Goal: Information Seeking & Learning: Learn about a topic

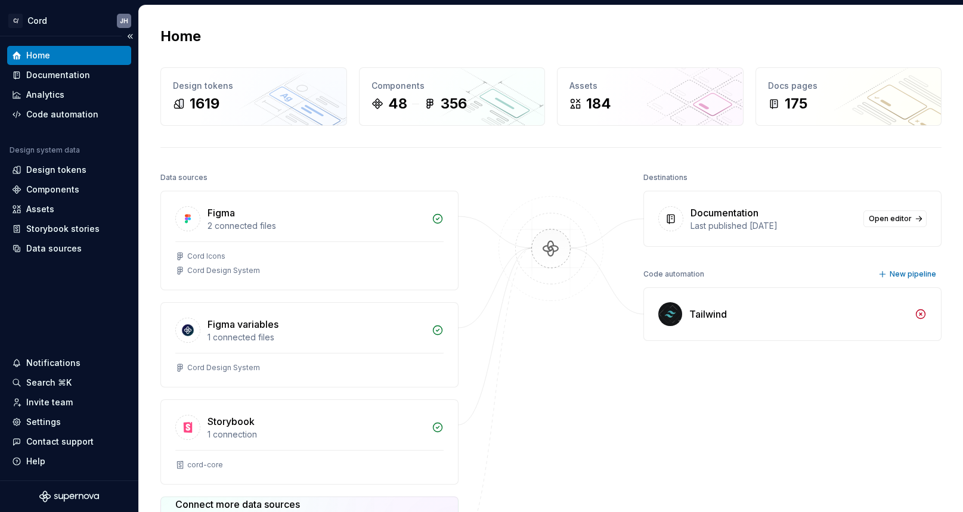
click at [26, 62] on div "Home" at bounding box center [69, 55] width 124 height 19
click at [24, 75] on div "Documentation" at bounding box center [69, 75] width 115 height 12
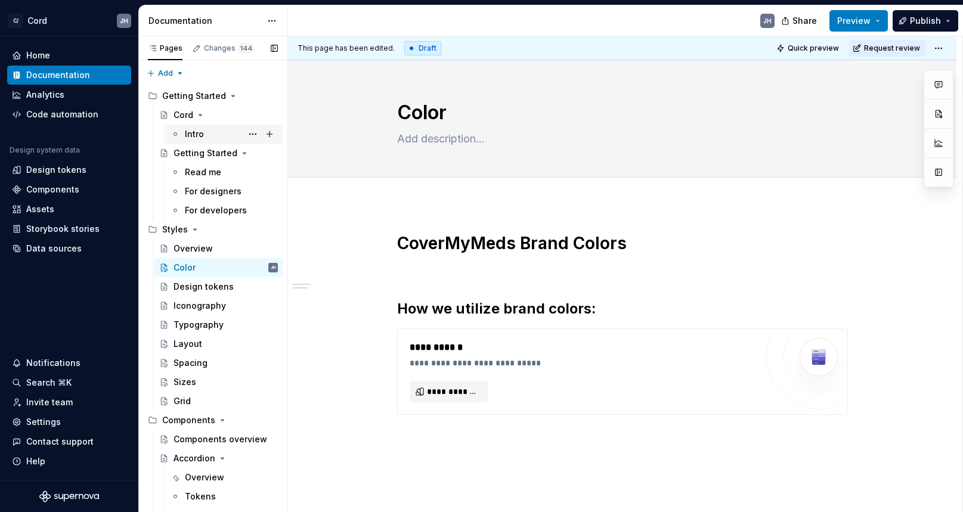
click at [206, 132] on div "Intro" at bounding box center [231, 134] width 93 height 17
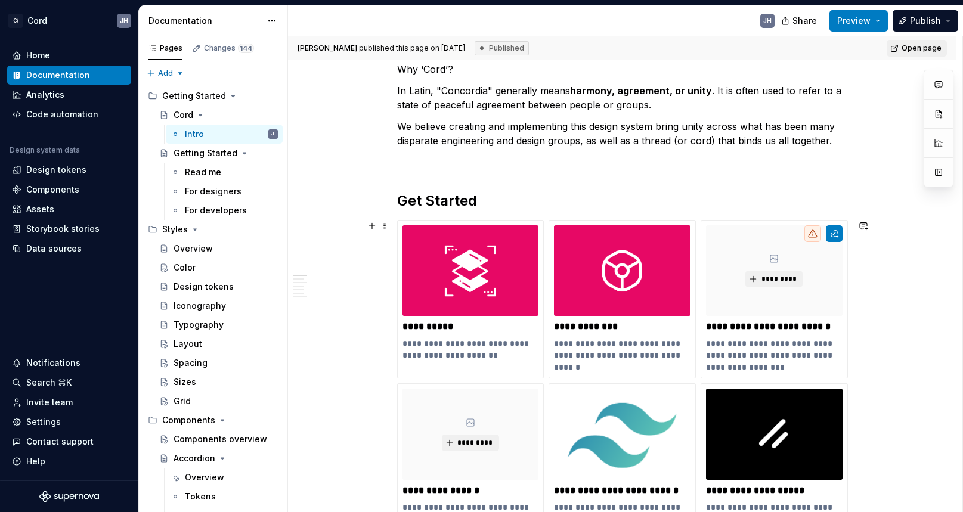
scroll to position [211, 0]
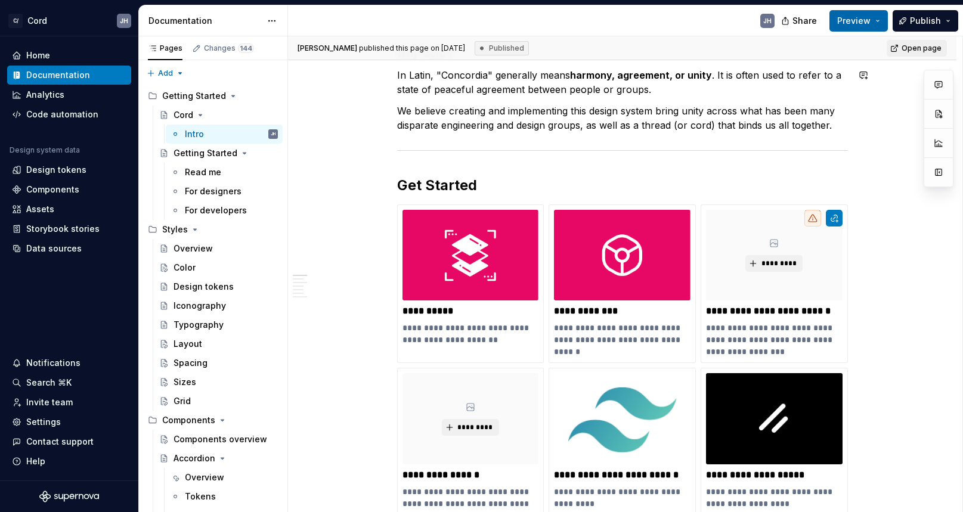
click at [885, 20] on button "Preview" at bounding box center [859, 20] width 58 height 21
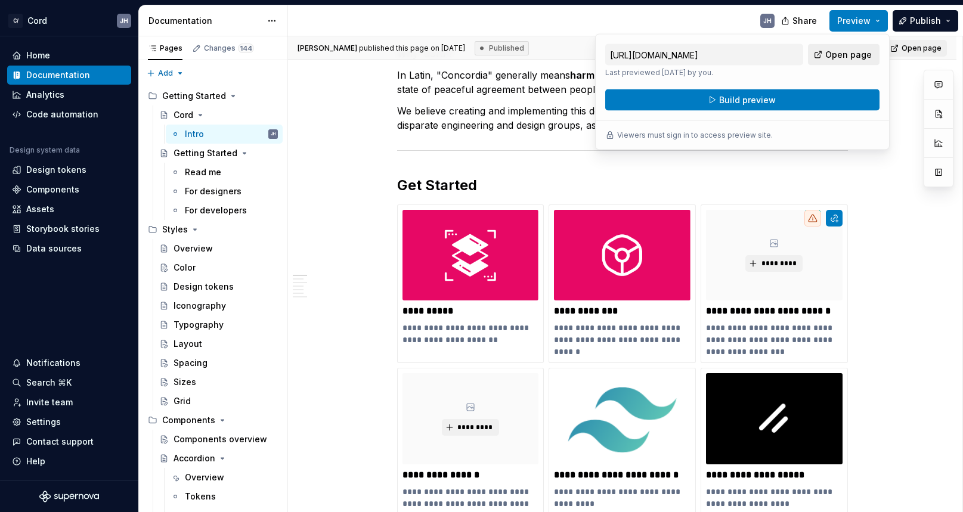
click at [839, 52] on span "Open page" at bounding box center [849, 55] width 47 height 12
click at [646, 272] on img at bounding box center [622, 255] width 137 height 91
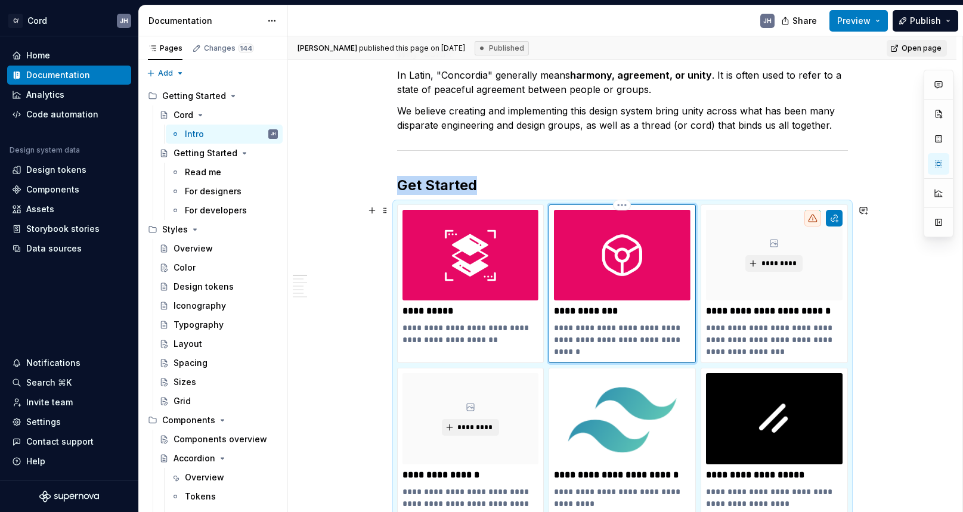
click at [646, 272] on img at bounding box center [622, 255] width 137 height 91
click at [255, 134] on button "Page tree" at bounding box center [253, 134] width 17 height 17
drag, startPoint x: 337, startPoint y: 313, endPoint x: 335, endPoint y: 132, distance: 181.4
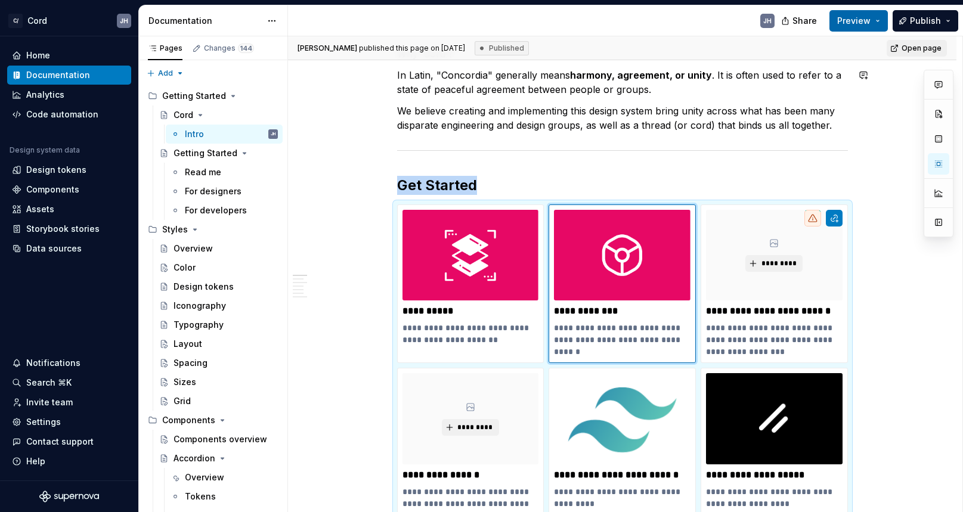
click at [880, 18] on button "Preview" at bounding box center [859, 20] width 58 height 21
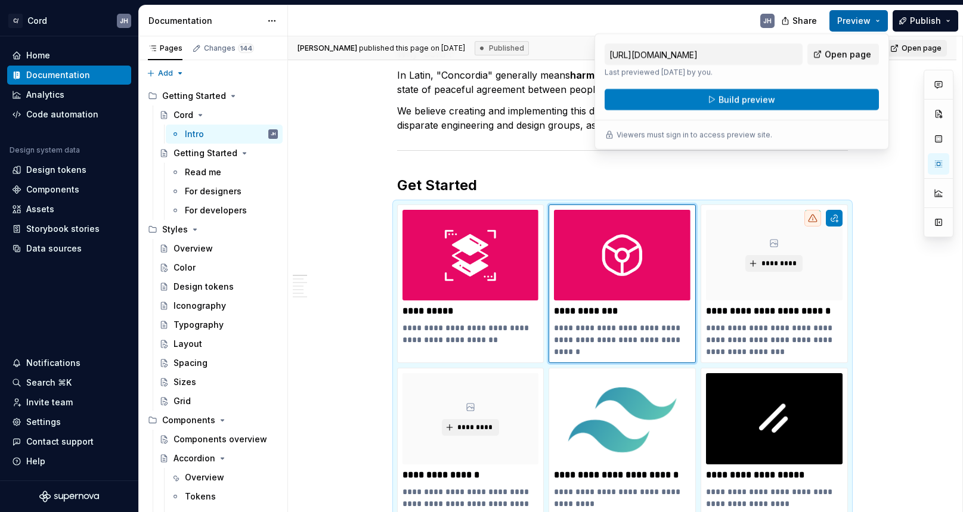
click at [880, 18] on button "Preview" at bounding box center [859, 20] width 58 height 21
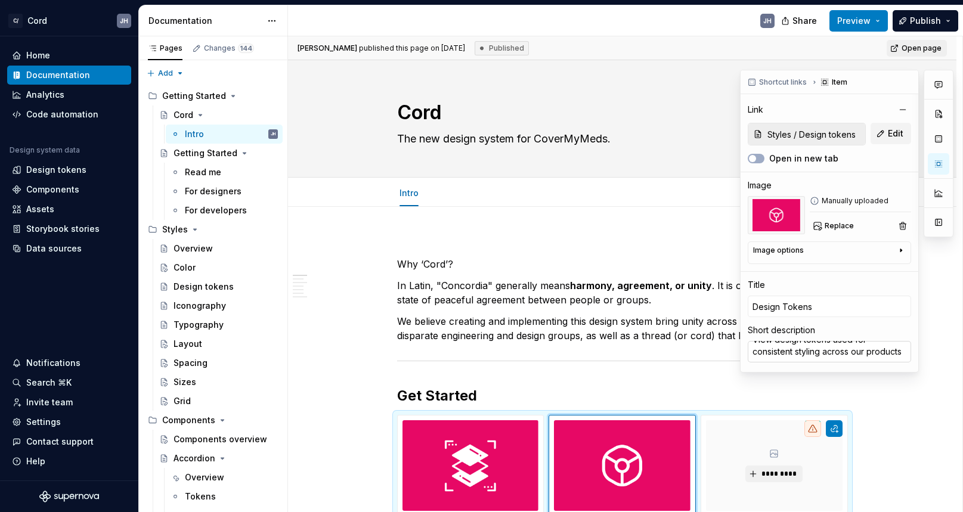
scroll to position [0, 0]
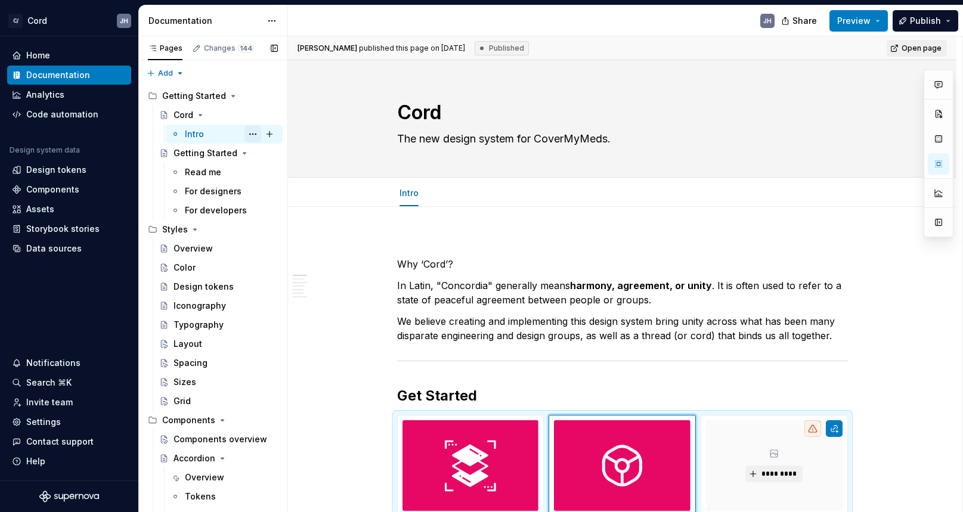
click at [252, 133] on button "Page tree" at bounding box center [253, 134] width 17 height 17
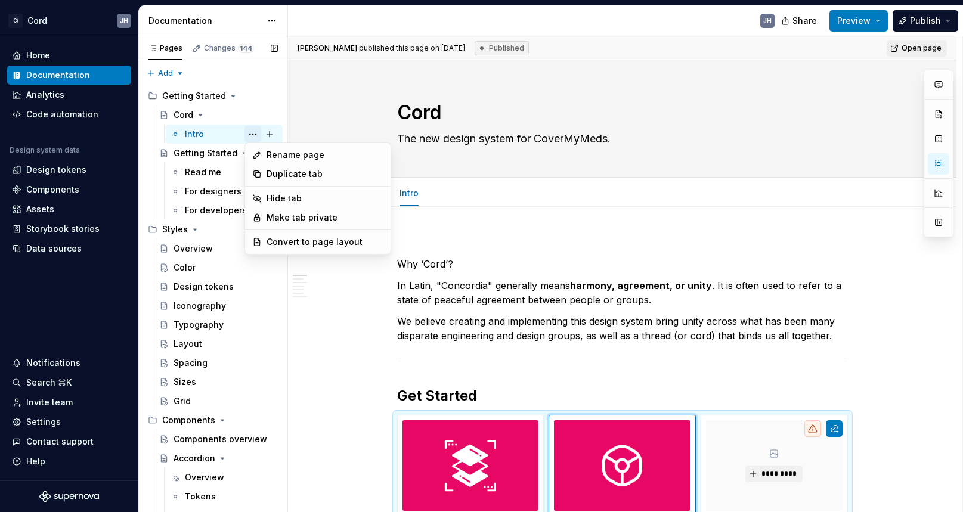
click at [252, 133] on div "Pages Changes 144 Add Accessibility guide for tree Page tree. Navigate the tree…" at bounding box center [212, 276] width 149 height 481
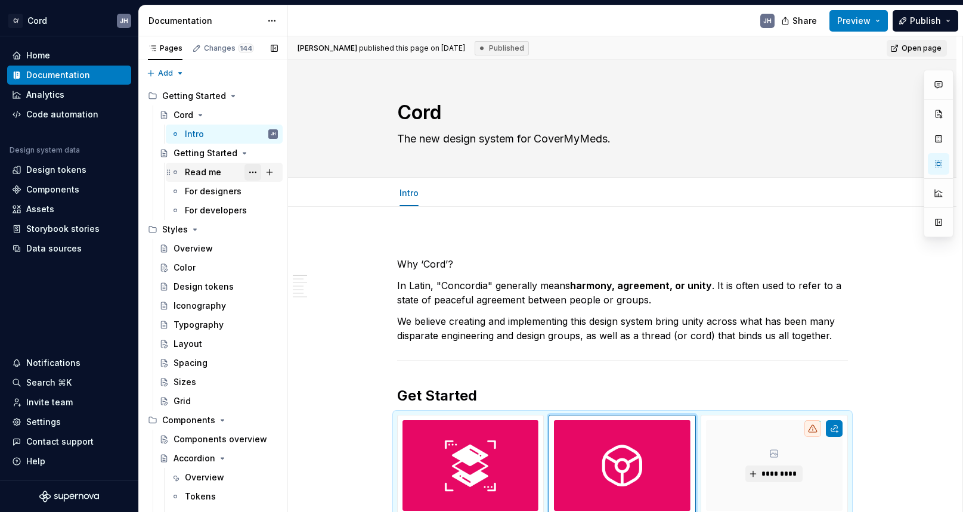
click at [248, 171] on button "Page tree" at bounding box center [253, 172] width 17 height 17
click at [249, 171] on div "Pages Changes 144 Add Accessibility guide for tree Page tree. Navigate the tree…" at bounding box center [212, 276] width 149 height 481
click at [245, 193] on button "Page tree" at bounding box center [253, 191] width 17 height 17
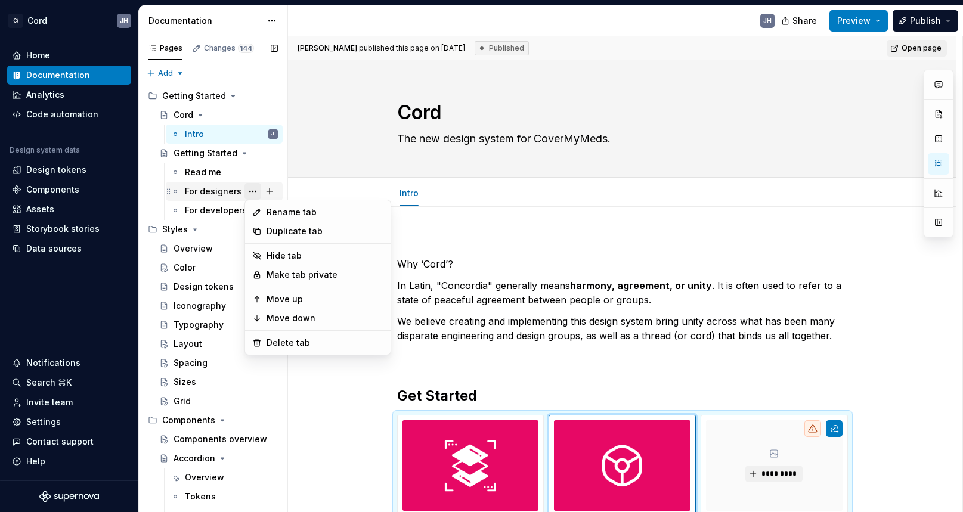
click at [245, 193] on div "Pages Changes 144 Add Accessibility guide for tree Page tree. Navigate the tree…" at bounding box center [212, 276] width 149 height 481
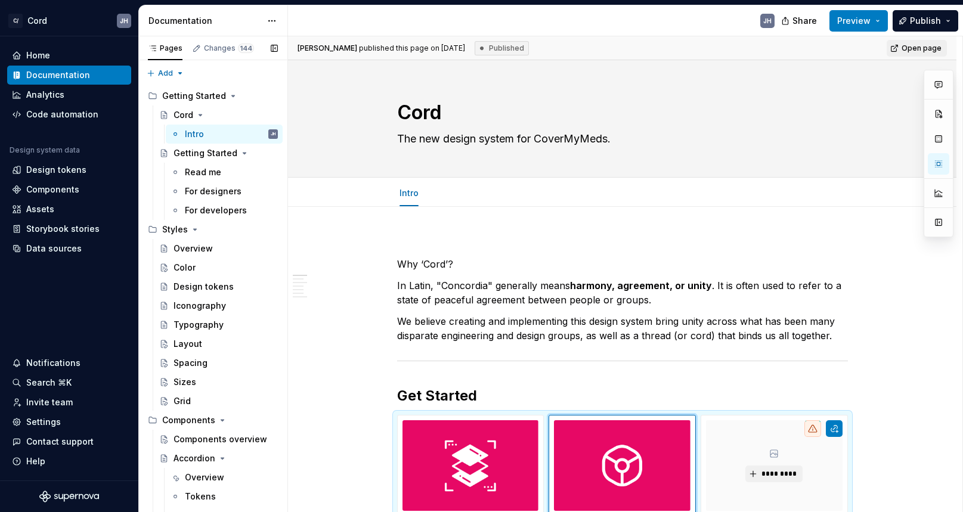
click at [0, 0] on button "Page tree" at bounding box center [0, 0] width 0 height 0
click at [251, 251] on div "Pages Changes 144 Add Accessibility guide for tree Page tree. Navigate the tree…" at bounding box center [212, 276] width 149 height 481
click at [209, 172] on div "Read me" at bounding box center [203, 172] width 36 height 12
click at [208, 200] on div "For designers" at bounding box center [224, 191] width 117 height 19
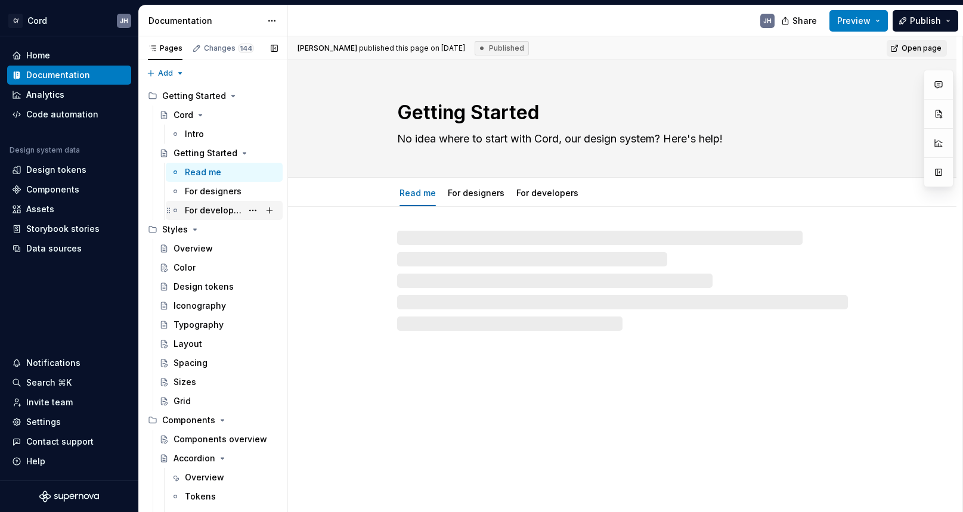
click at [210, 214] on div "For developers" at bounding box center [213, 211] width 57 height 12
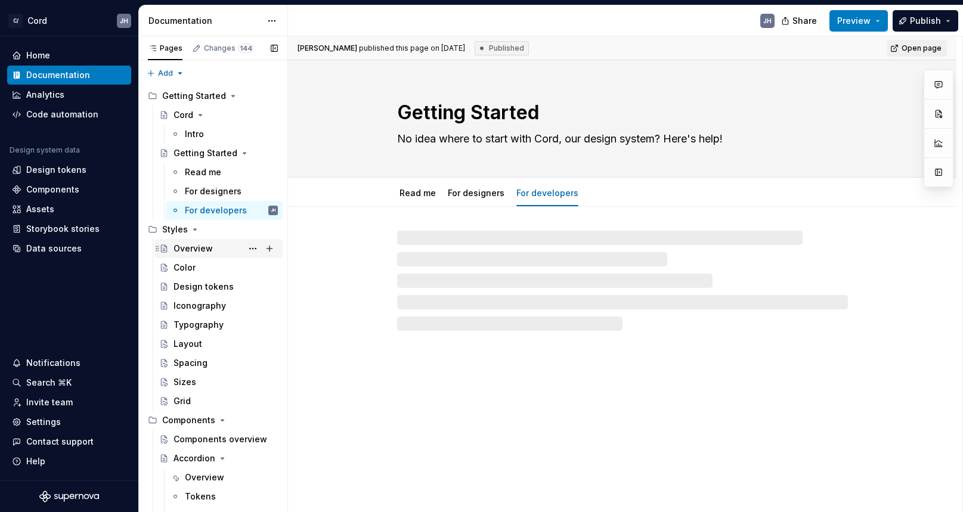
click at [200, 252] on div "Overview" at bounding box center [193, 249] width 39 height 12
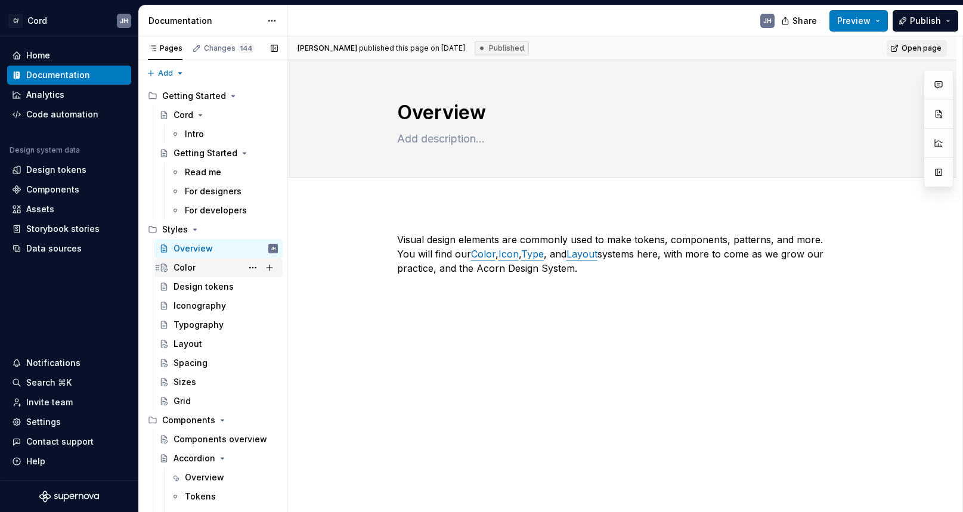
click at [190, 267] on div "Color" at bounding box center [185, 268] width 22 height 12
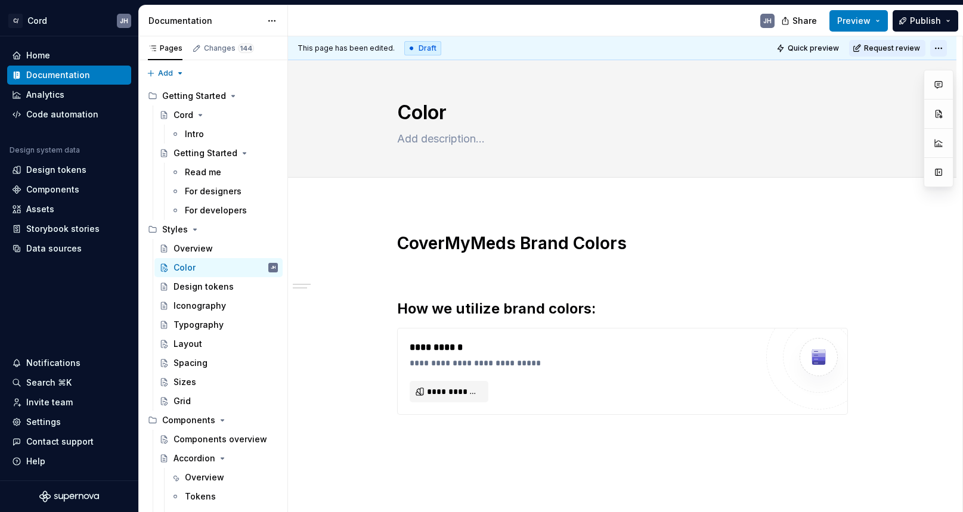
click at [944, 45] on html "C/ Cord JH Home Documentation Analytics Code automation Design system data Desi…" at bounding box center [481, 256] width 963 height 512
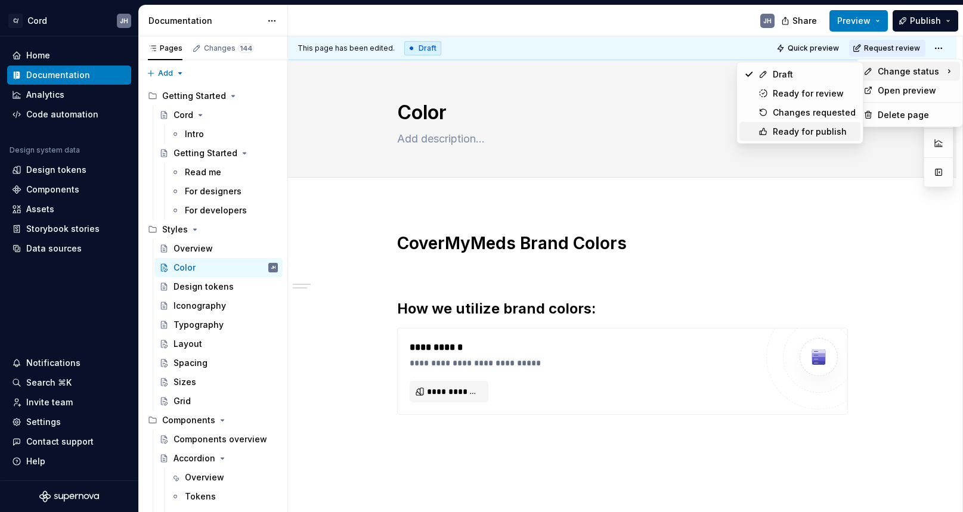
click at [802, 133] on div "Ready for publish" at bounding box center [814, 132] width 83 height 12
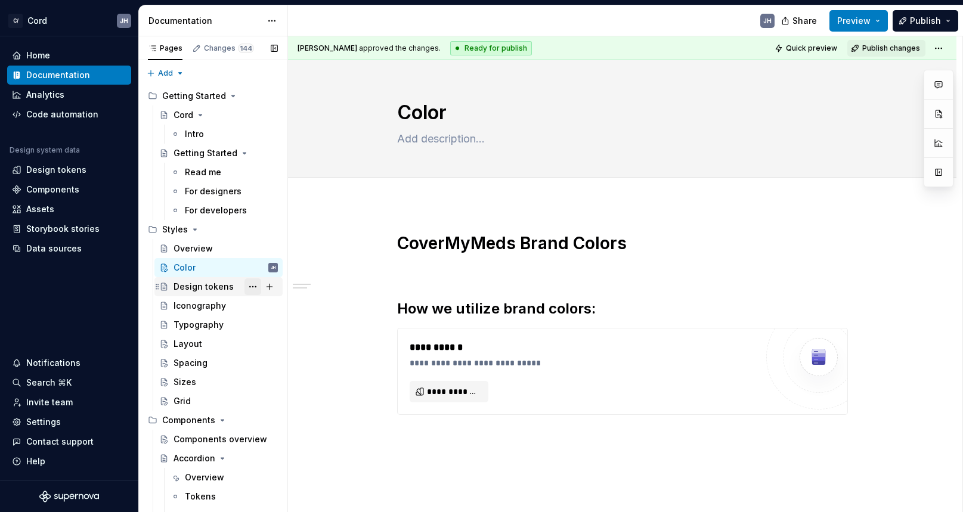
click at [254, 289] on button "Page tree" at bounding box center [253, 287] width 17 height 17
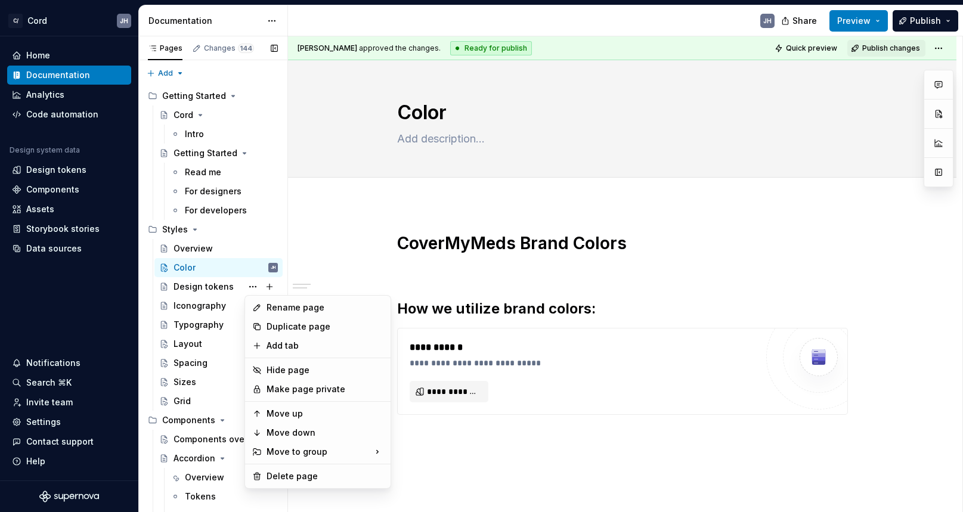
click at [211, 282] on div "Pages Changes 144 Add Accessibility guide for tree Page tree. Navigate the tree…" at bounding box center [212, 276] width 149 height 481
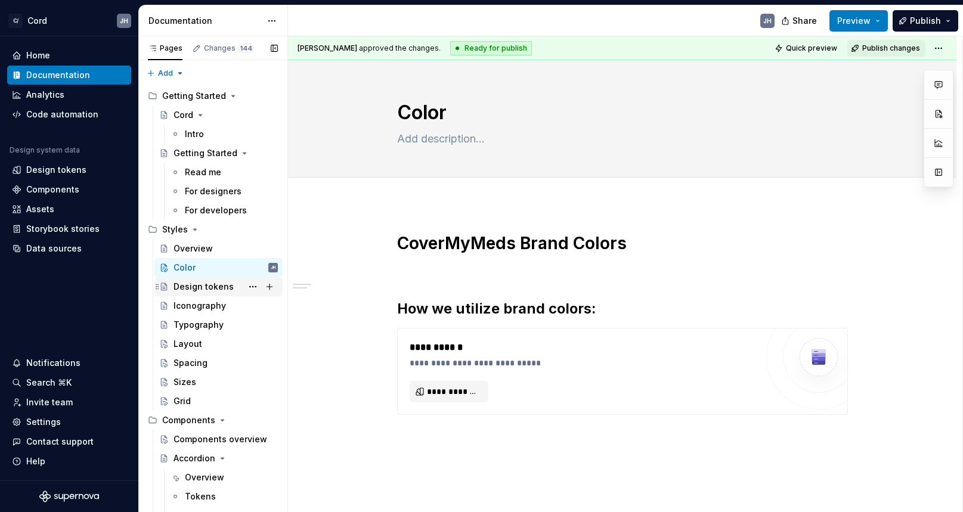
click at [211, 290] on div "Design tokens" at bounding box center [204, 287] width 60 height 12
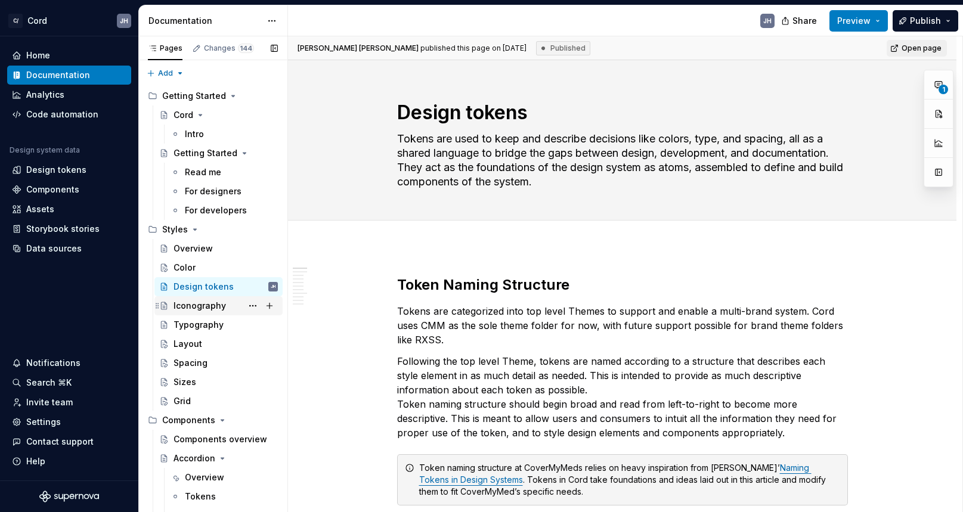
click at [204, 304] on div "Iconography" at bounding box center [200, 306] width 52 height 12
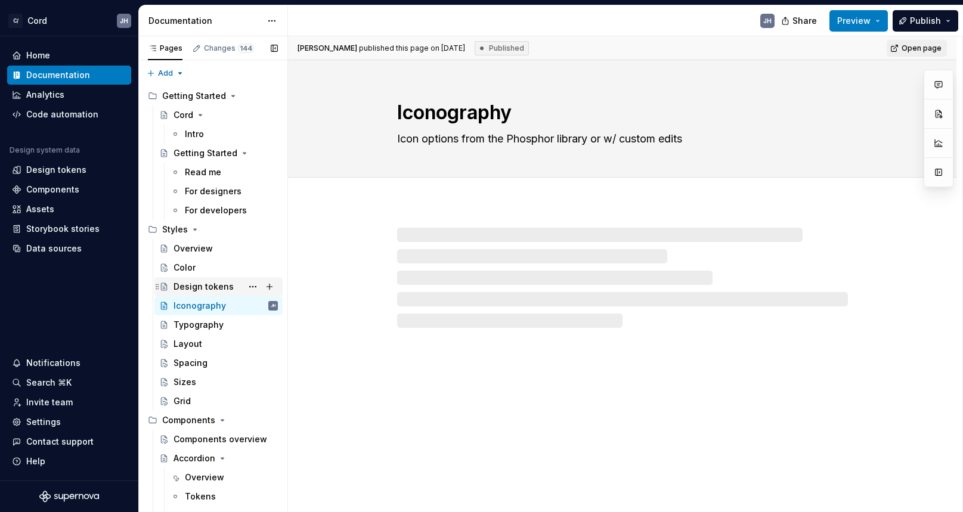
click at [191, 293] on div "Design tokens" at bounding box center [226, 287] width 104 height 17
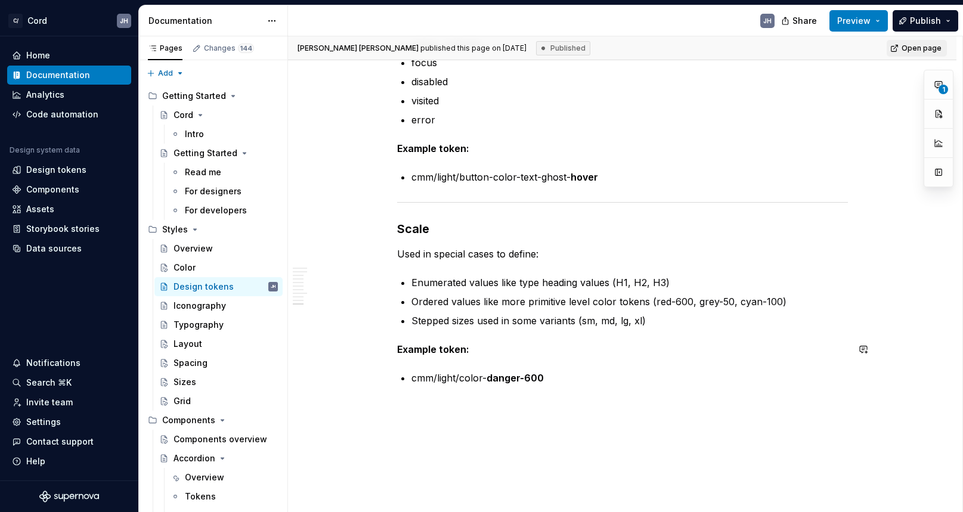
scroll to position [3187, 0]
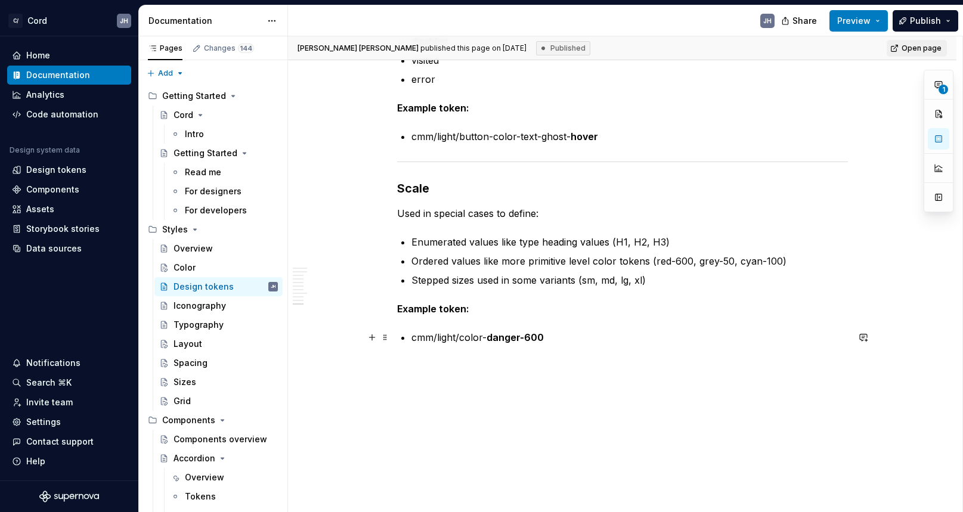
click at [563, 344] on p "cmm/light/color- danger-600" at bounding box center [630, 337] width 437 height 14
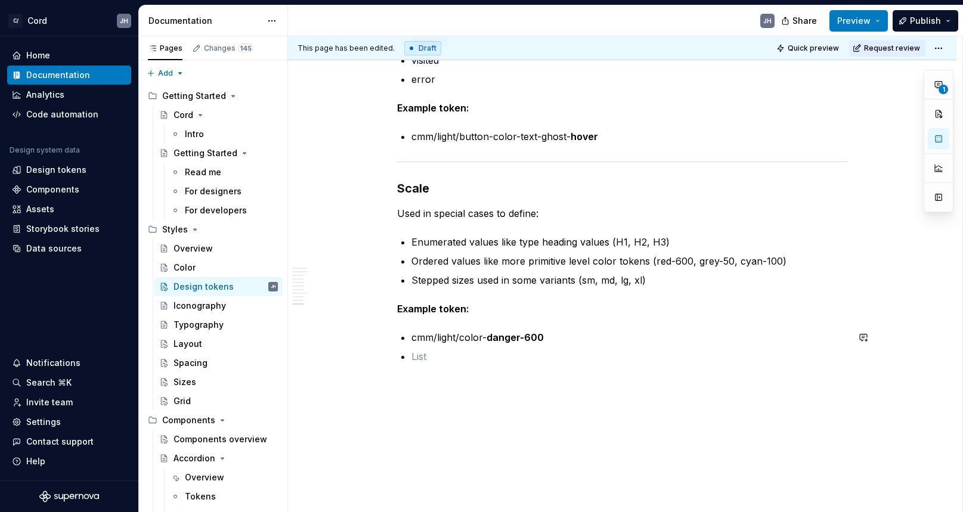
type textarea "*"
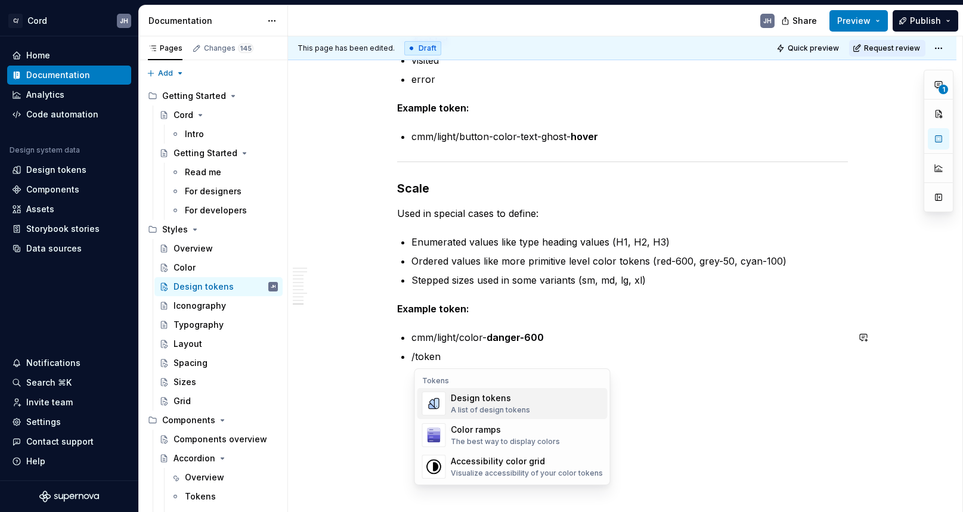
click at [554, 412] on div "Design tokens A list of design tokens" at bounding box center [527, 404] width 152 height 24
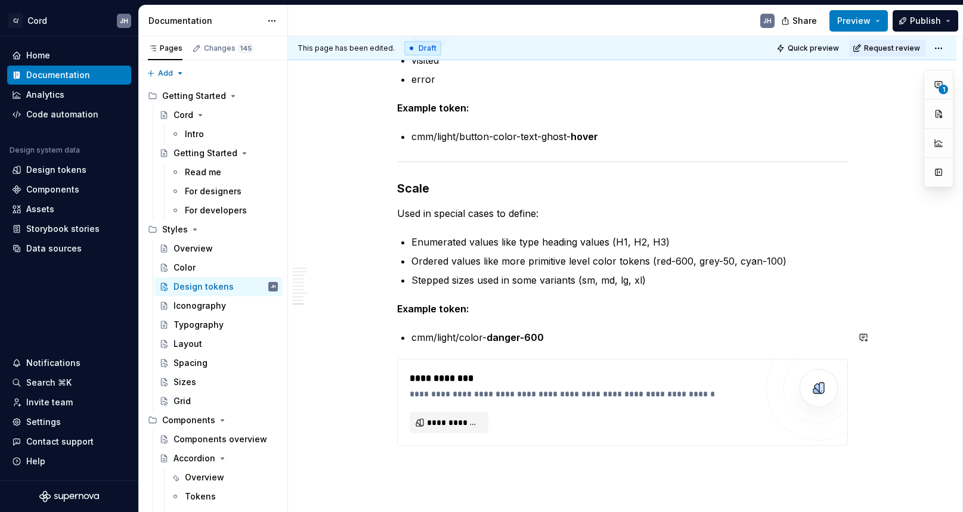
type textarea "*"
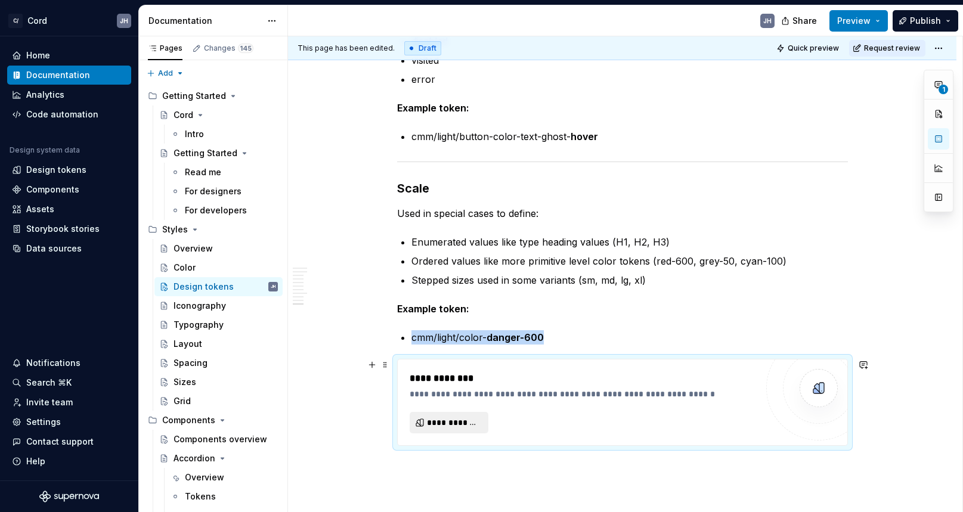
click at [462, 425] on span "**********" at bounding box center [454, 423] width 54 height 12
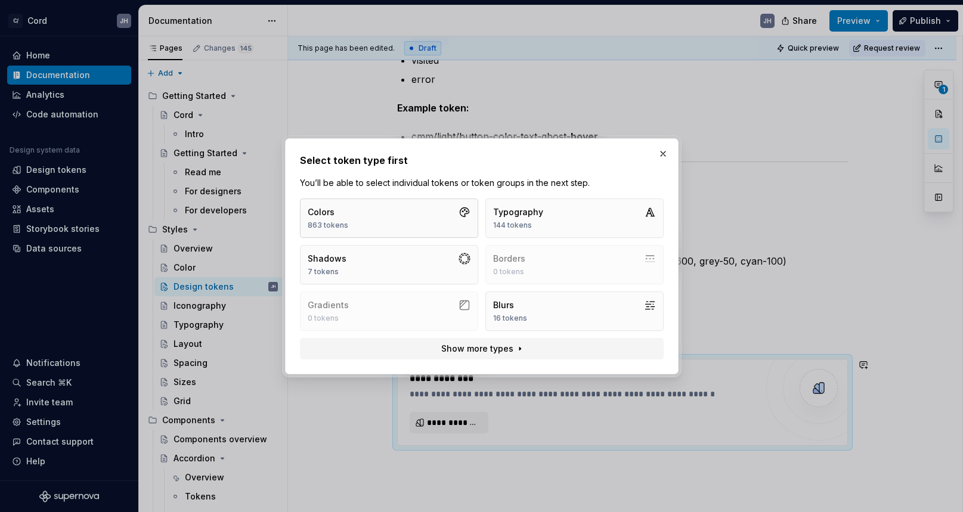
click at [390, 208] on button "Colors 863 tokens" at bounding box center [389, 218] width 178 height 39
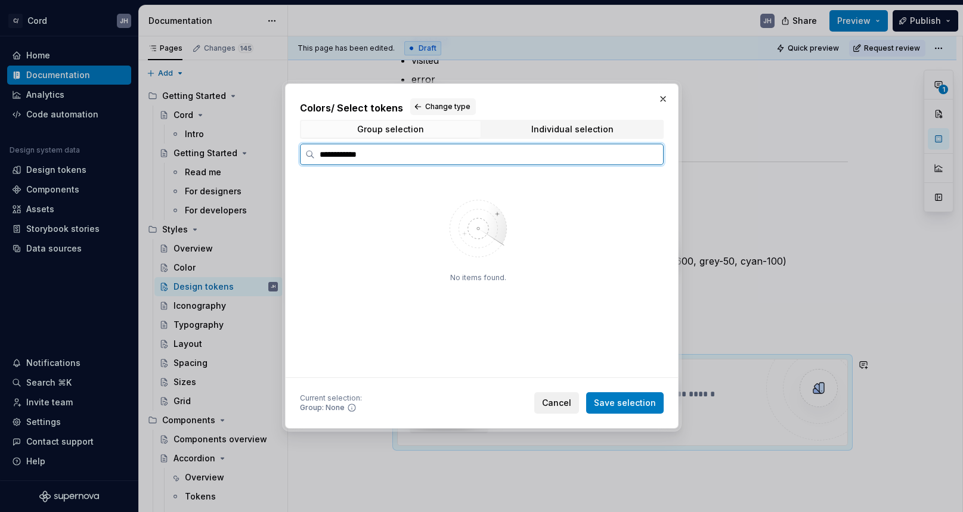
type input "**********"
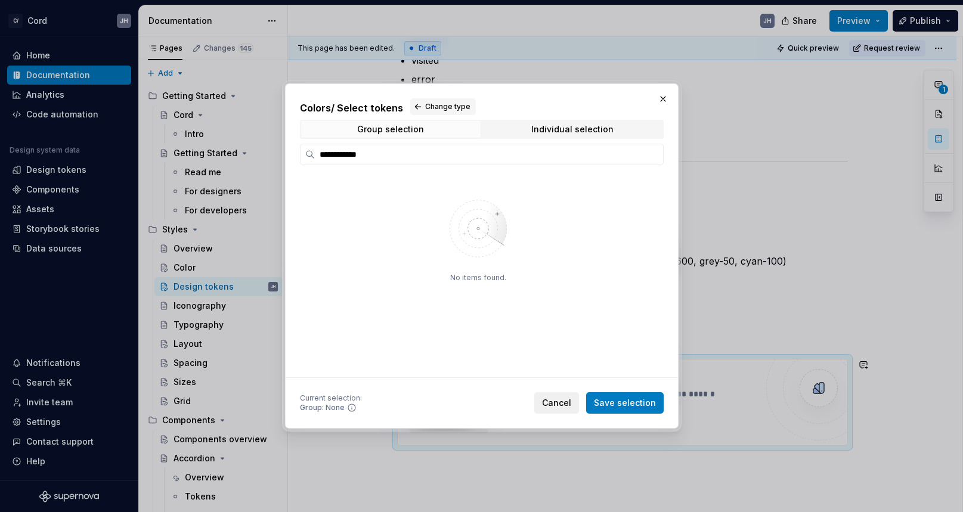
click at [558, 406] on span "Cancel" at bounding box center [556, 403] width 29 height 12
type textarea "*"
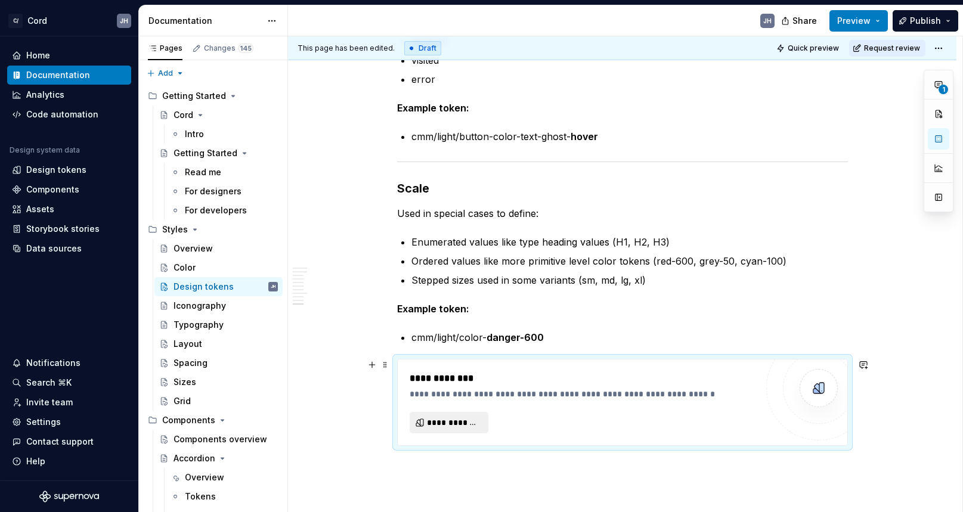
click at [466, 425] on span "**********" at bounding box center [454, 423] width 54 height 12
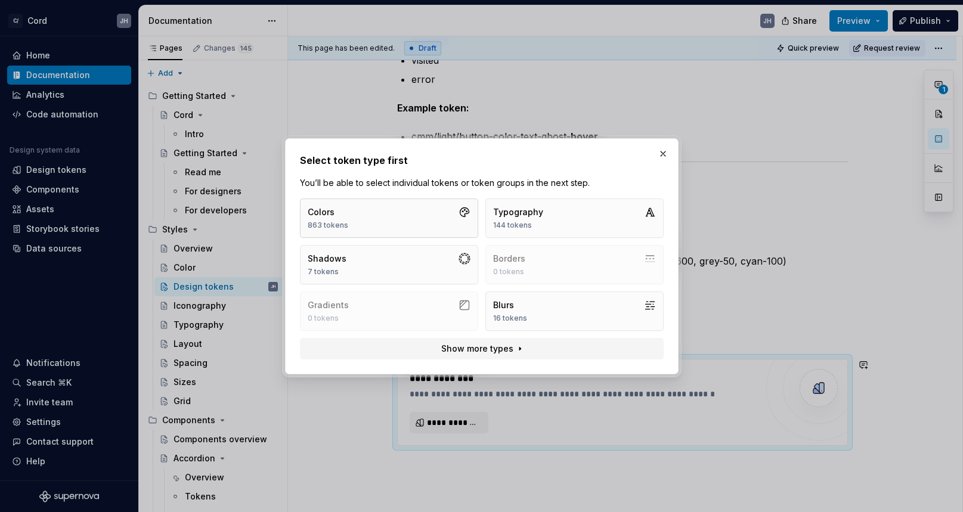
click at [360, 213] on button "Colors 863 tokens" at bounding box center [389, 218] width 178 height 39
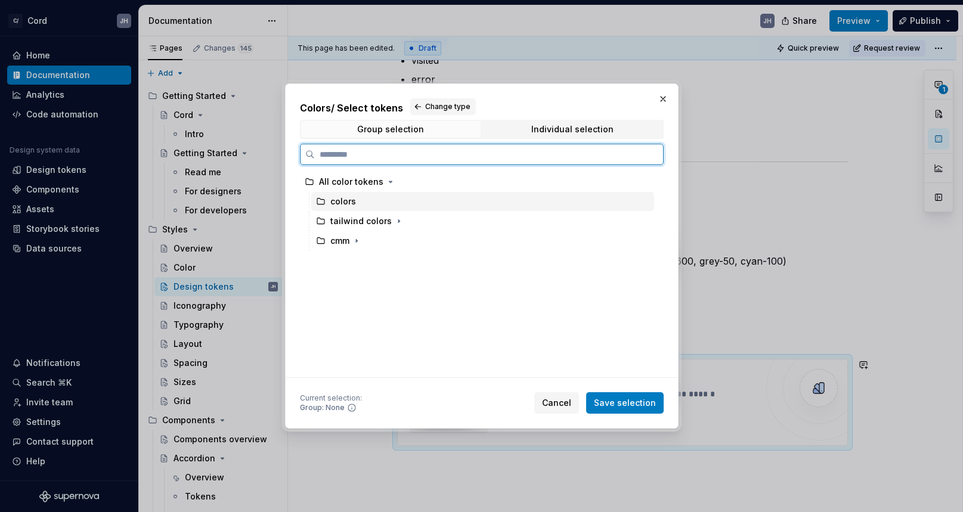
click at [339, 205] on div "colors" at bounding box center [343, 202] width 26 height 12
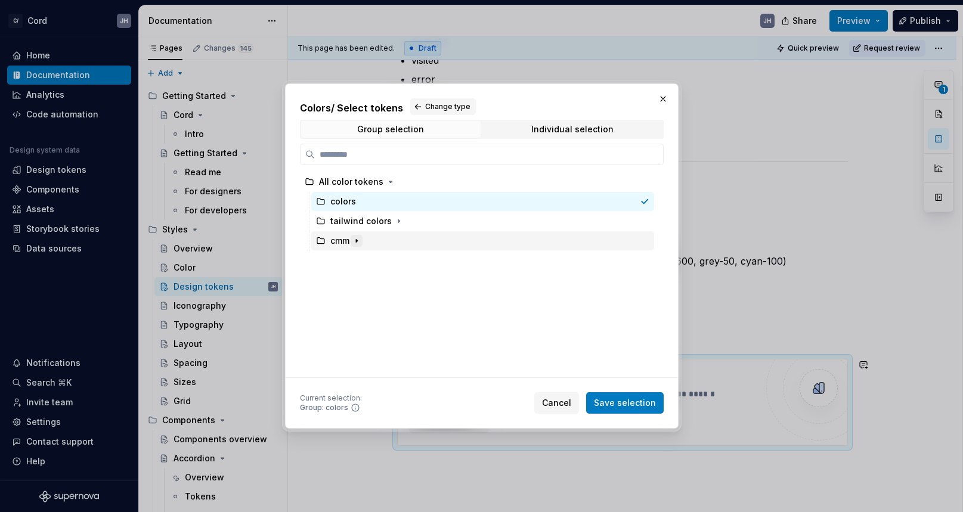
click at [356, 239] on icon "button" at bounding box center [357, 241] width 10 height 10
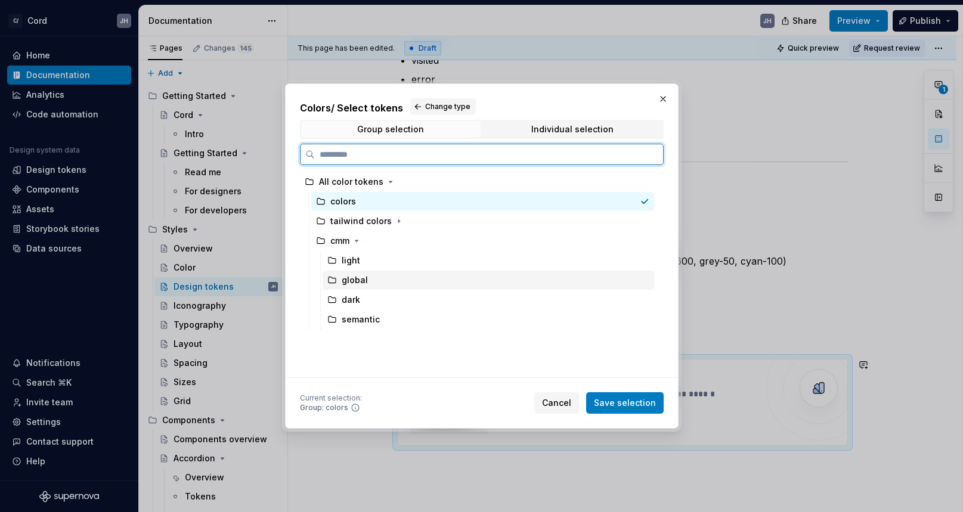
click at [354, 285] on div "global" at bounding box center [355, 280] width 26 height 12
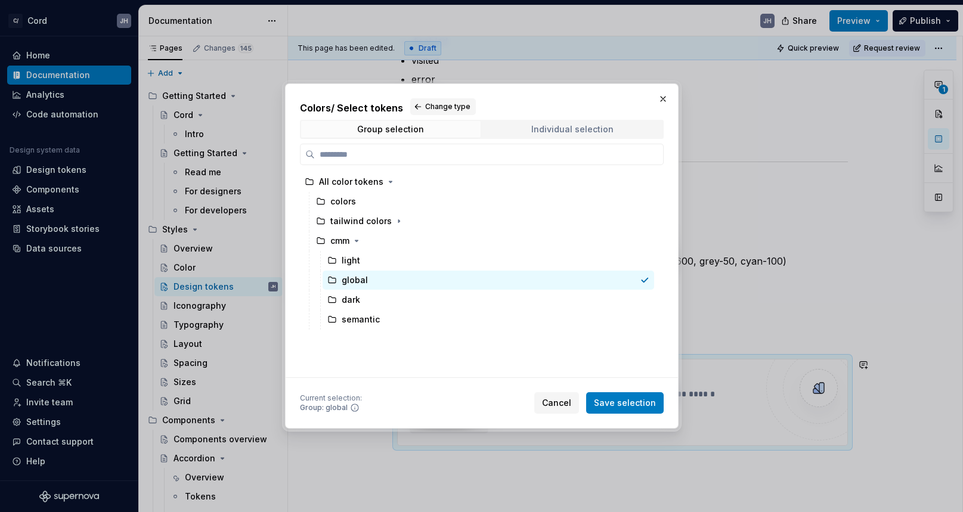
click at [520, 131] on span "Individual selection" at bounding box center [573, 129] width 180 height 17
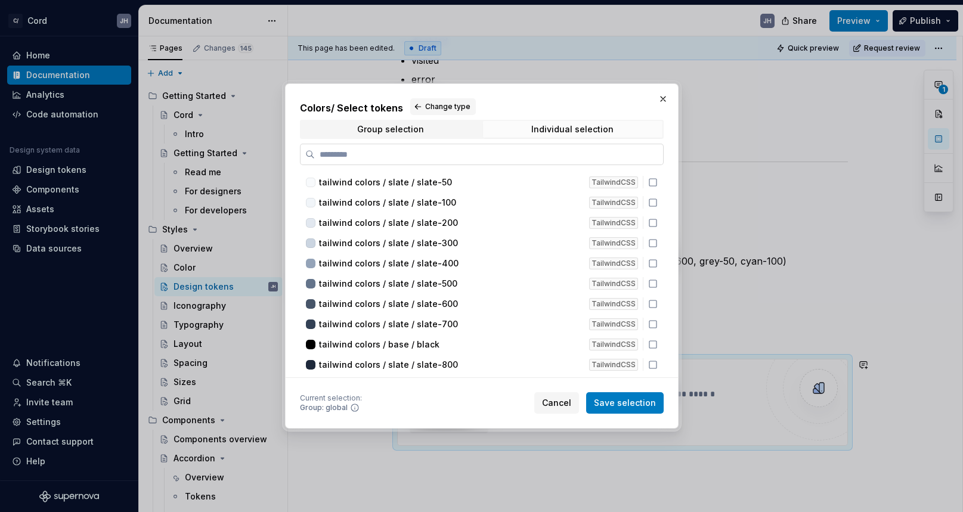
click at [458, 161] on label at bounding box center [482, 154] width 364 height 21
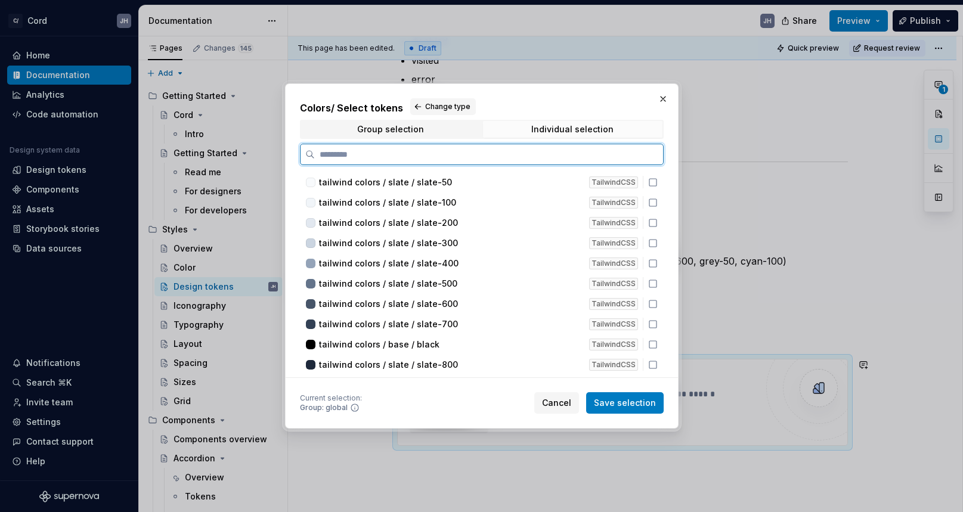
click at [458, 160] on input "search" at bounding box center [489, 155] width 348 height 12
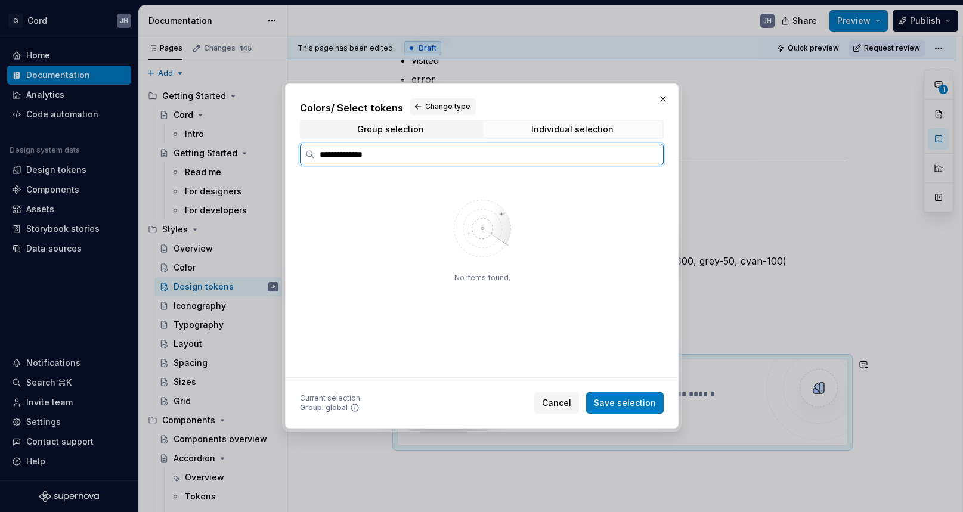
type input "**********"
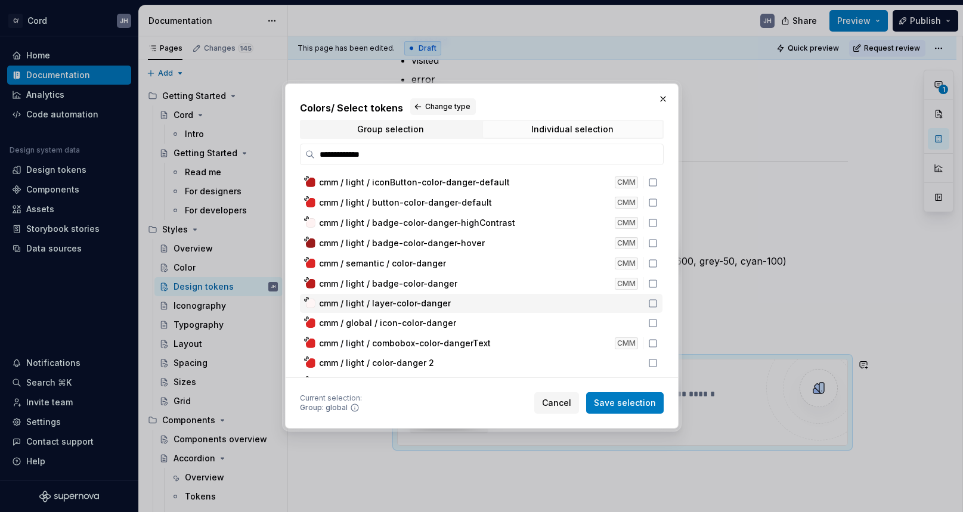
scroll to position [15, 0]
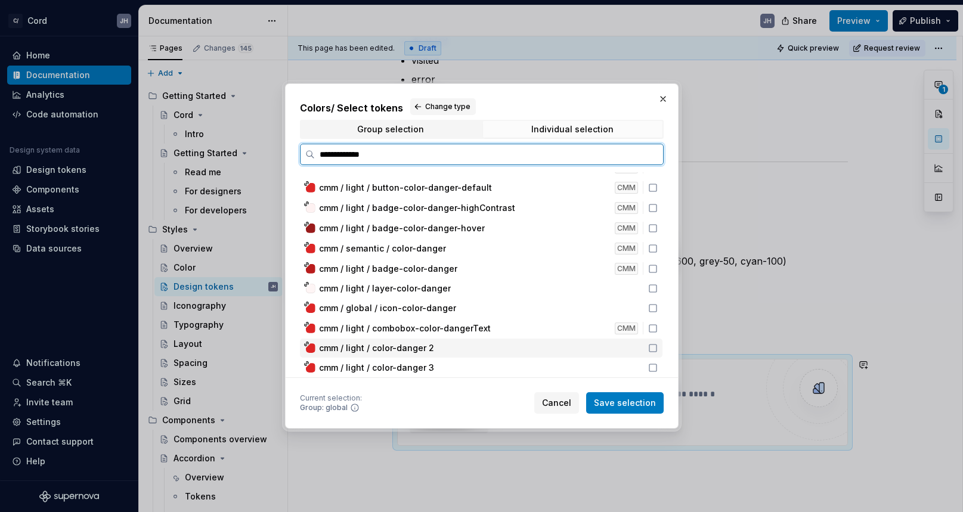
click at [532, 351] on div "cmm / light / color-danger 2" at bounding box center [480, 348] width 322 height 12
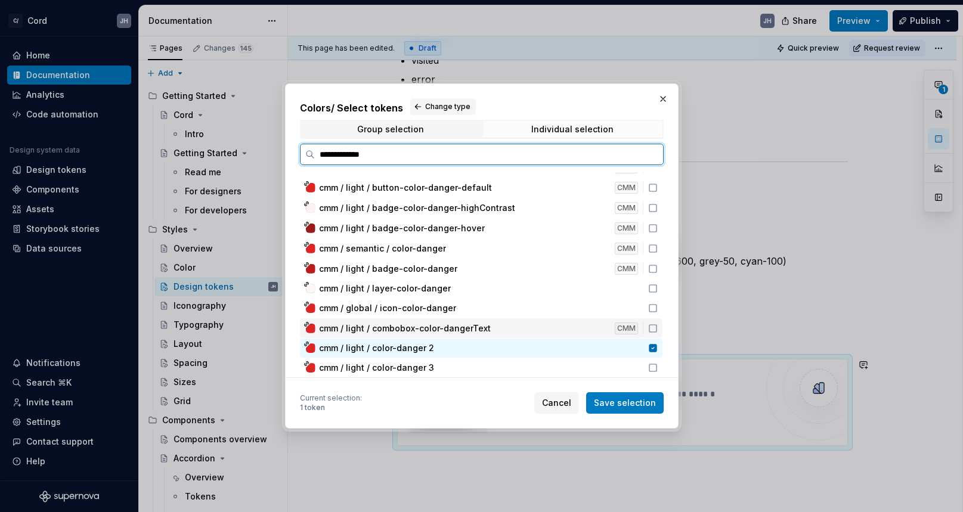
click at [526, 319] on div "cmm / light / combobox-color-dangerText CMM" at bounding box center [481, 329] width 363 height 20
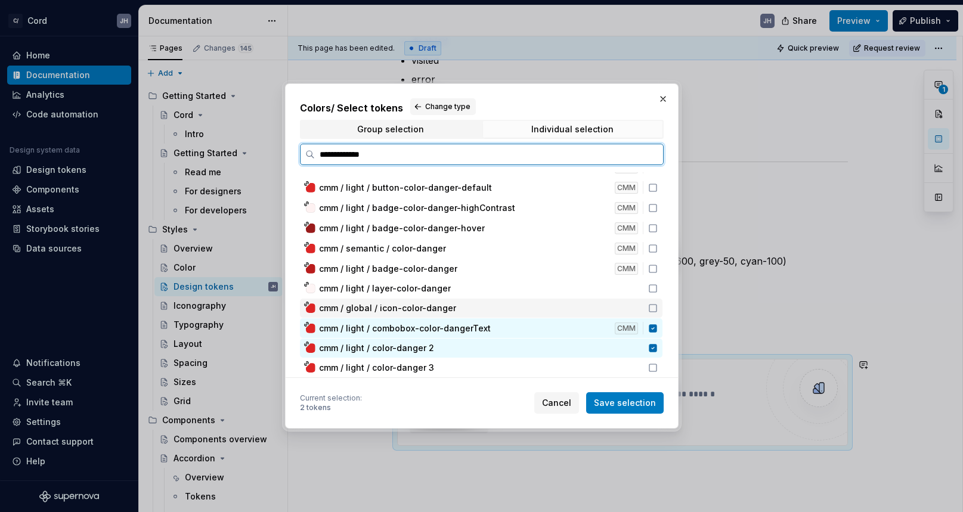
click at [523, 312] on div "cmm / global / icon-color-danger" at bounding box center [480, 308] width 322 height 12
click at [657, 348] on icon at bounding box center [653, 349] width 8 height 8
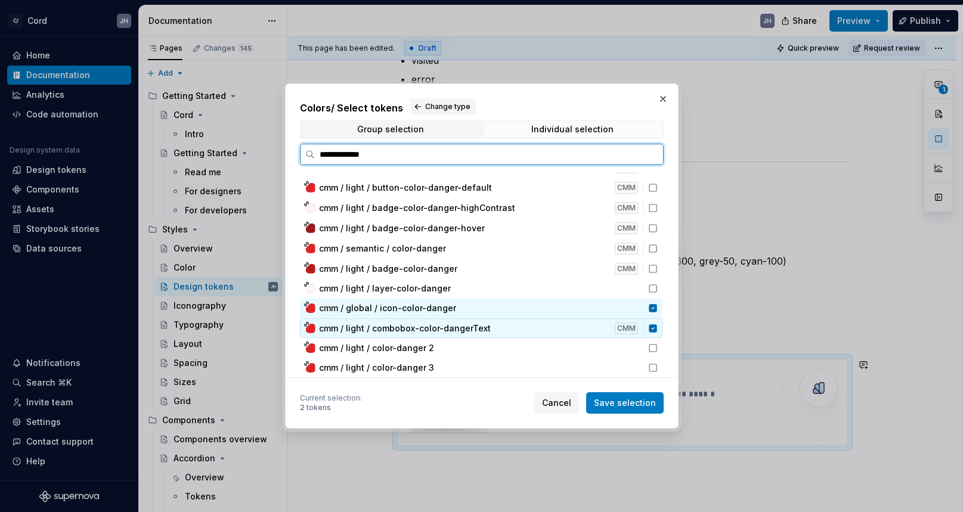
click at [658, 329] on icon at bounding box center [653, 329] width 10 height 10
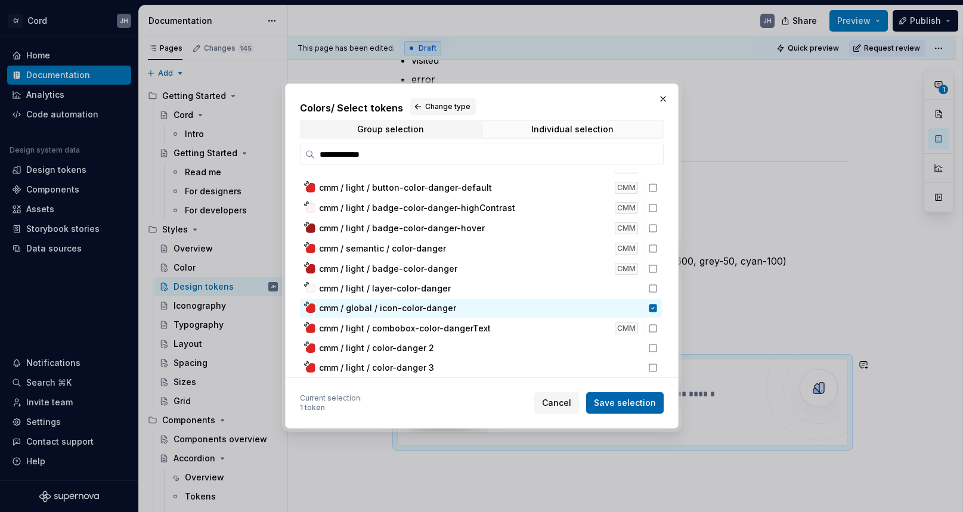
click at [626, 403] on span "Save selection" at bounding box center [625, 403] width 62 height 12
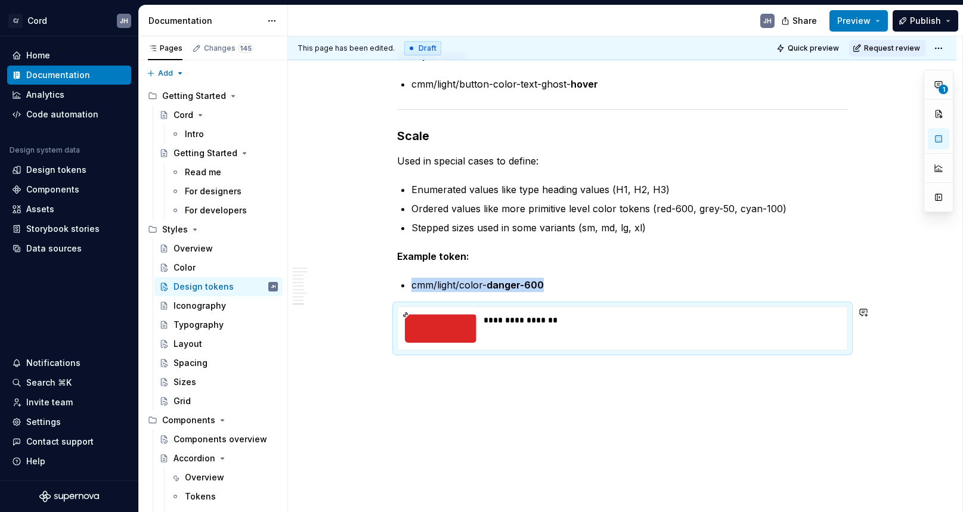
scroll to position [3241, 0]
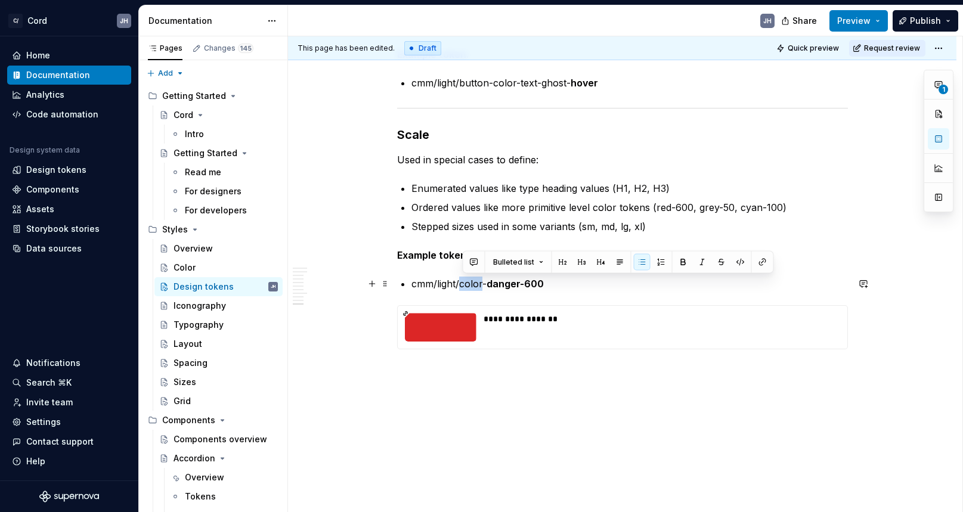
drag, startPoint x: 463, startPoint y: 283, endPoint x: 486, endPoint y: 282, distance: 22.7
click at [486, 282] on p "cmm/light/color- danger-600" at bounding box center [630, 284] width 437 height 14
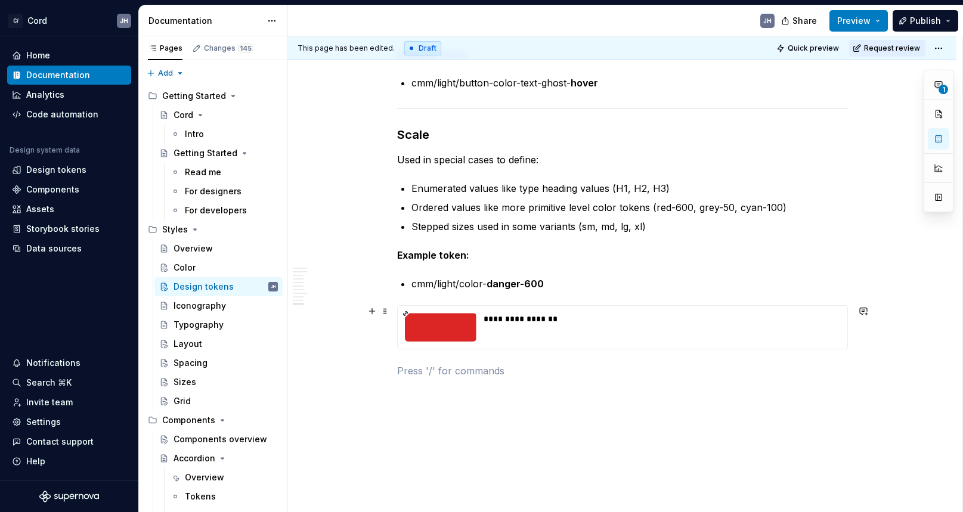
click at [594, 348] on div "**********" at bounding box center [623, 327] width 450 height 43
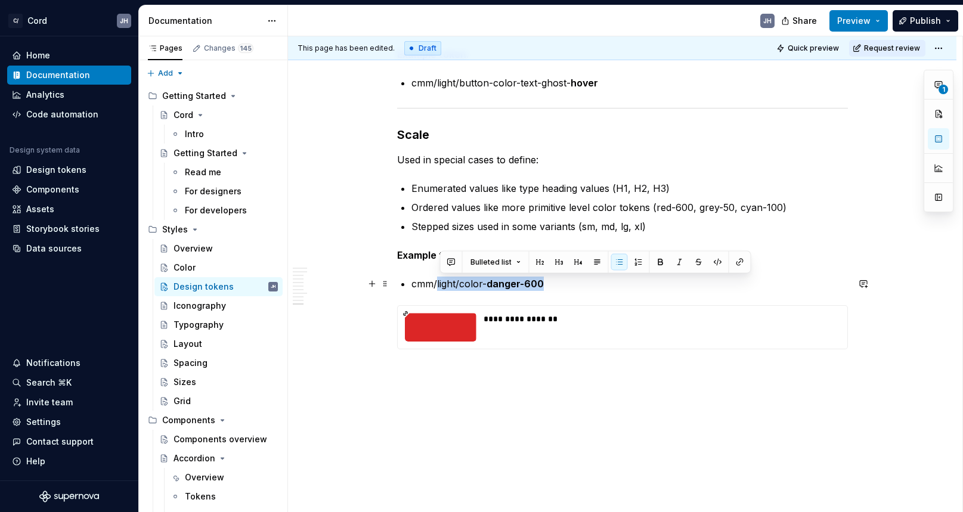
drag, startPoint x: 439, startPoint y: 285, endPoint x: 544, endPoint y: 287, distance: 105.0
click at [544, 287] on p "cmm/light/color- danger-600" at bounding box center [630, 284] width 437 height 14
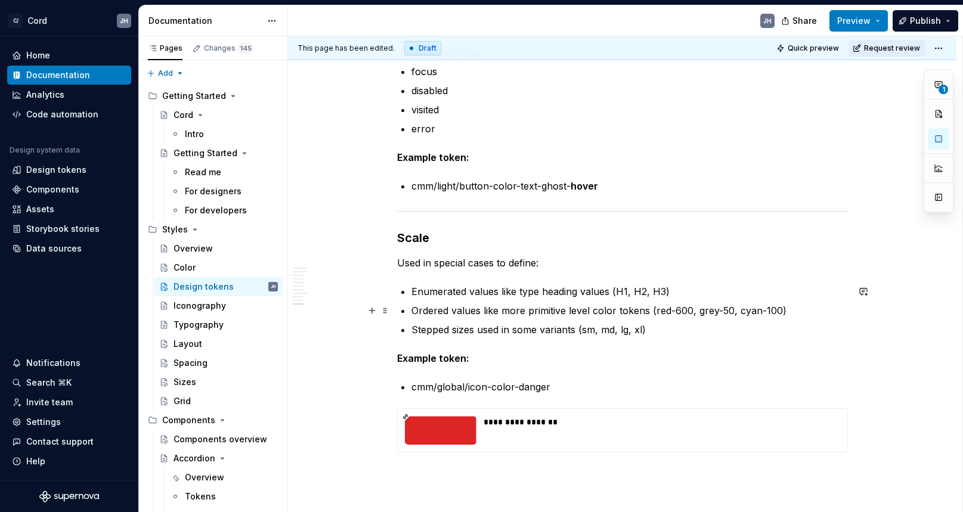
scroll to position [3136, 0]
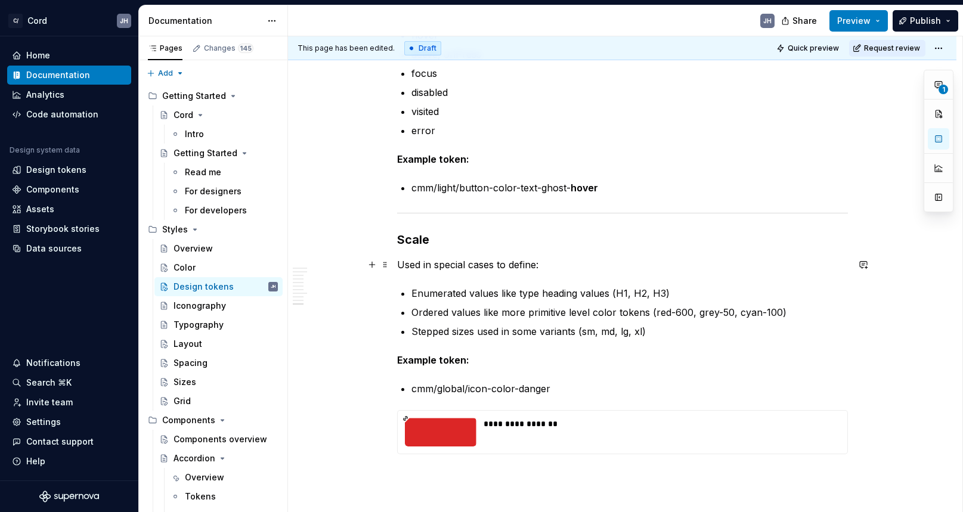
click at [632, 260] on p "Used in special cases to define:" at bounding box center [622, 265] width 451 height 14
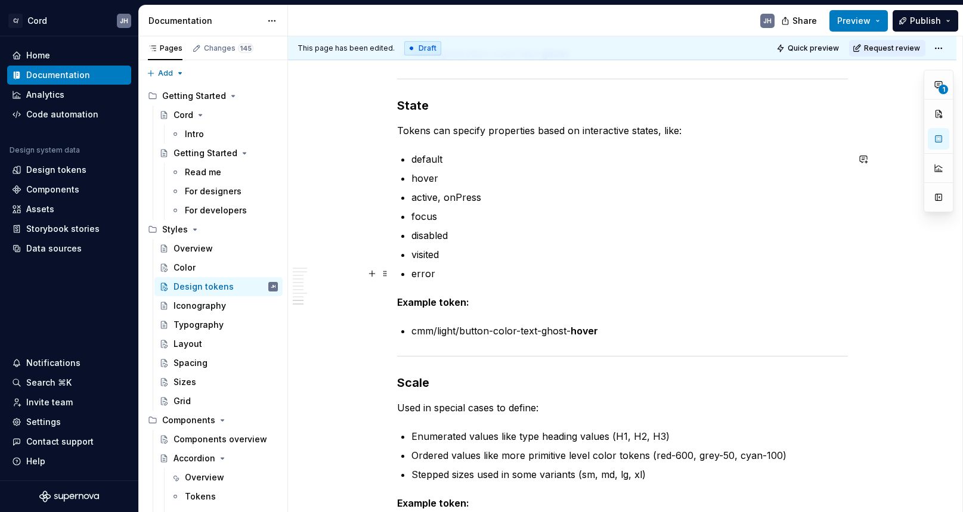
scroll to position [2992, 0]
click at [206, 311] on div "Iconography" at bounding box center [200, 306] width 52 height 12
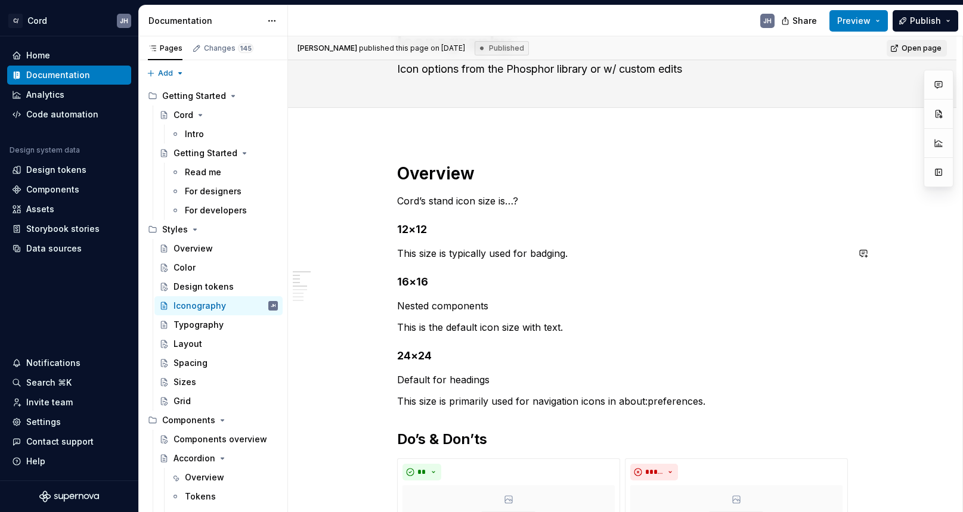
scroll to position [69, 0]
type textarea "*"
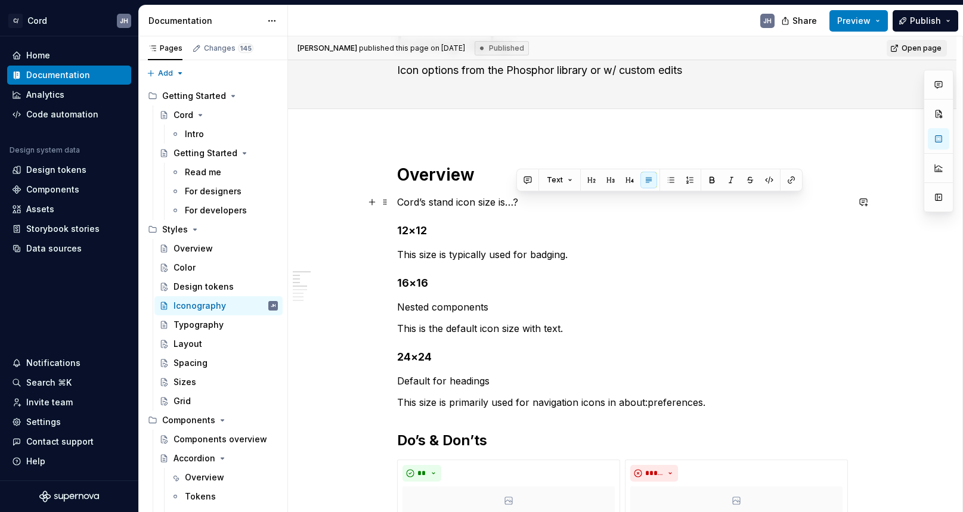
drag, startPoint x: 517, startPoint y: 204, endPoint x: 527, endPoint y: 204, distance: 9.5
click at [527, 204] on p "Cord’s stand icon size is…?" at bounding box center [622, 202] width 451 height 14
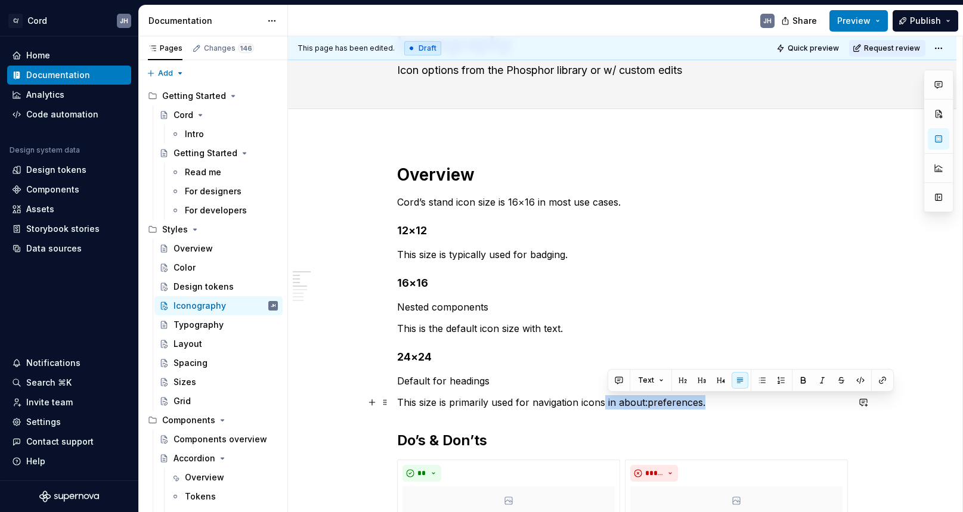
drag, startPoint x: 713, startPoint y: 406, endPoint x: 608, endPoint y: 403, distance: 104.4
click at [608, 403] on p "This size is primarily used for navigation icons in about:preferences." at bounding box center [622, 402] width 451 height 14
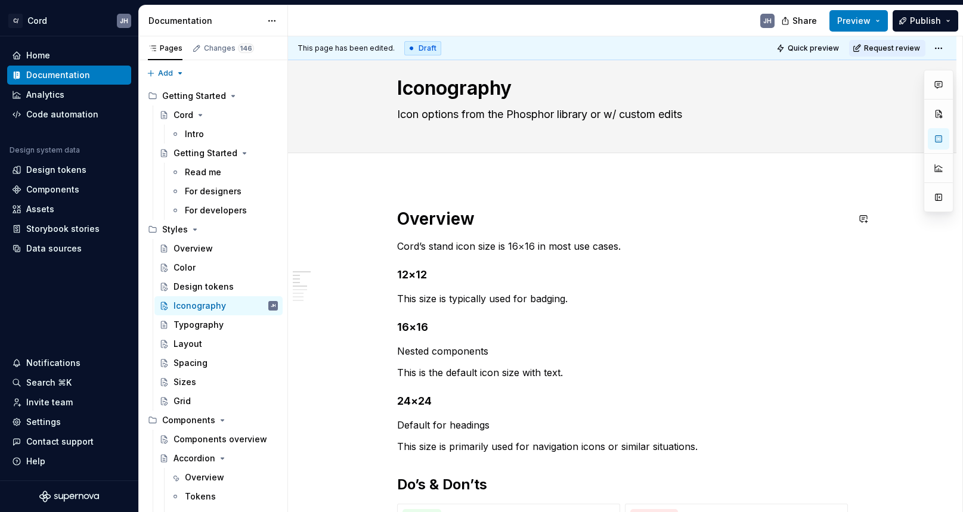
scroll to position [0, 0]
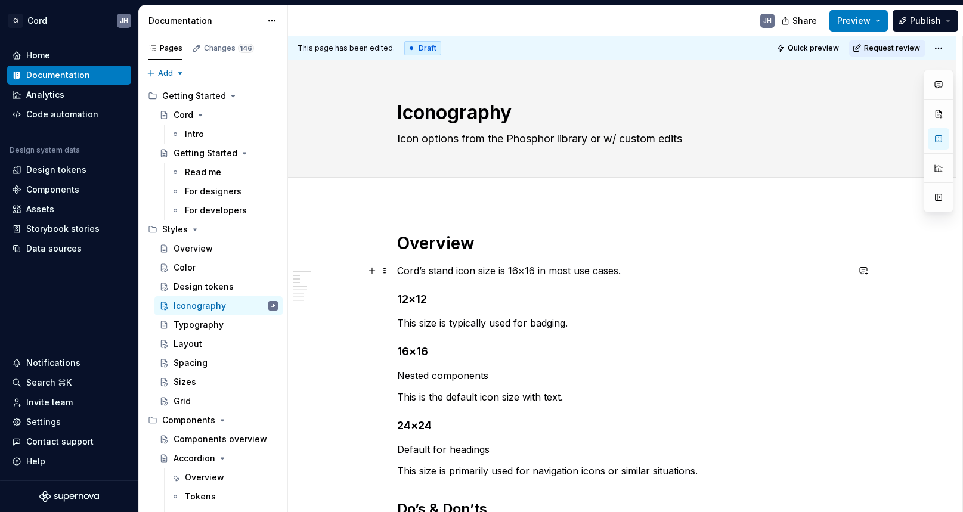
click at [640, 268] on p "Cord’s stand icon size is 16×16 in most use cases." at bounding box center [622, 271] width 451 height 14
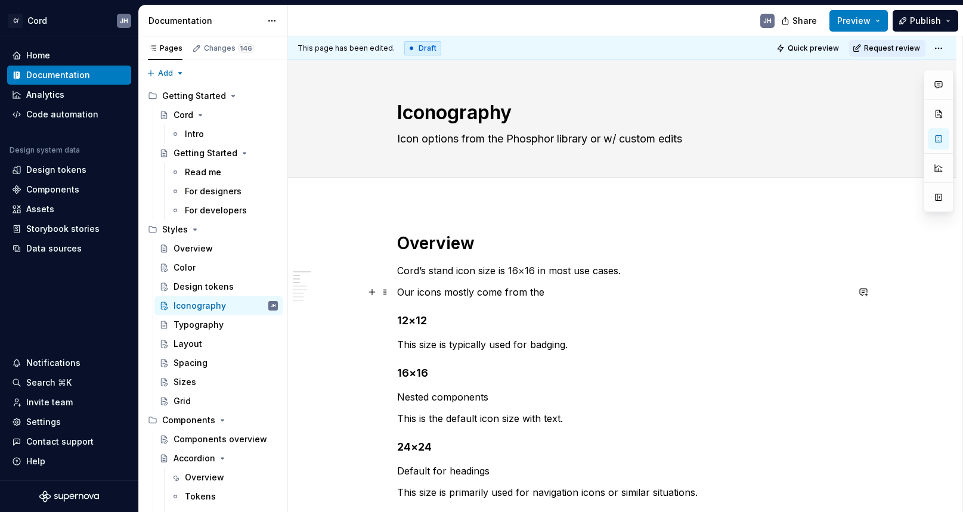
click at [574, 292] on p "Our icons mostly come from the" at bounding box center [622, 292] width 451 height 14
type textarea "*"
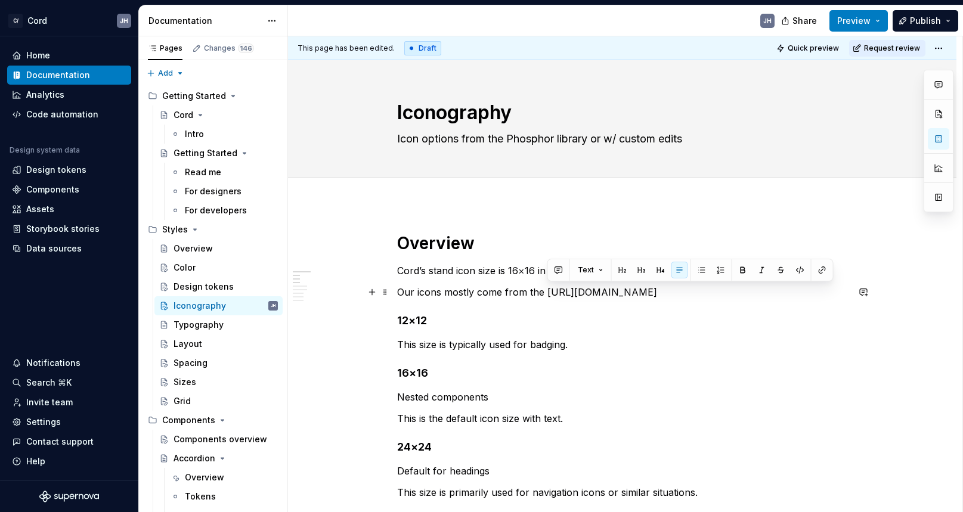
drag, startPoint x: 547, startPoint y: 293, endPoint x: 680, endPoint y: 296, distance: 133.1
click at [680, 296] on p "Our icons mostly come from the https://phosphoricons.com/" at bounding box center [622, 292] width 451 height 14
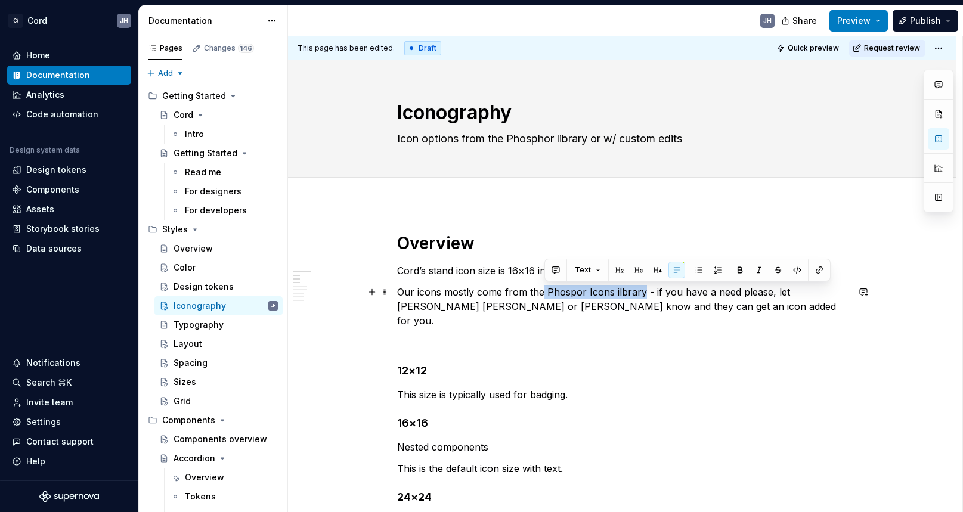
drag, startPoint x: 545, startPoint y: 294, endPoint x: 642, endPoint y: 294, distance: 96.6
click at [642, 294] on p "Our icons mostly come from the Phospor Icons ilbrary - if you have a need pleas…" at bounding box center [622, 306] width 451 height 43
click at [614, 294] on p "Our icons mostly come from the Phospor Icons ilbrary - if you have a need pleas…" at bounding box center [622, 306] width 451 height 43
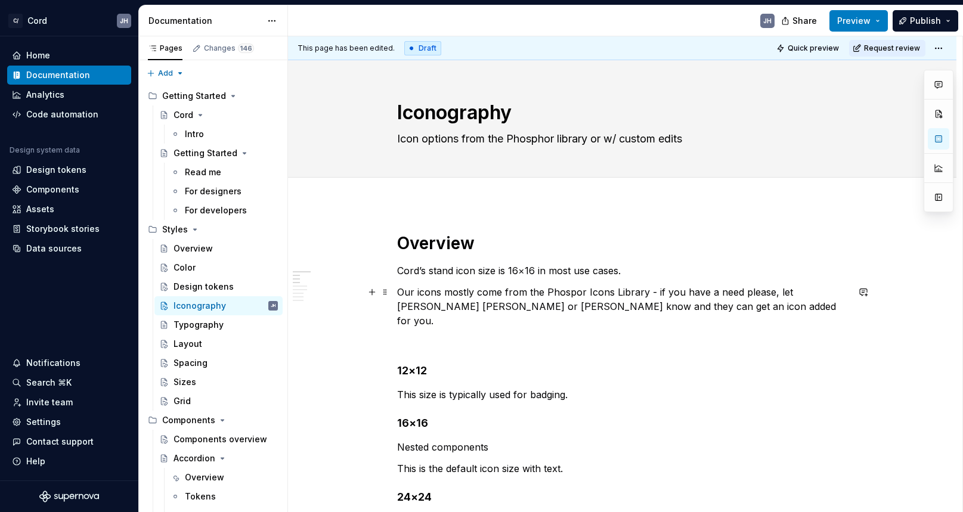
click at [575, 295] on p "Our icons mostly come from the Phospor Icons Library - if you have a need pleas…" at bounding box center [622, 306] width 451 height 43
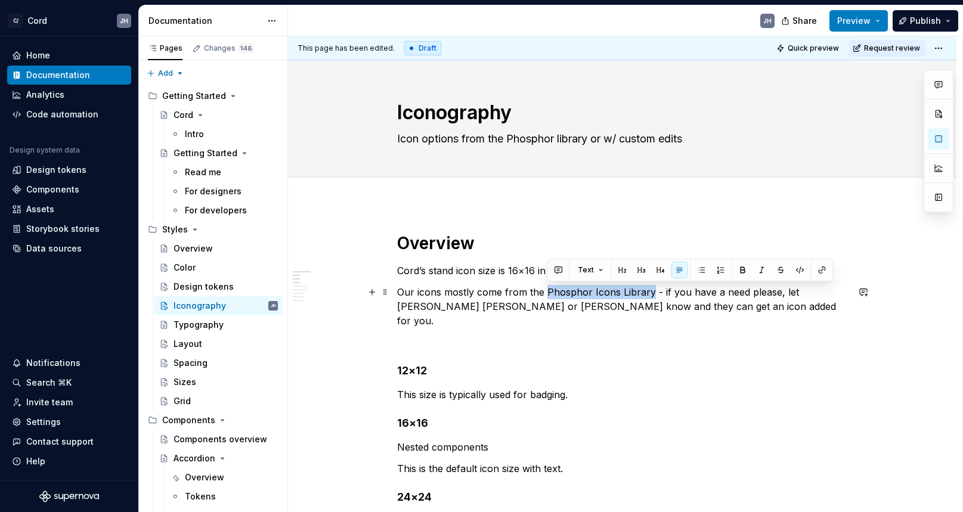
drag, startPoint x: 548, startPoint y: 292, endPoint x: 651, endPoint y: 293, distance: 103.8
click at [651, 293] on p "Our icons mostly come from the Phosphor Icons Library - if you have a need plea…" at bounding box center [622, 306] width 451 height 43
click at [817, 273] on button "button" at bounding box center [822, 270] width 17 height 17
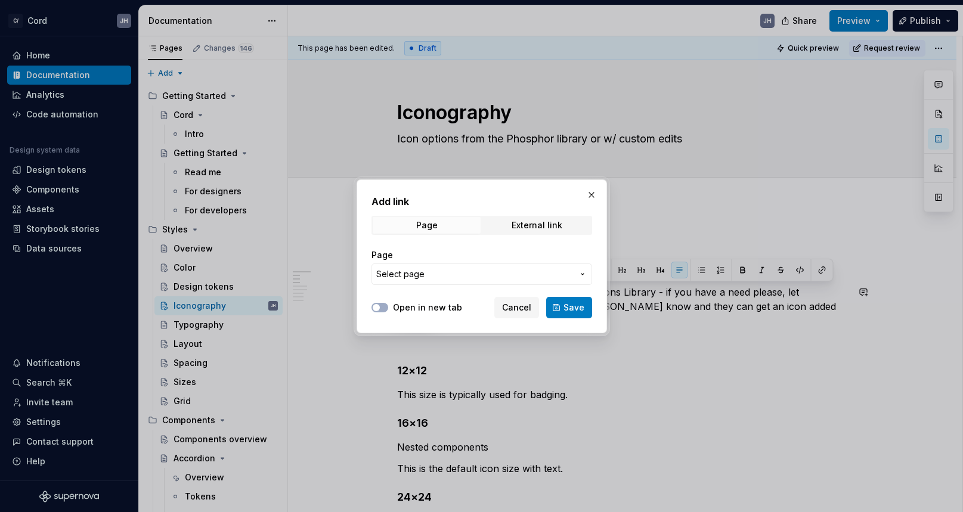
click at [444, 310] on label "Open in new tab" at bounding box center [427, 308] width 69 height 12
click at [388, 310] on button "Open in new tab" at bounding box center [380, 308] width 17 height 10
click at [490, 233] on span "External link" at bounding box center [537, 225] width 108 height 17
drag, startPoint x: 470, startPoint y: 262, endPoint x: 465, endPoint y: 269, distance: 8.1
click at [466, 268] on div "URL" at bounding box center [482, 267] width 221 height 36
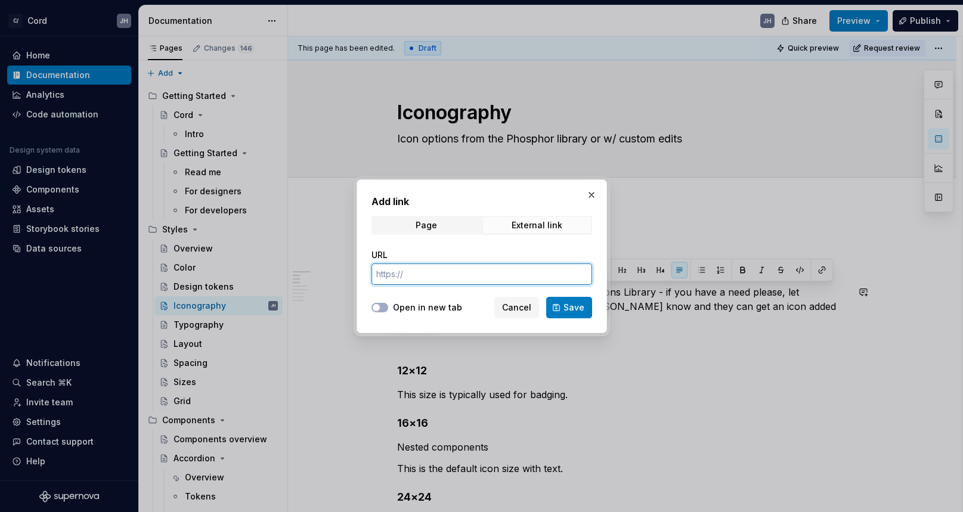
paste input "https://phosphoricons.com/"
type input "https://phosphoricons.com/"
click at [414, 310] on label "Open in new tab" at bounding box center [427, 308] width 69 height 12
click at [388, 310] on button "Open in new tab" at bounding box center [380, 308] width 17 height 10
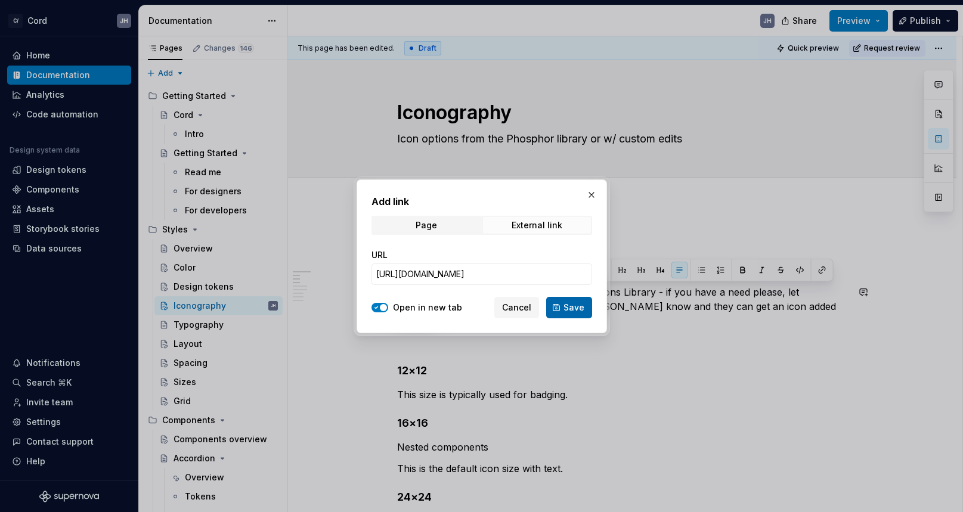
click at [579, 310] on span "Save" at bounding box center [574, 308] width 21 height 12
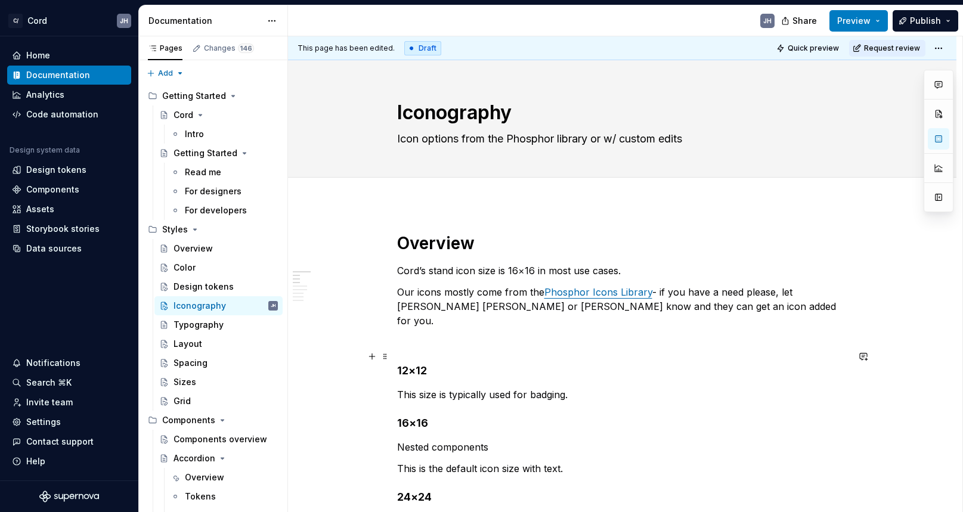
click at [608, 364] on h4 "12×12" at bounding box center [622, 371] width 451 height 14
click at [654, 294] on p "Our icons mostly come from the Phosphor Icons Library - if you have a need plea…" at bounding box center [622, 306] width 451 height 43
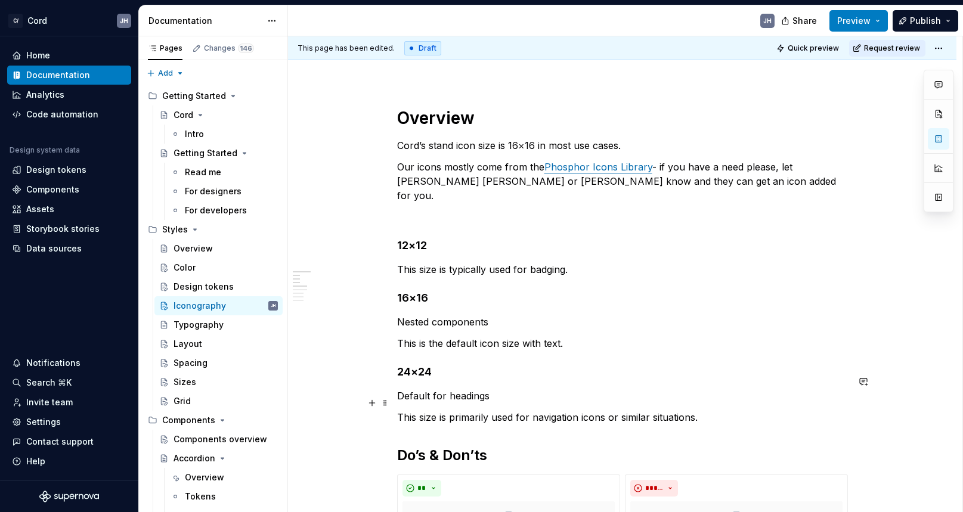
scroll to position [129, 0]
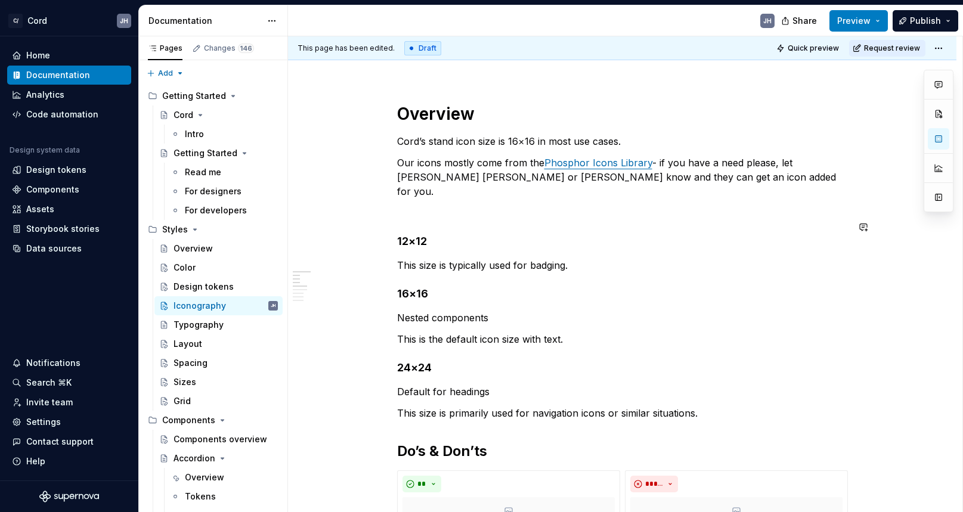
click at [443, 234] on h4 "12×12" at bounding box center [622, 241] width 451 height 14
click at [663, 141] on p "Cord’s stand icon size is 16×16 in most use cases." at bounding box center [622, 141] width 451 height 14
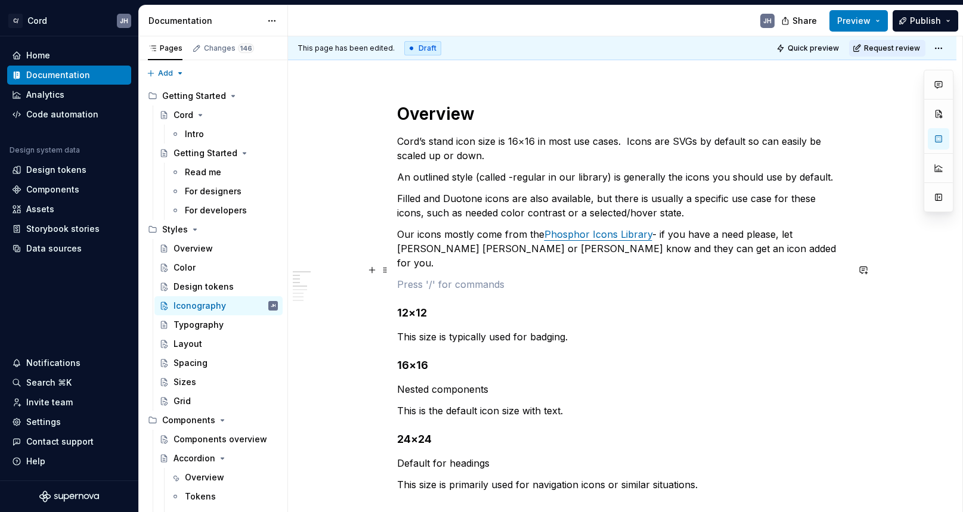
click at [478, 277] on p at bounding box center [622, 284] width 451 height 14
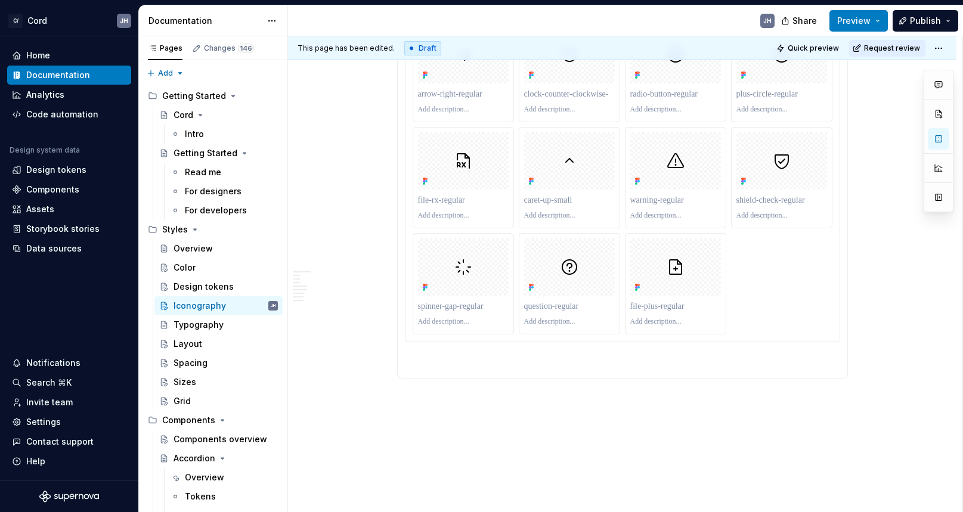
scroll to position [2914, 0]
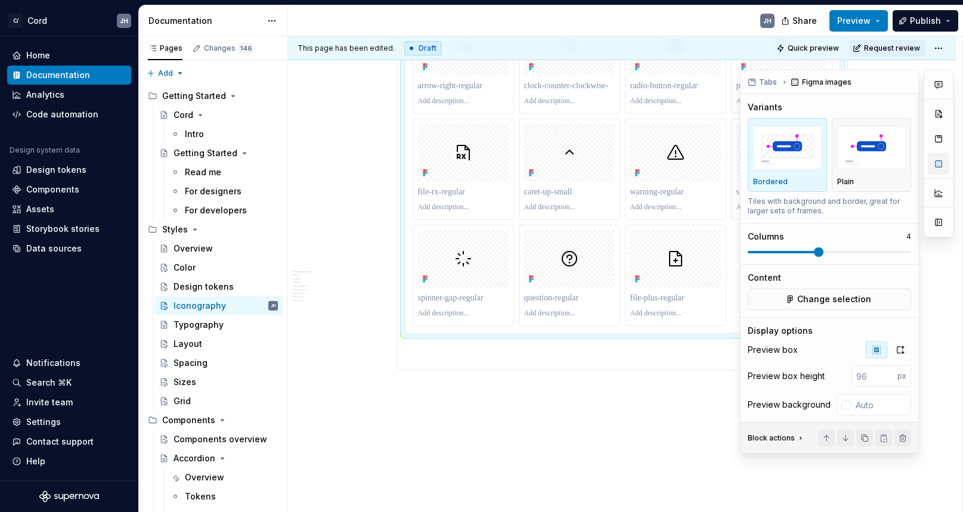
click at [940, 163] on button "button" at bounding box center [938, 163] width 21 height 21
click at [840, 185] on p "Plain" at bounding box center [846, 182] width 17 height 10
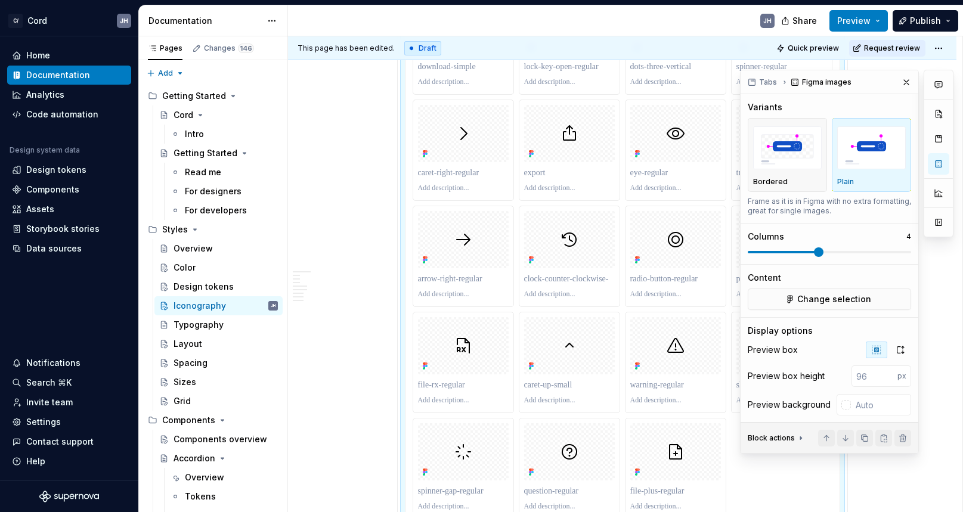
scroll to position [2296, 0]
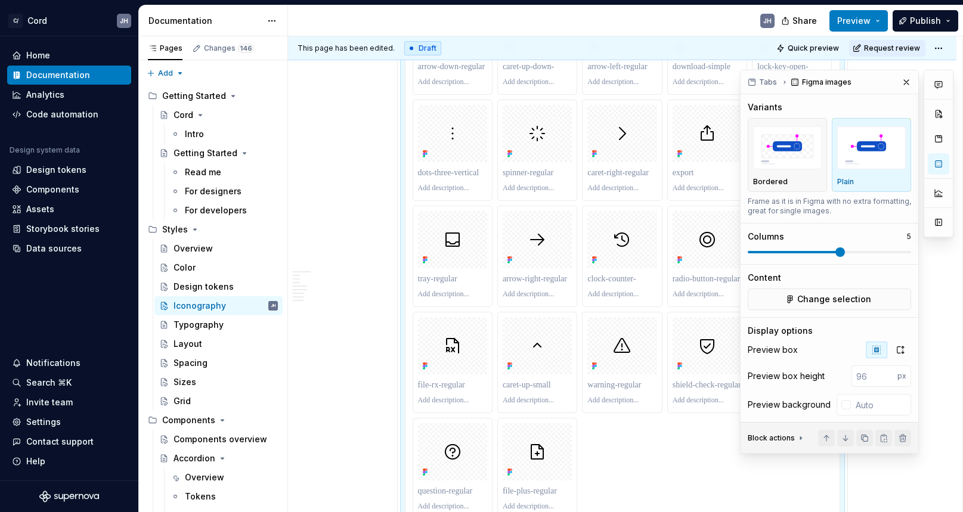
click at [836, 254] on span at bounding box center [795, 252] width 94 height 2
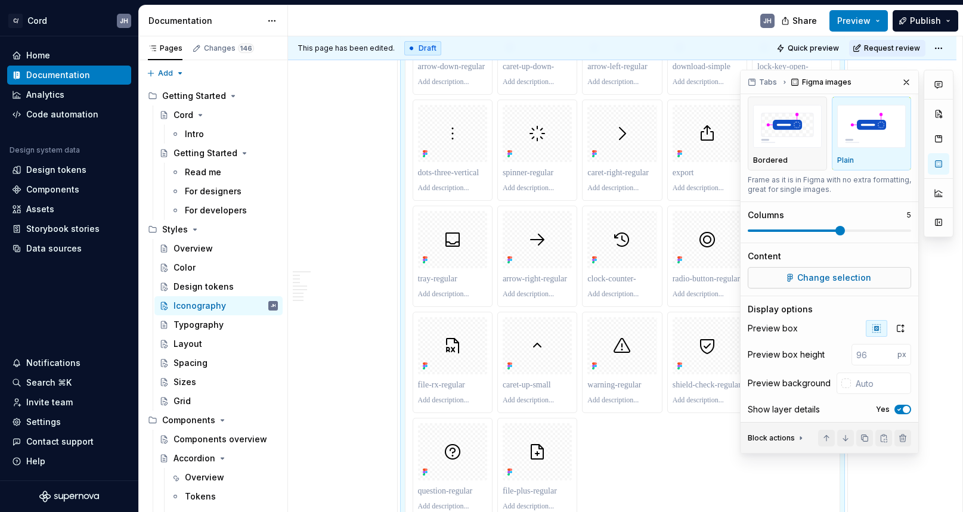
scroll to position [32, 0]
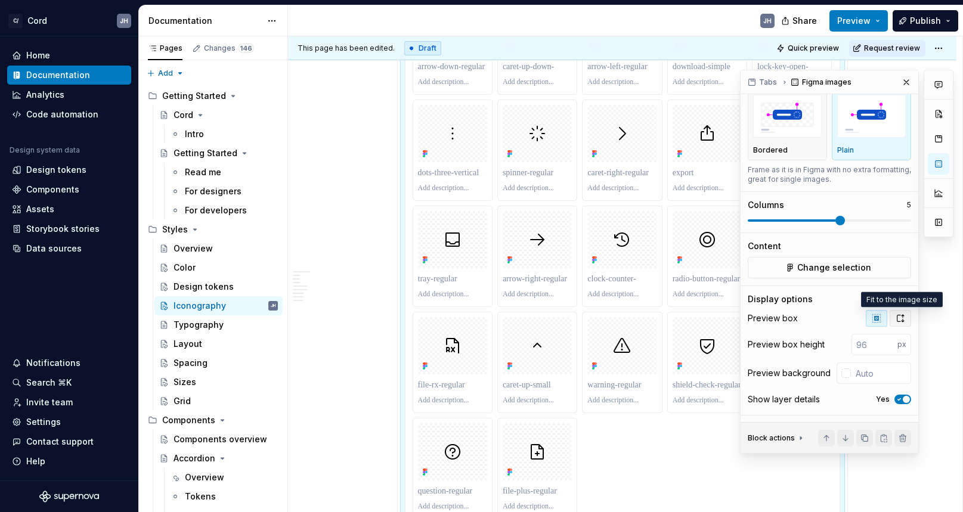
click at [906, 318] on button "button" at bounding box center [900, 318] width 21 height 17
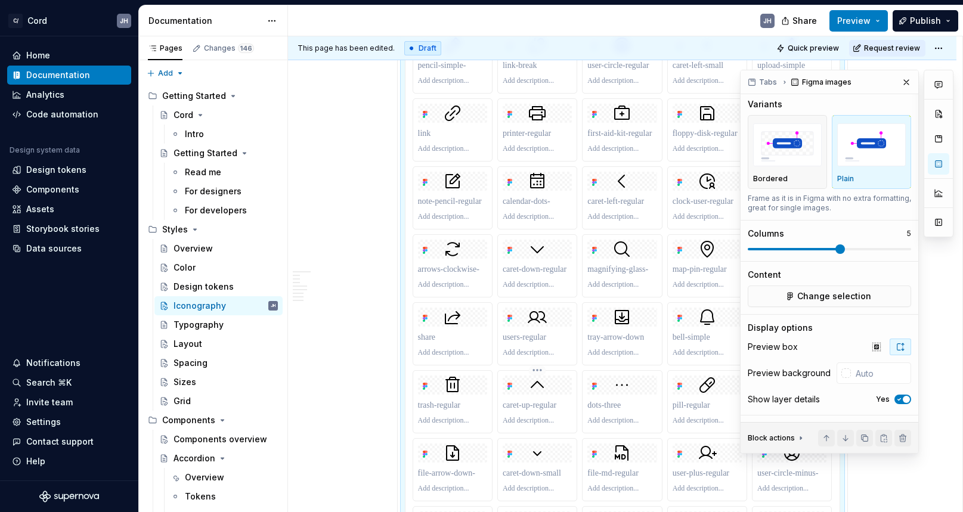
scroll to position [1146, 0]
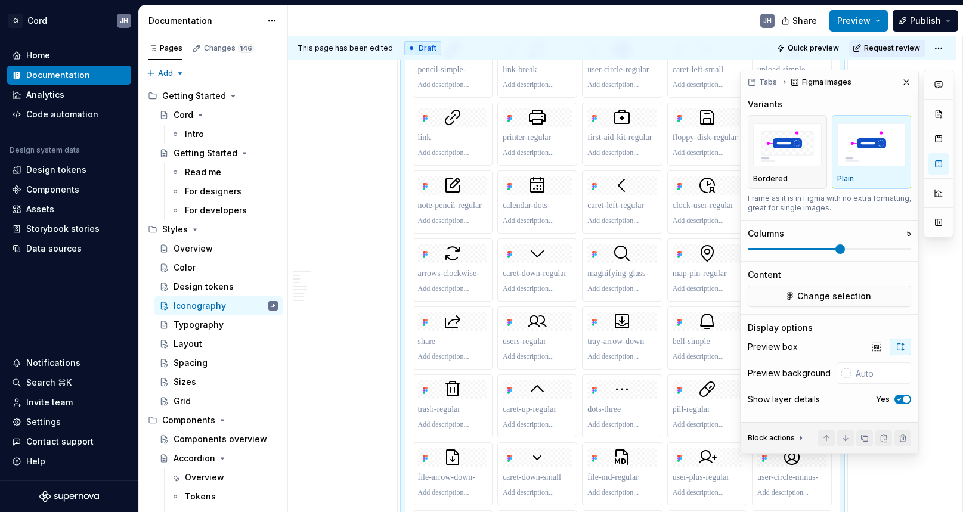
click at [905, 397] on span "button" at bounding box center [906, 399] width 7 height 7
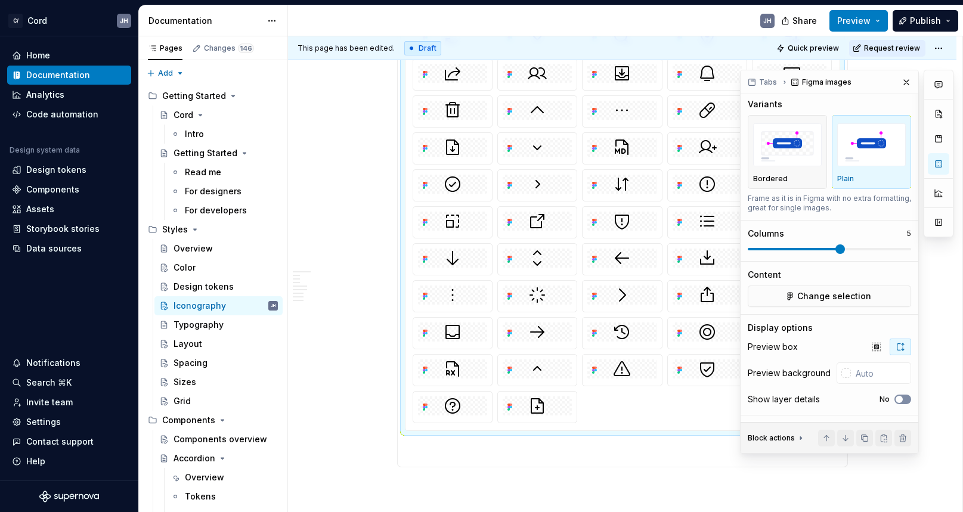
scroll to position [1050, 0]
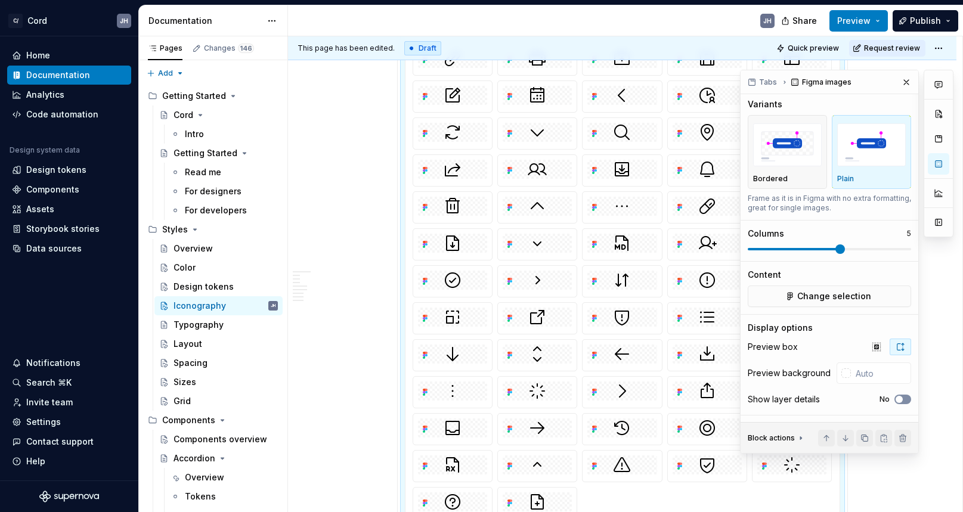
click at [905, 397] on button "No" at bounding box center [903, 400] width 17 height 10
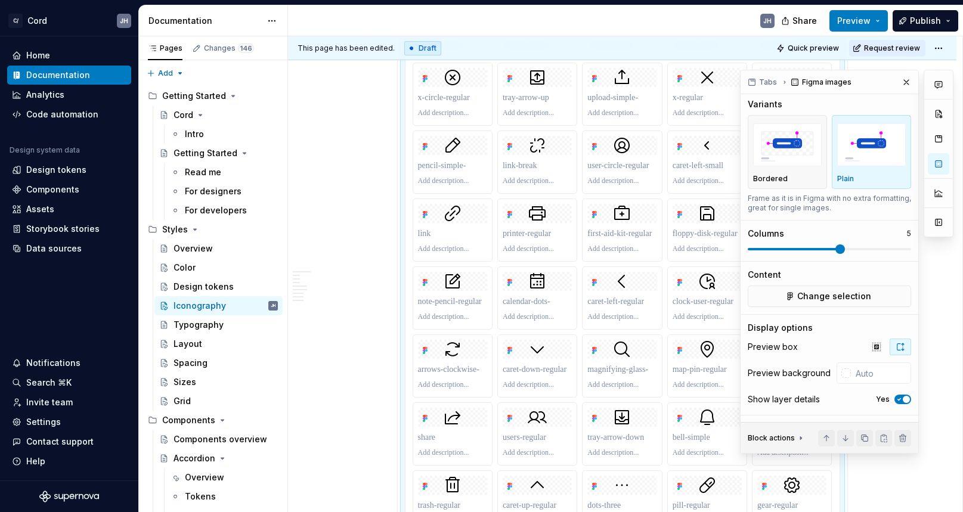
scroll to position [851, 0]
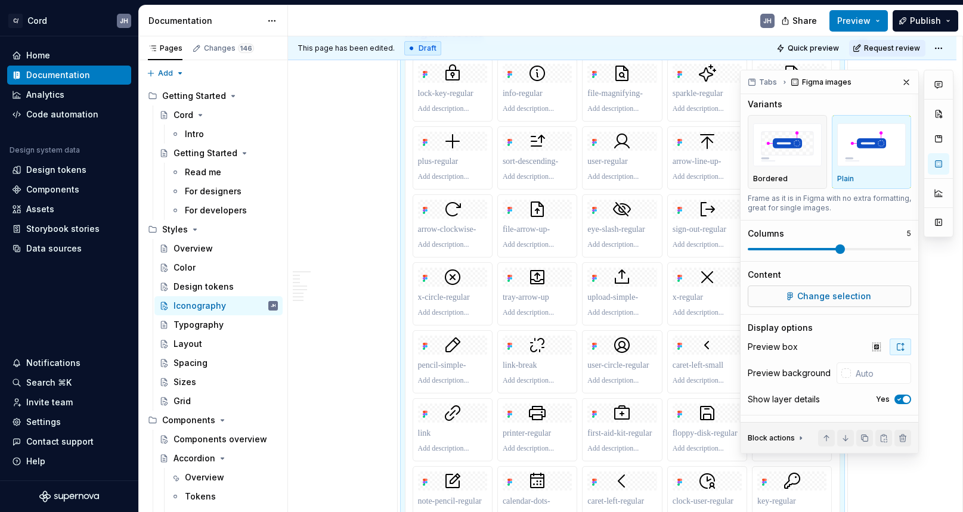
click at [802, 294] on span "Change selection" at bounding box center [835, 297] width 74 height 12
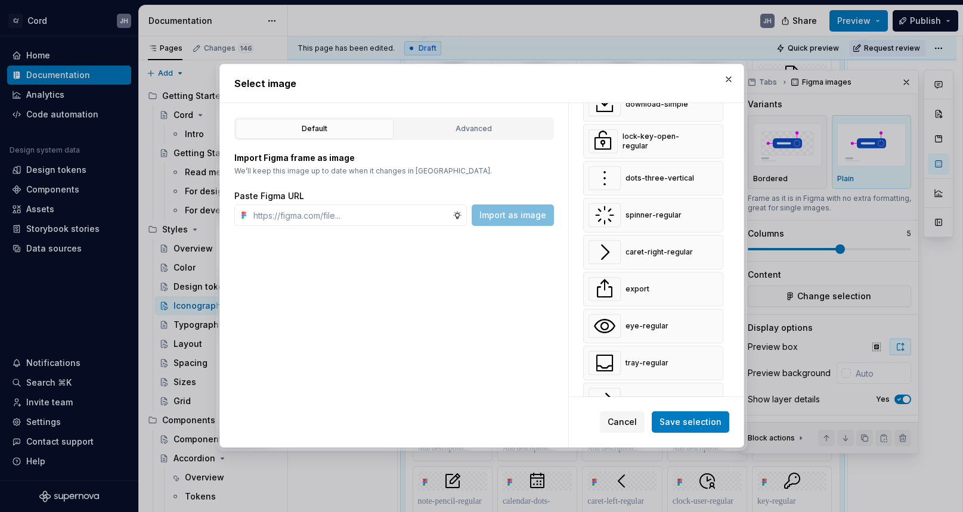
scroll to position [2969, 0]
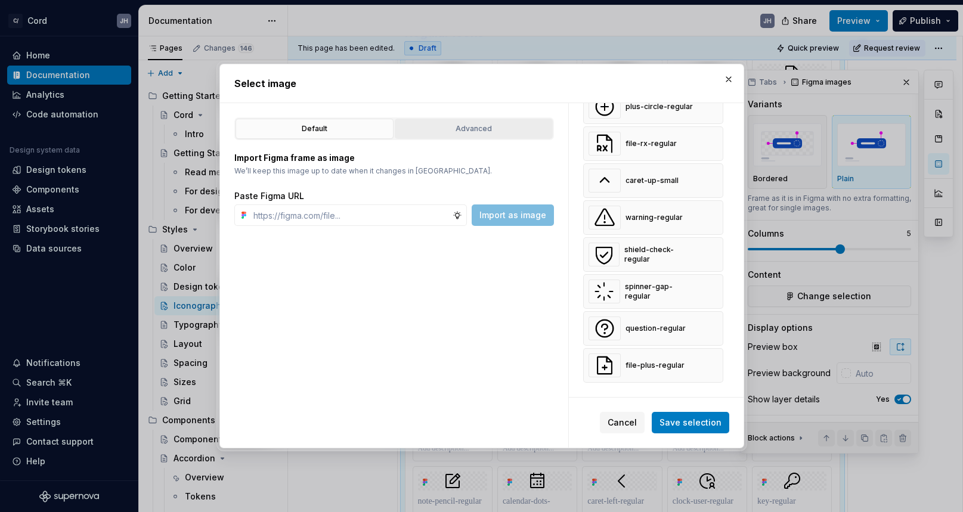
click at [440, 126] on div "Advanced" at bounding box center [474, 129] width 150 height 12
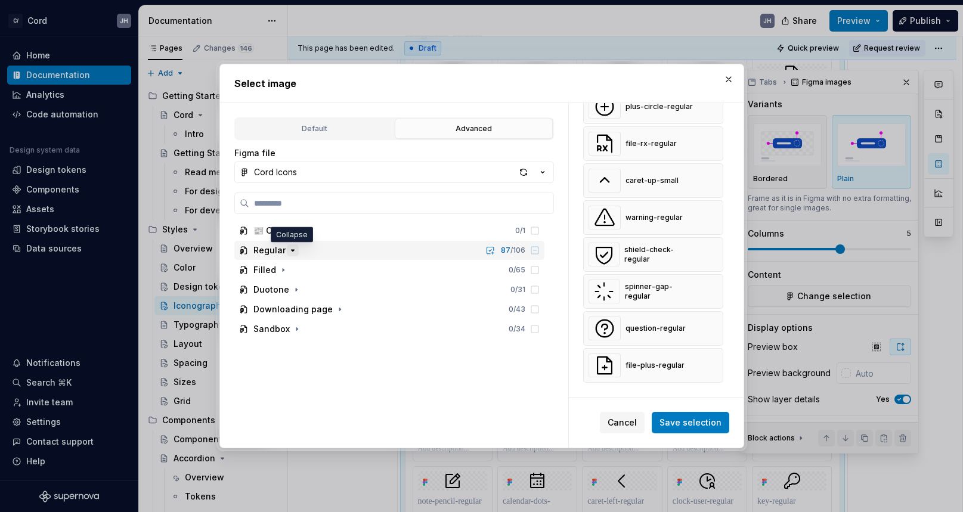
click at [290, 248] on icon "button" at bounding box center [293, 251] width 10 height 10
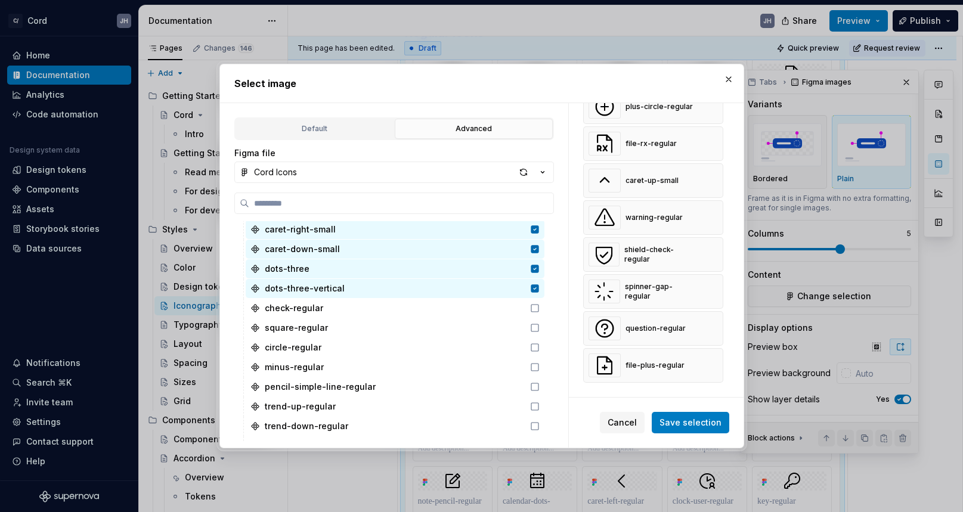
scroll to position [1665, 0]
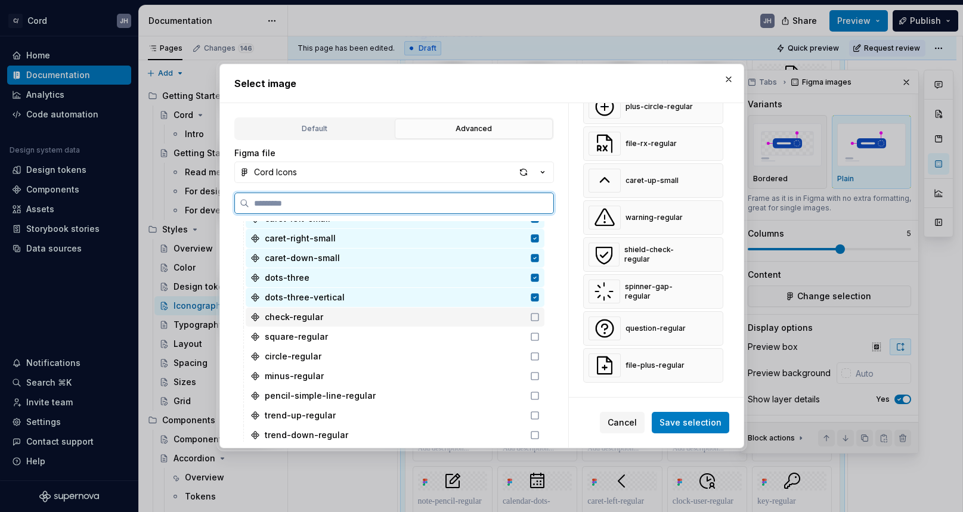
click at [540, 316] on icon at bounding box center [535, 318] width 10 height 10
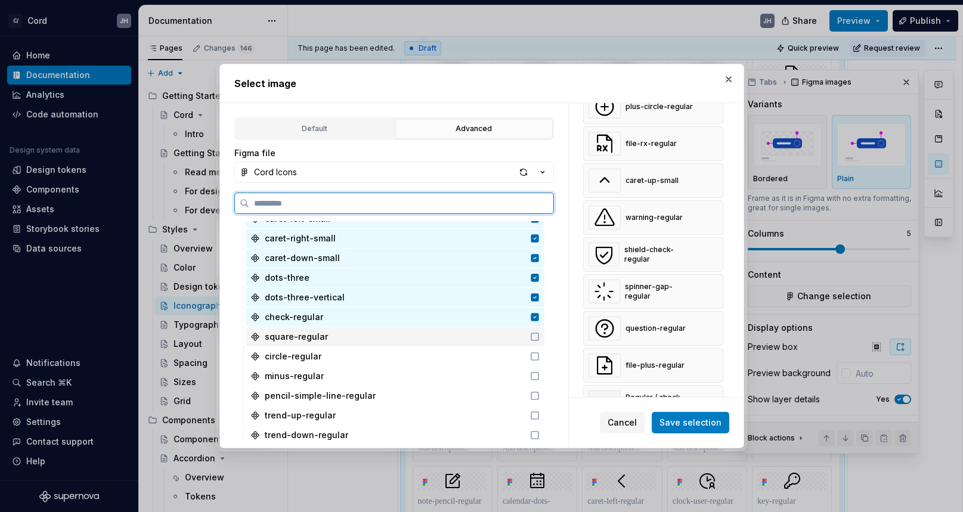
click at [545, 342] on div "square-regular" at bounding box center [395, 336] width 299 height 19
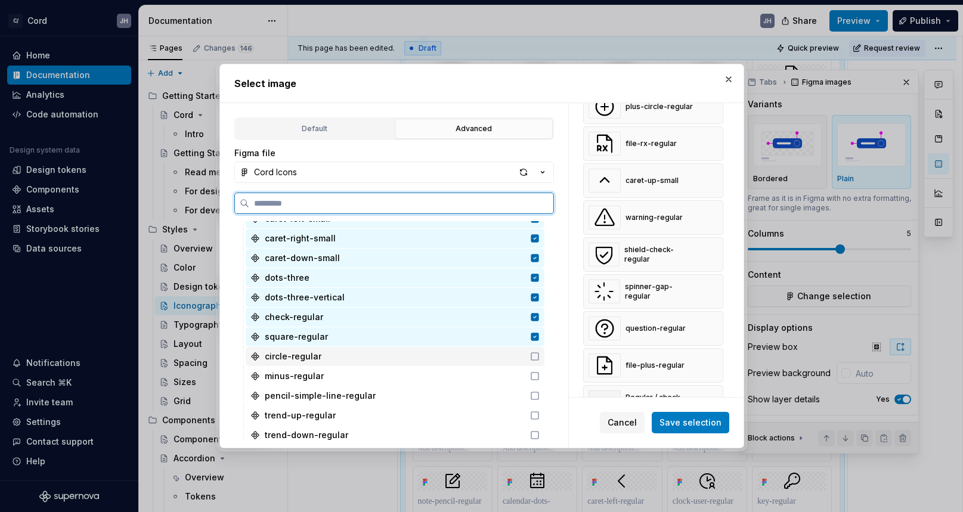
click at [540, 353] on icon at bounding box center [535, 357] width 10 height 10
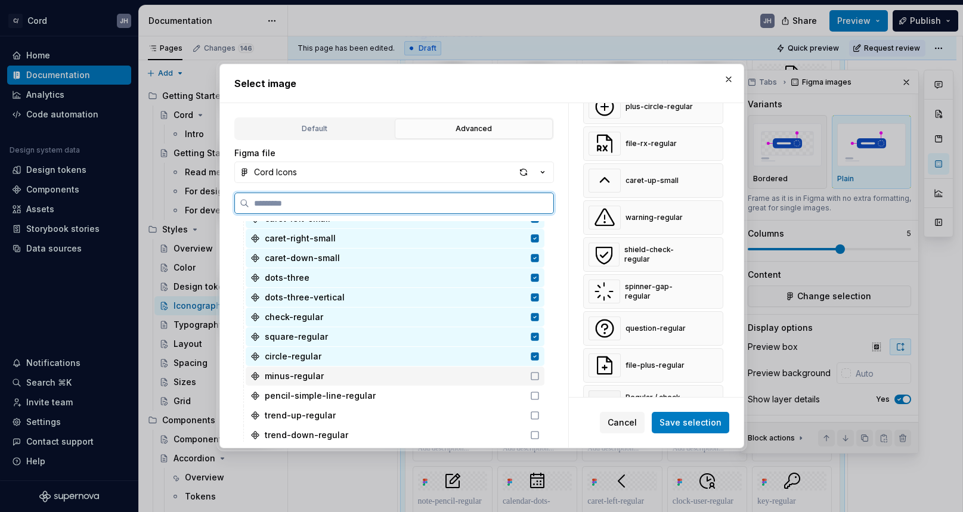
click at [545, 370] on div "minus-regular" at bounding box center [395, 376] width 299 height 19
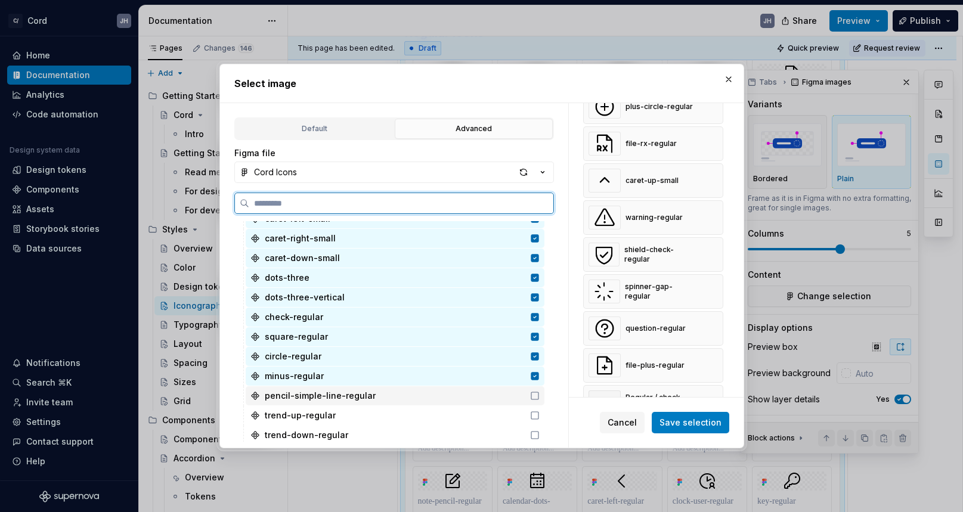
click at [545, 390] on div "pencil-simple-line-regular" at bounding box center [395, 396] width 299 height 19
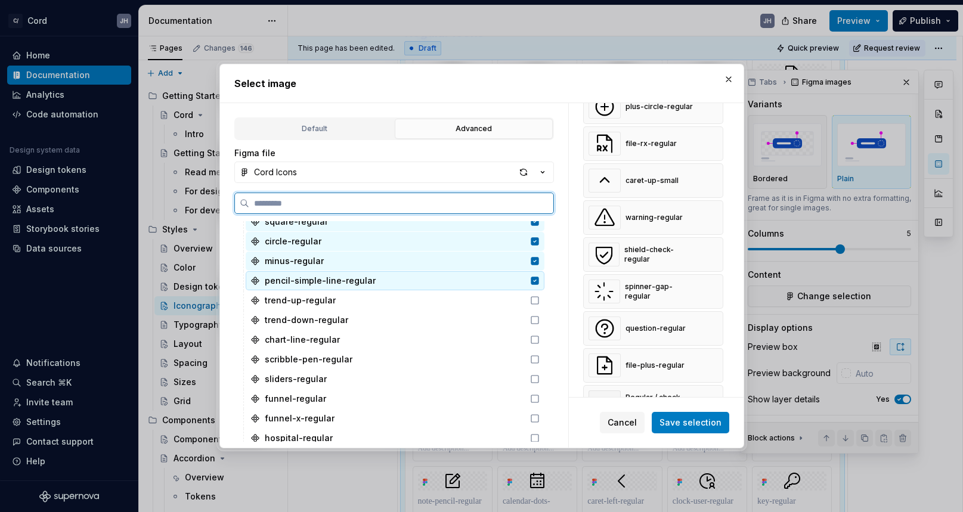
scroll to position [1818, 0]
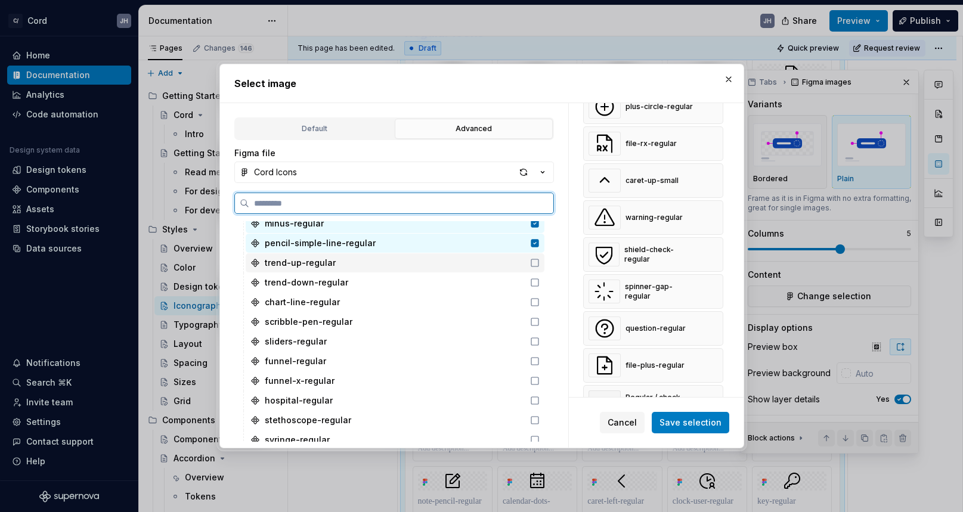
click at [540, 264] on icon at bounding box center [535, 263] width 10 height 10
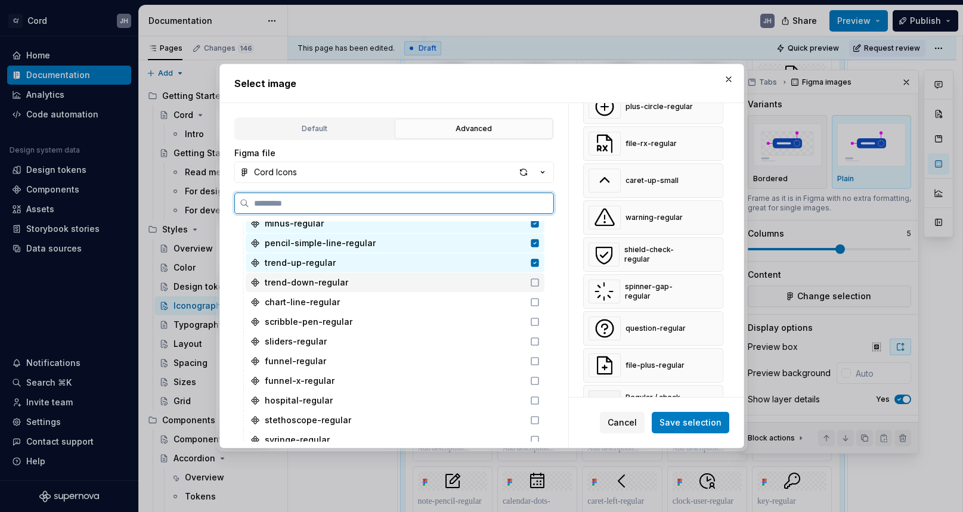
click at [540, 285] on icon at bounding box center [535, 283] width 10 height 10
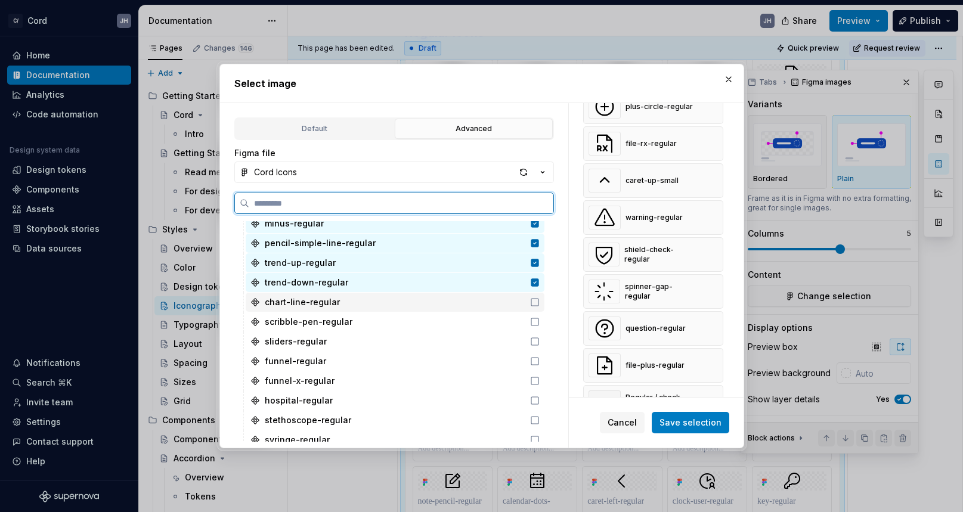
click at [540, 302] on icon at bounding box center [535, 303] width 10 height 10
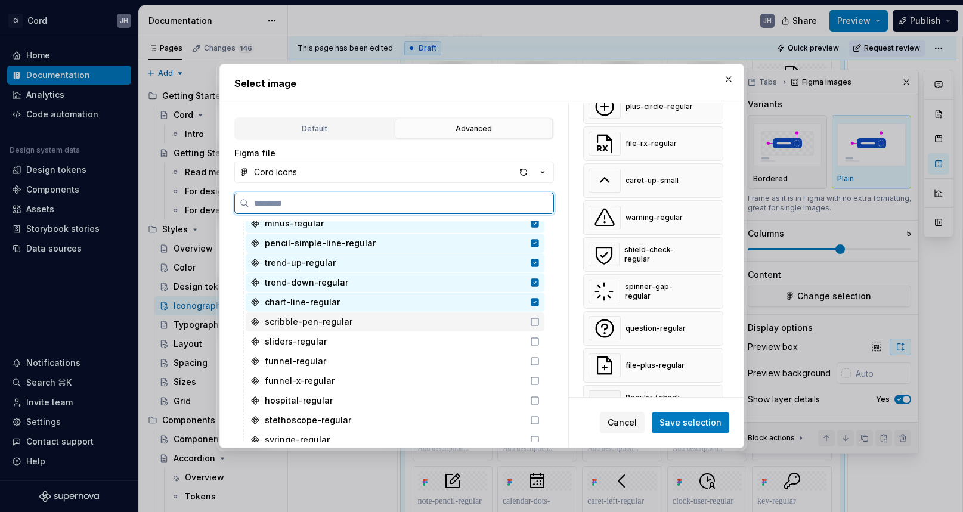
click at [540, 322] on icon at bounding box center [535, 322] width 10 height 10
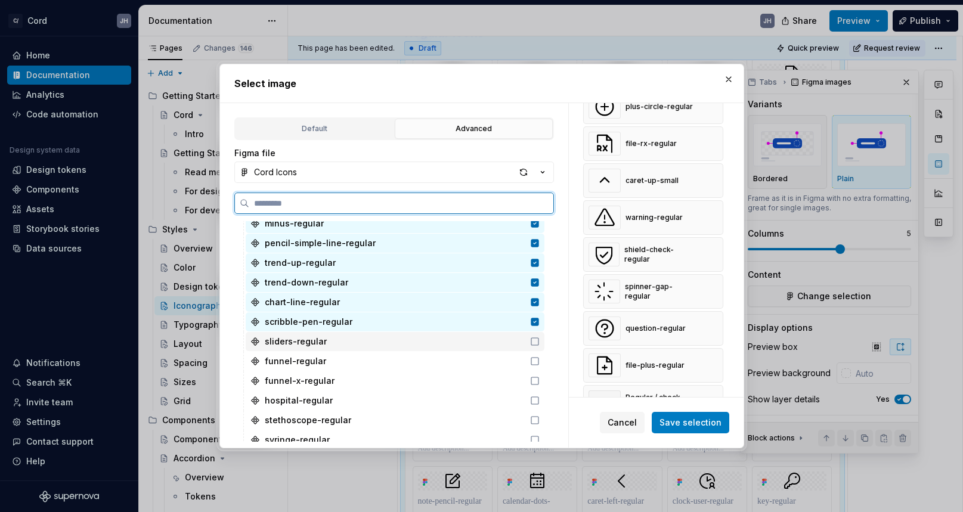
click at [540, 344] on icon at bounding box center [535, 342] width 10 height 10
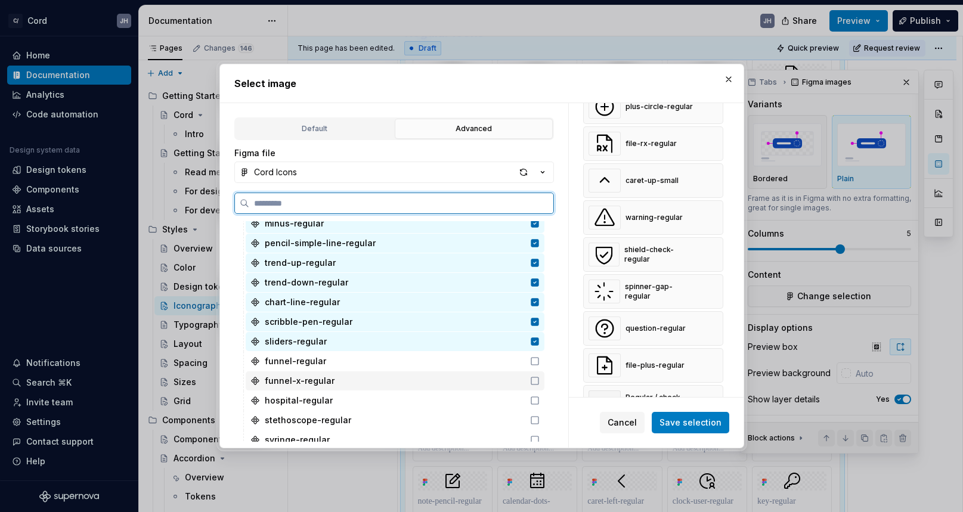
click at [545, 373] on div "funnel-x-regular" at bounding box center [395, 381] width 299 height 19
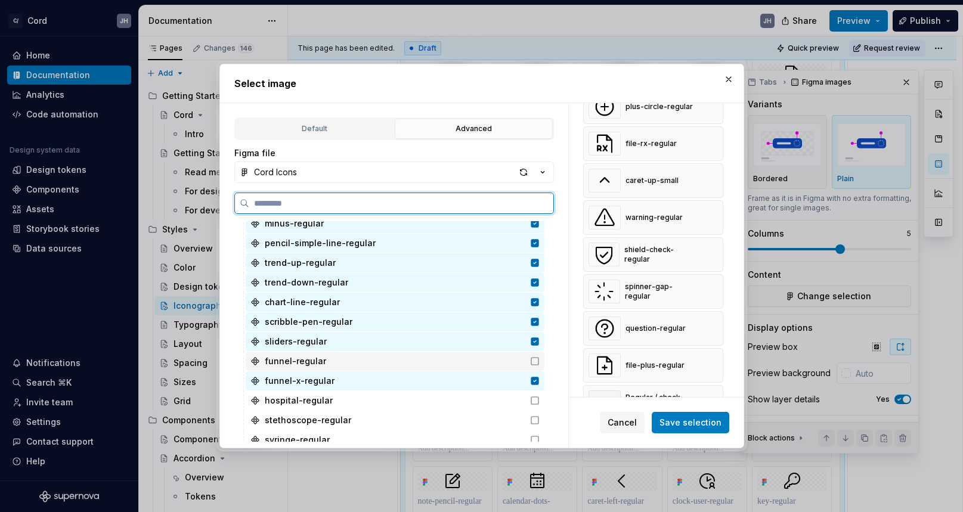
click at [540, 362] on icon at bounding box center [535, 362] width 10 height 10
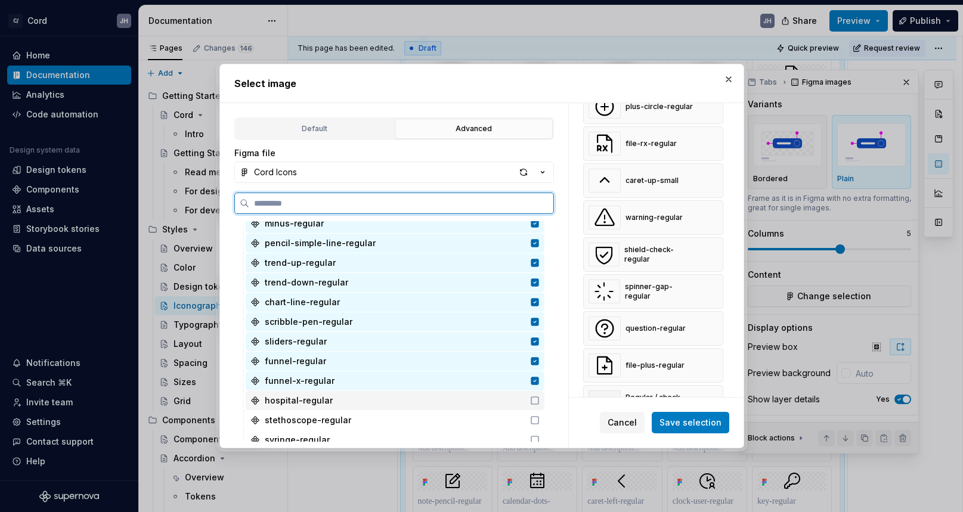
click at [545, 395] on div "hospital-regular" at bounding box center [395, 400] width 299 height 19
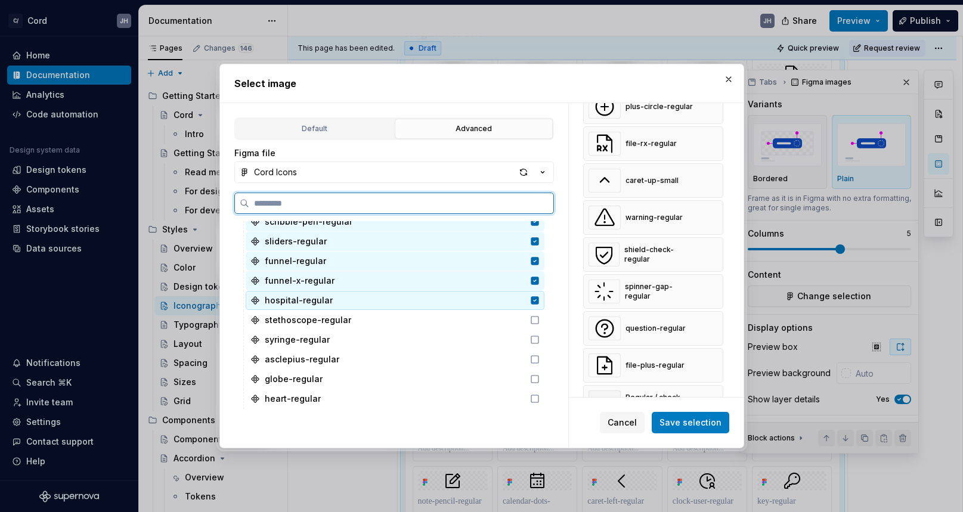
scroll to position [1926, 0]
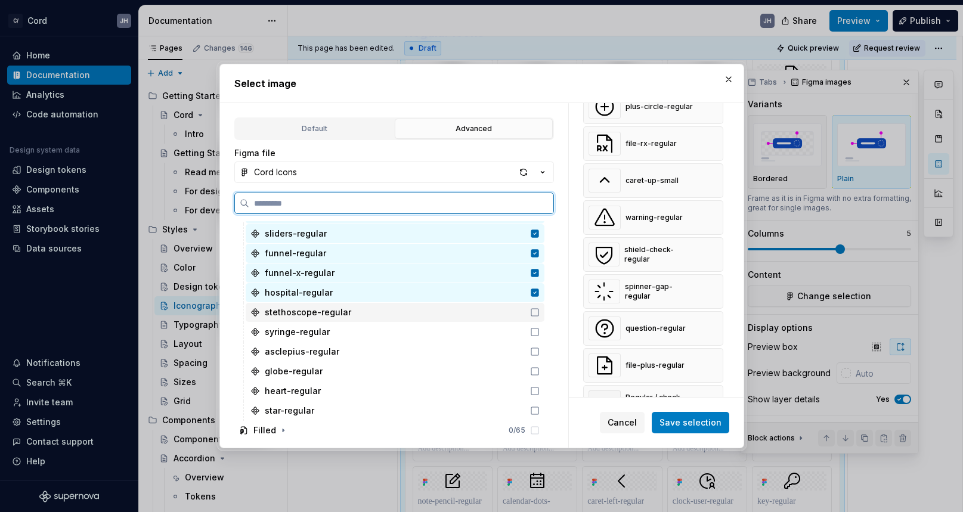
click at [540, 314] on icon at bounding box center [535, 313] width 10 height 10
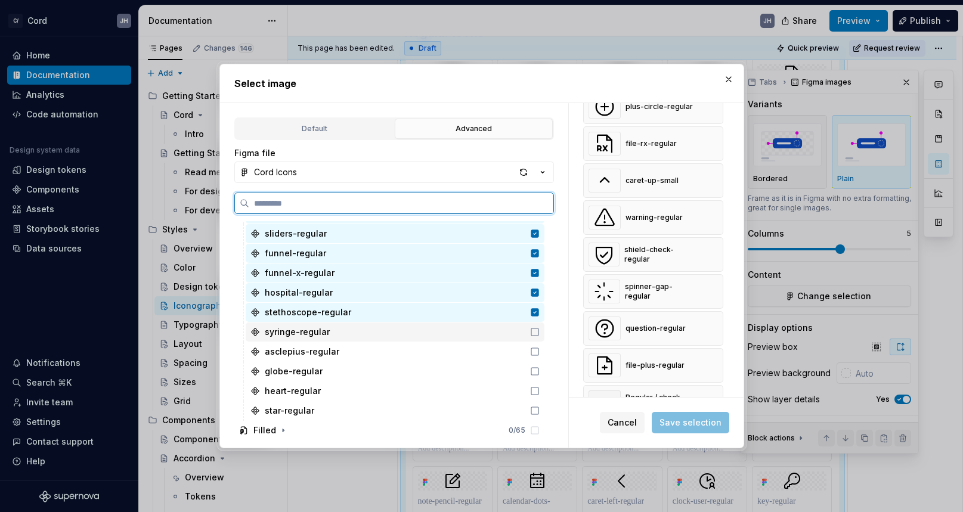
click at [540, 332] on icon at bounding box center [535, 332] width 10 height 10
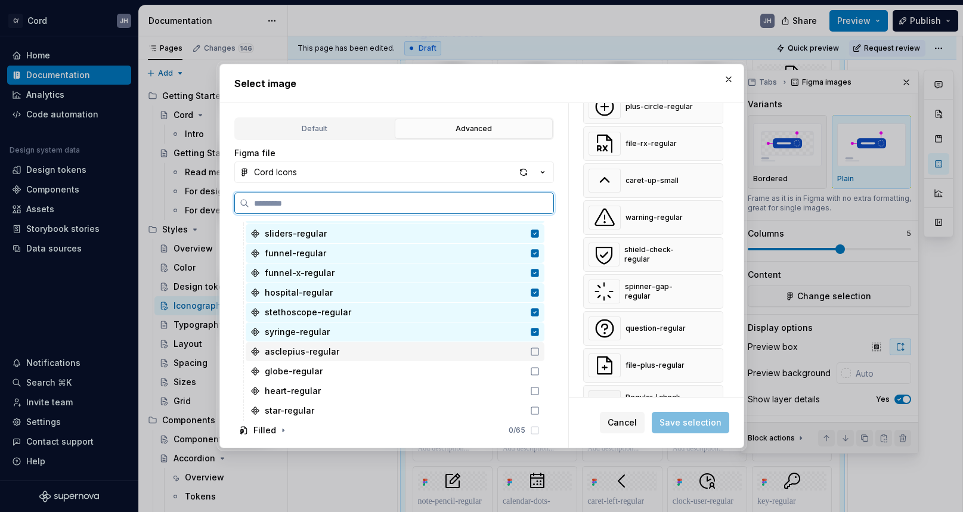
click at [540, 354] on icon at bounding box center [535, 352] width 10 height 10
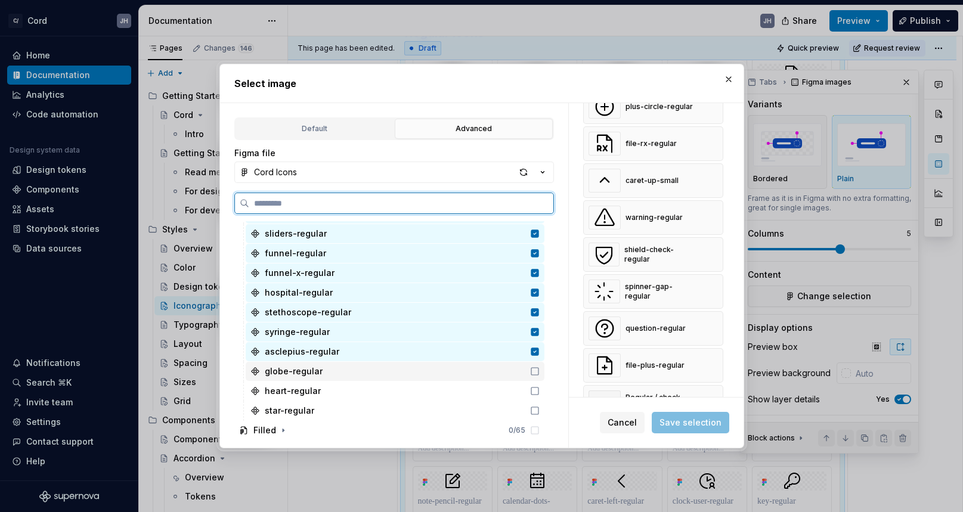
click at [545, 377] on div "globe-regular" at bounding box center [395, 371] width 299 height 19
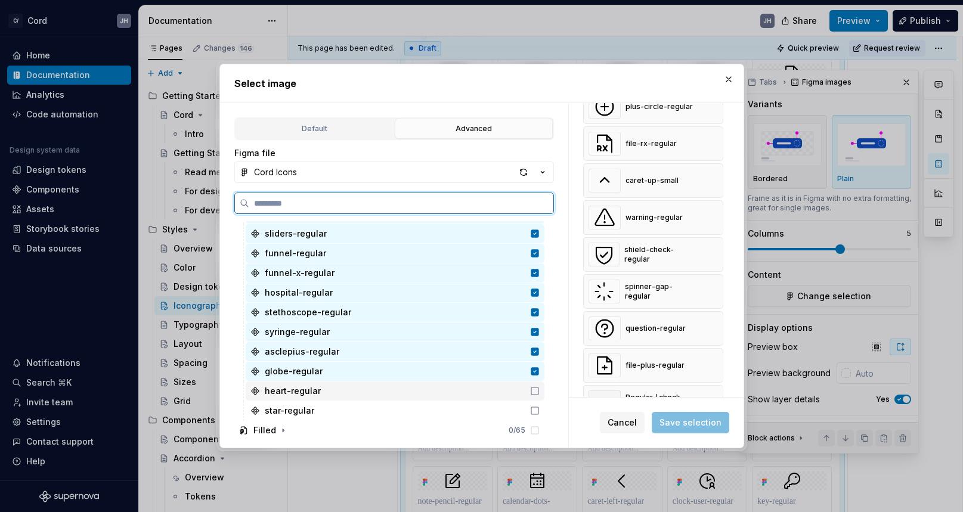
click at [540, 393] on icon at bounding box center [535, 392] width 10 height 10
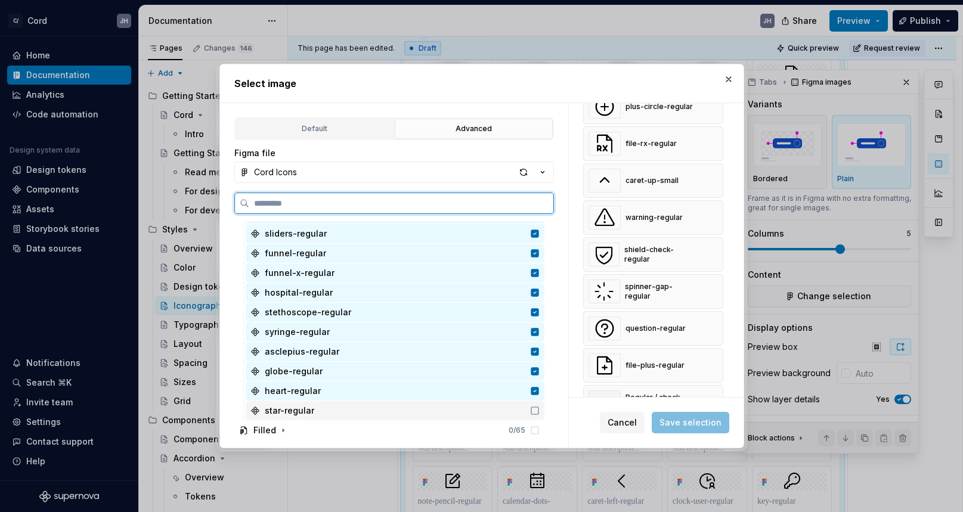
click at [539, 415] on icon at bounding box center [534, 410] width 7 height 7
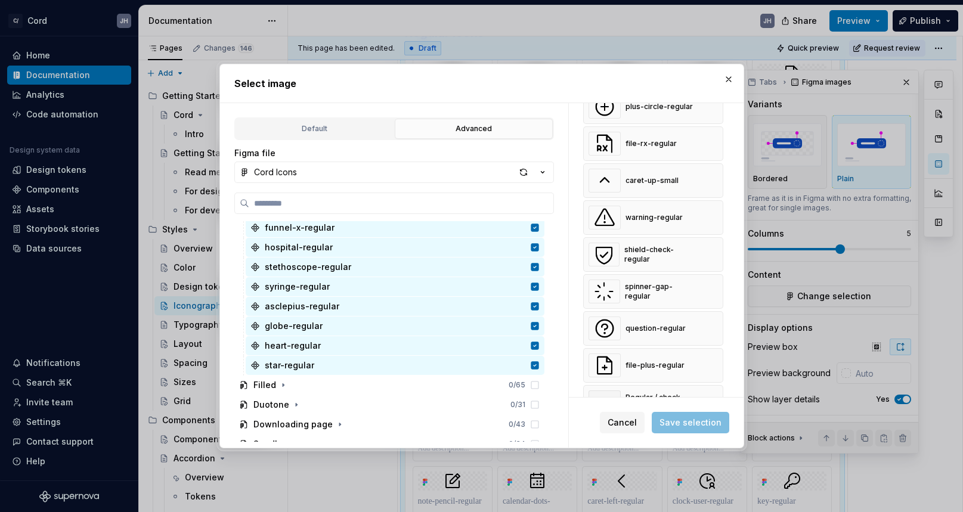
scroll to position [1984, 0]
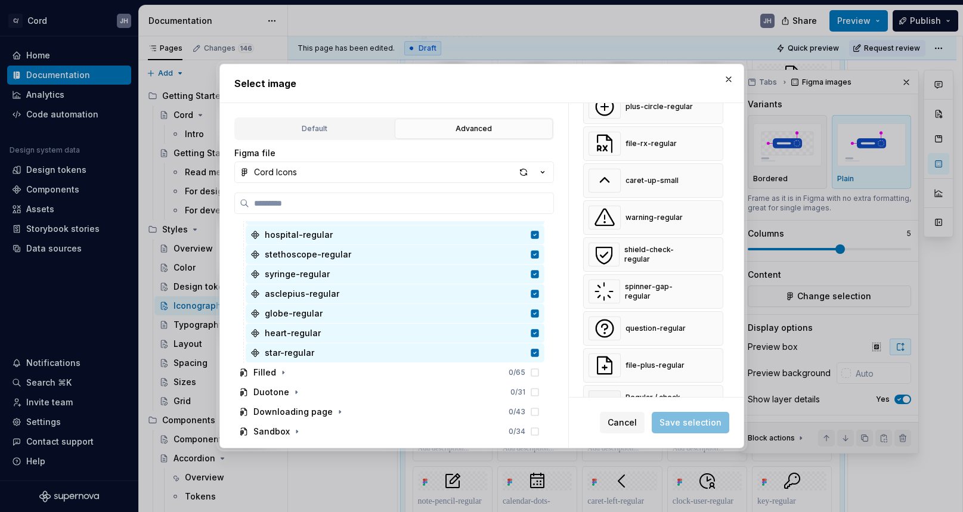
click at [676, 422] on span "Save selection" at bounding box center [691, 422] width 78 height 21
click at [539, 354] on icon at bounding box center [535, 354] width 8 height 8
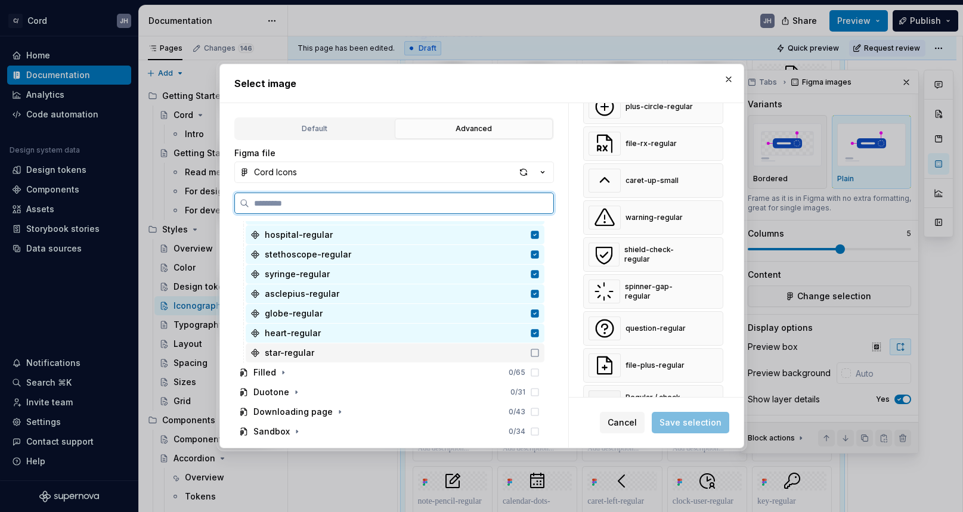
click at [540, 354] on icon at bounding box center [535, 353] width 10 height 10
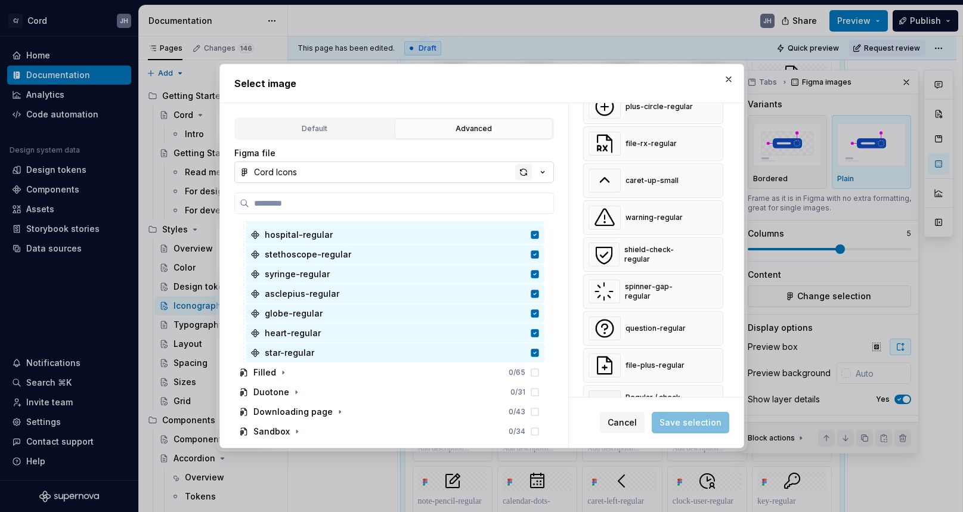
click at [518, 172] on div "button" at bounding box center [523, 172] width 17 height 17
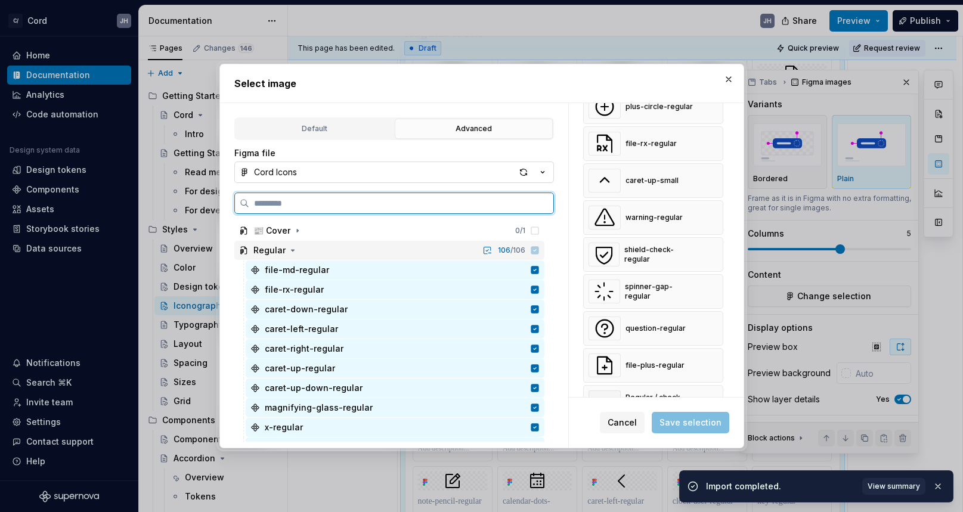
click at [539, 252] on icon at bounding box center [535, 251] width 8 height 8
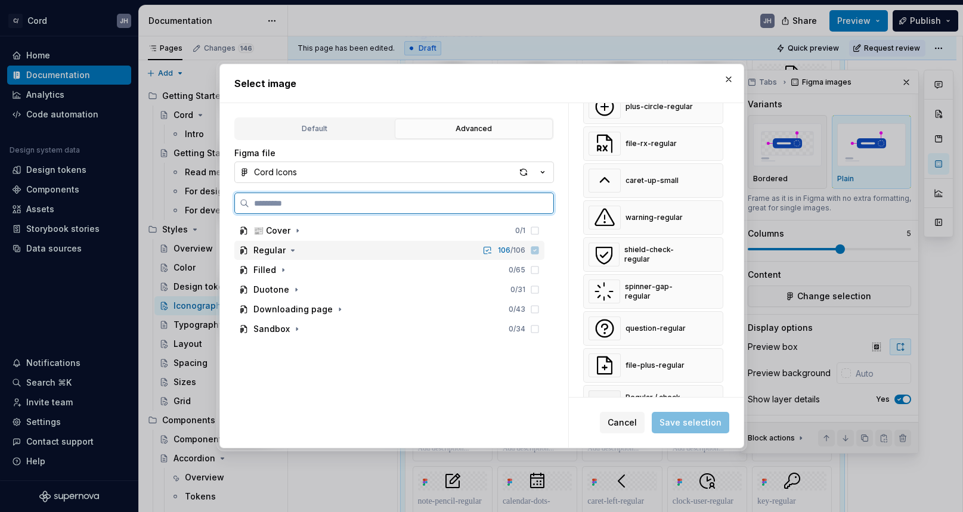
click at [539, 254] on icon at bounding box center [535, 251] width 8 height 8
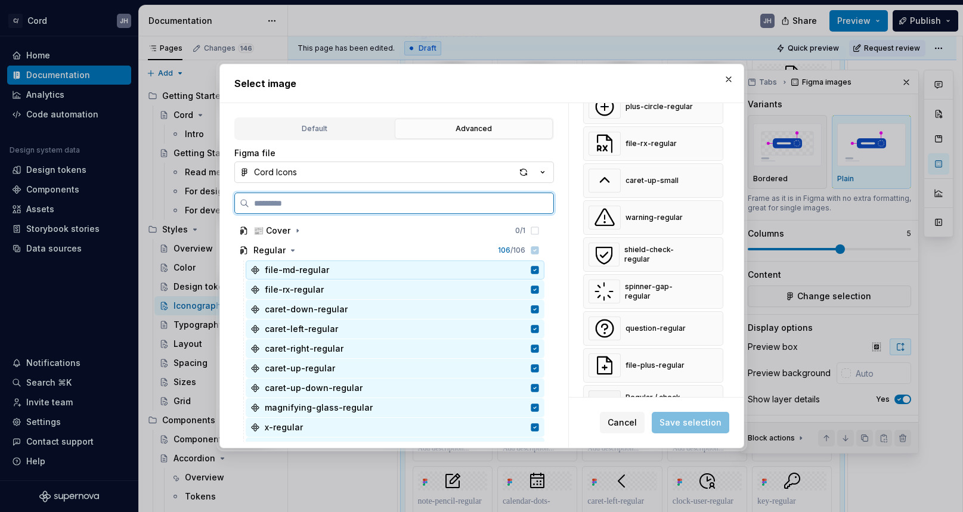
click at [539, 268] on icon at bounding box center [535, 271] width 8 height 8
click at [545, 284] on div "file-rx-regular" at bounding box center [395, 289] width 299 height 19
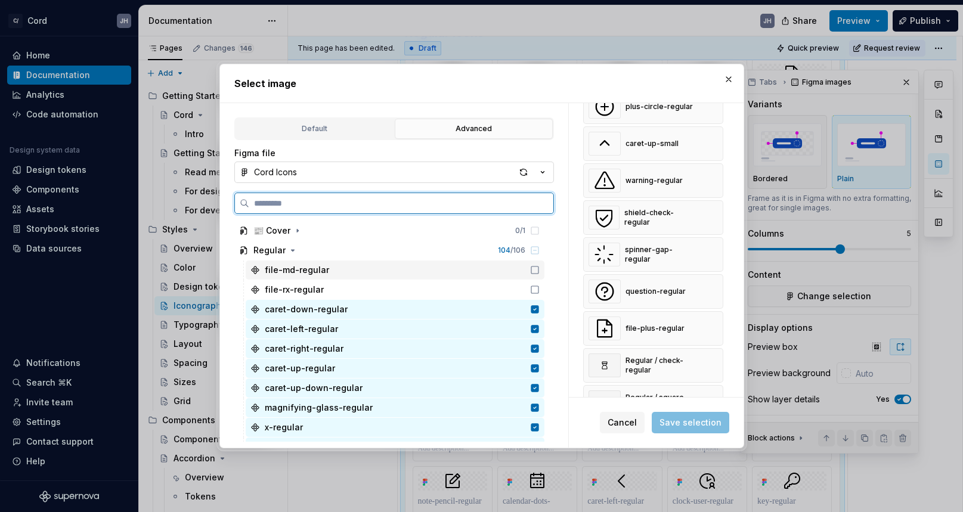
click at [540, 273] on icon at bounding box center [535, 270] width 10 height 10
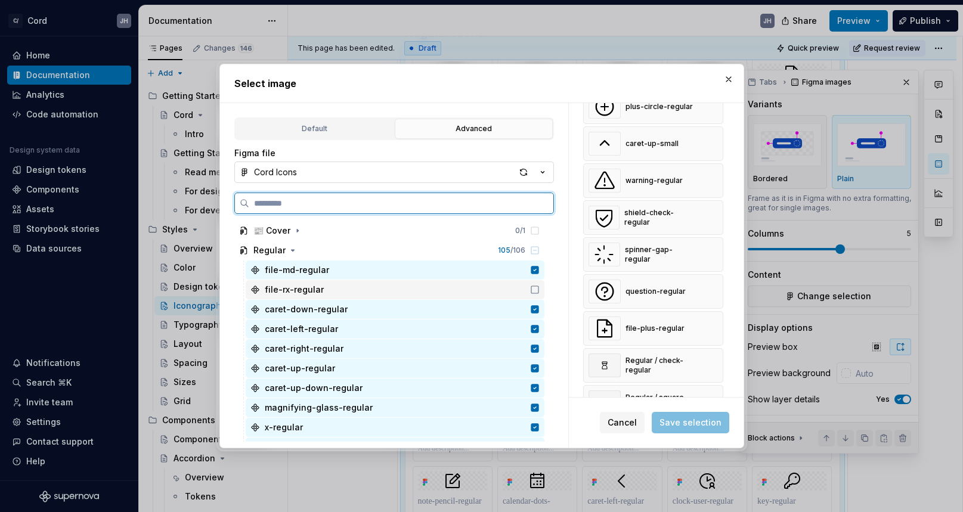
click at [540, 286] on icon at bounding box center [535, 290] width 10 height 10
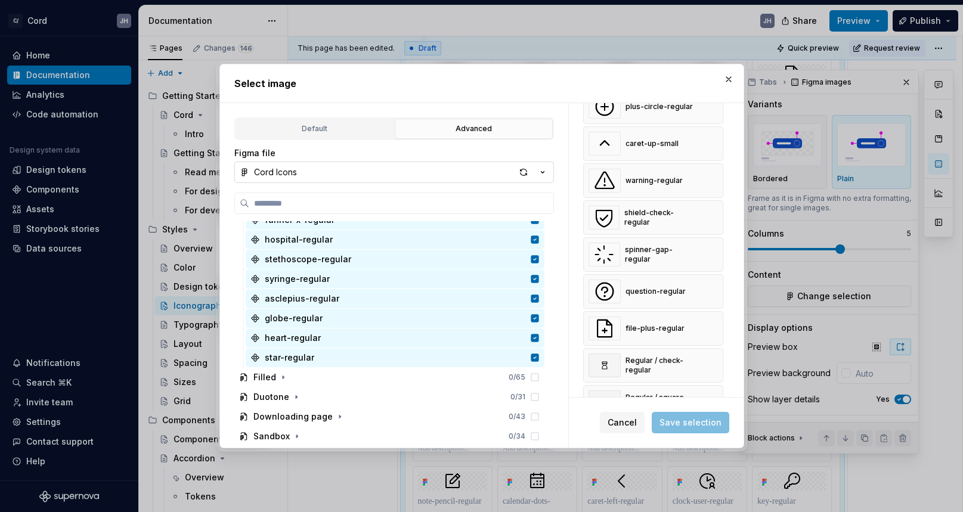
scroll to position [1984, 0]
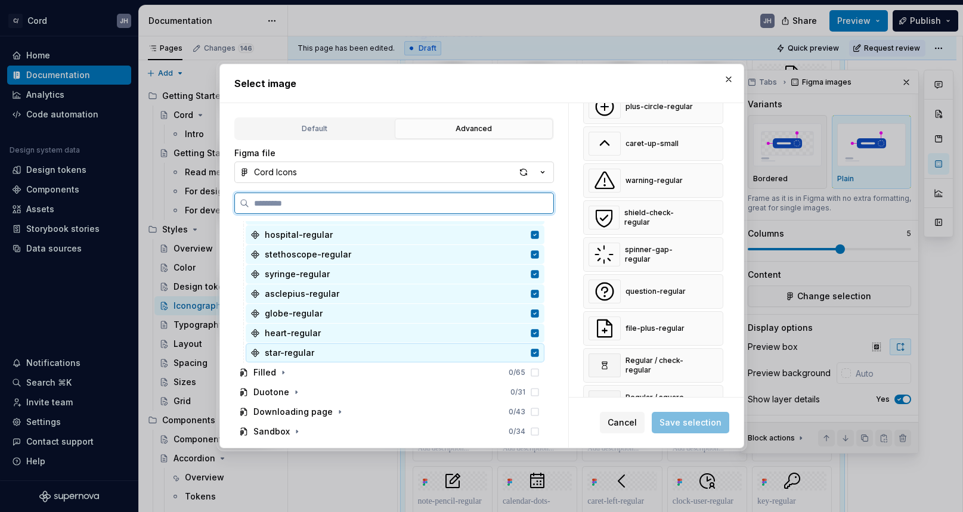
click at [539, 356] on icon at bounding box center [535, 354] width 8 height 8
click at [540, 338] on icon at bounding box center [535, 334] width 10 height 10
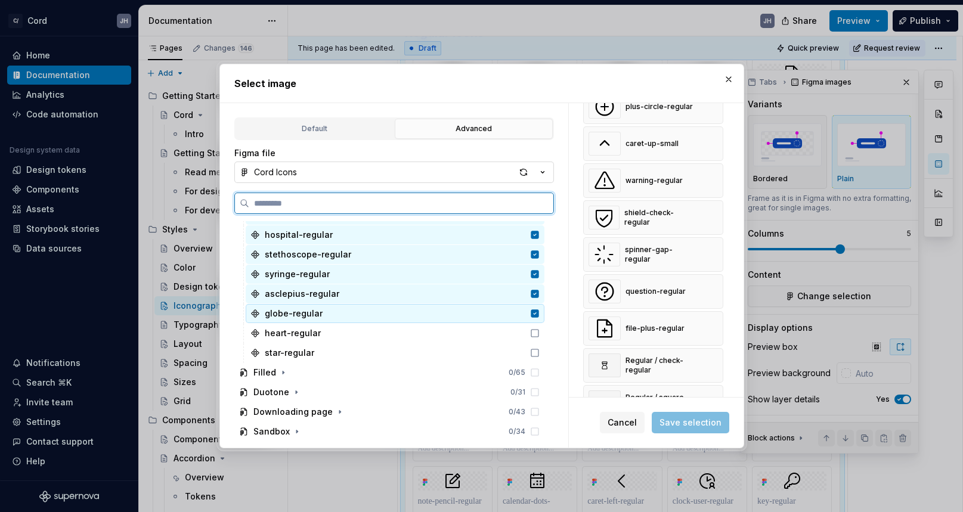
click at [545, 319] on div "globe-regular" at bounding box center [395, 313] width 299 height 19
click at [539, 296] on icon at bounding box center [535, 295] width 8 height 8
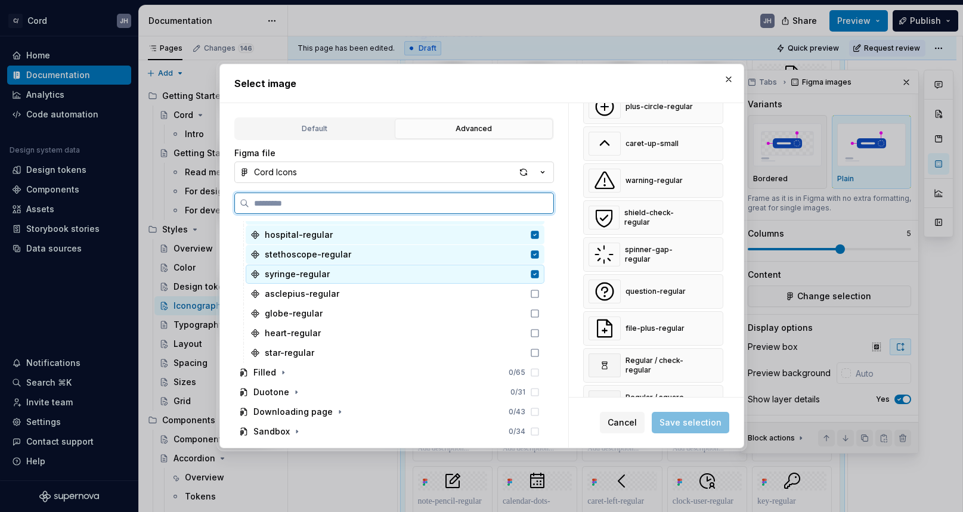
click at [539, 276] on icon at bounding box center [535, 275] width 8 height 8
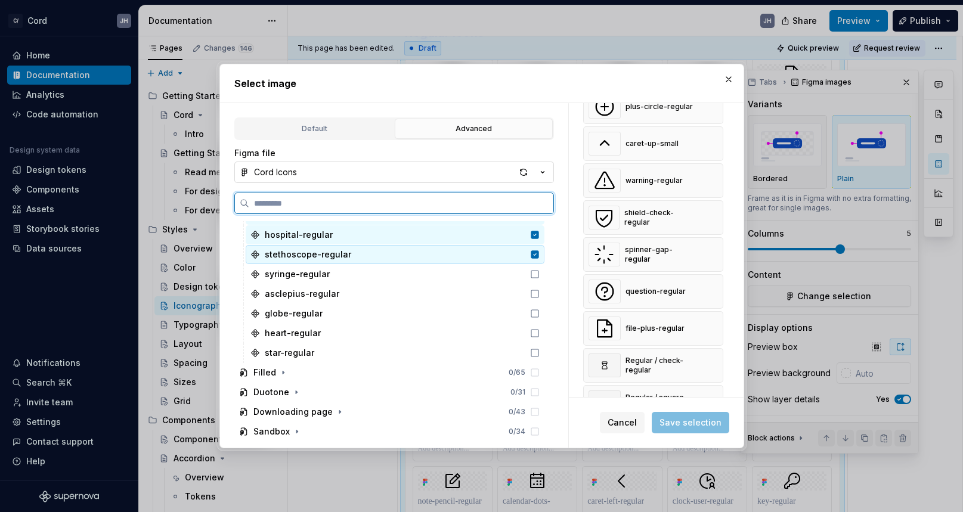
click at [539, 258] on icon at bounding box center [535, 255] width 8 height 8
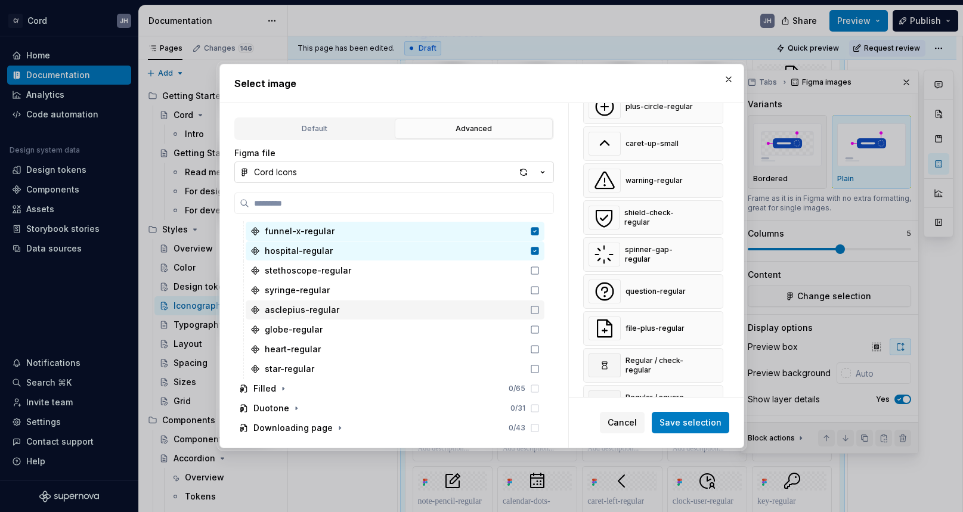
scroll to position [1969, 0]
type textarea "*"
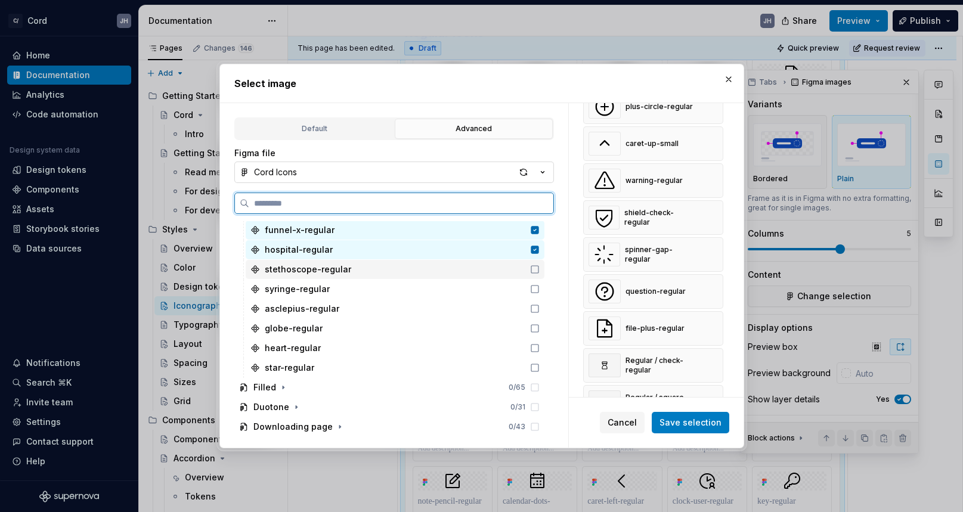
click at [540, 268] on icon at bounding box center [535, 270] width 10 height 10
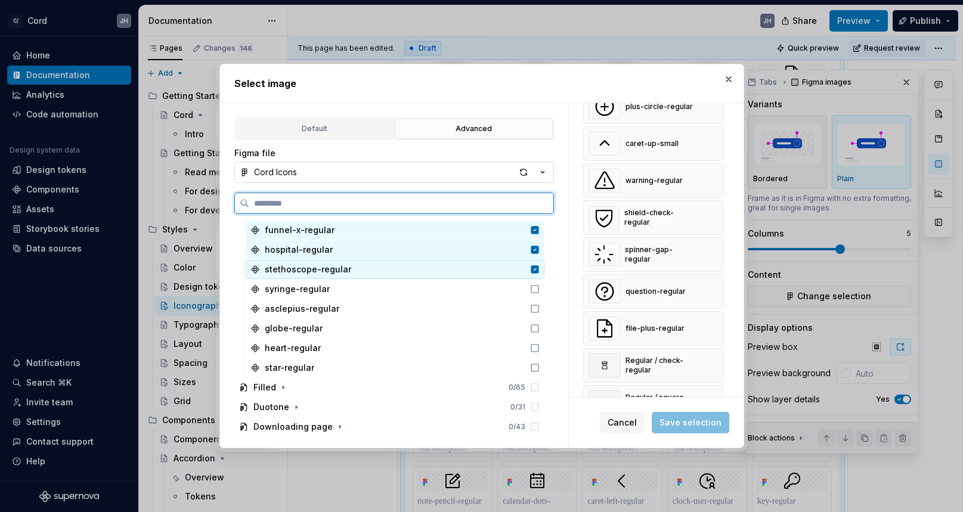
click at [539, 268] on icon at bounding box center [535, 270] width 8 height 8
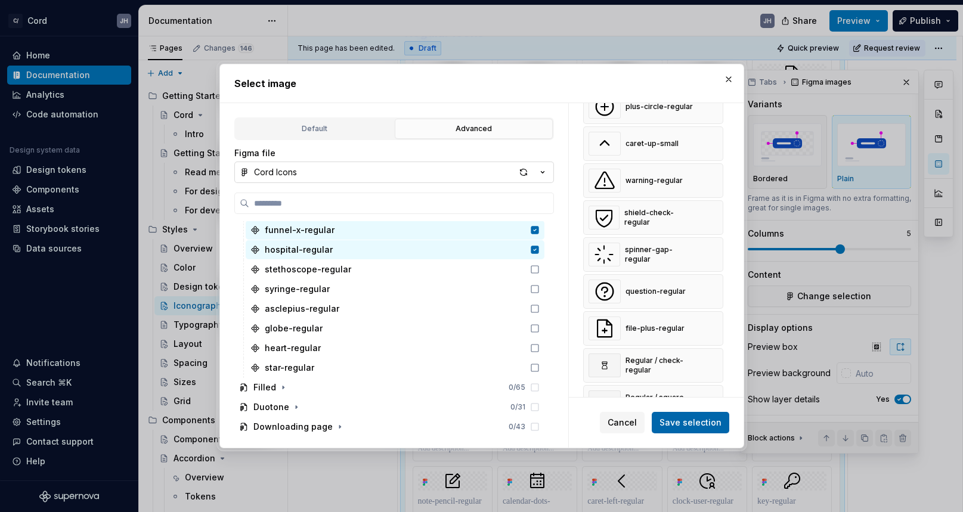
click at [683, 424] on span "Save selection" at bounding box center [691, 423] width 62 height 12
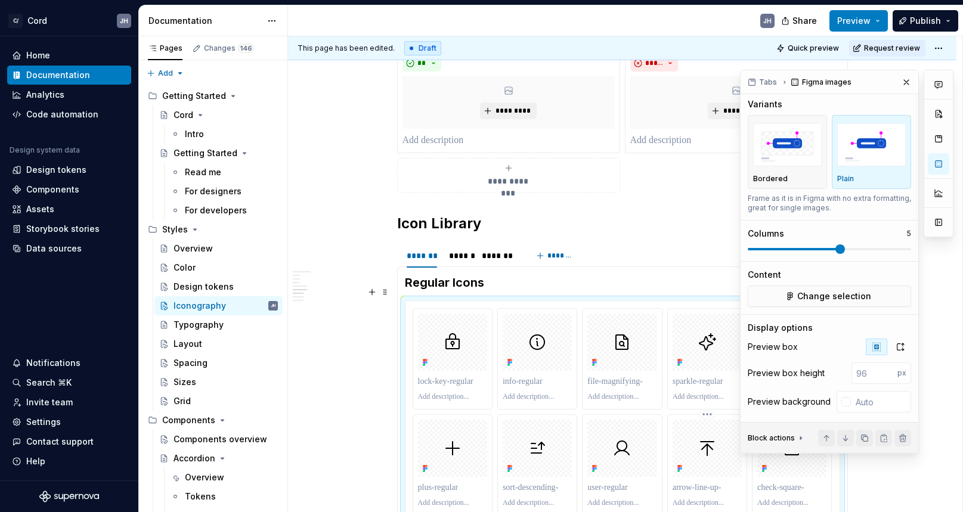
scroll to position [617, 0]
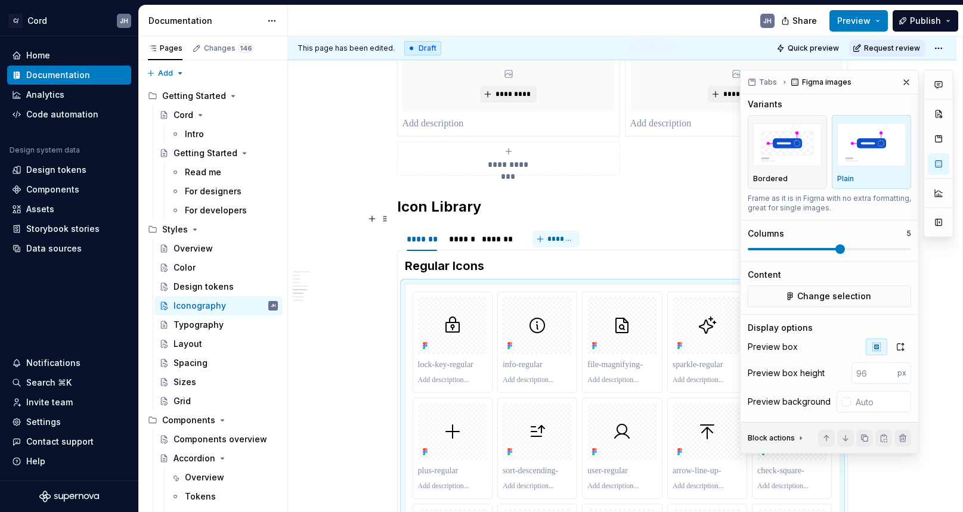
click at [560, 234] on span "*******" at bounding box center [561, 239] width 27 height 10
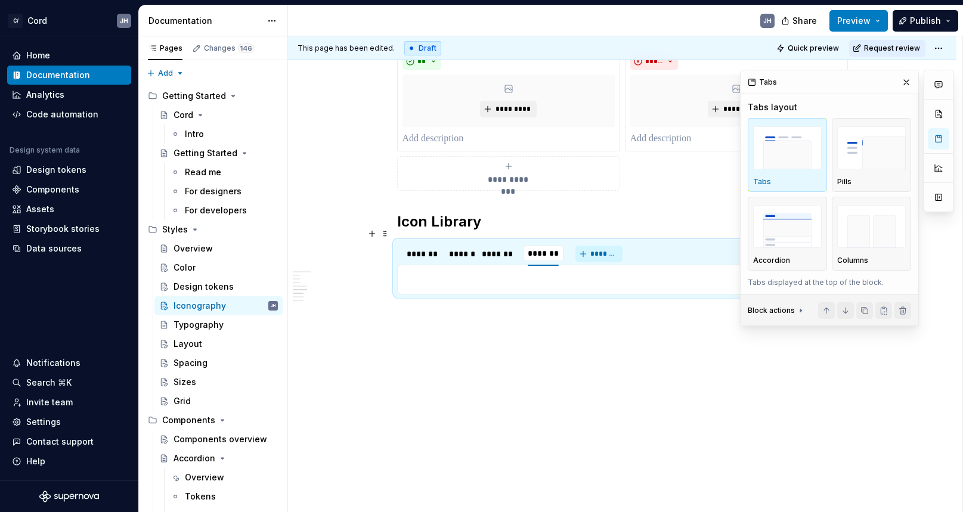
scroll to position [0, 0]
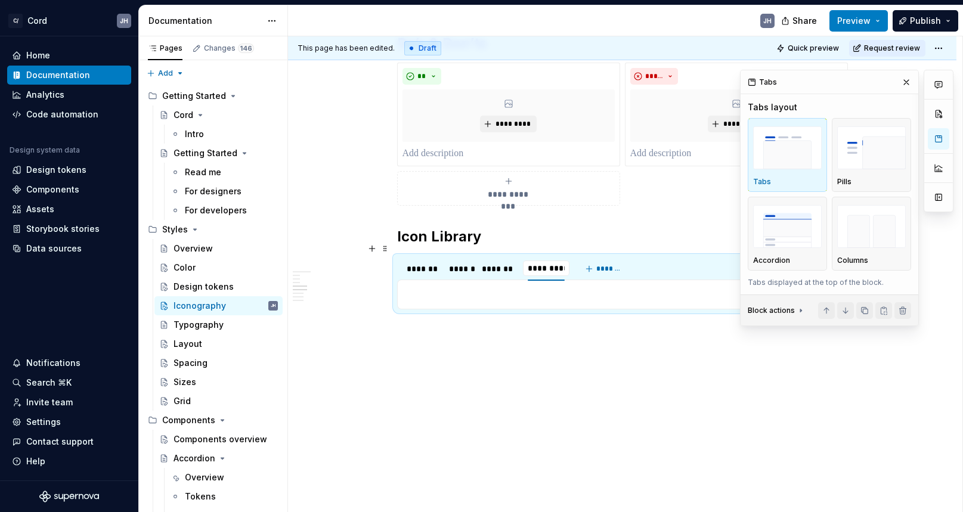
type input "**********"
click at [526, 348] on div "**********" at bounding box center [622, 9] width 451 height 729
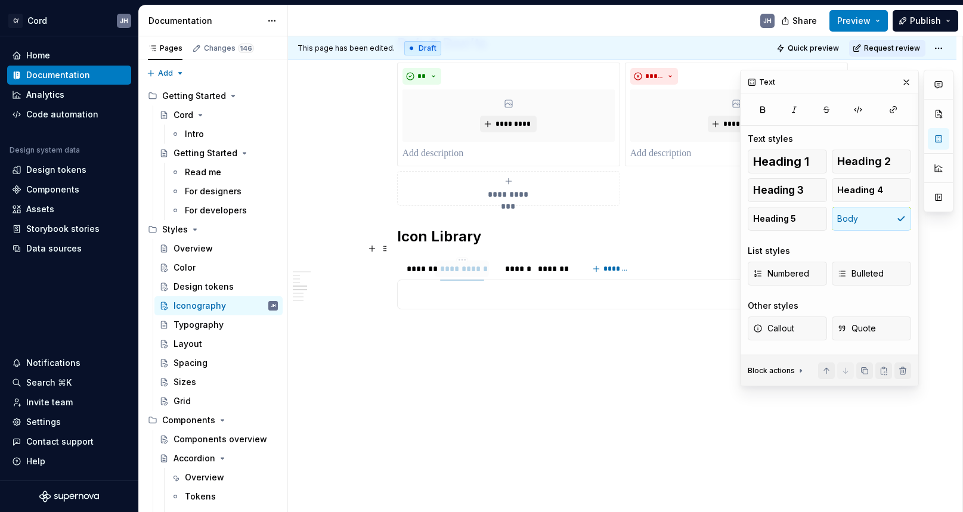
drag, startPoint x: 547, startPoint y: 252, endPoint x: 459, endPoint y: 256, distance: 87.8
click at [459, 263] on div "**********" at bounding box center [462, 269] width 44 height 12
click at [486, 263] on div "**********" at bounding box center [471, 269] width 44 height 12
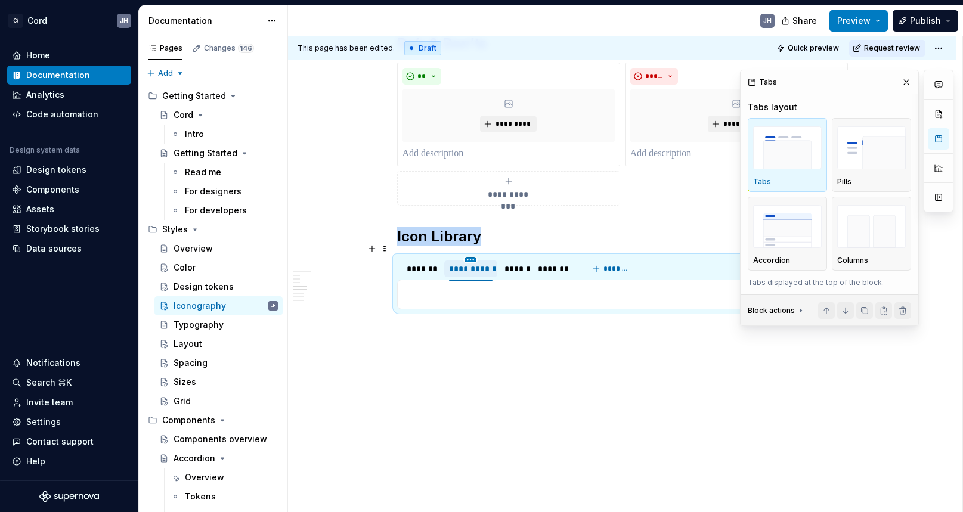
click at [474, 243] on html "C/ Cord JH Home Documentation Analytics Code automation Design system data Desi…" at bounding box center [481, 256] width 963 height 512
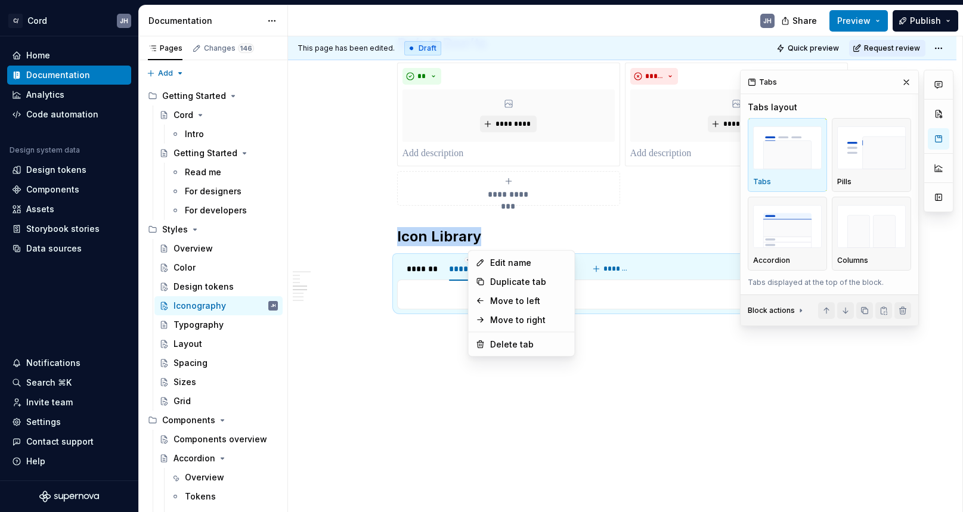
click at [427, 276] on html "C/ Cord JH Home Documentation Analytics Code automation Design system data Desi…" at bounding box center [481, 256] width 963 height 512
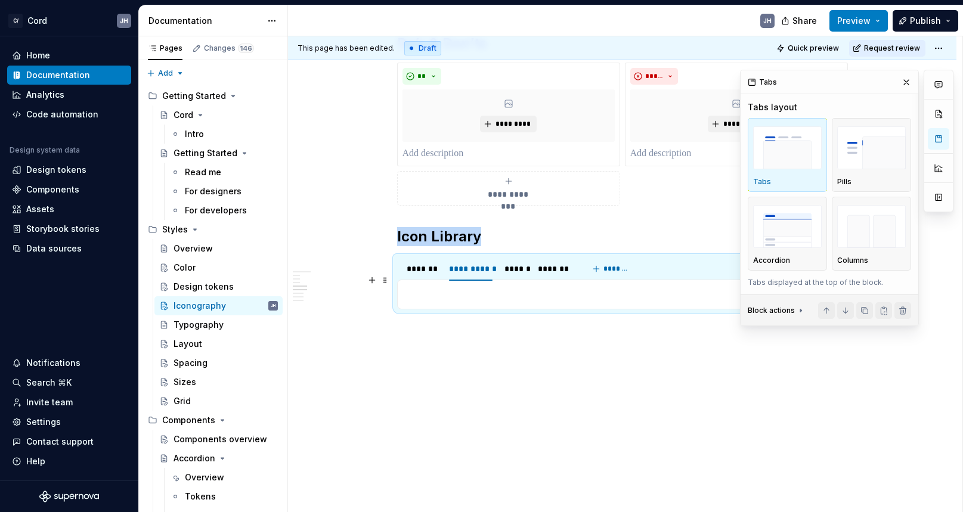
click at [523, 288] on p at bounding box center [622, 295] width 435 height 14
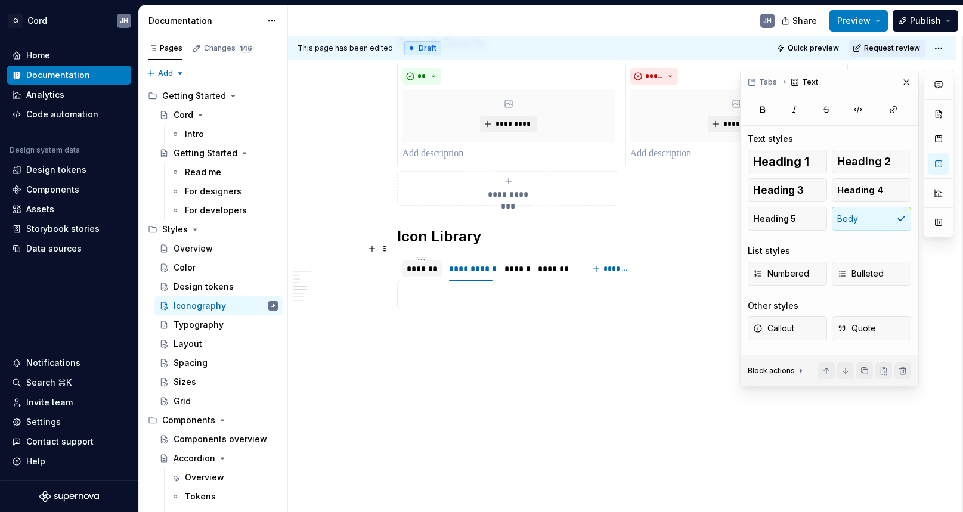
click at [405, 261] on div "*******" at bounding box center [422, 269] width 40 height 17
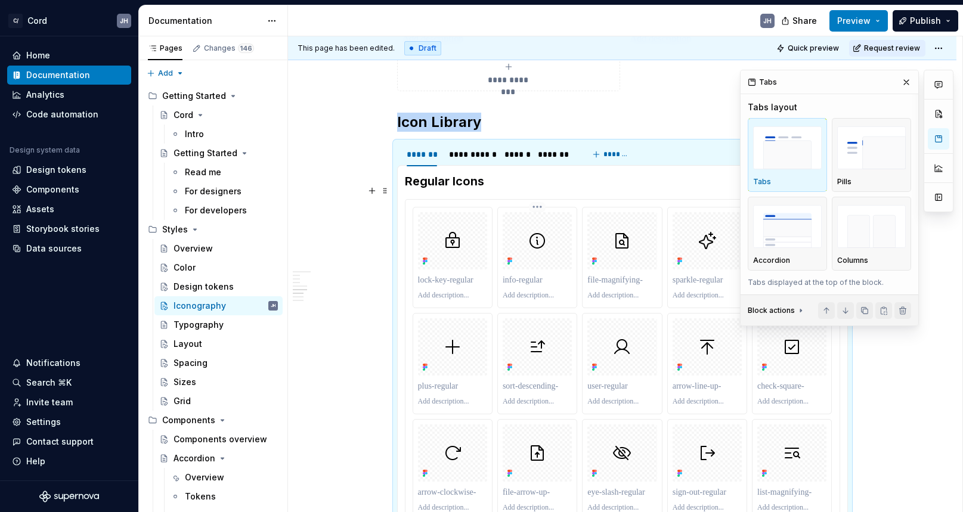
scroll to position [713, 0]
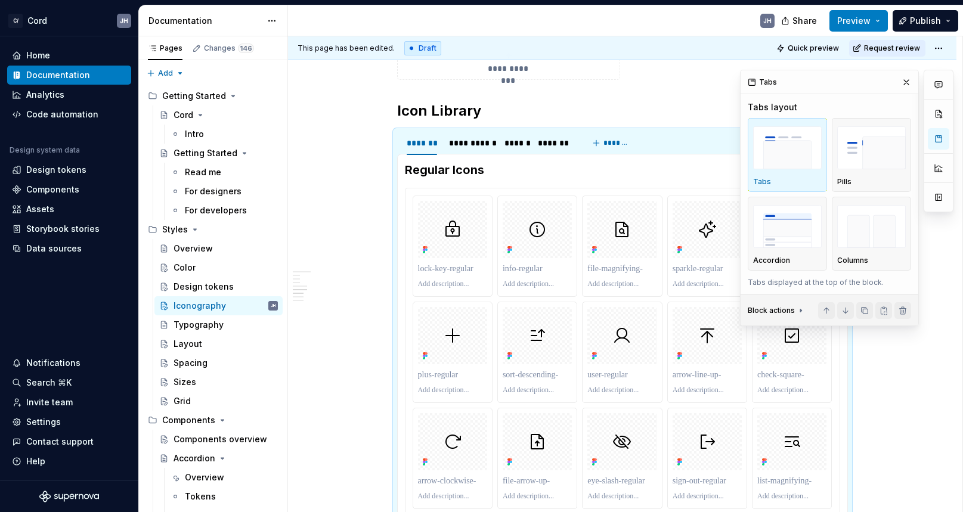
click at [816, 82] on div "Tabs" at bounding box center [830, 82] width 178 height 24
click at [855, 147] on img "button" at bounding box center [872, 148] width 69 height 44
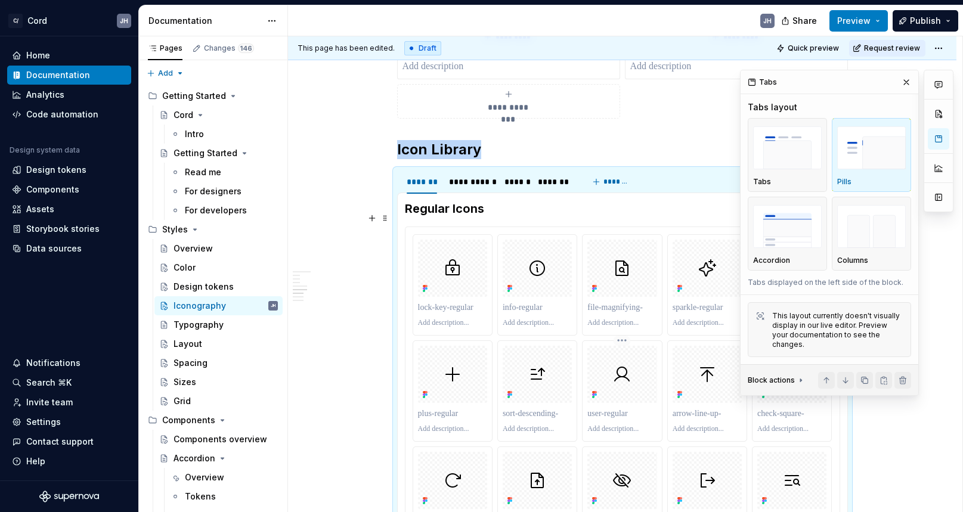
scroll to position [639, 0]
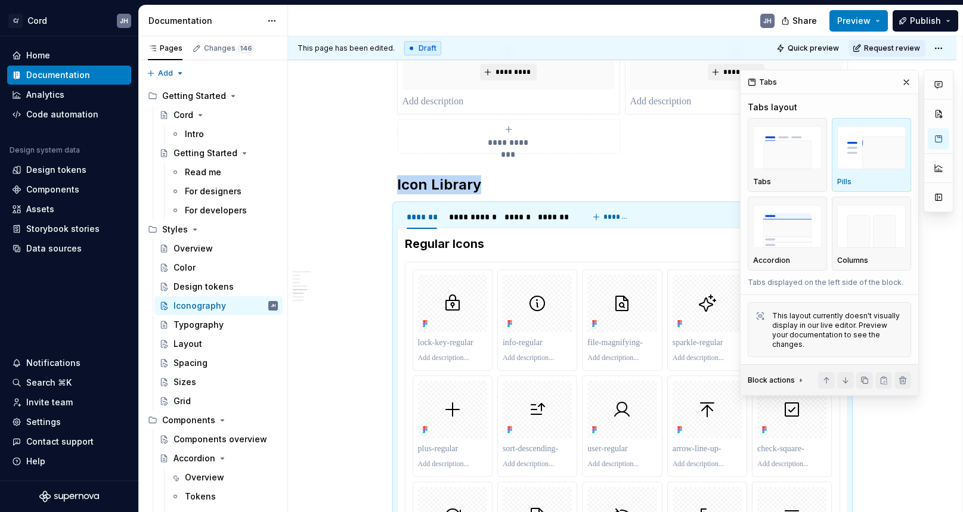
click at [855, 153] on img "button" at bounding box center [872, 148] width 69 height 44
click at [793, 153] on img "button" at bounding box center [787, 148] width 69 height 44
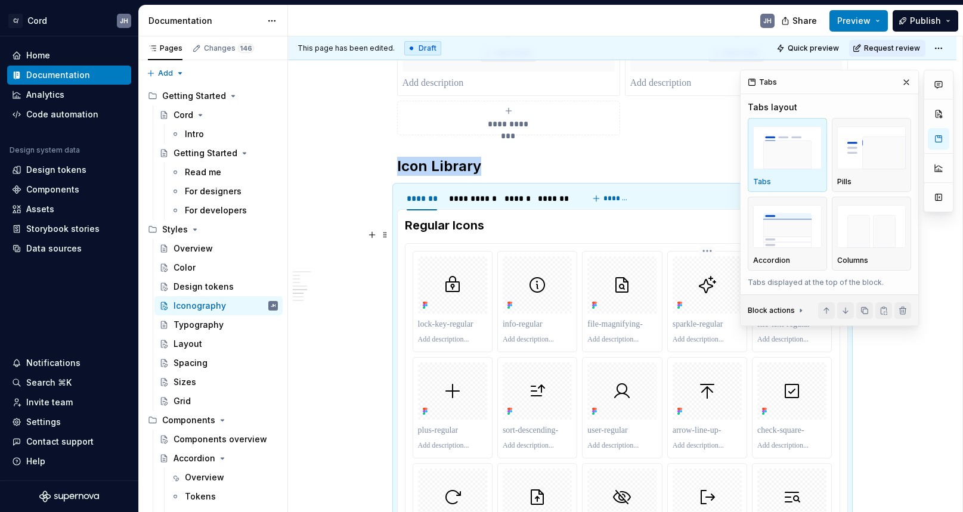
scroll to position [657, 0]
click at [771, 252] on div "Accordion" at bounding box center [787, 233] width 69 height 63
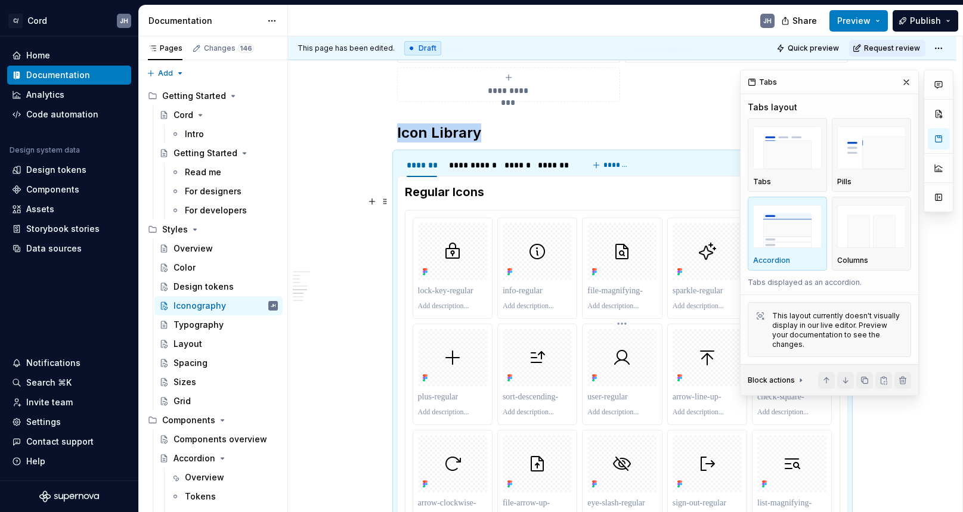
scroll to position [691, 0]
click at [465, 160] on div "**********" at bounding box center [471, 166] width 44 height 12
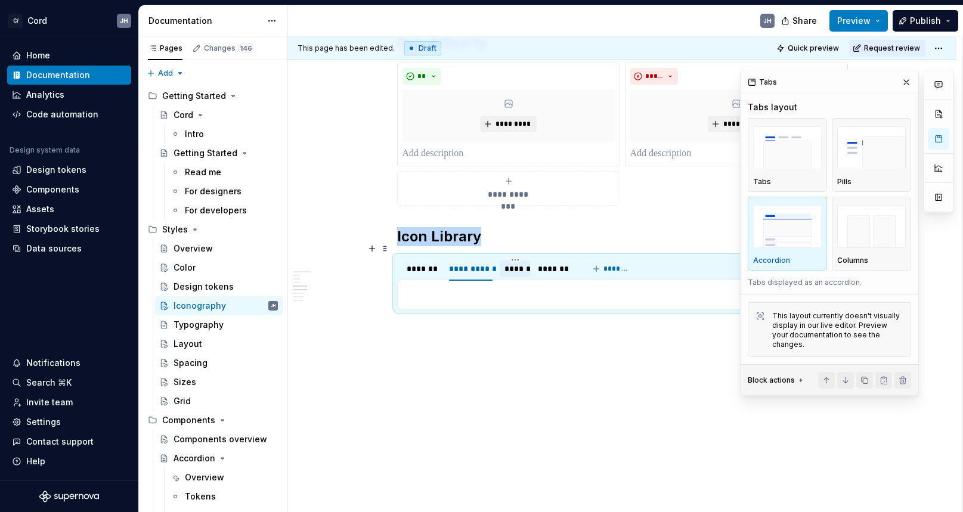
click at [512, 263] on div "******" at bounding box center [515, 269] width 21 height 12
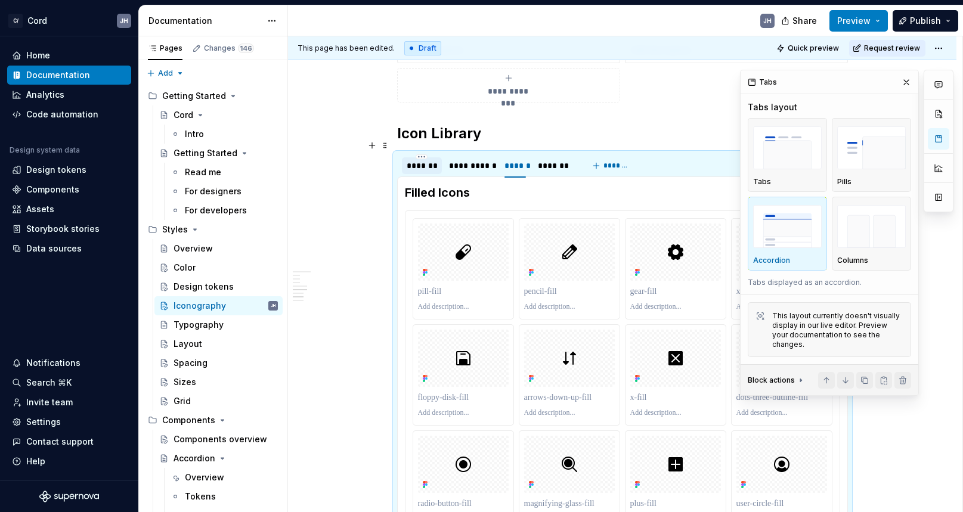
click at [429, 160] on div "*******" at bounding box center [422, 166] width 30 height 12
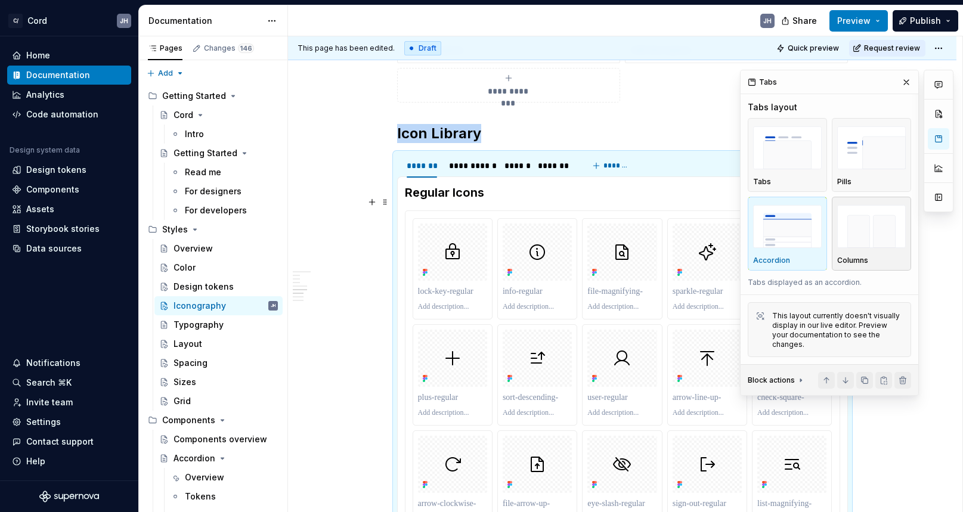
click at [859, 227] on img "button" at bounding box center [872, 227] width 69 height 44
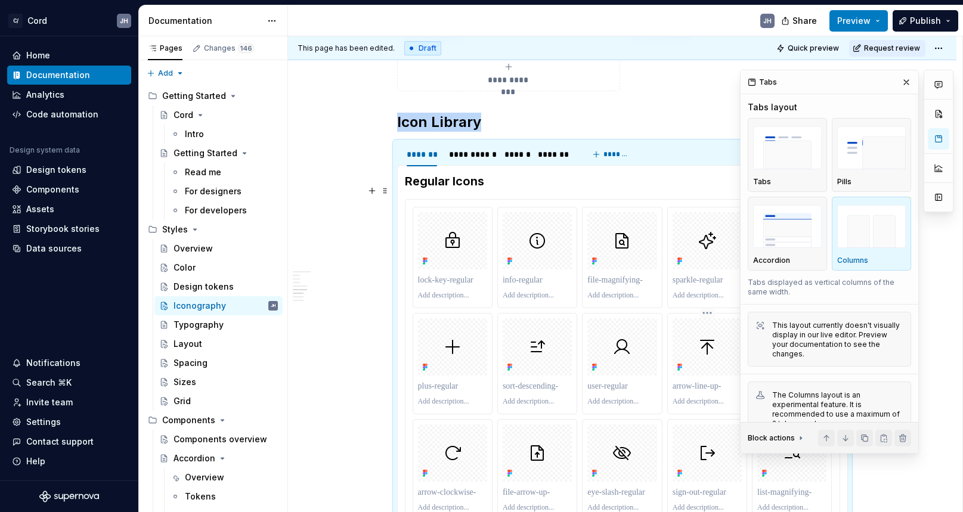
scroll to position [691, 0]
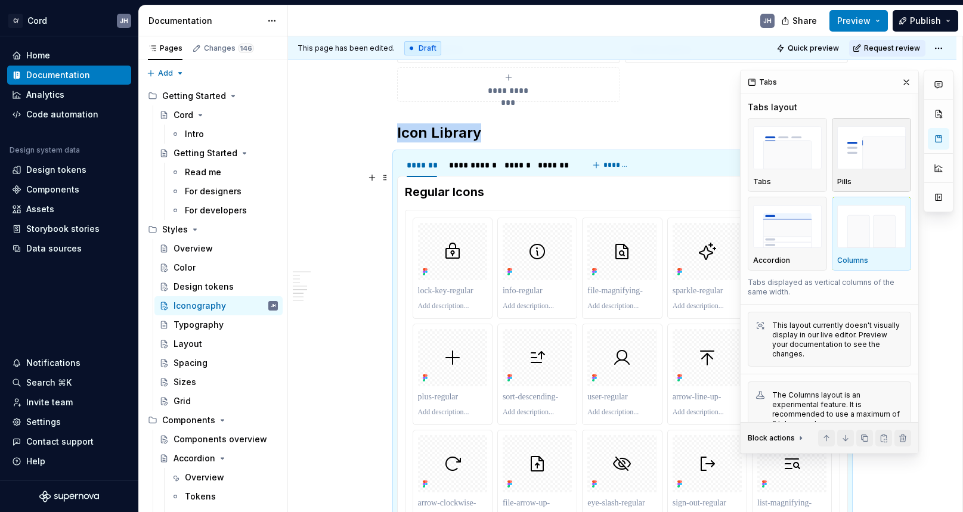
click at [854, 175] on div "Pills" at bounding box center [872, 154] width 69 height 63
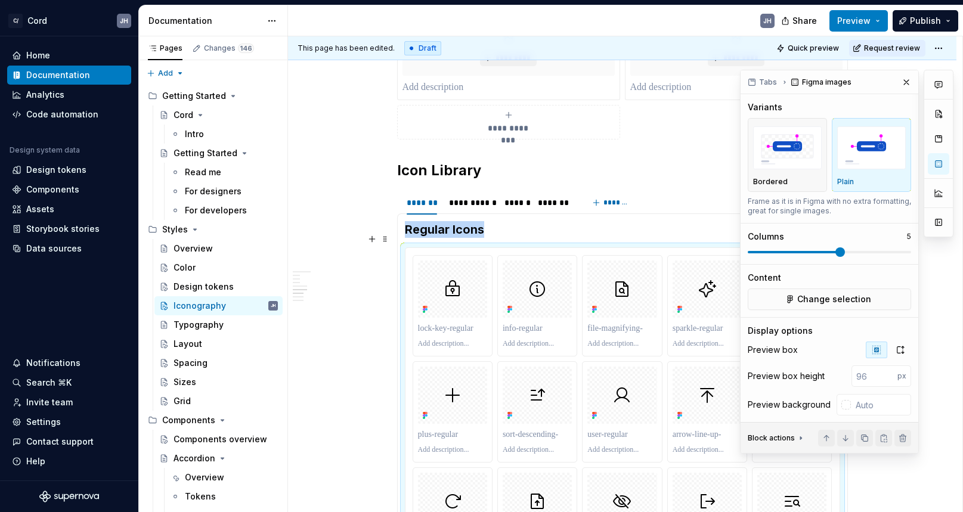
scroll to position [648, 0]
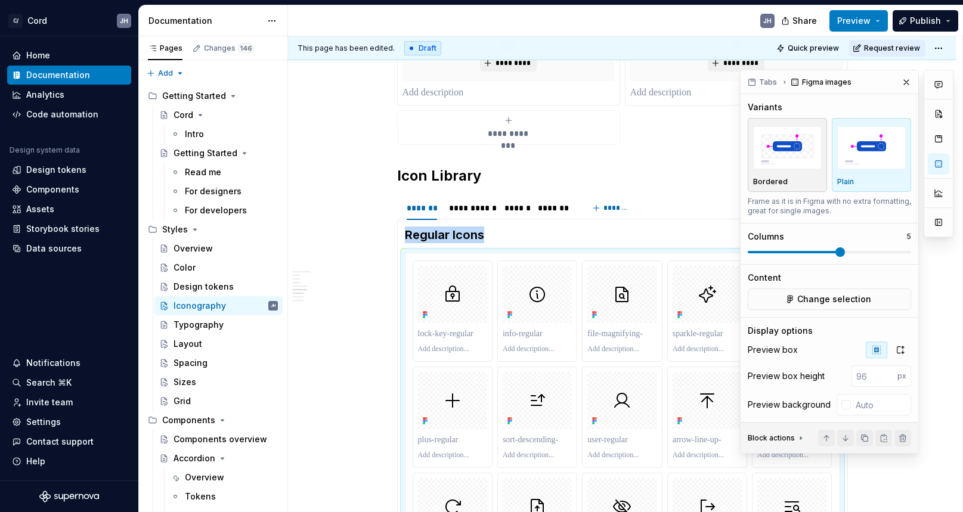
click at [764, 139] on img "button" at bounding box center [787, 148] width 69 height 44
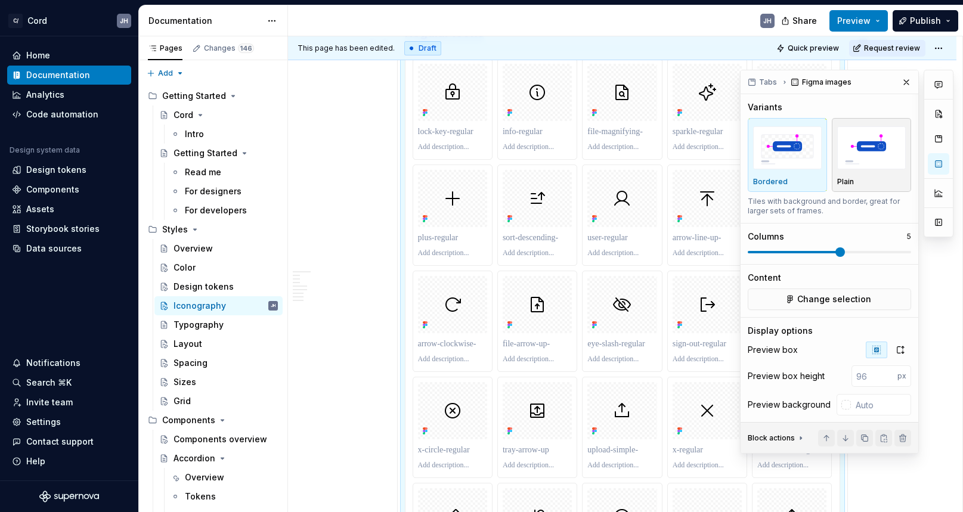
click at [885, 149] on img "button" at bounding box center [872, 148] width 69 height 44
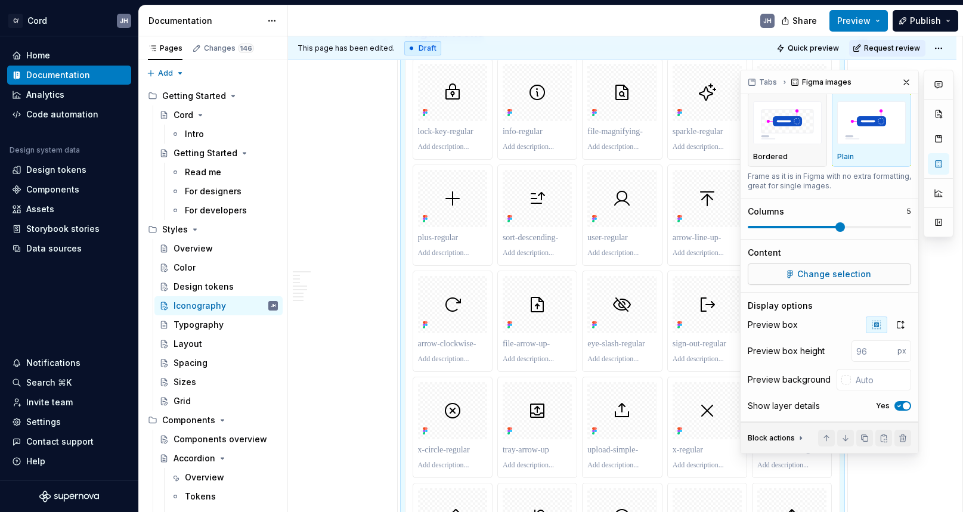
scroll to position [32, 0]
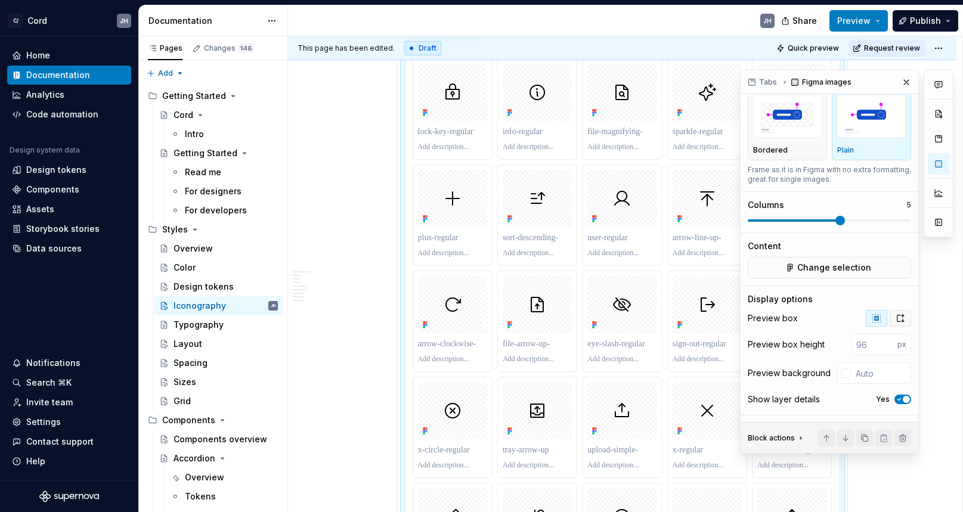
click at [905, 318] on icon "button" at bounding box center [901, 319] width 10 height 10
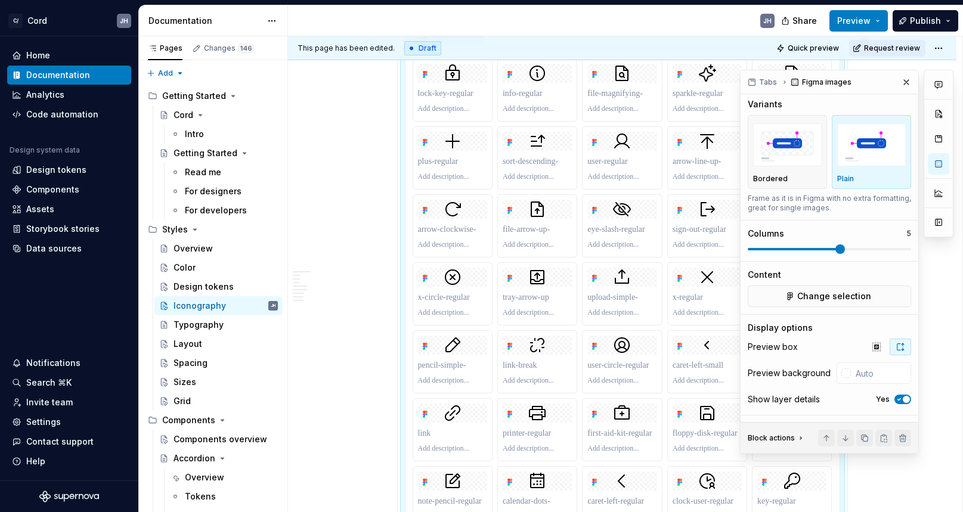
scroll to position [0, 0]
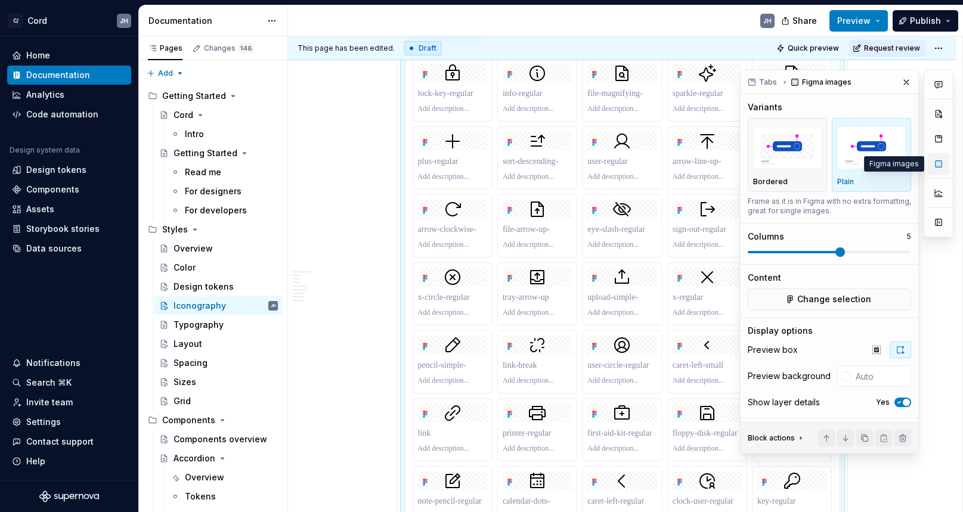
click at [944, 167] on button "button" at bounding box center [938, 163] width 21 height 21
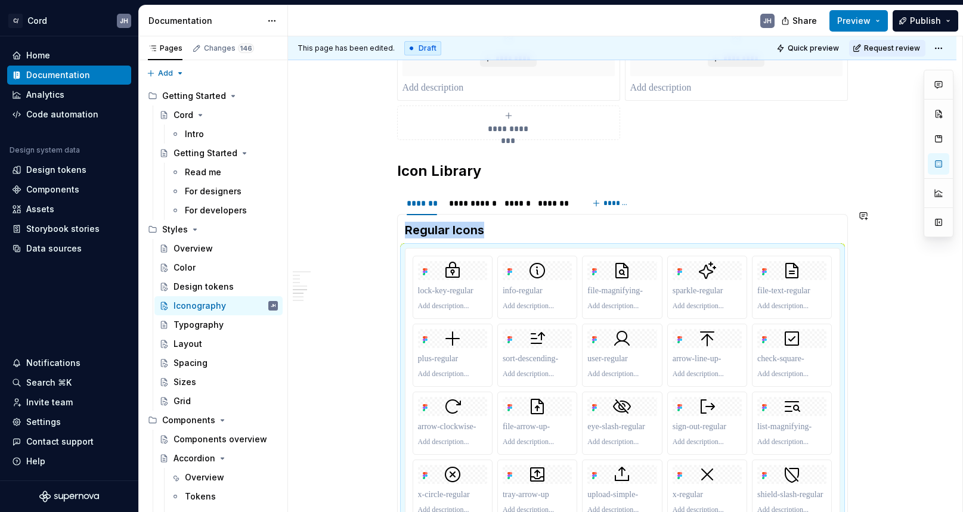
scroll to position [632, 0]
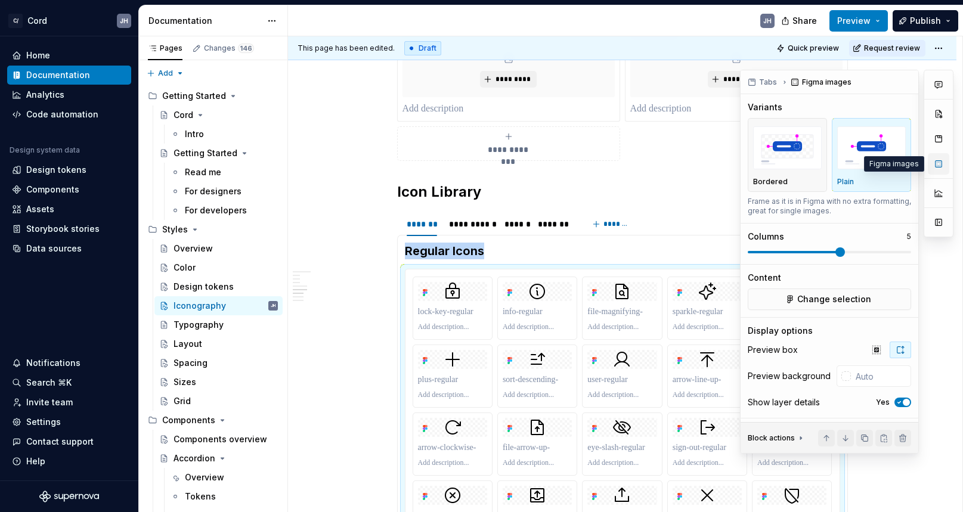
click at [944, 166] on button "button" at bounding box center [938, 163] width 21 height 21
click at [764, 86] on button "Tabs" at bounding box center [763, 82] width 38 height 17
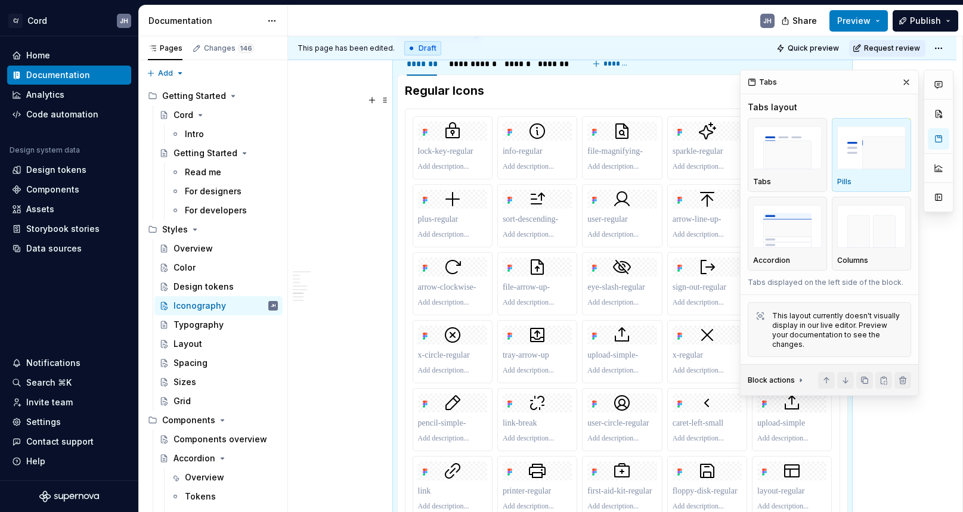
click at [846, 164] on img "button" at bounding box center [872, 148] width 69 height 44
click at [783, 153] on img "button" at bounding box center [787, 148] width 69 height 44
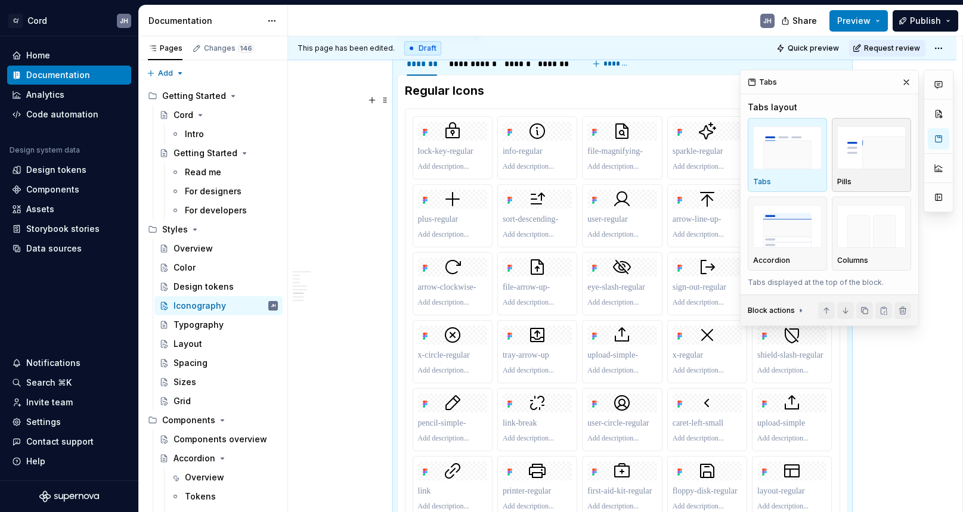
click at [855, 162] on img "button" at bounding box center [872, 148] width 69 height 44
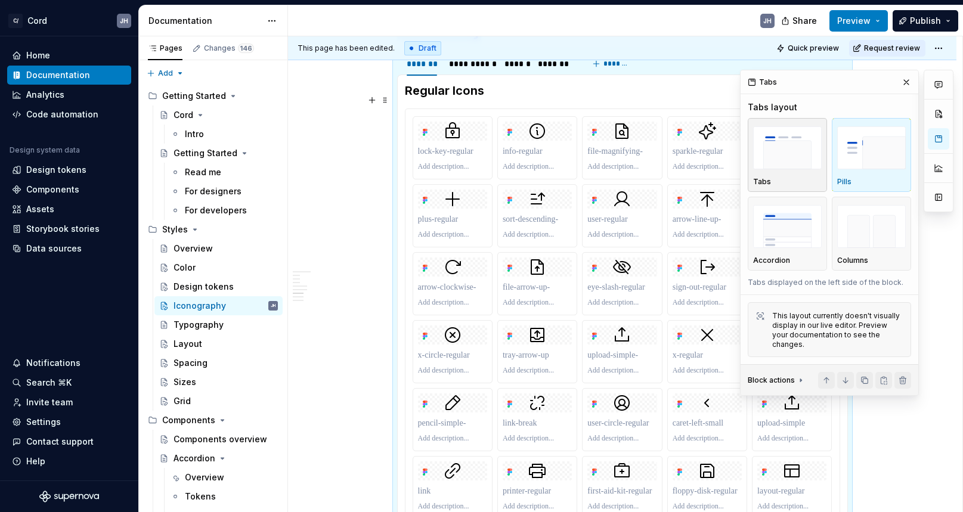
click at [802, 161] on img "button" at bounding box center [787, 148] width 69 height 44
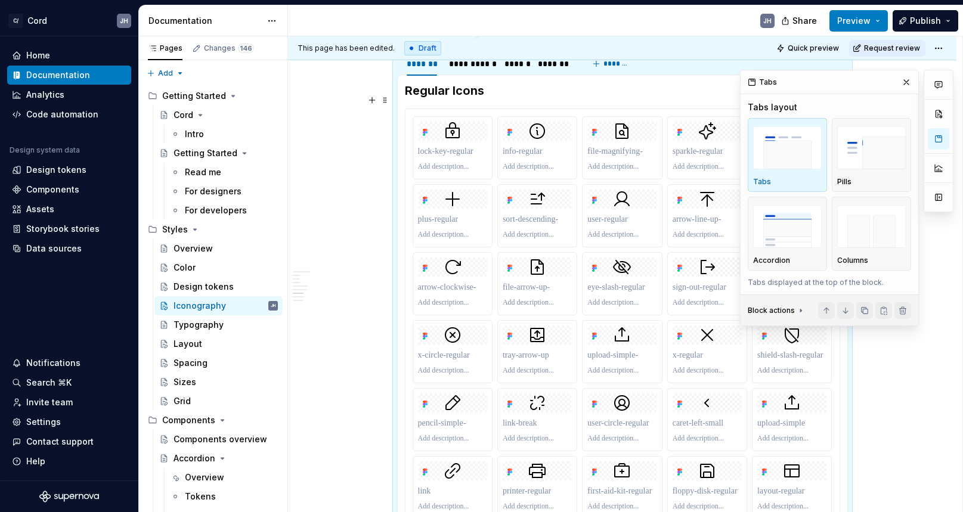
click at [943, 275] on div at bounding box center [939, 198] width 30 height 256
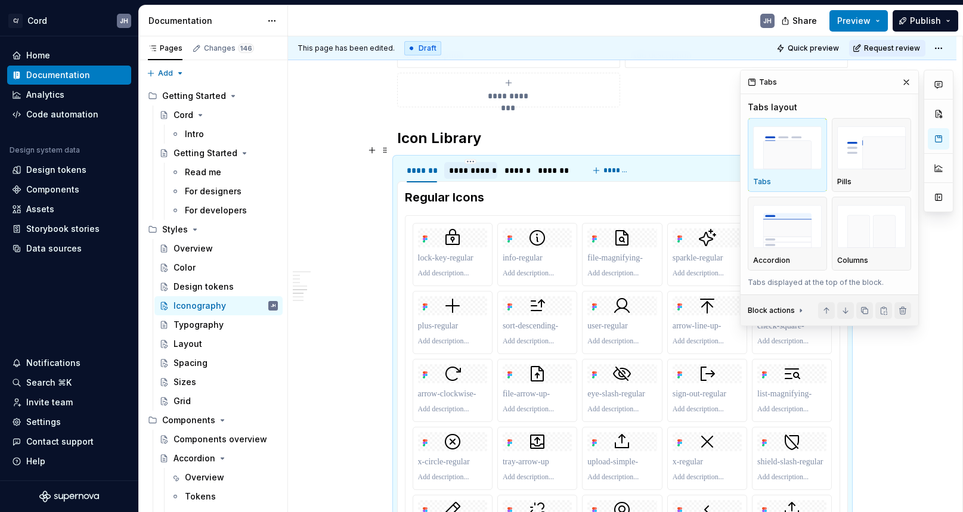
click at [477, 165] on div "**********" at bounding box center [471, 171] width 44 height 12
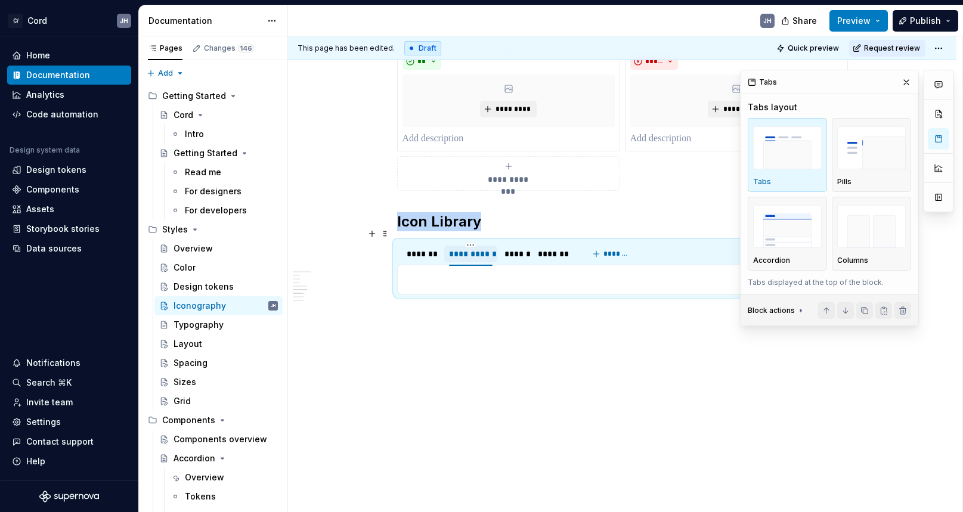
scroll to position [588, 0]
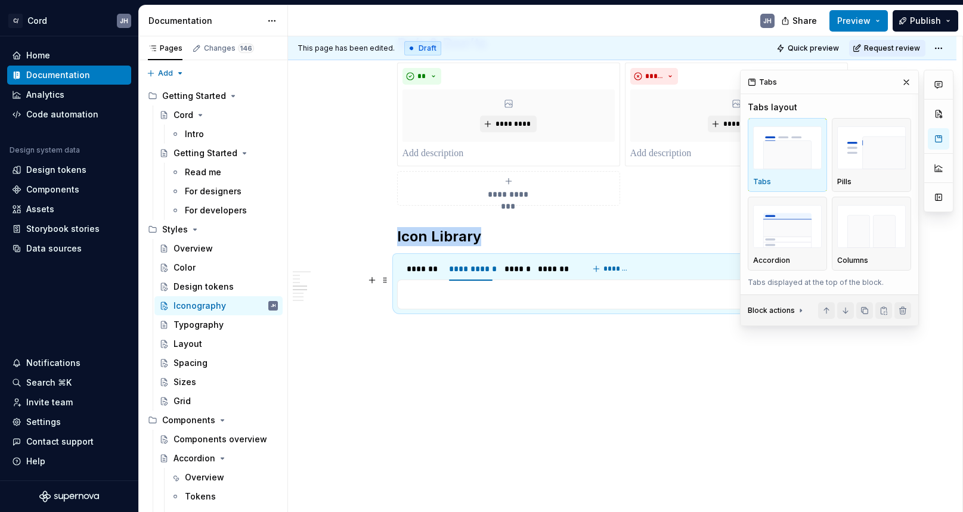
click at [570, 288] on p at bounding box center [622, 295] width 435 height 14
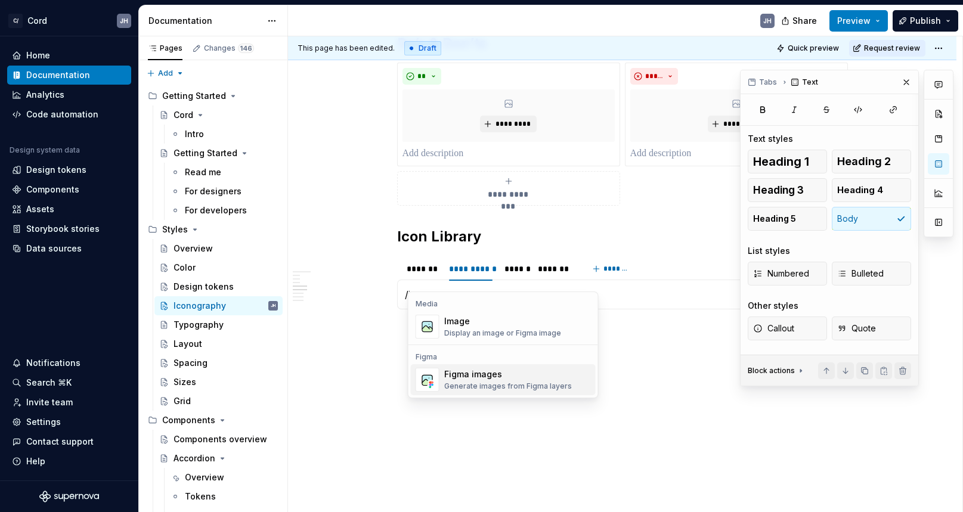
click at [493, 379] on div "Figma images" at bounding box center [508, 375] width 128 height 12
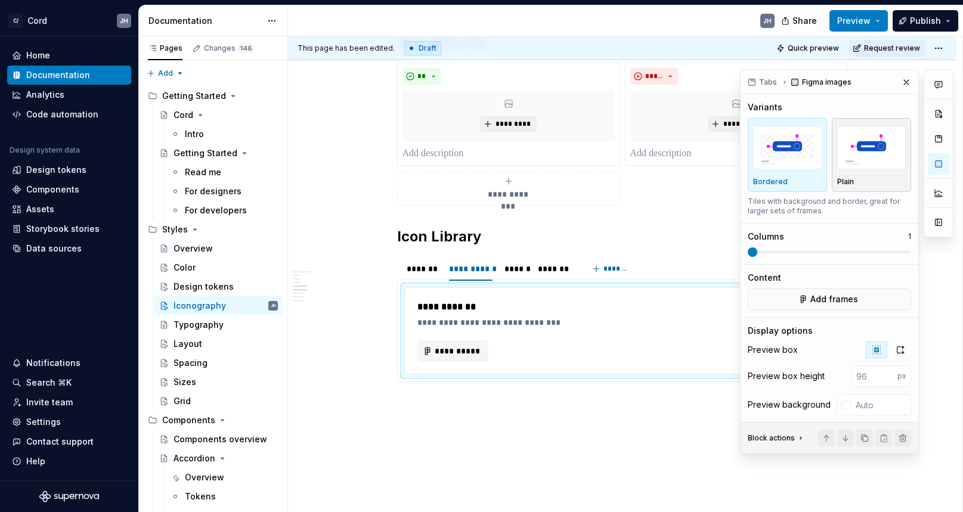
click at [860, 147] on img "button" at bounding box center [872, 148] width 69 height 44
drag, startPoint x: 823, startPoint y: 246, endPoint x: 829, endPoint y: 253, distance: 8.9
click at [829, 253] on div "Columns 1" at bounding box center [829, 244] width 163 height 26
click at [829, 254] on span at bounding box center [829, 253] width 163 height 10
click at [831, 254] on span at bounding box center [829, 253] width 163 height 10
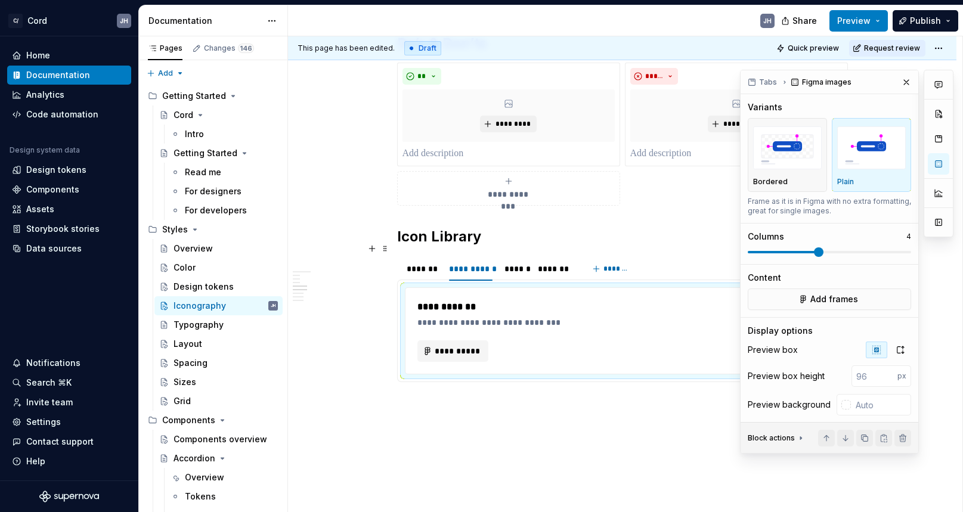
click at [824, 254] on span at bounding box center [829, 253] width 163 height 10
click at [830, 301] on span "Add frames" at bounding box center [835, 299] width 48 height 12
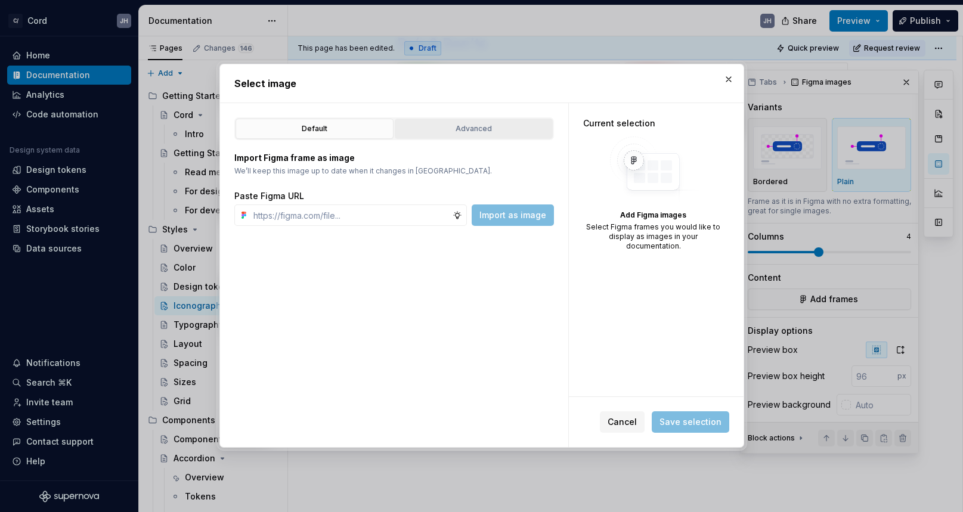
click at [469, 132] on div "Advanced" at bounding box center [474, 129] width 150 height 12
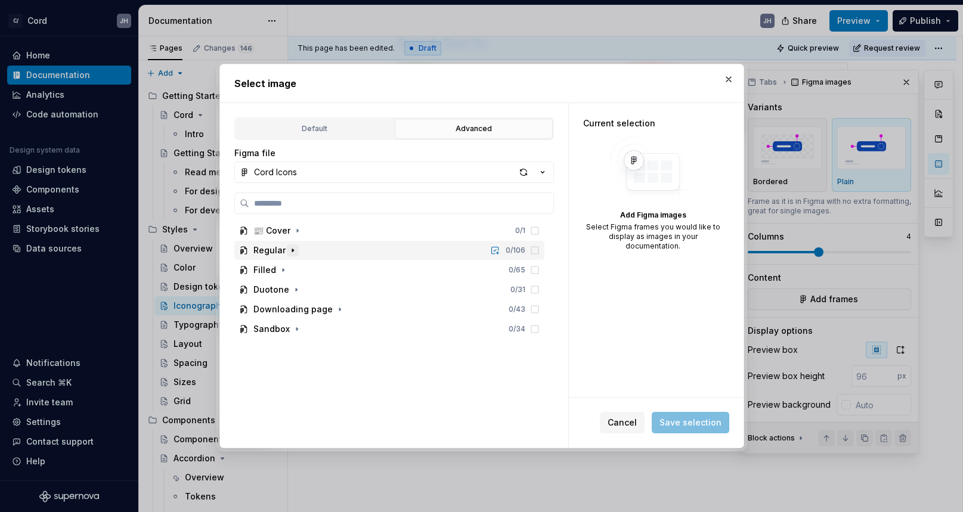
click at [288, 251] on icon "button" at bounding box center [293, 251] width 10 height 10
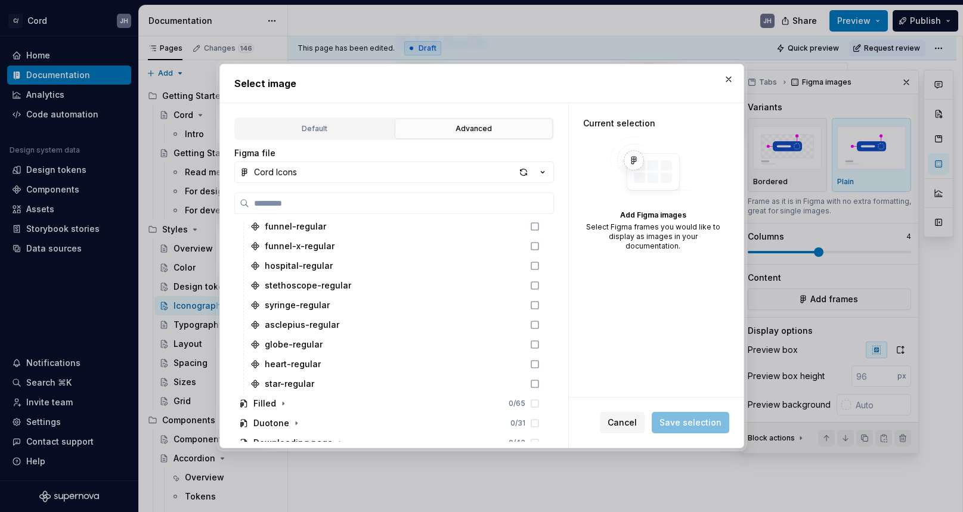
scroll to position [1948, 0]
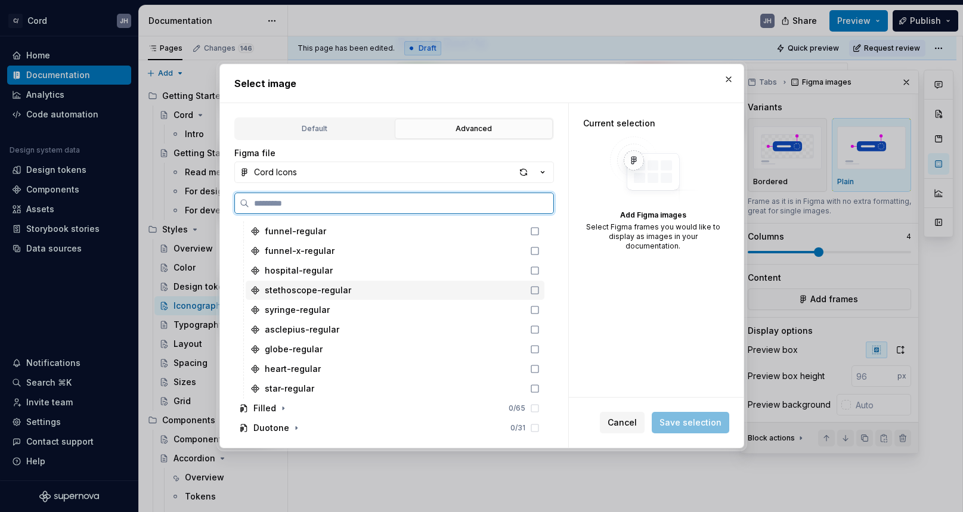
click at [540, 292] on icon at bounding box center [535, 291] width 10 height 10
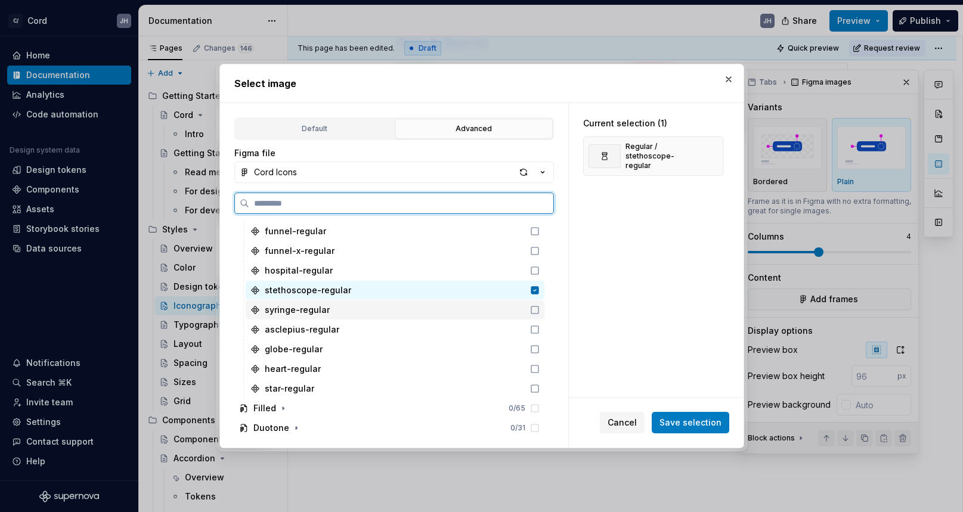
click at [540, 312] on icon at bounding box center [535, 310] width 10 height 10
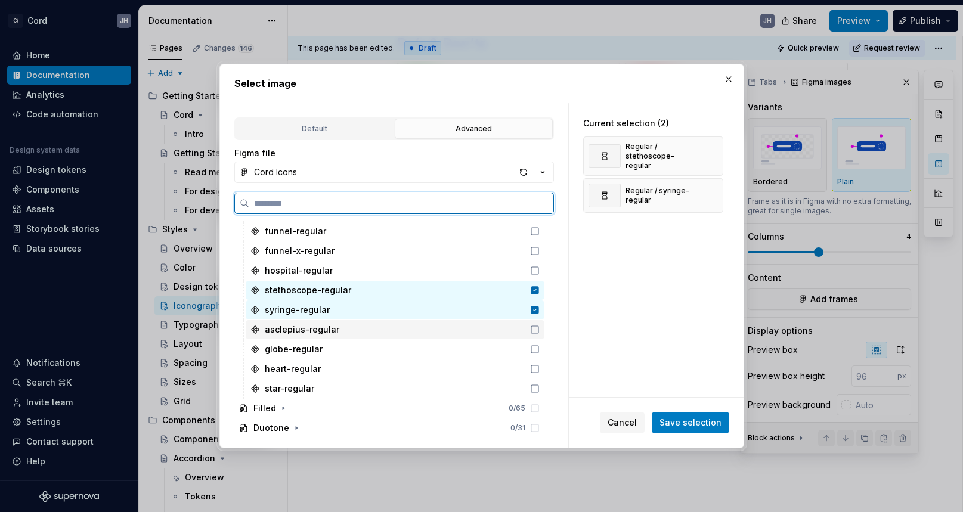
click at [540, 329] on icon at bounding box center [535, 330] width 10 height 10
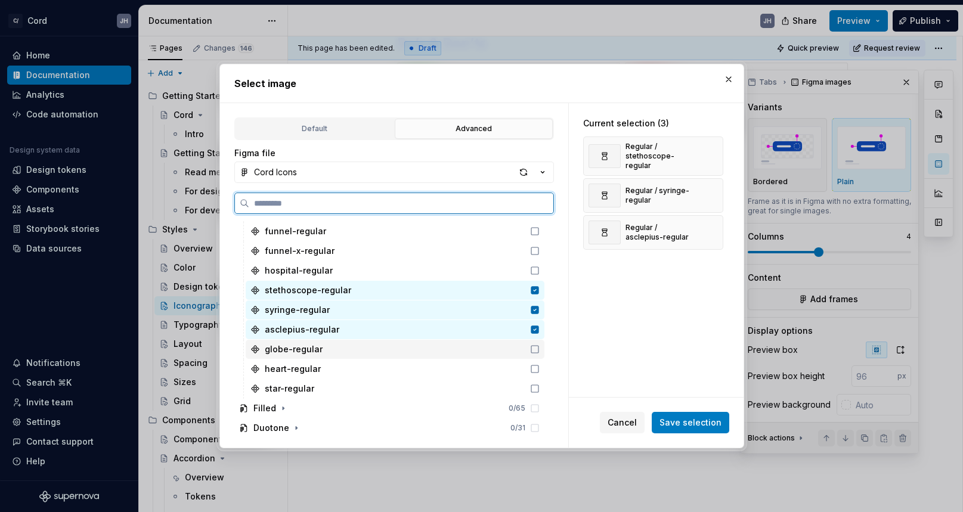
click at [540, 353] on icon at bounding box center [535, 350] width 10 height 10
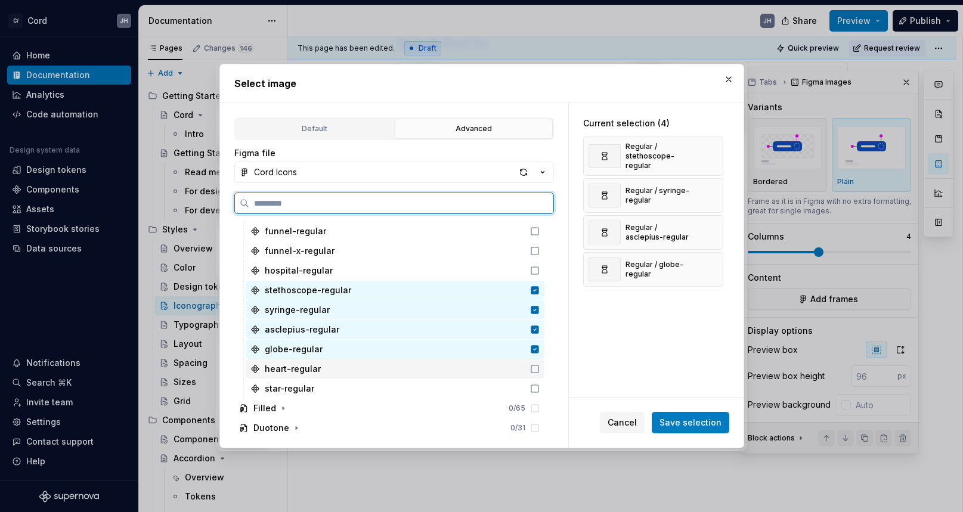
click at [540, 370] on icon at bounding box center [535, 369] width 10 height 10
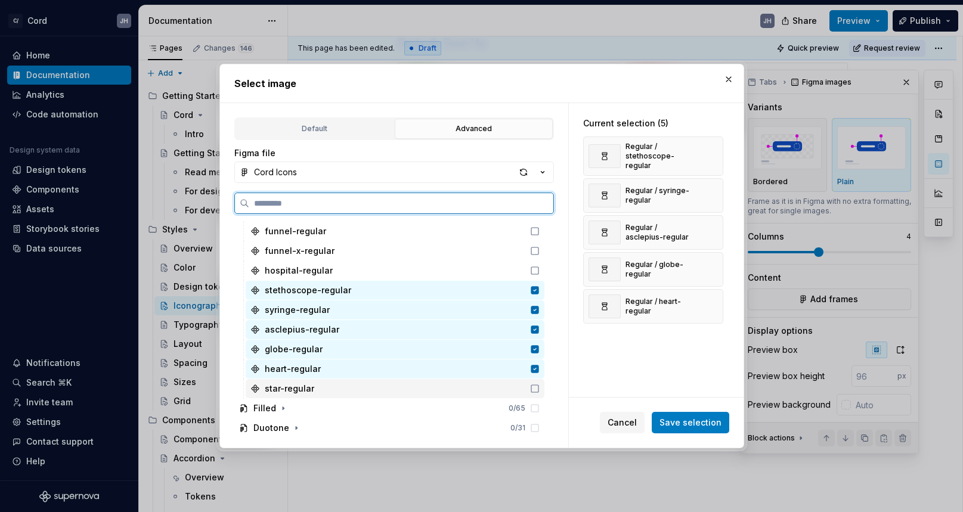
click at [545, 395] on div "star-regular" at bounding box center [395, 388] width 299 height 19
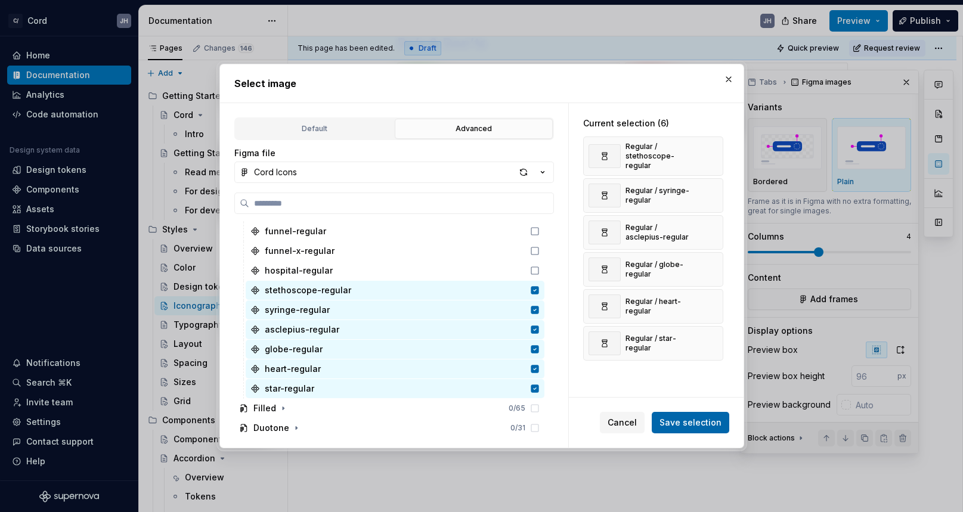
click at [679, 427] on span "Save selection" at bounding box center [691, 423] width 62 height 12
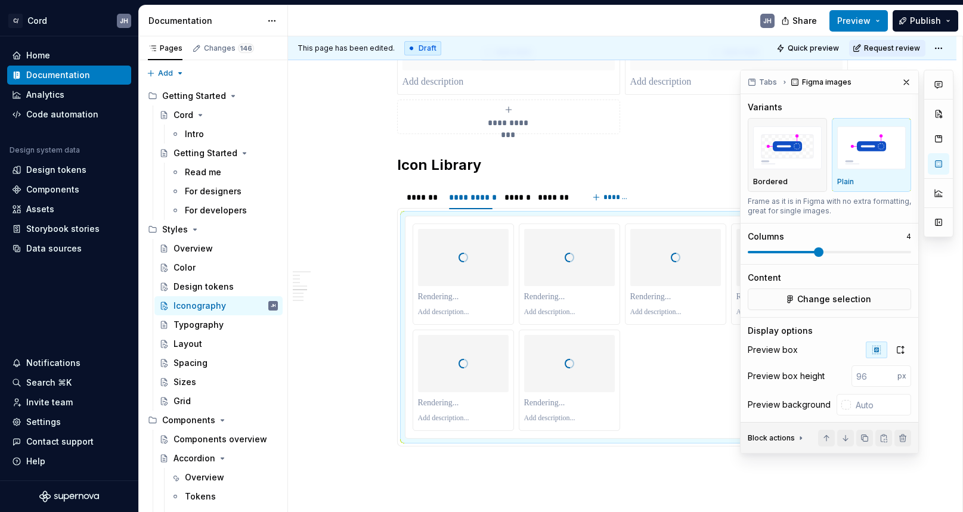
scroll to position [662, 0]
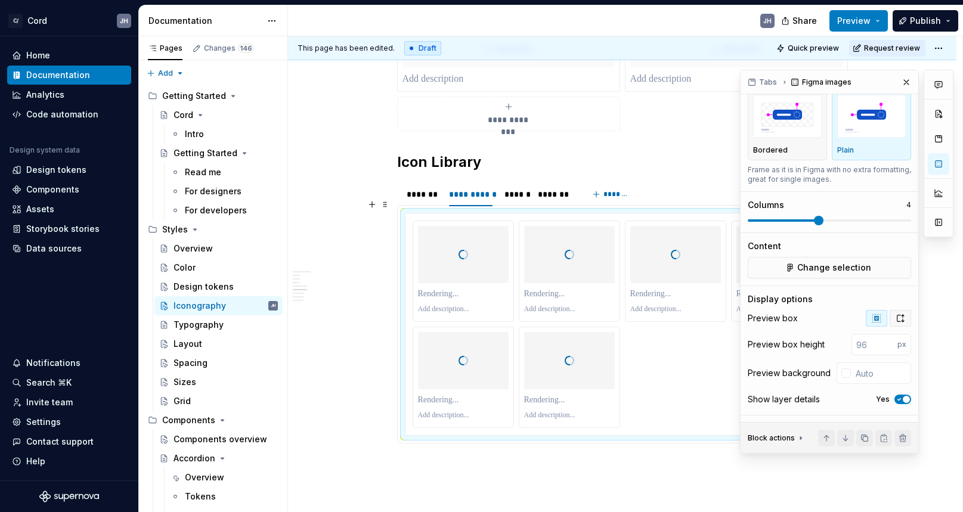
click at [898, 320] on icon "button" at bounding box center [901, 318] width 7 height 7
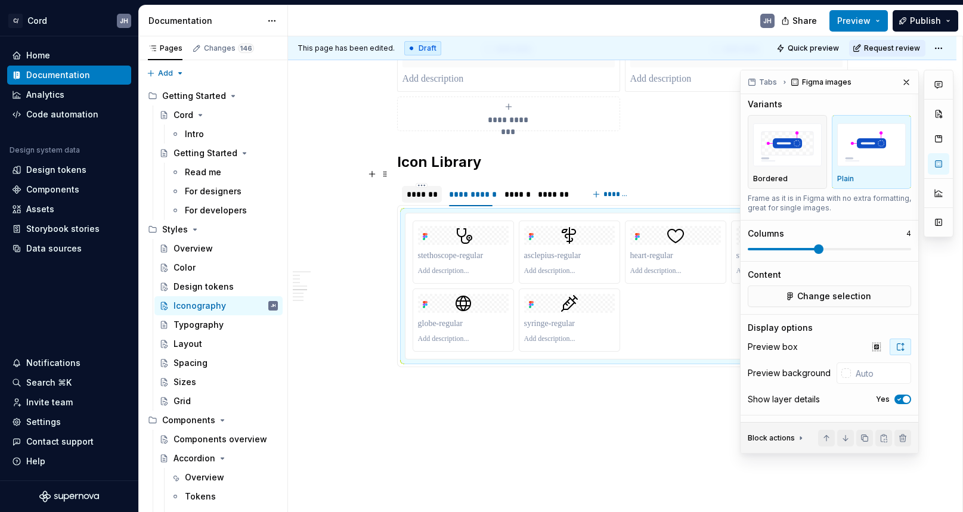
click at [418, 186] on div "*******" at bounding box center [422, 194] width 40 height 17
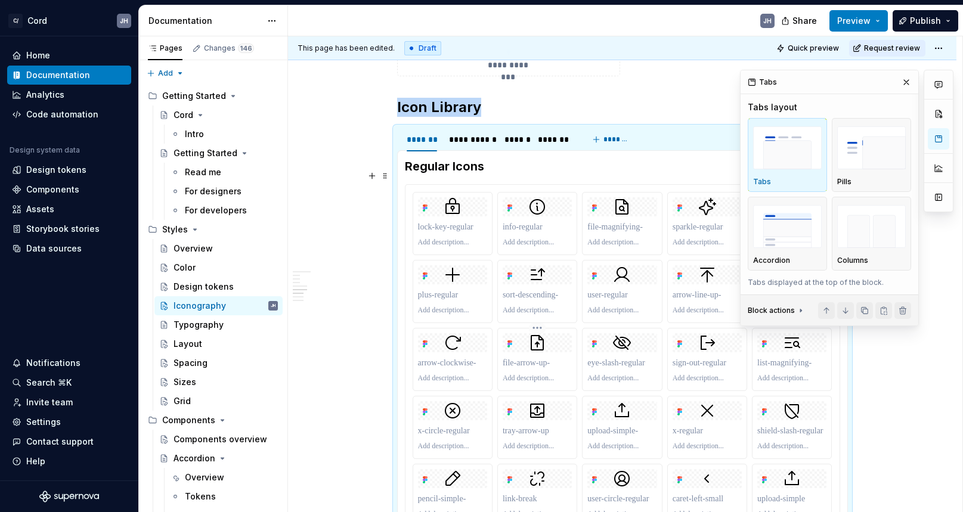
scroll to position [716, 0]
click at [515, 134] on div "******" at bounding box center [515, 140] width 21 height 12
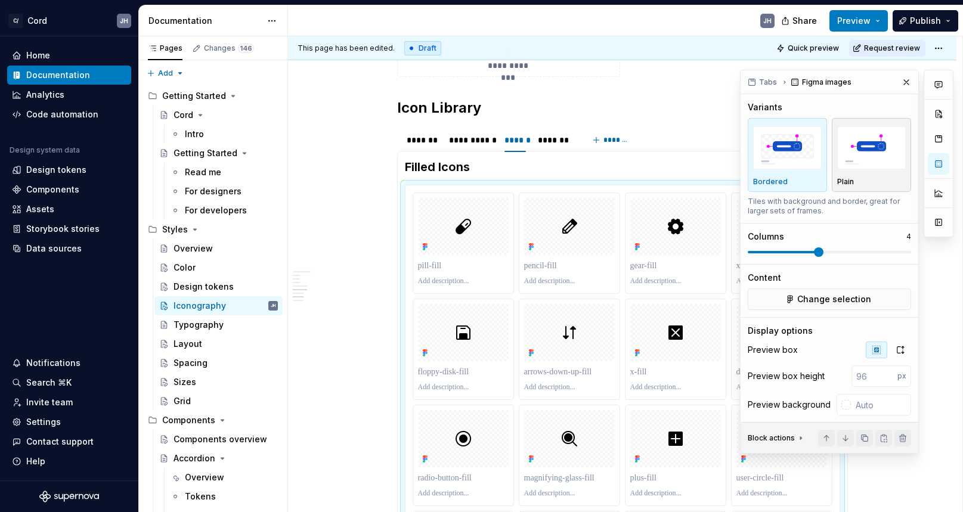
click at [838, 165] on img "button" at bounding box center [872, 148] width 69 height 44
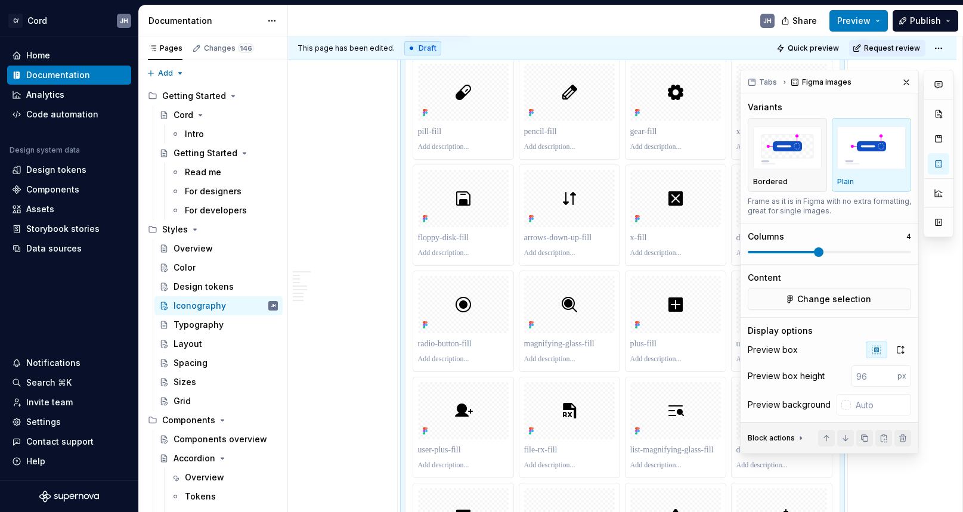
click at [835, 252] on span at bounding box center [829, 252] width 163 height 2
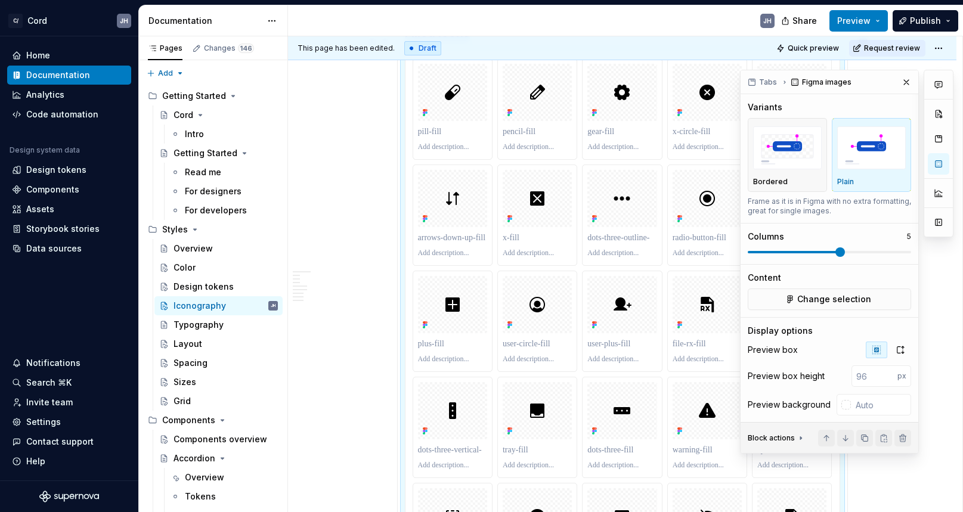
scroll to position [32, 0]
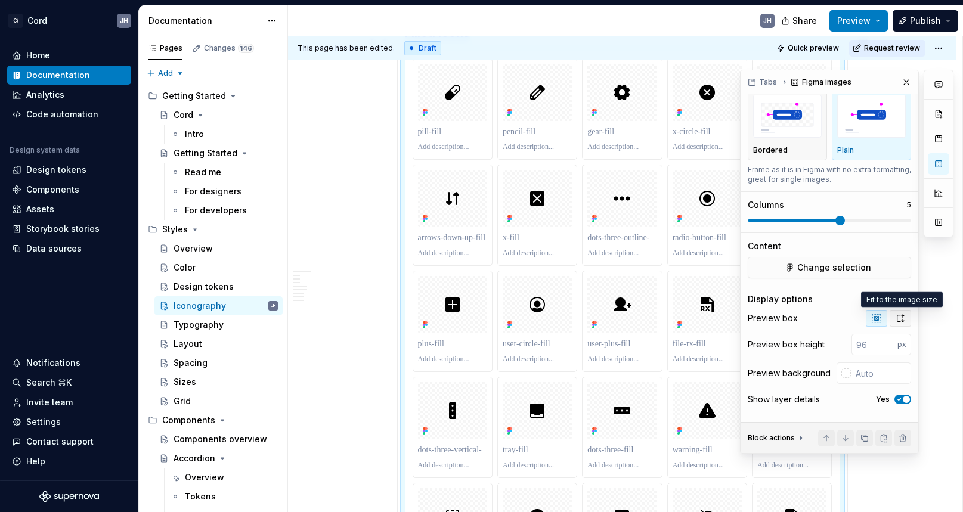
click at [899, 319] on icon "button" at bounding box center [901, 319] width 10 height 10
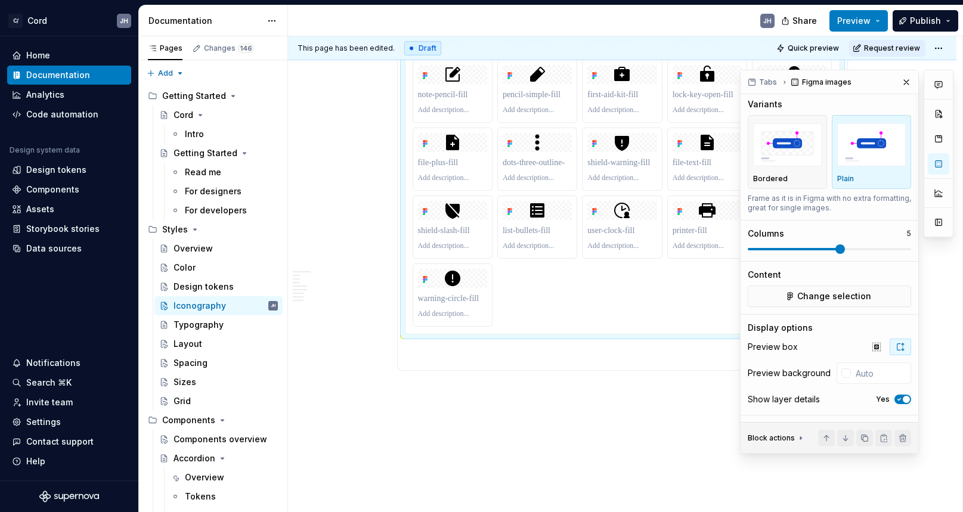
scroll to position [0, 0]
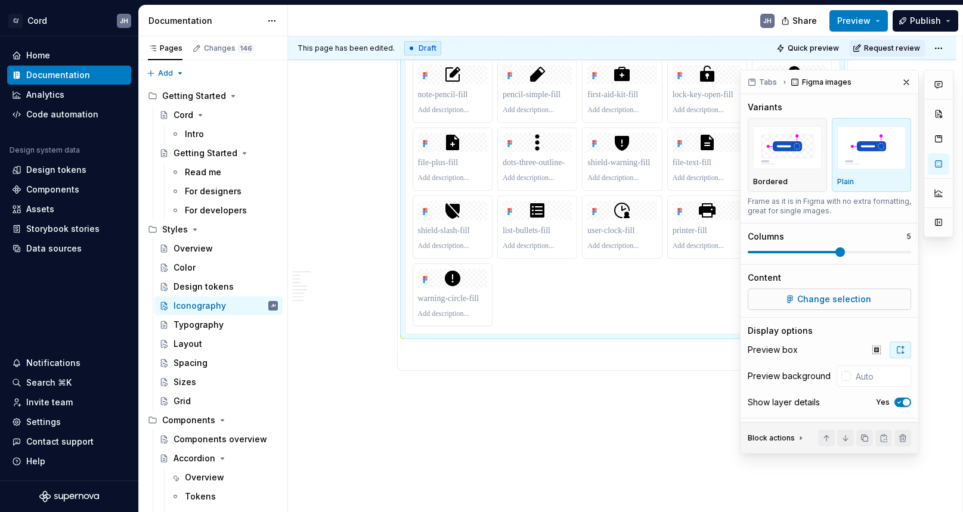
click at [828, 304] on span "Change selection" at bounding box center [835, 299] width 74 height 12
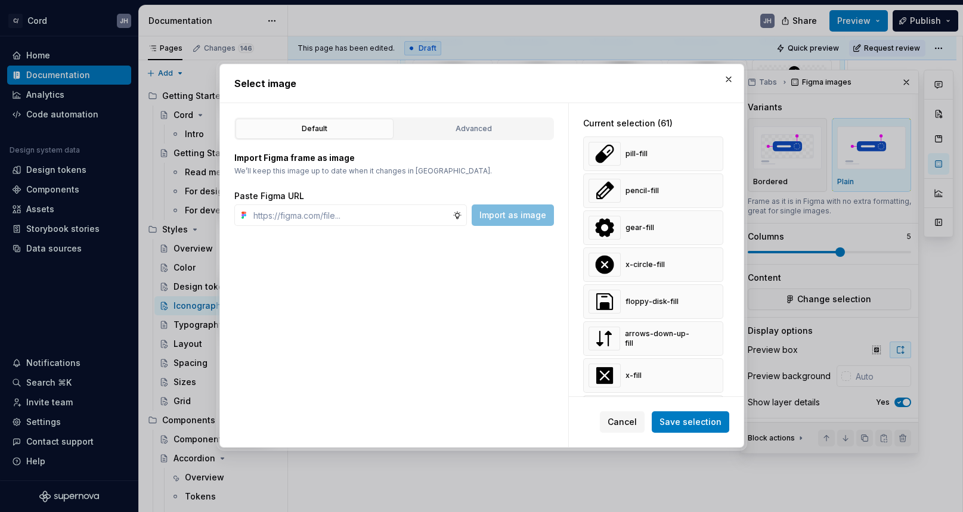
click at [463, 114] on div "Default Advanced Import Figma frame as image We’ll keep this image up to date w…" at bounding box center [394, 275] width 348 height 344
click at [458, 125] on div "Advanced" at bounding box center [474, 129] width 150 height 12
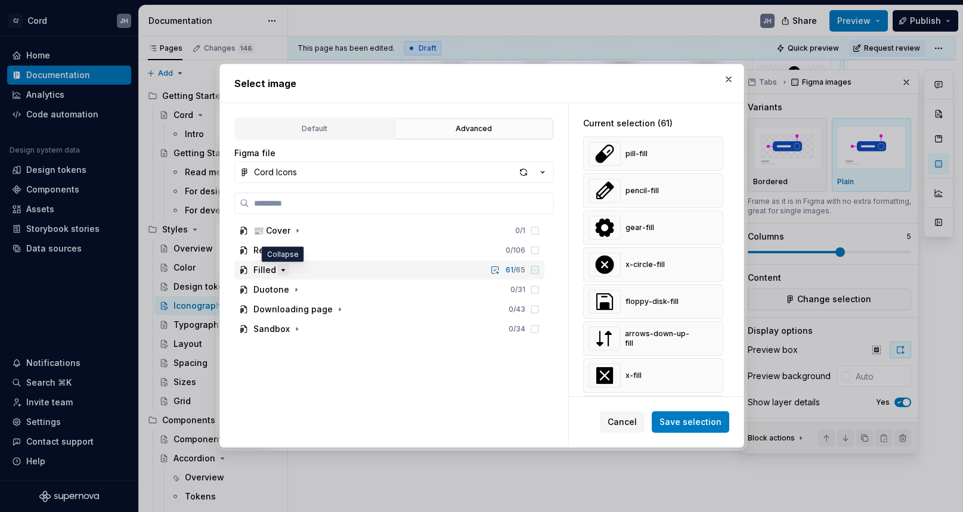
click at [279, 267] on icon "button" at bounding box center [284, 270] width 10 height 10
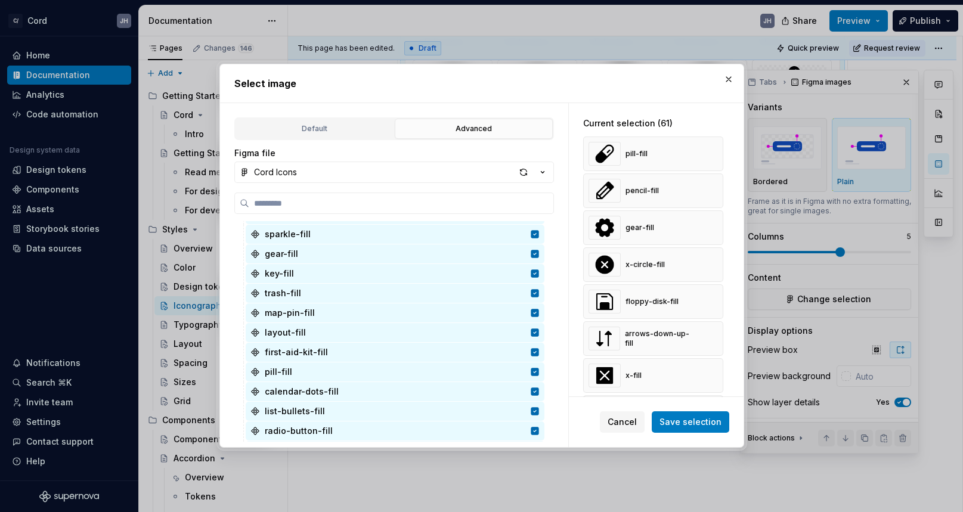
scroll to position [1177, 0]
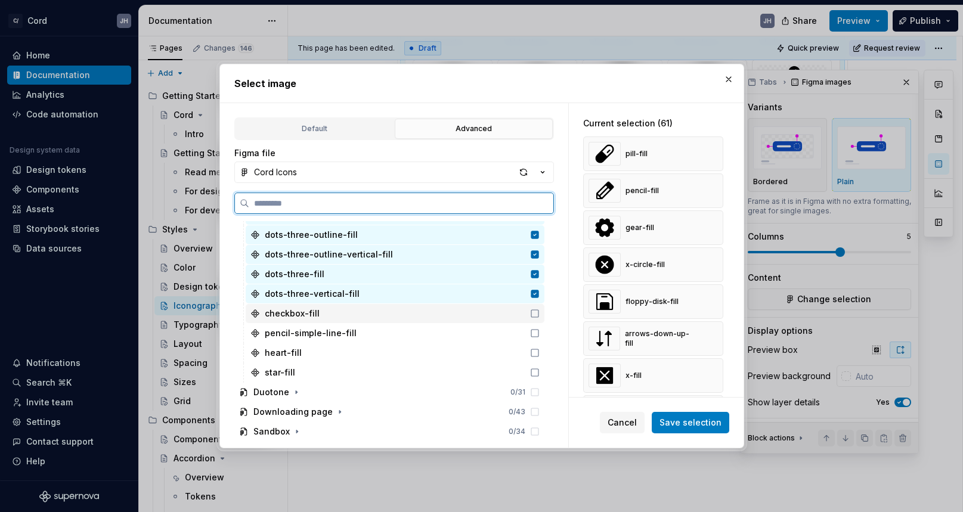
click at [540, 313] on icon at bounding box center [535, 314] width 10 height 10
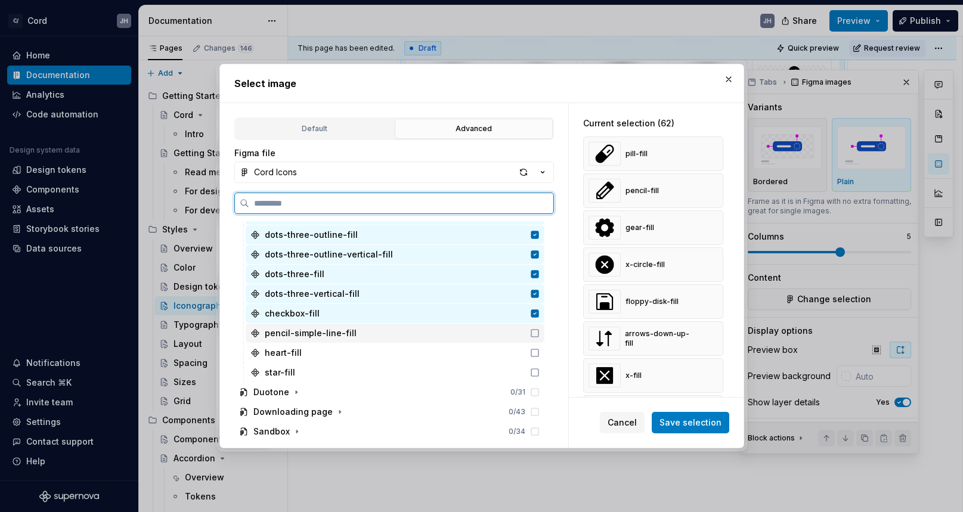
click at [540, 329] on icon at bounding box center [535, 334] width 10 height 10
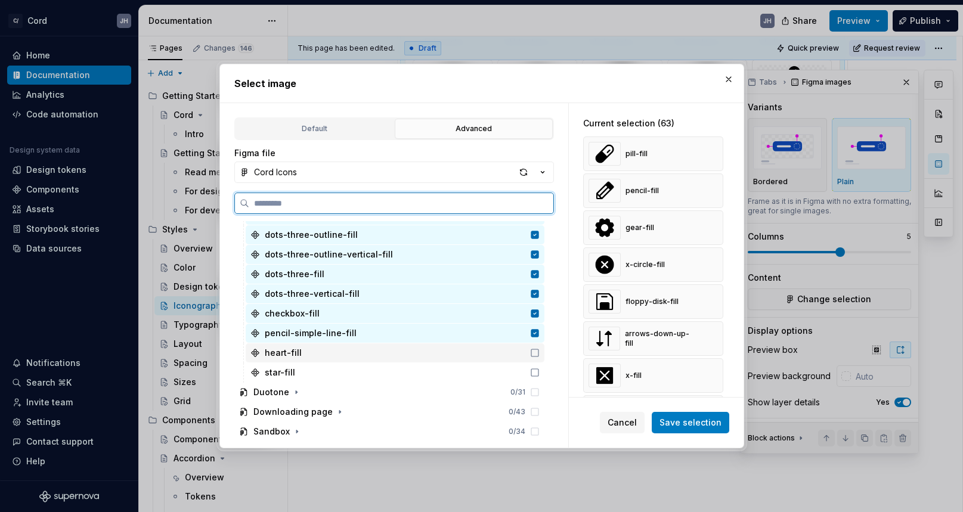
click at [545, 348] on div "heart-fill" at bounding box center [395, 353] width 299 height 19
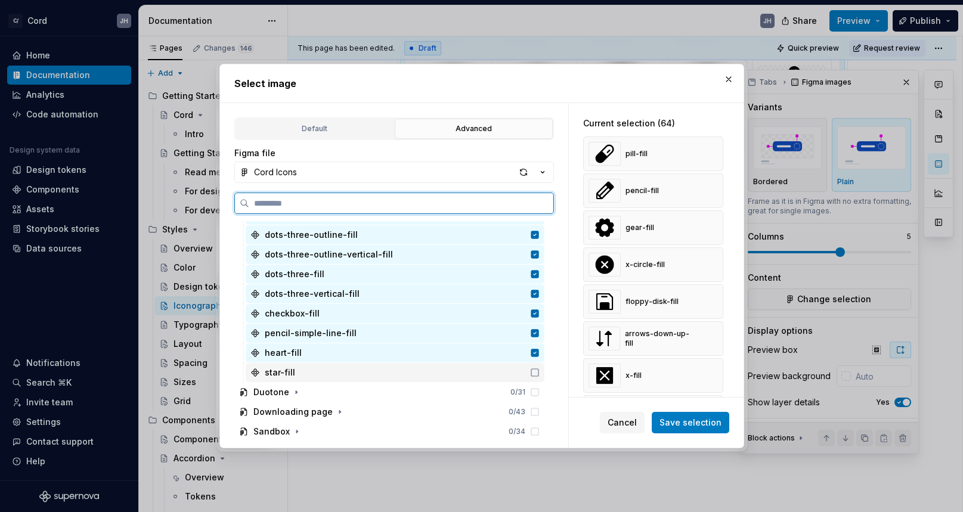
click at [540, 371] on icon at bounding box center [535, 373] width 10 height 10
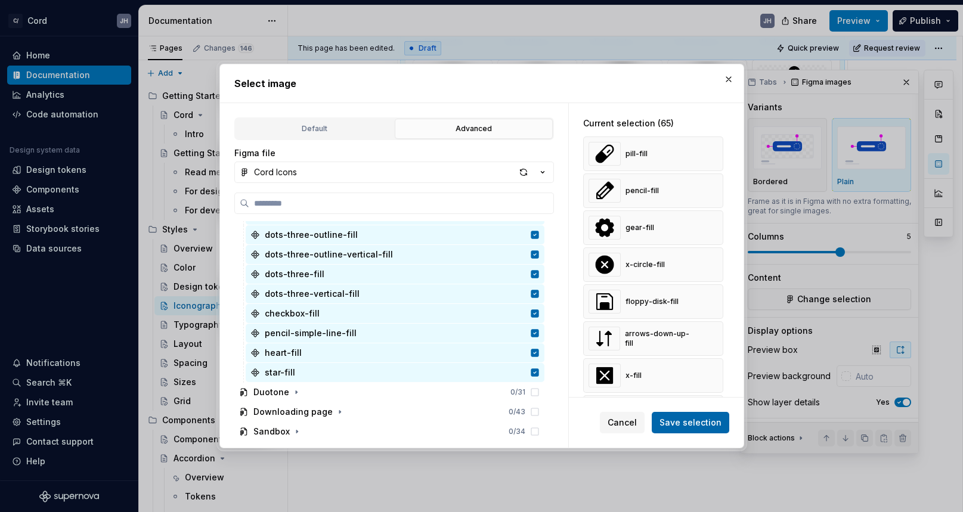
click at [697, 427] on span "Save selection" at bounding box center [691, 423] width 62 height 12
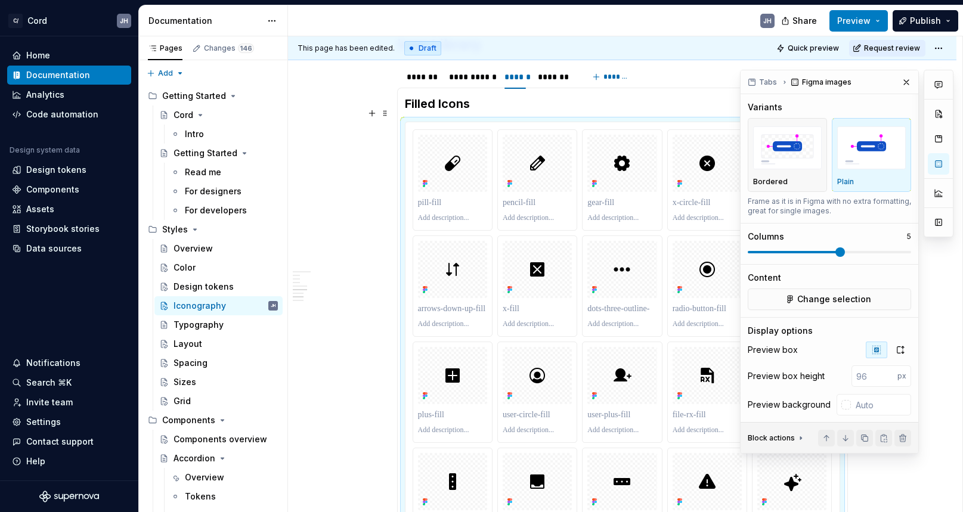
scroll to position [32, 0]
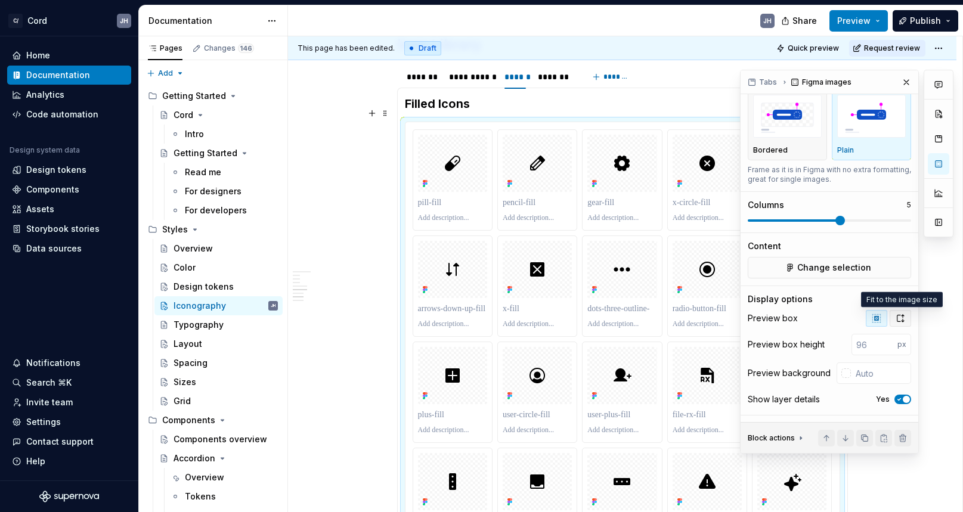
click at [903, 314] on icon "button" at bounding box center [901, 319] width 10 height 10
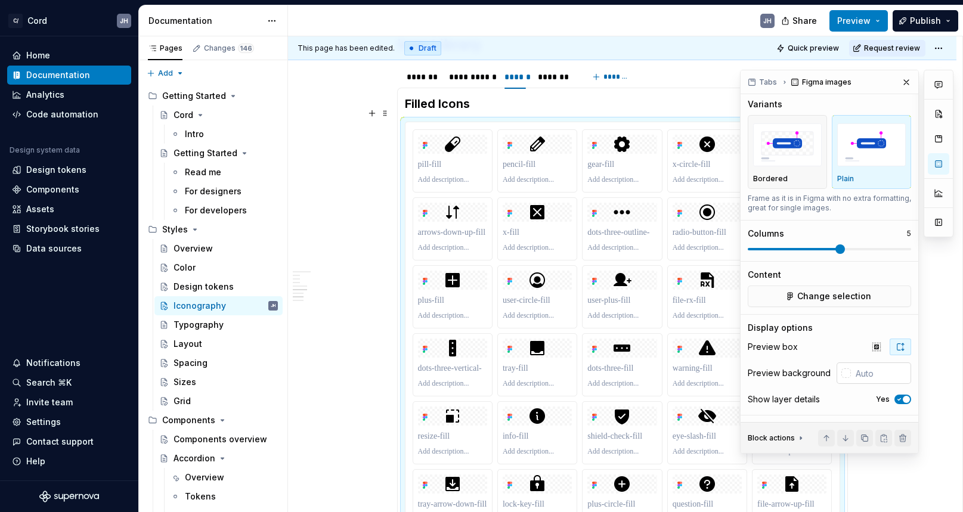
scroll to position [0, 0]
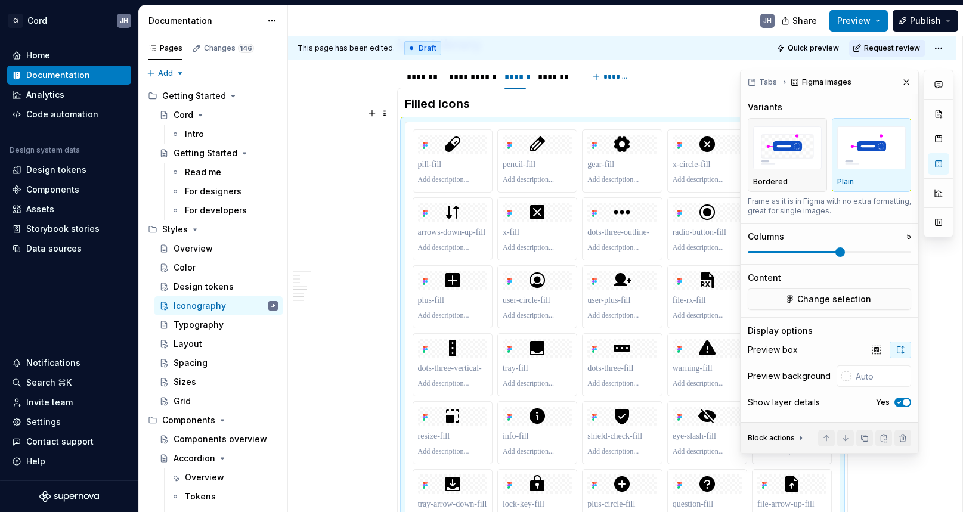
click at [329, 362] on div "**********" at bounding box center [622, 347] width 669 height 1847
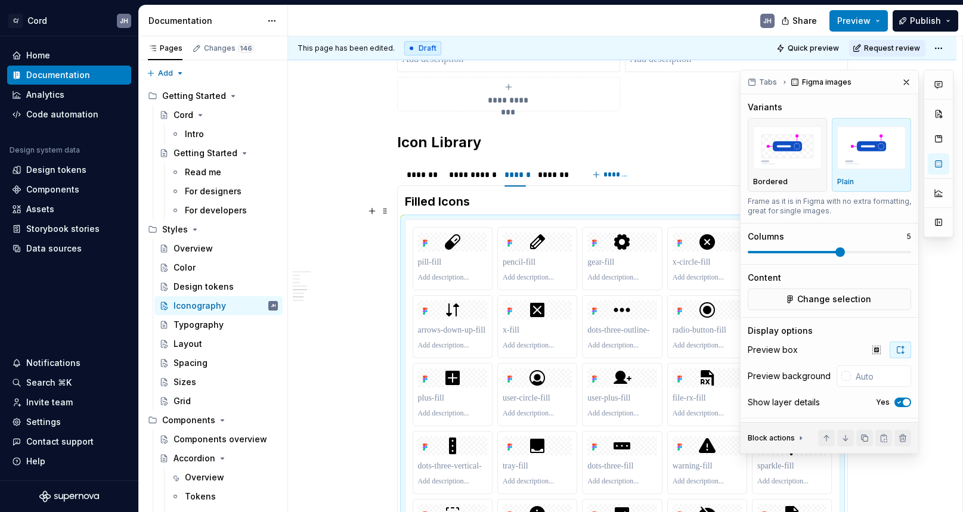
scroll to position [660, 0]
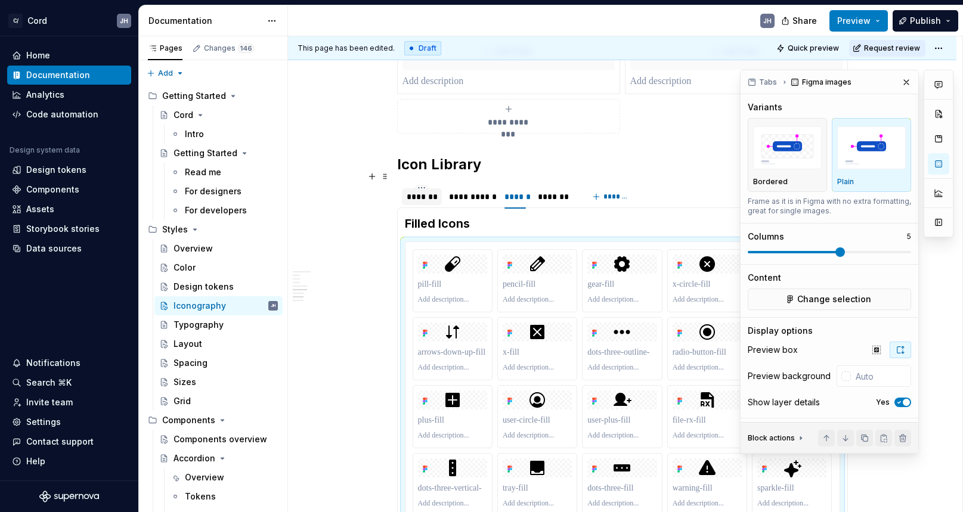
click at [425, 191] on div "*******" at bounding box center [422, 197] width 30 height 12
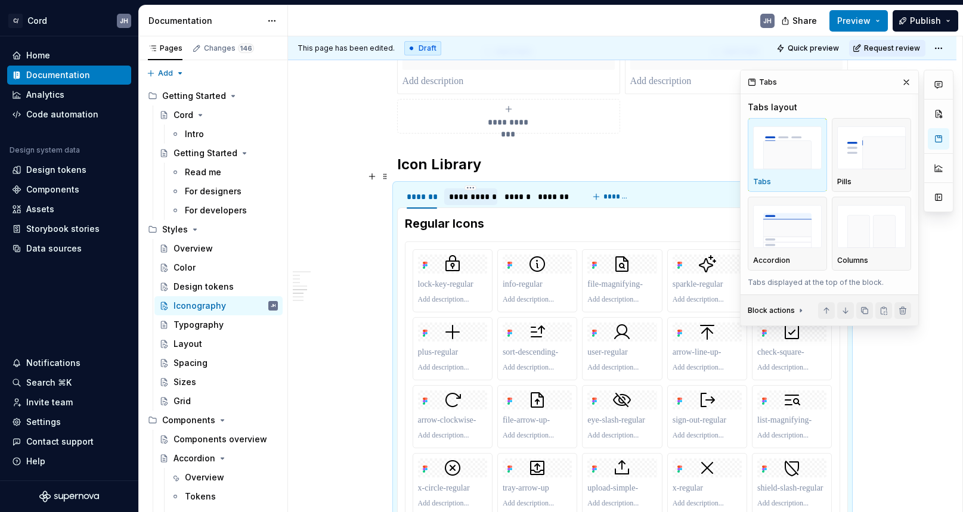
click at [467, 191] on div "**********" at bounding box center [471, 197] width 44 height 12
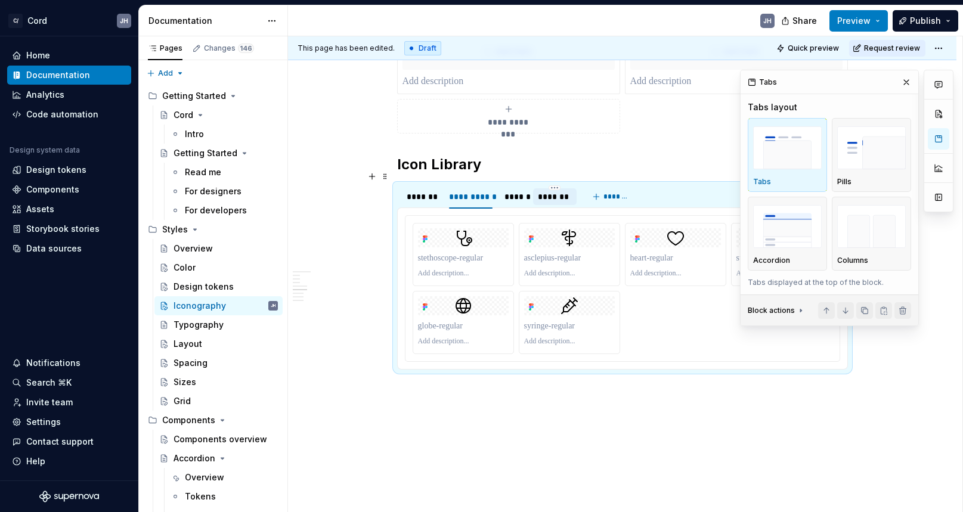
click at [552, 191] on div "*******" at bounding box center [555, 197] width 34 height 12
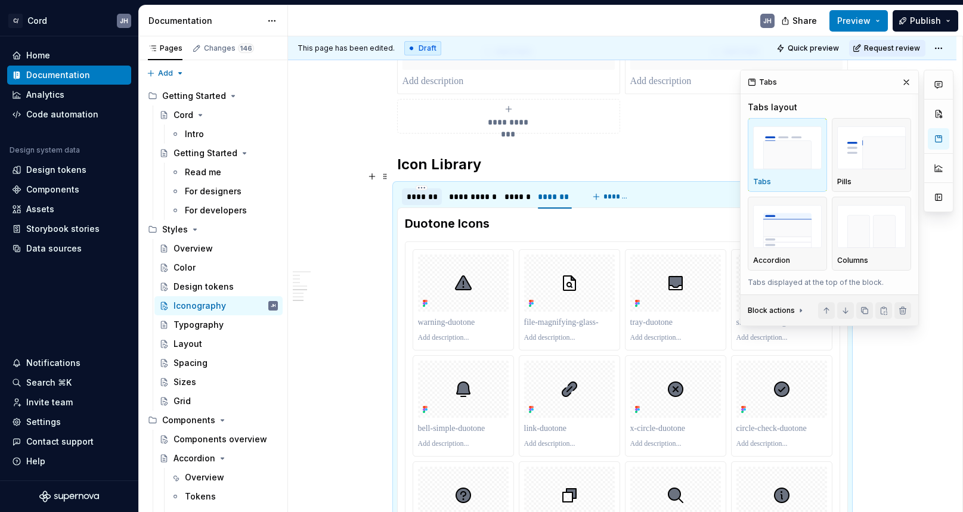
click at [426, 191] on div "*******" at bounding box center [422, 197] width 30 height 12
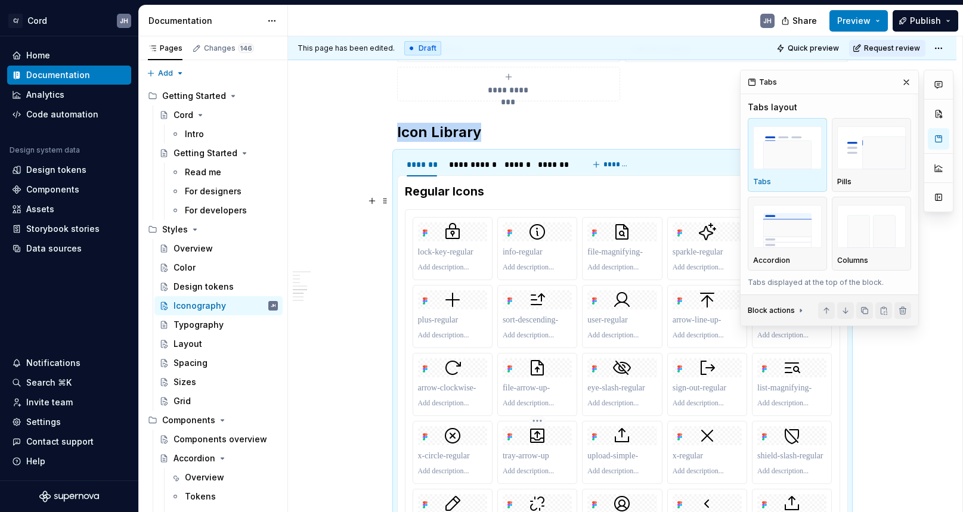
scroll to position [684, 0]
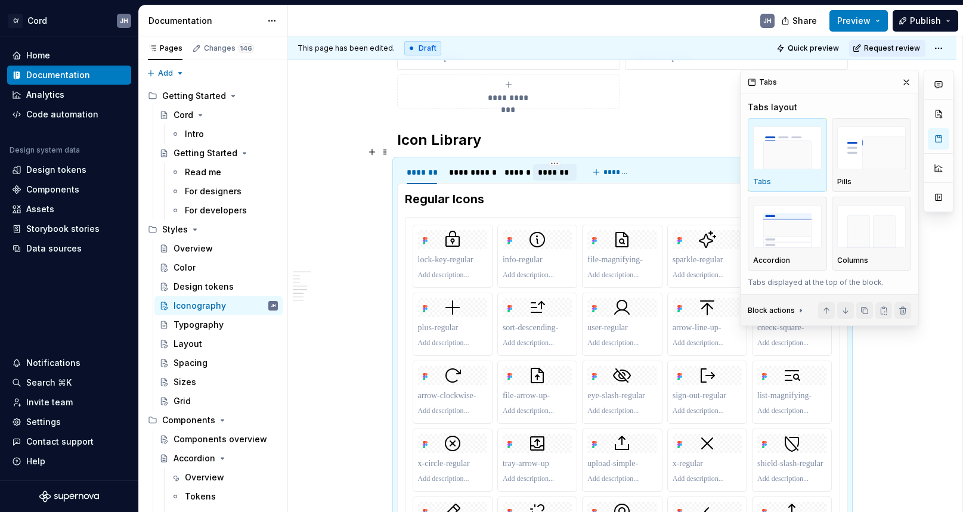
click at [563, 166] on div "*******" at bounding box center [555, 172] width 34 height 12
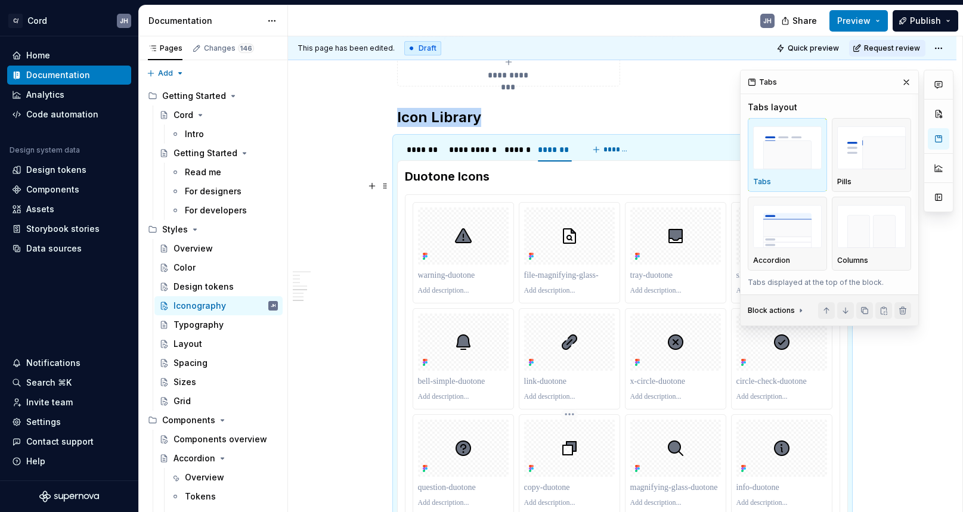
scroll to position [699, 0]
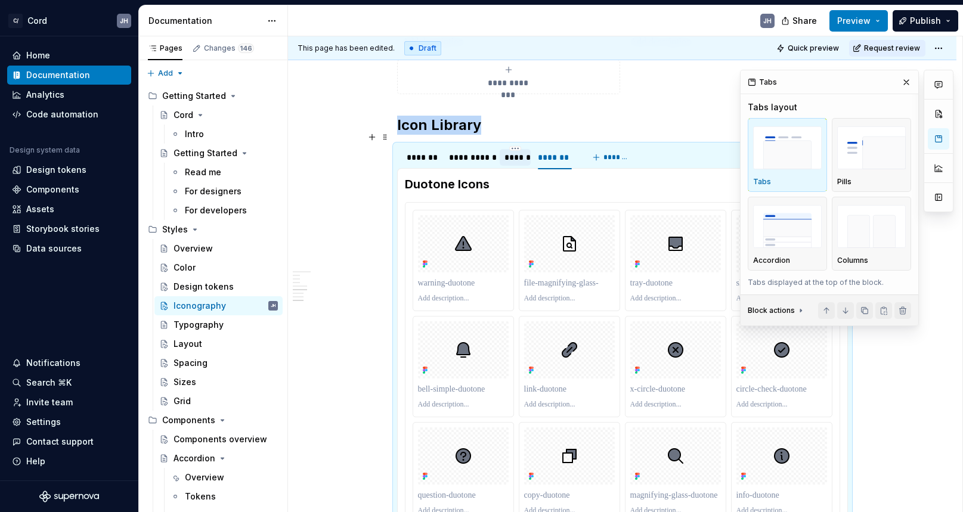
click at [512, 152] on div "******" at bounding box center [515, 158] width 21 height 12
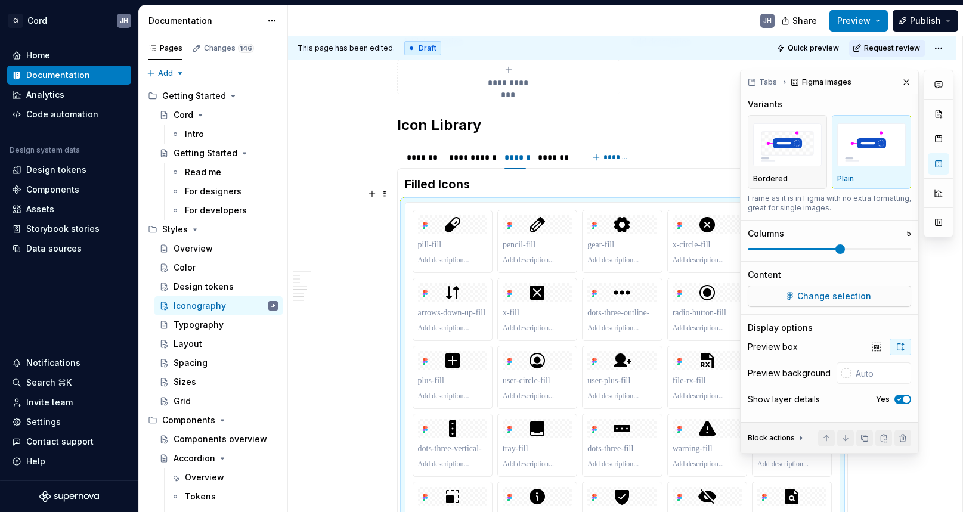
scroll to position [2, 0]
click at [876, 350] on icon "button" at bounding box center [877, 348] width 8 height 8
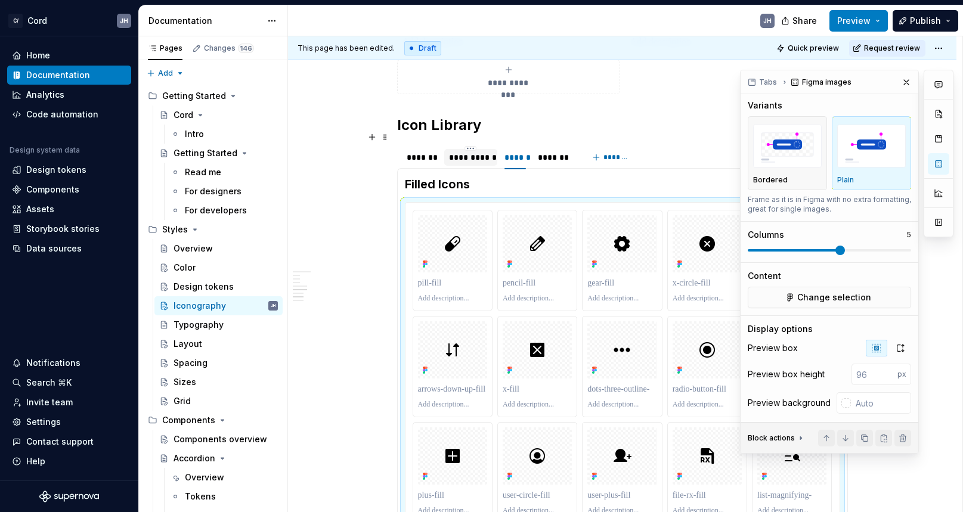
click at [474, 152] on div "**********" at bounding box center [471, 158] width 44 height 12
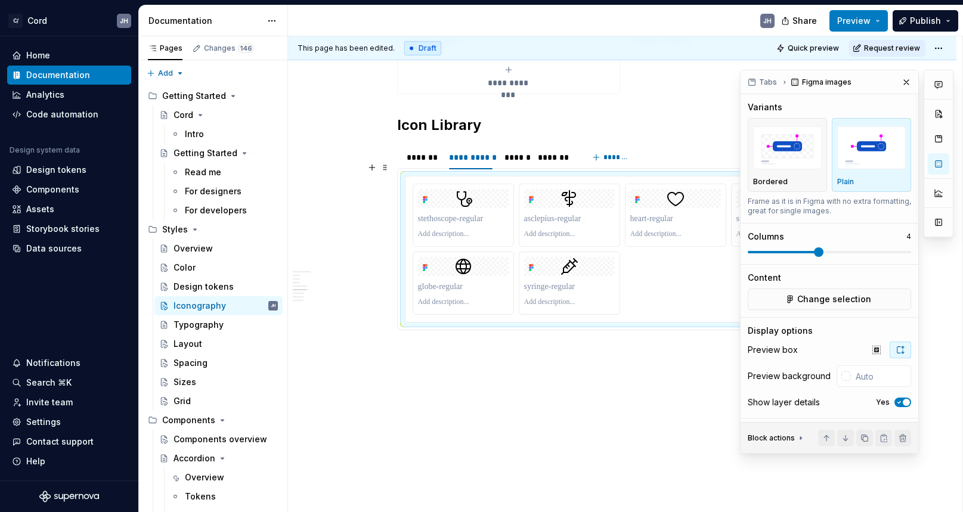
click at [555, 177] on div at bounding box center [623, 250] width 434 height 146
click at [885, 349] on button "button" at bounding box center [876, 350] width 21 height 17
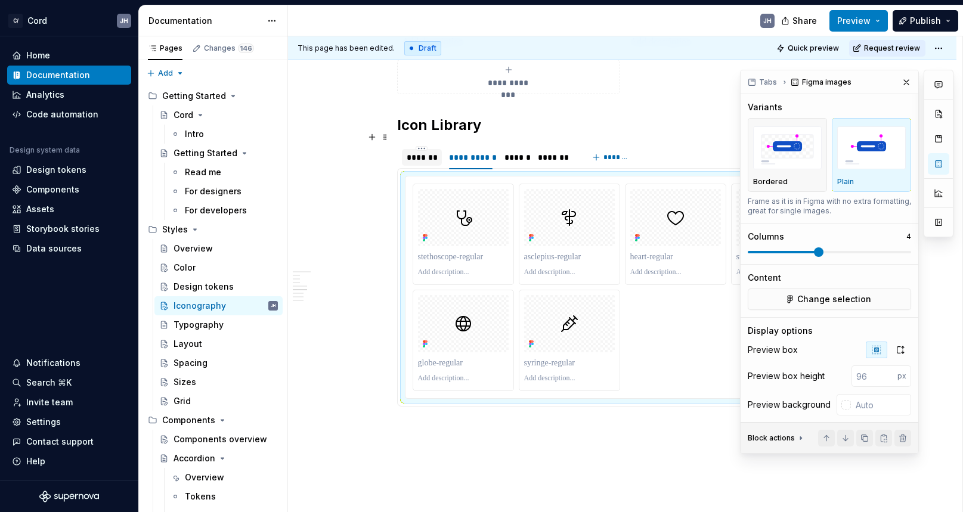
click at [437, 152] on div "*******" at bounding box center [422, 158] width 30 height 12
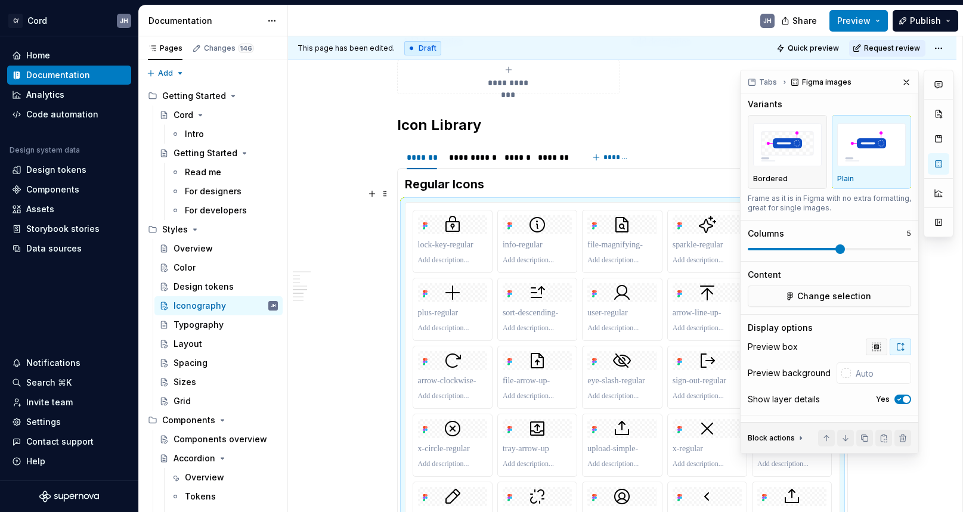
click at [877, 345] on icon "button" at bounding box center [877, 347] width 10 height 10
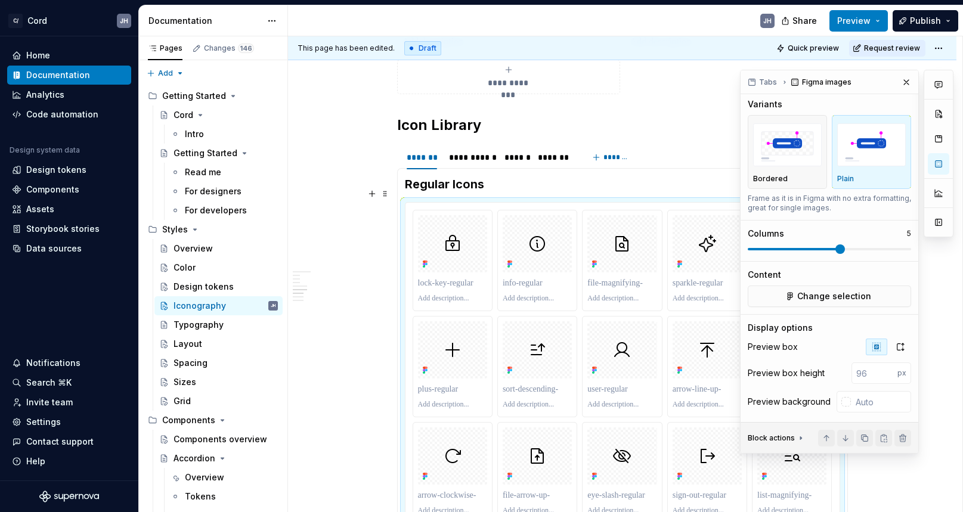
click at [941, 46] on html "C/ Cord JH Home Documentation Analytics Code automation Design system data Desi…" at bounding box center [481, 256] width 963 height 512
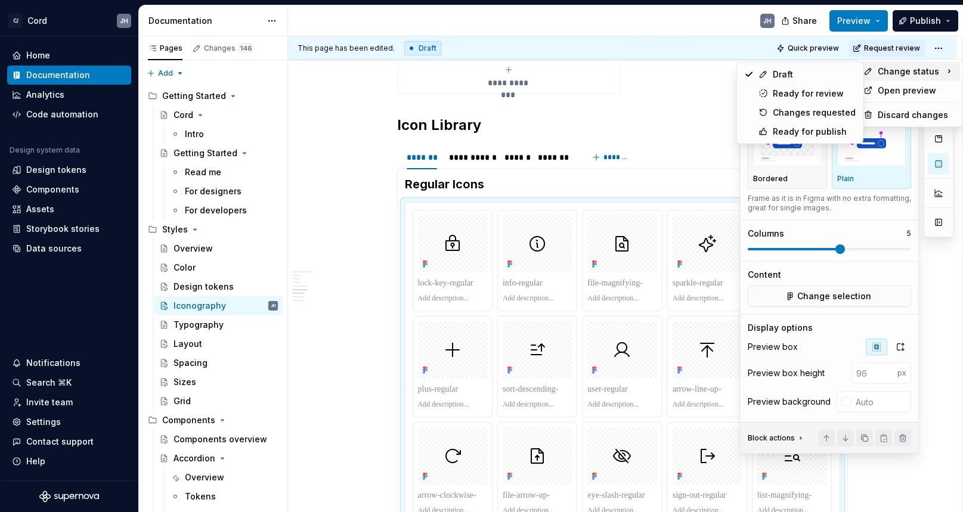
drag, startPoint x: 905, startPoint y: 73, endPoint x: 805, endPoint y: 132, distance: 116.6
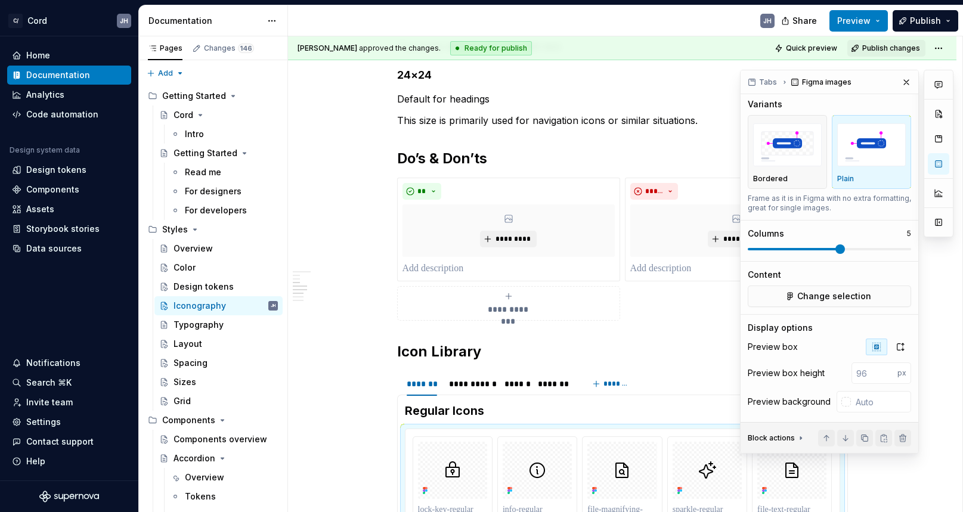
click at [805, 132] on img "button" at bounding box center [787, 145] width 69 height 44
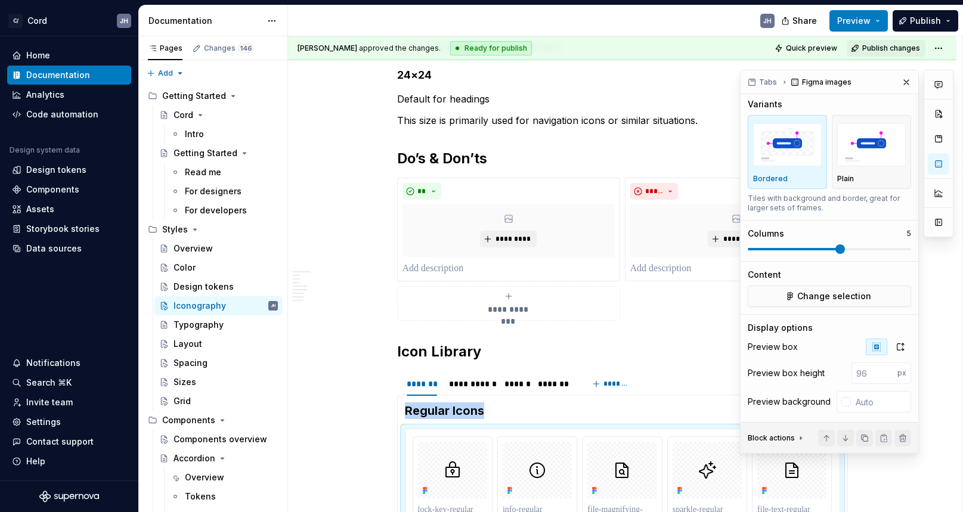
scroll to position [851, 0]
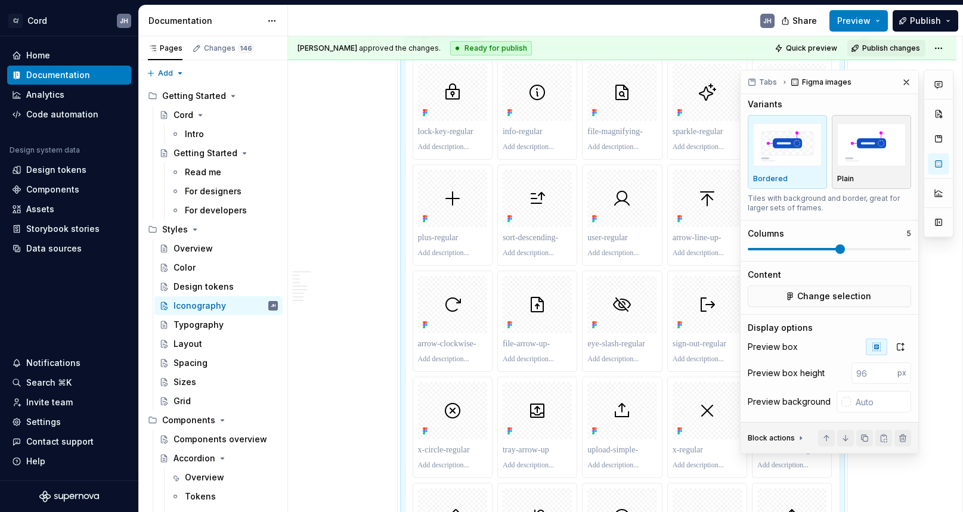
click at [852, 157] on img "button" at bounding box center [872, 145] width 69 height 44
click at [184, 326] on div "Typography" at bounding box center [199, 325] width 50 height 12
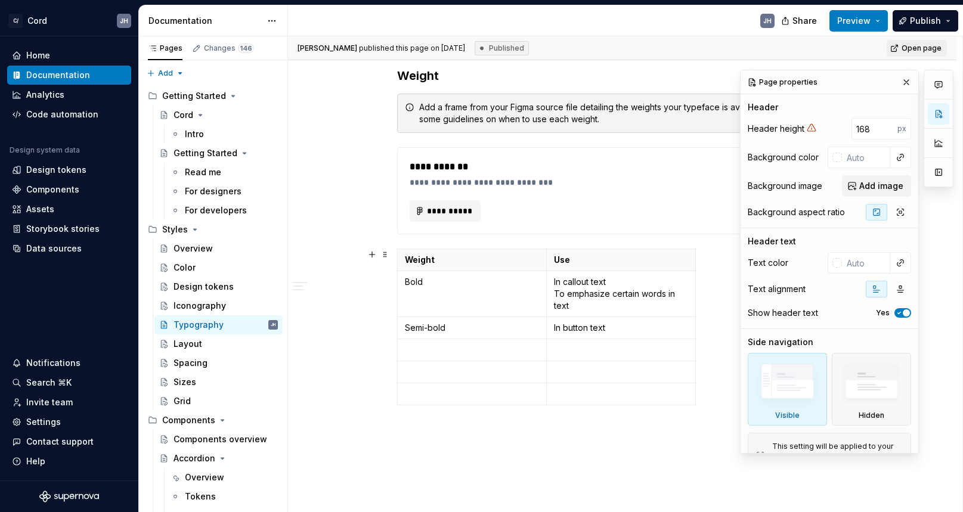
scroll to position [834, 0]
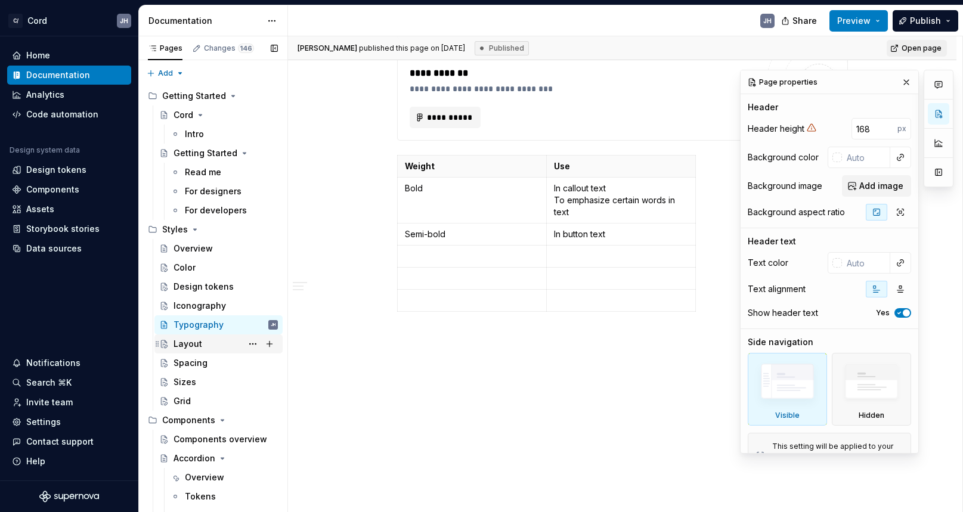
click at [213, 335] on div "Layout" at bounding box center [218, 344] width 128 height 19
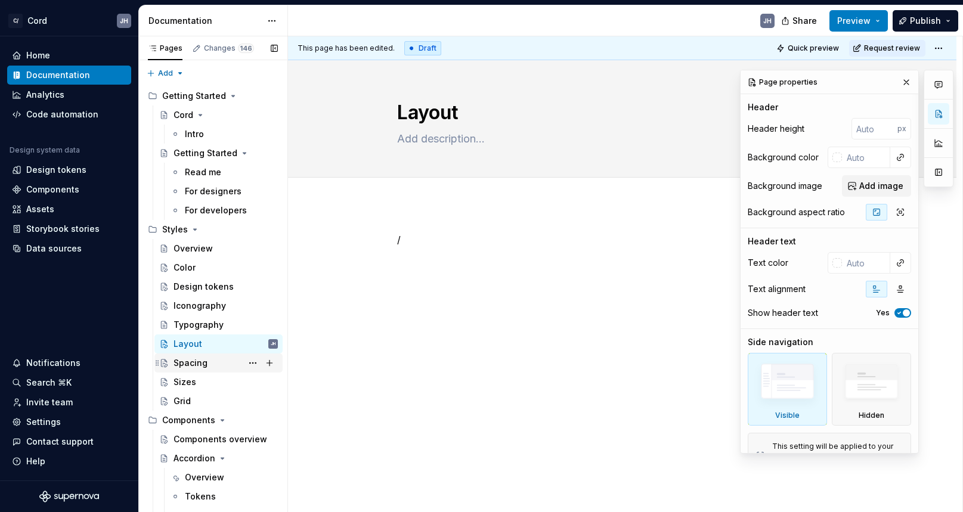
click at [199, 365] on div "Spacing" at bounding box center [191, 363] width 34 height 12
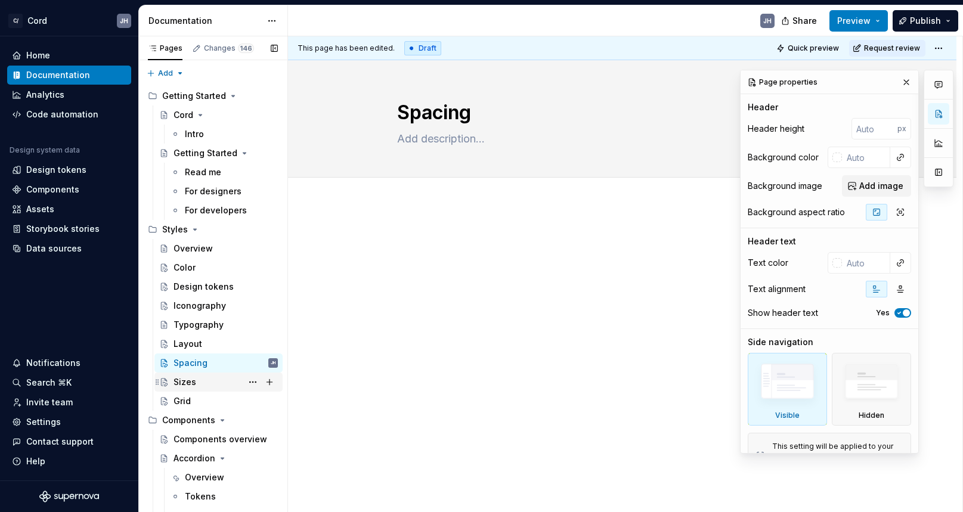
click at [210, 375] on div "Sizes" at bounding box center [226, 382] width 104 height 17
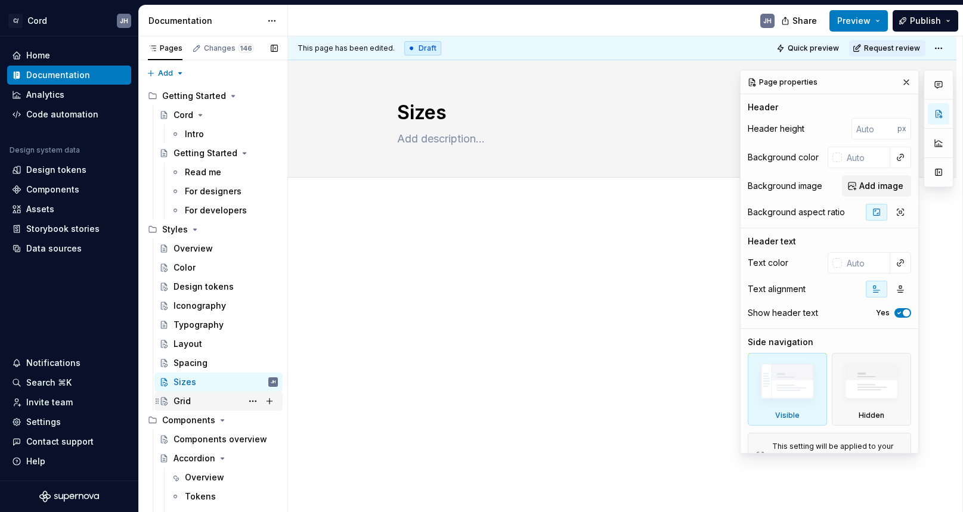
click at [193, 399] on div "Grid" at bounding box center [226, 401] width 104 height 17
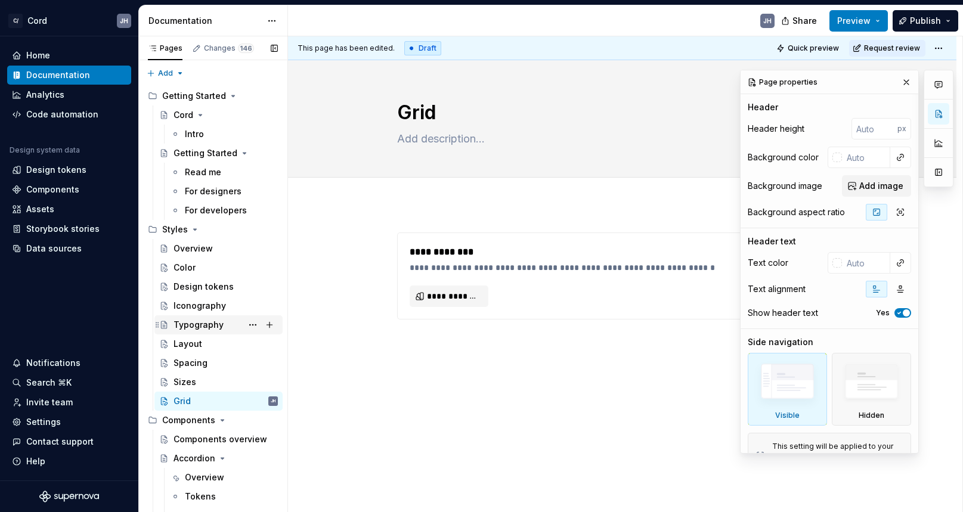
click at [192, 327] on div "Typography" at bounding box center [199, 325] width 50 height 12
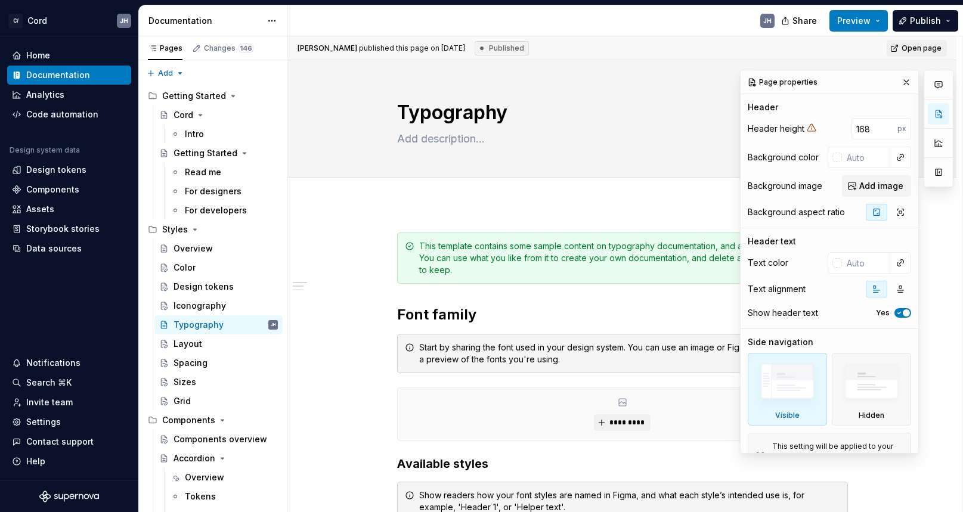
type textarea "*"
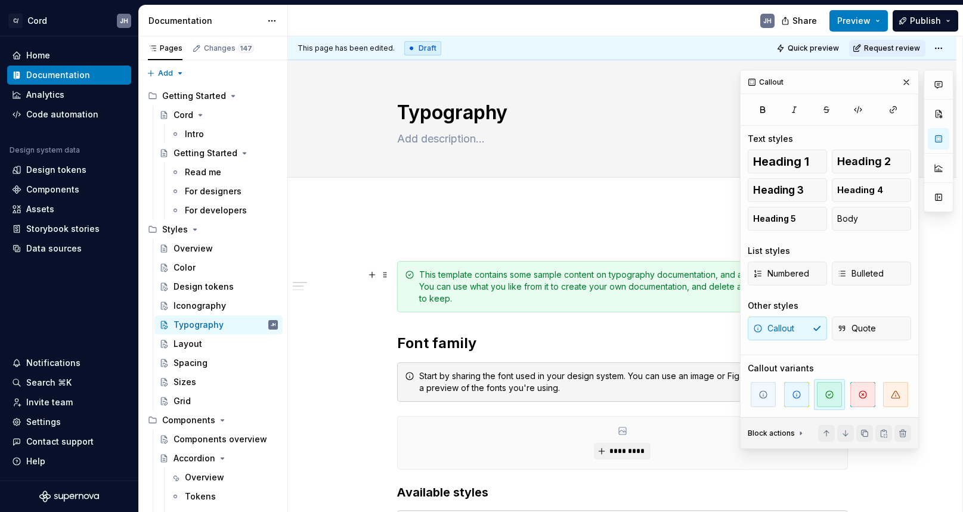
click at [461, 295] on div "This template contains some sample content on typography documentation, and a s…" at bounding box center [629, 287] width 421 height 36
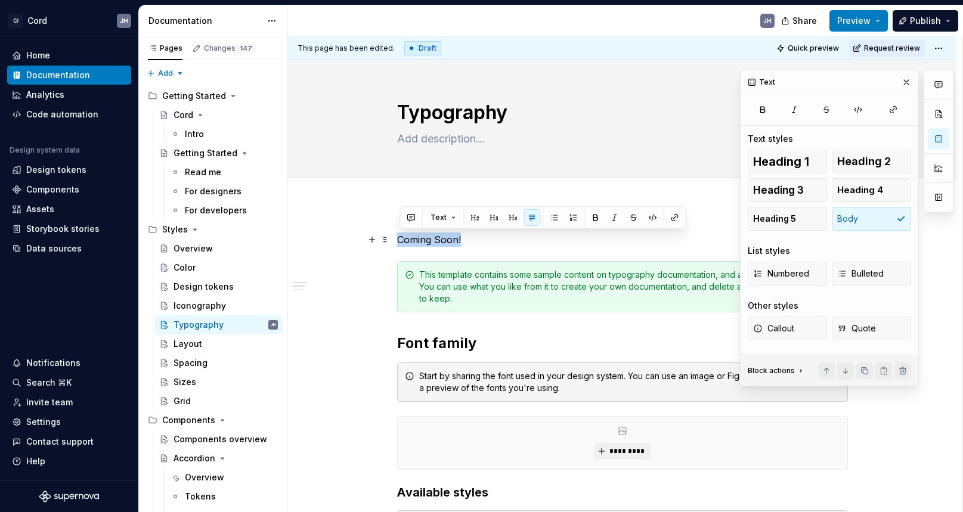
drag, startPoint x: 464, startPoint y: 244, endPoint x: 393, endPoint y: 245, distance: 71.6
copy p "Coming Soon!"
click at [429, 141] on textarea at bounding box center [620, 138] width 451 height 19
paste textarea "Coming Soon!"
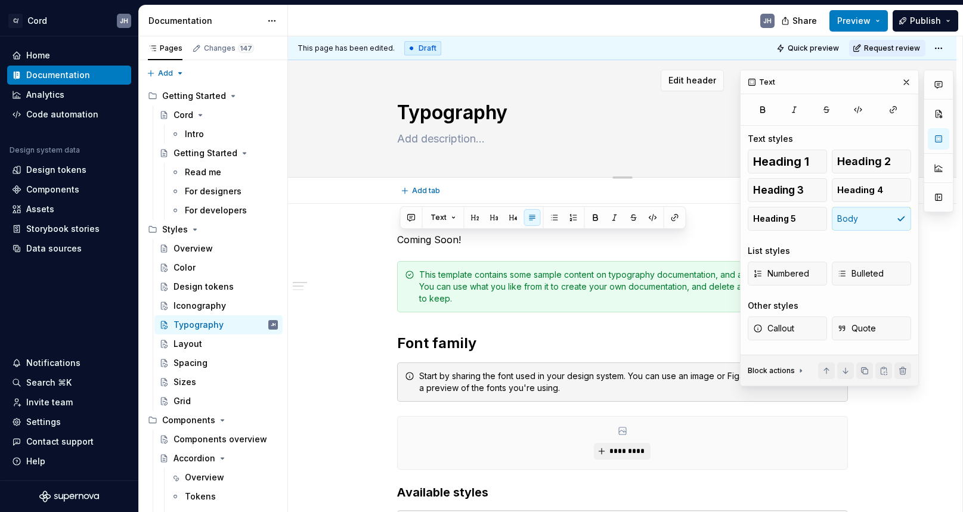
type textarea "*"
type textarea "Coming Soon!"
type textarea "*"
type textarea "Coming Soon!"
drag, startPoint x: 468, startPoint y: 239, endPoint x: 393, endPoint y: 238, distance: 74.6
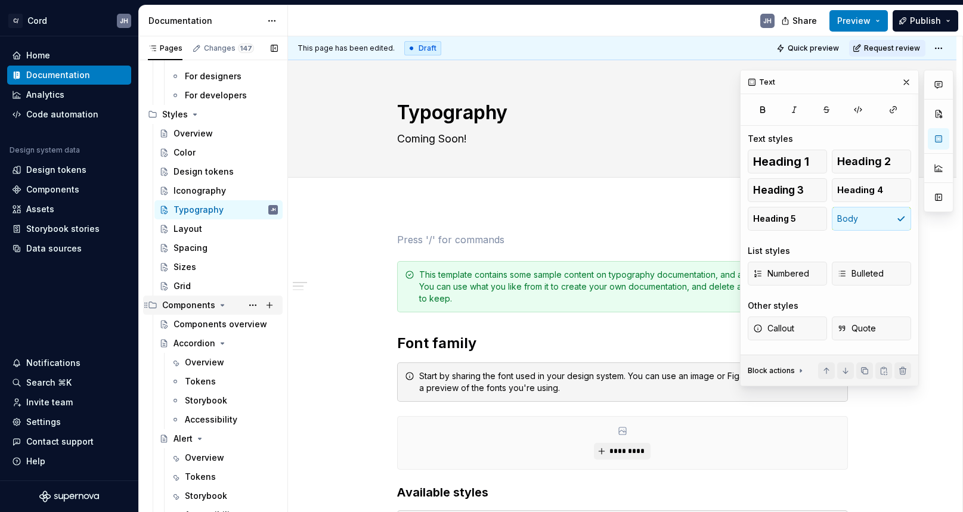
scroll to position [122, 0]
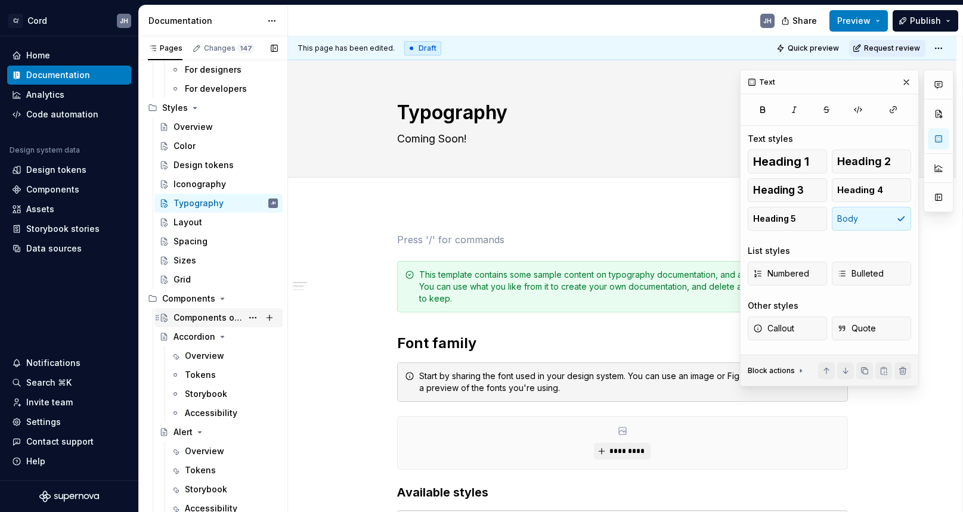
click at [222, 317] on div "Components overview" at bounding box center [208, 318] width 69 height 12
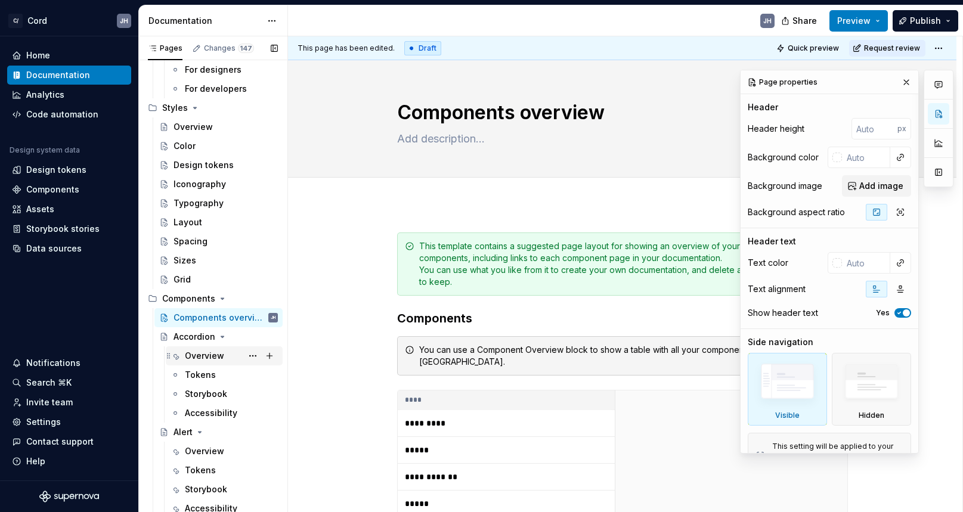
click at [217, 356] on div "Overview" at bounding box center [204, 356] width 39 height 12
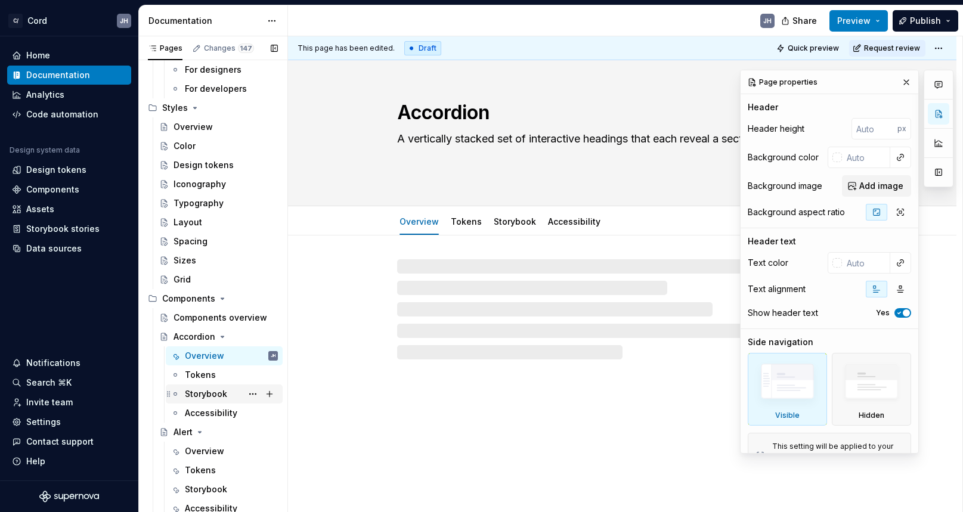
click at [215, 391] on div "Storybook" at bounding box center [206, 394] width 42 height 12
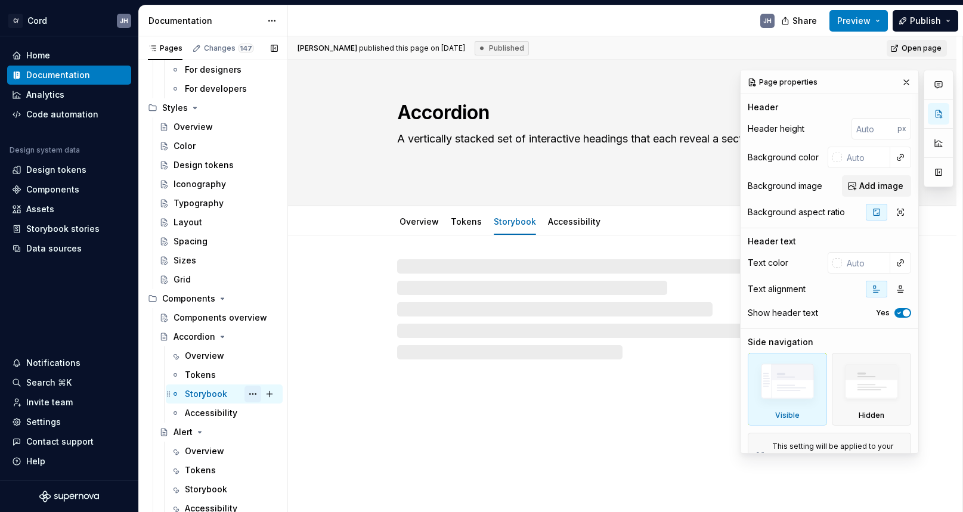
click at [256, 394] on button "Page tree" at bounding box center [253, 394] width 17 height 17
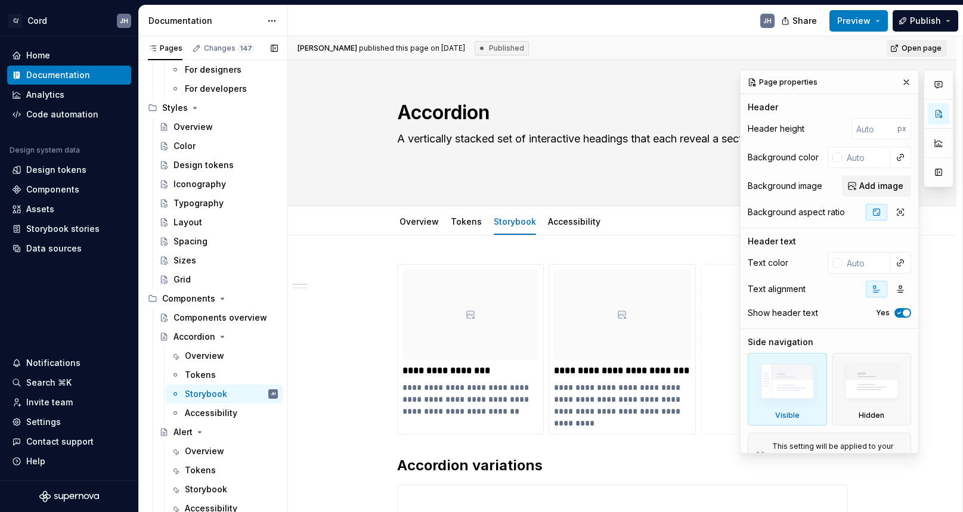
click at [194, 409] on div "Pages Changes 147 Add Accessibility guide for tree Page tree. Navigate the tree…" at bounding box center [212, 276] width 149 height 481
click at [194, 413] on div "Accessibility" at bounding box center [211, 413] width 52 height 12
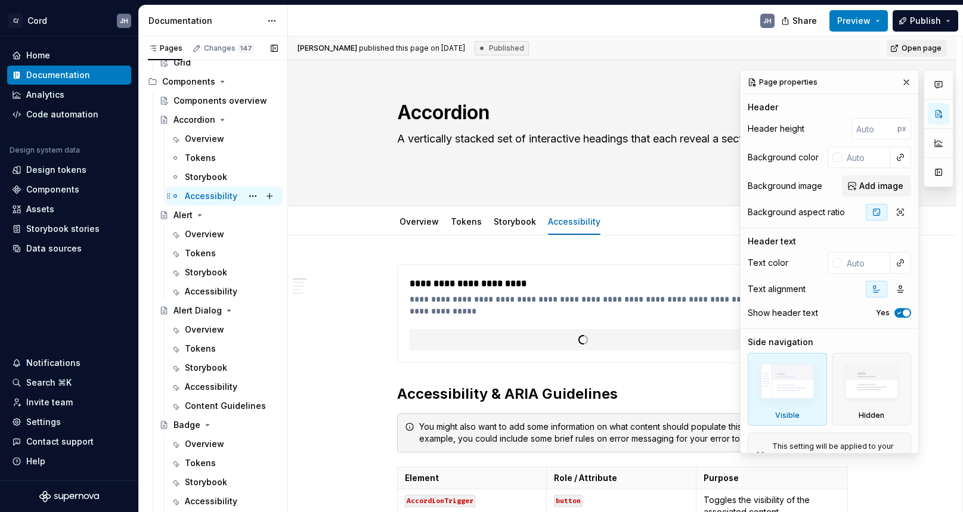
scroll to position [356, 0]
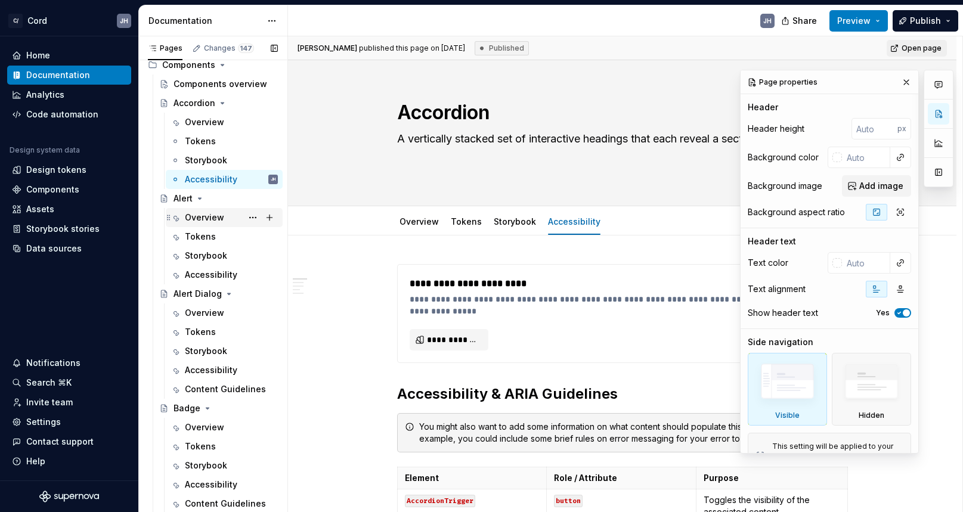
click at [217, 226] on div "Overview" at bounding box center [224, 217] width 117 height 19
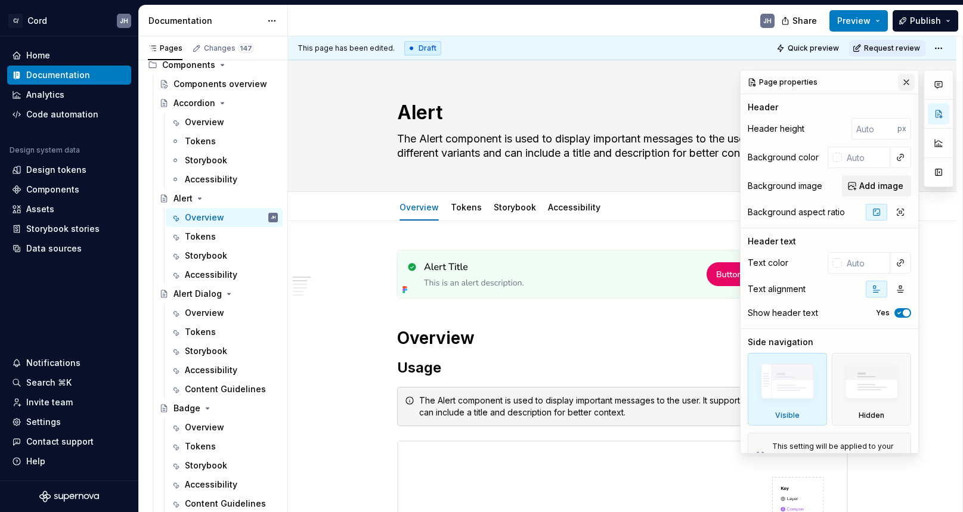
click at [908, 80] on button "button" at bounding box center [906, 82] width 17 height 17
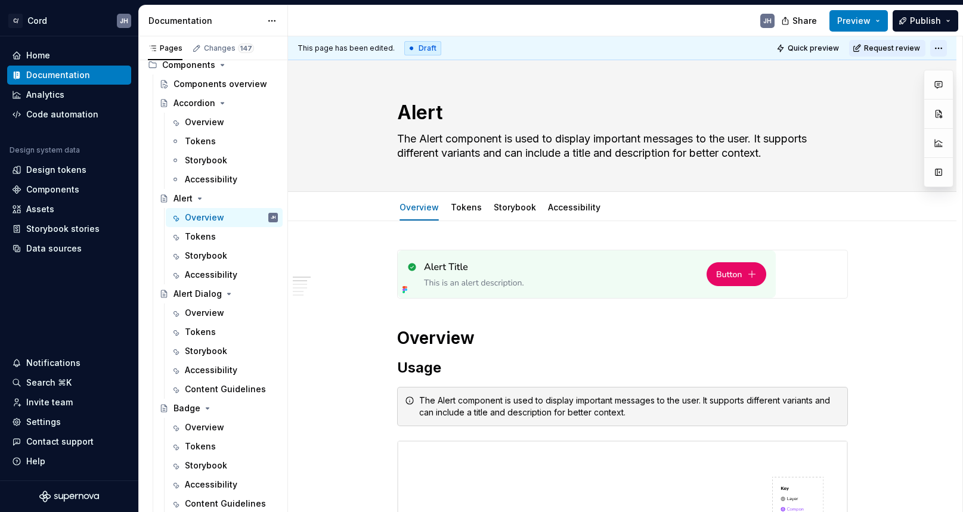
click at [944, 46] on html "C/ Cord JH Home Documentation Analytics Code automation Design system data Desi…" at bounding box center [481, 256] width 963 height 512
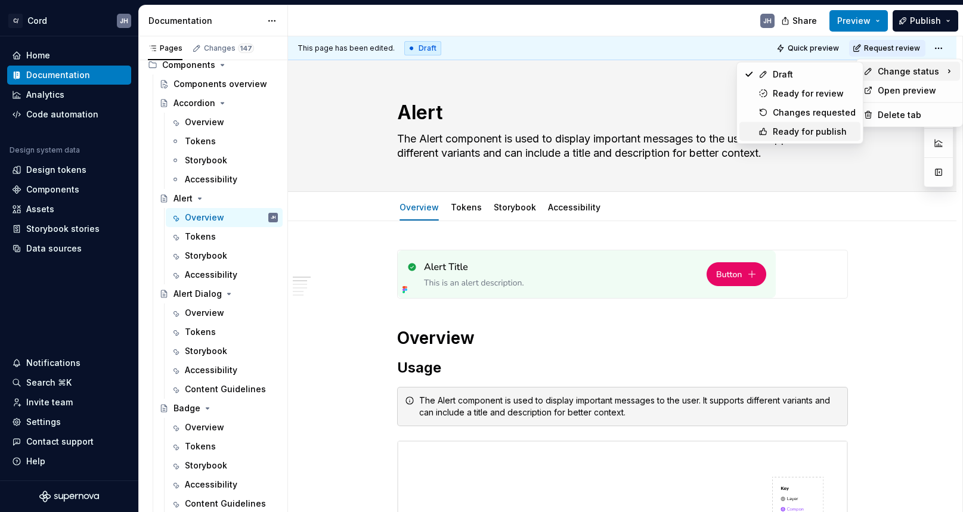
click at [813, 128] on div "Ready for publish" at bounding box center [814, 132] width 83 height 12
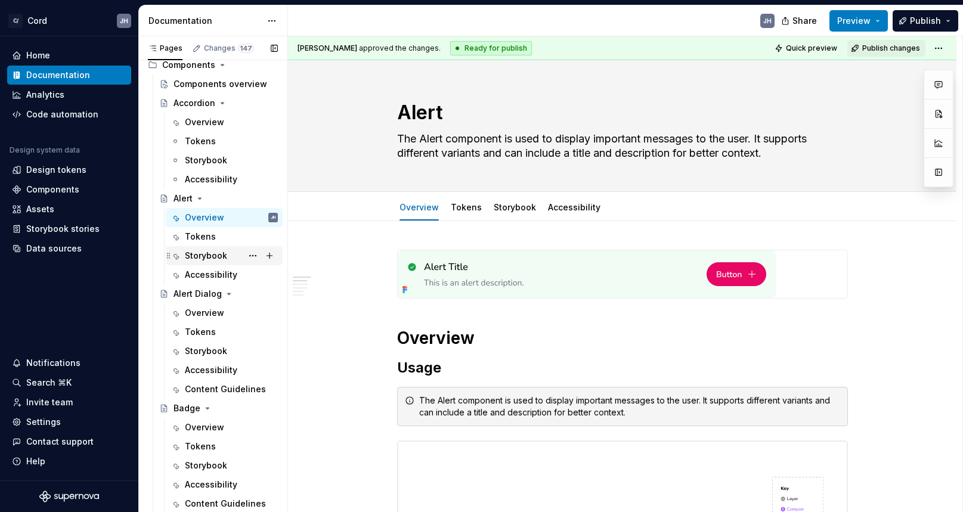
click at [220, 259] on div "Storybook" at bounding box center [206, 256] width 42 height 12
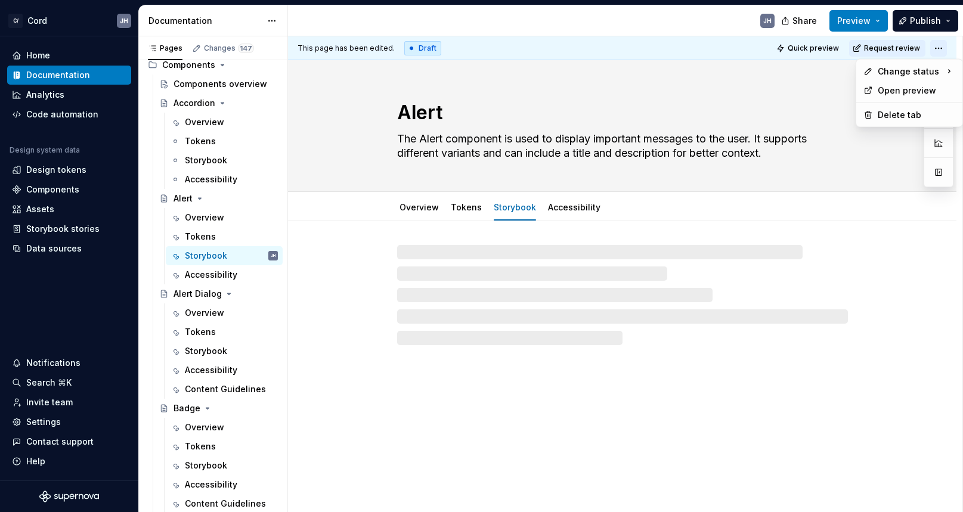
click at [945, 45] on html "C/ Cord JH Home Documentation Analytics Code automation Design system data Desi…" at bounding box center [481, 256] width 963 height 512
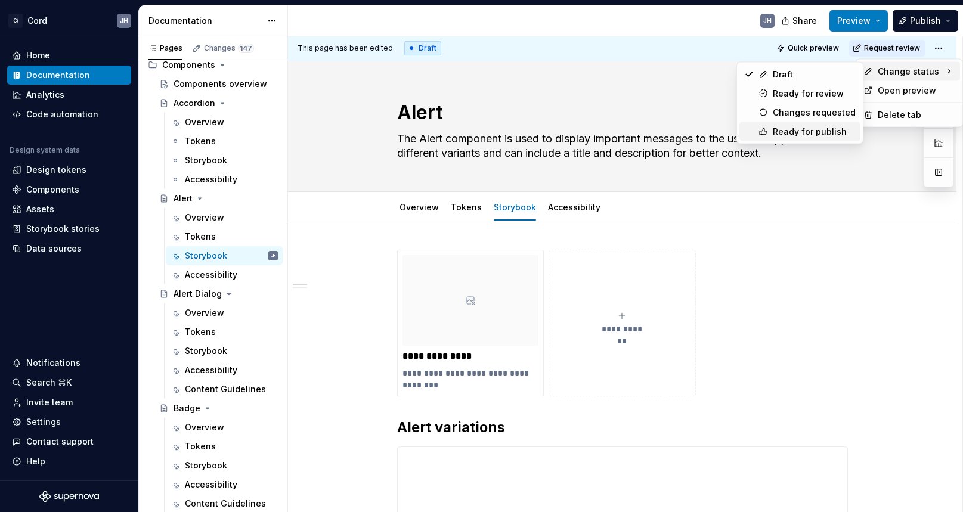
click at [809, 129] on div "Ready for publish" at bounding box center [814, 132] width 83 height 12
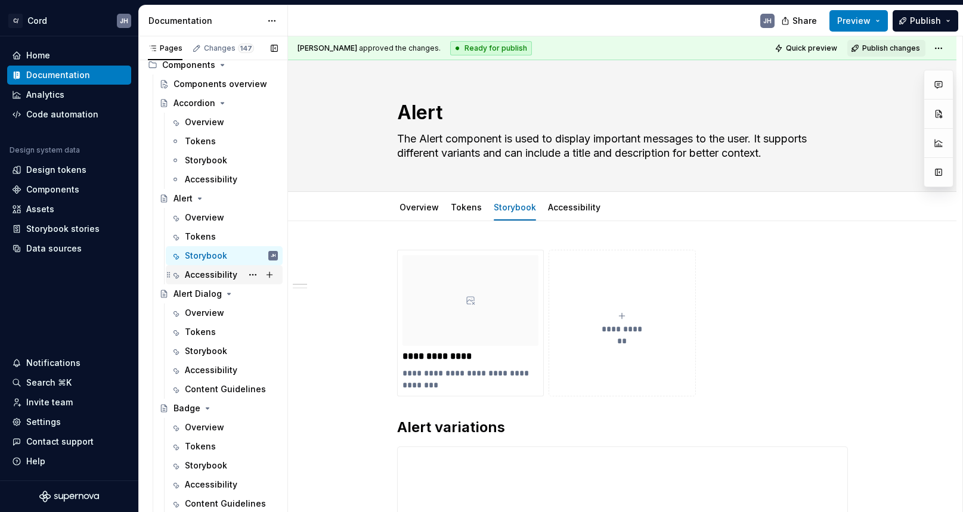
click at [221, 276] on div "Accessibility" at bounding box center [211, 275] width 52 height 12
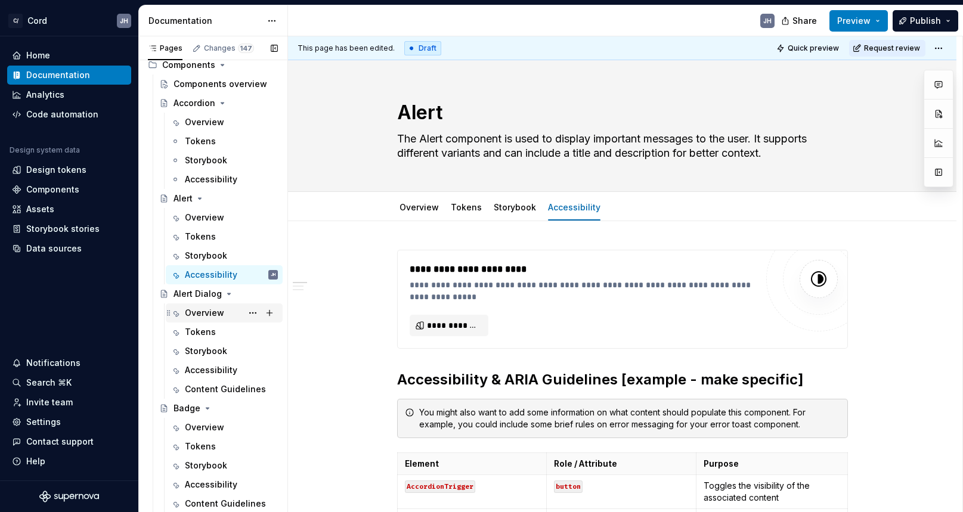
click at [187, 313] on div "Overview" at bounding box center [204, 313] width 39 height 12
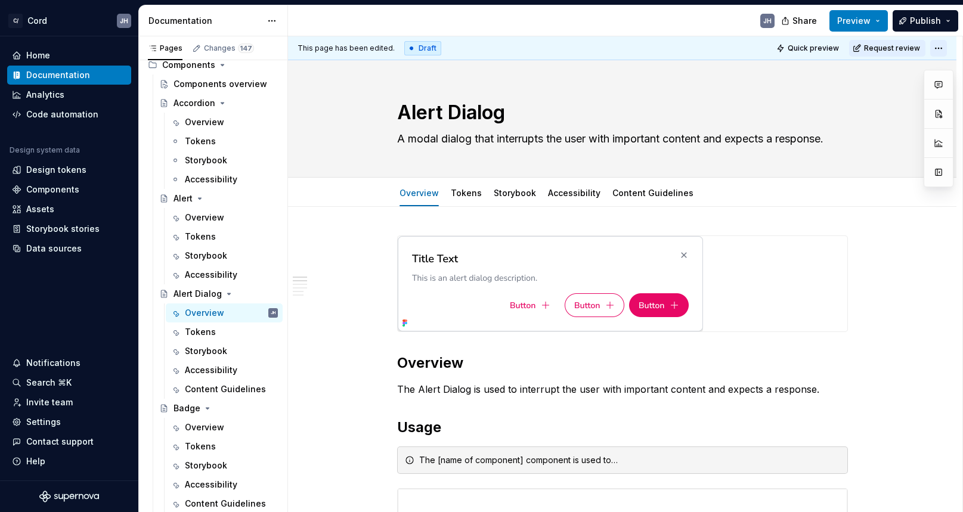
click at [939, 47] on html "C/ Cord JH Home Documentation Analytics Code automation Design system data Desi…" at bounding box center [481, 256] width 963 height 512
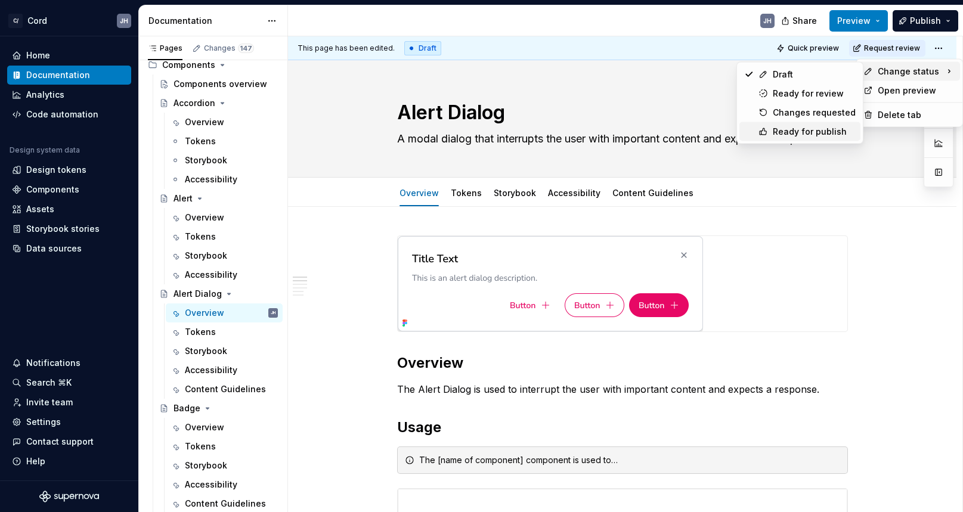
click at [772, 123] on div "Ready for publish" at bounding box center [800, 131] width 121 height 19
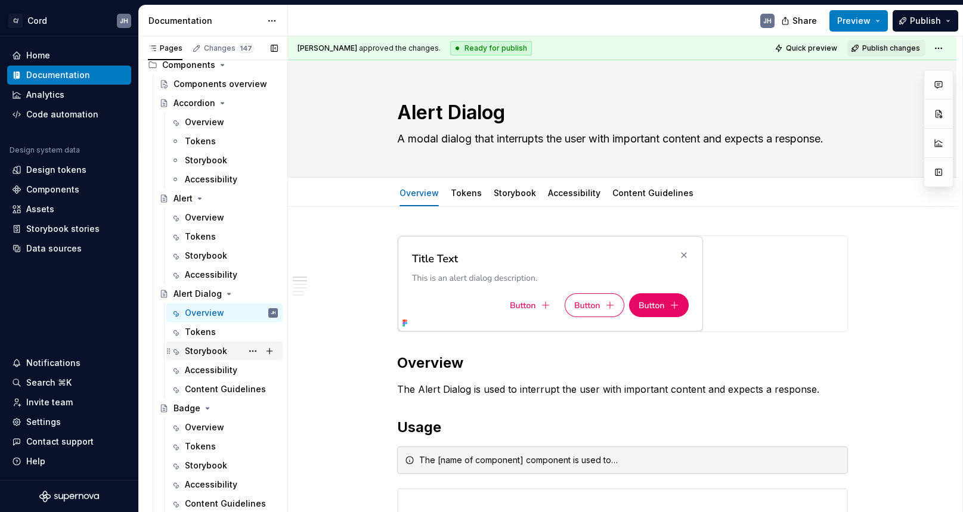
click at [229, 356] on div "Storybook" at bounding box center [231, 351] width 93 height 17
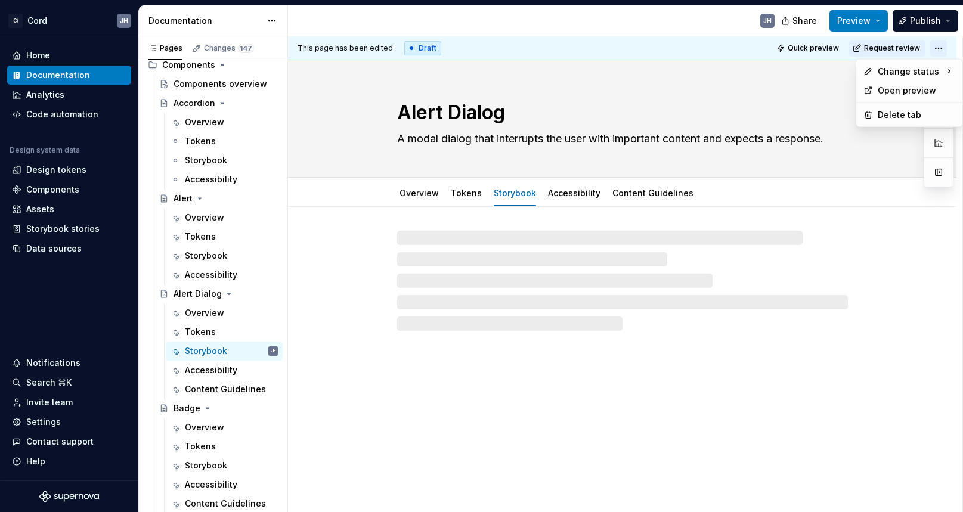
click at [938, 47] on html "C/ Cord JH Home Documentation Analytics Code automation Design system data Desi…" at bounding box center [481, 256] width 963 height 512
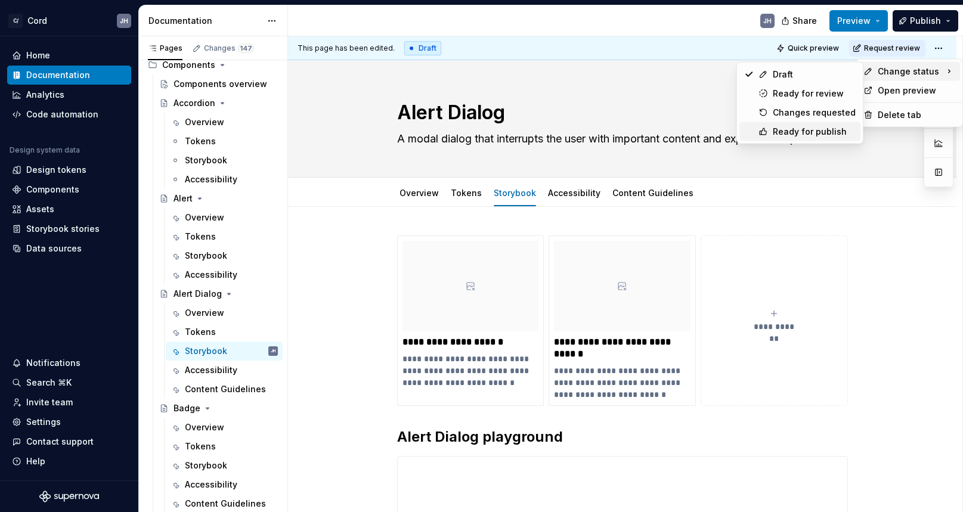
click at [814, 123] on div "Ready for publish" at bounding box center [800, 131] width 121 height 19
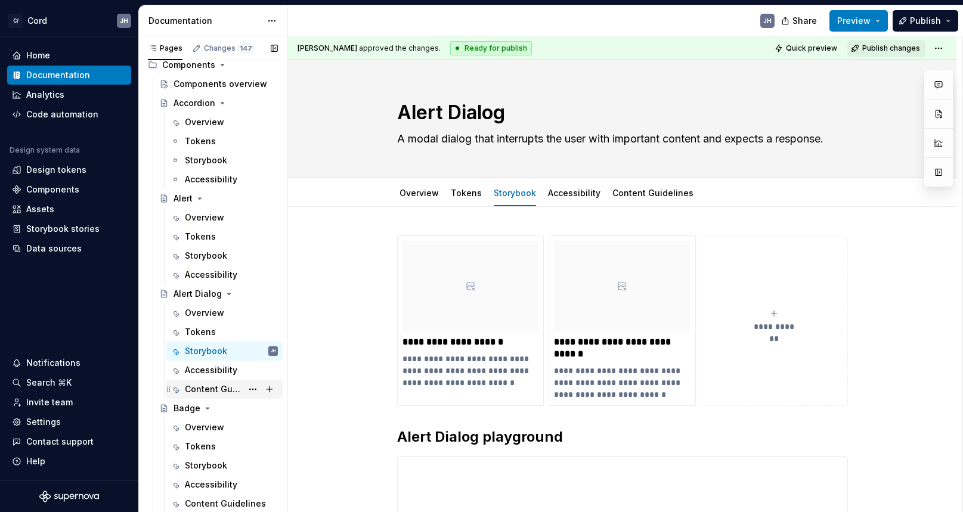
click at [229, 394] on div "Content Guidelines" at bounding box center [213, 390] width 57 height 12
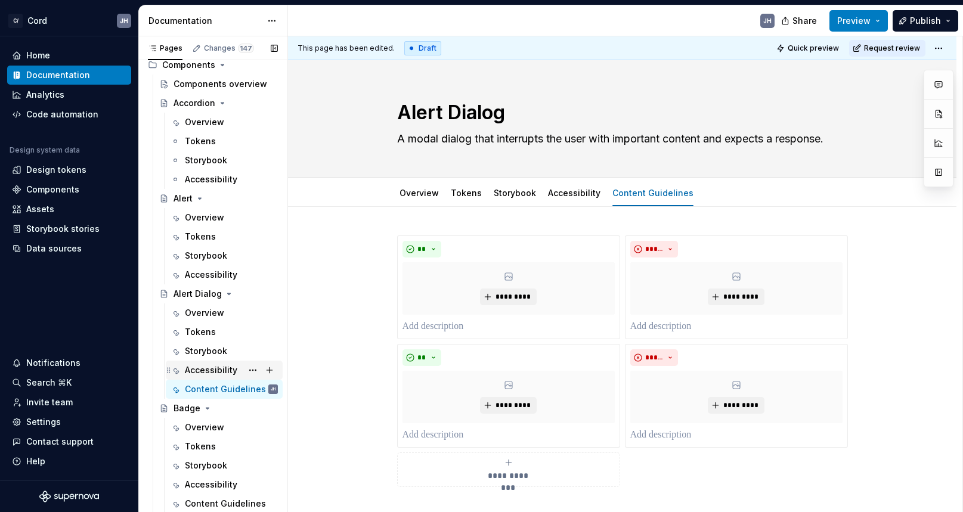
click at [208, 375] on div "Accessibility" at bounding box center [211, 370] width 52 height 12
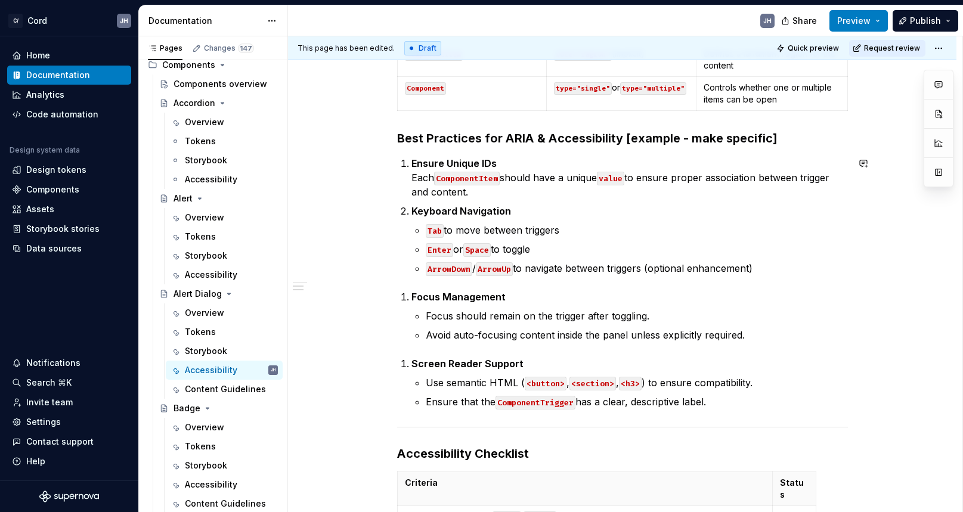
scroll to position [772, 0]
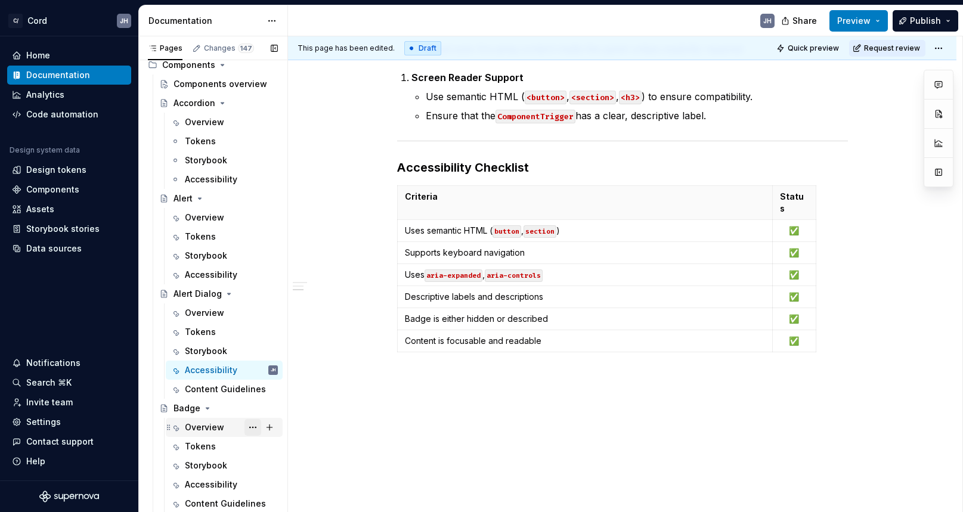
click at [252, 430] on button "Page tree" at bounding box center [253, 427] width 17 height 17
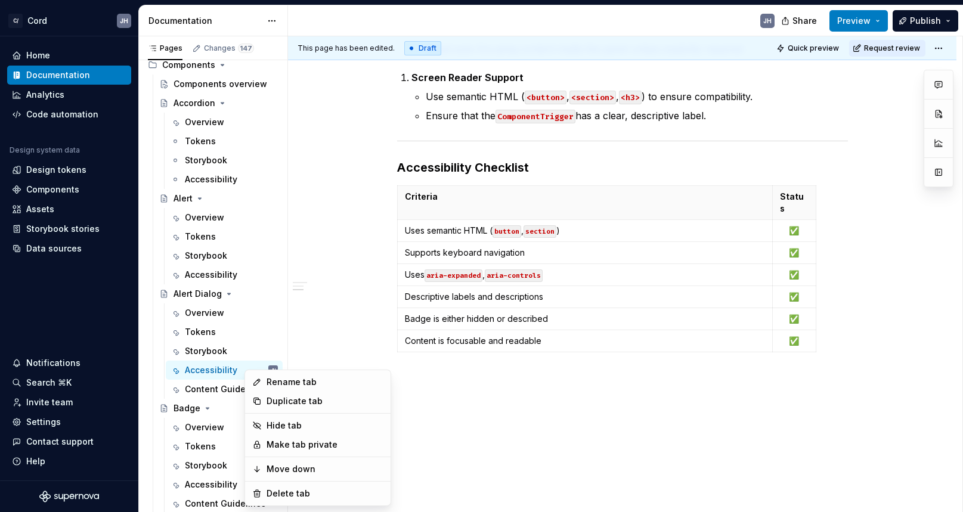
click at [945, 50] on html "C/ Cord JH Home Documentation Analytics Code automation Design system data Desi…" at bounding box center [481, 256] width 963 height 512
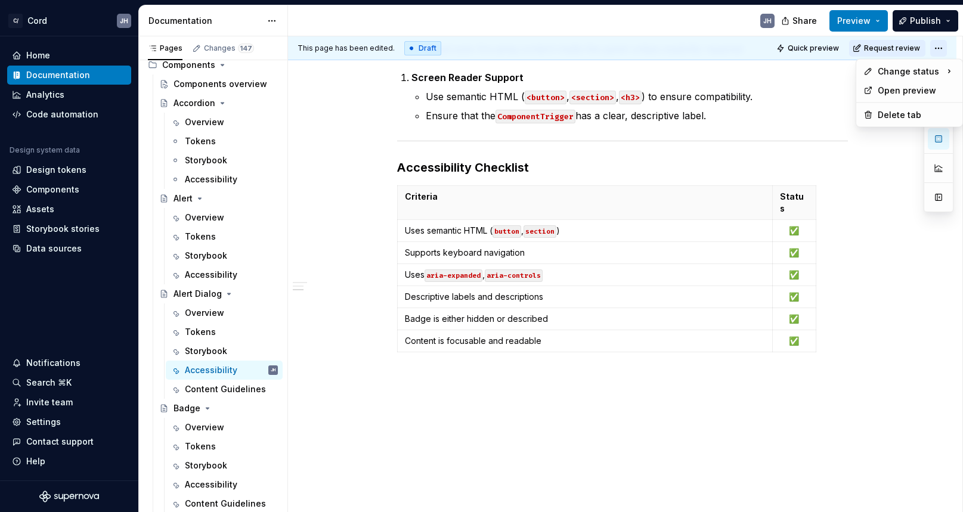
click at [943, 48] on html "C/ Cord JH Home Documentation Analytics Code automation Design system data Desi…" at bounding box center [481, 256] width 963 height 512
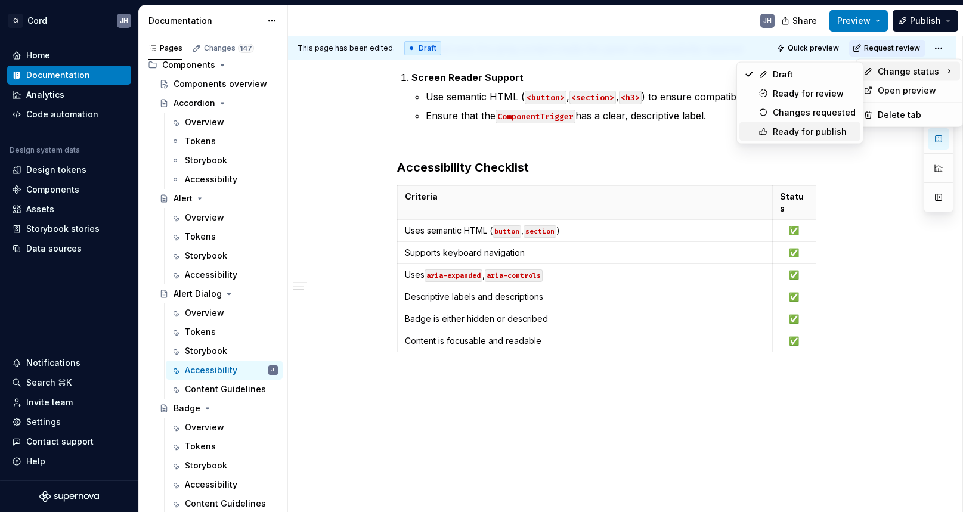
click at [800, 128] on div "Ready for publish" at bounding box center [814, 132] width 83 height 12
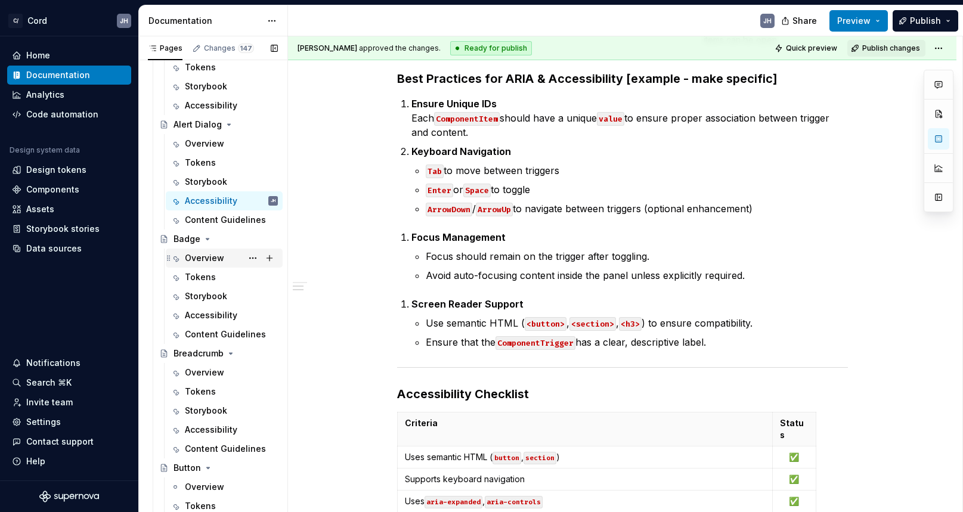
scroll to position [526, 0]
click at [938, 47] on html "C/ Cord JH Home Documentation Analytics Code automation Design system data Desi…" at bounding box center [481, 256] width 963 height 512
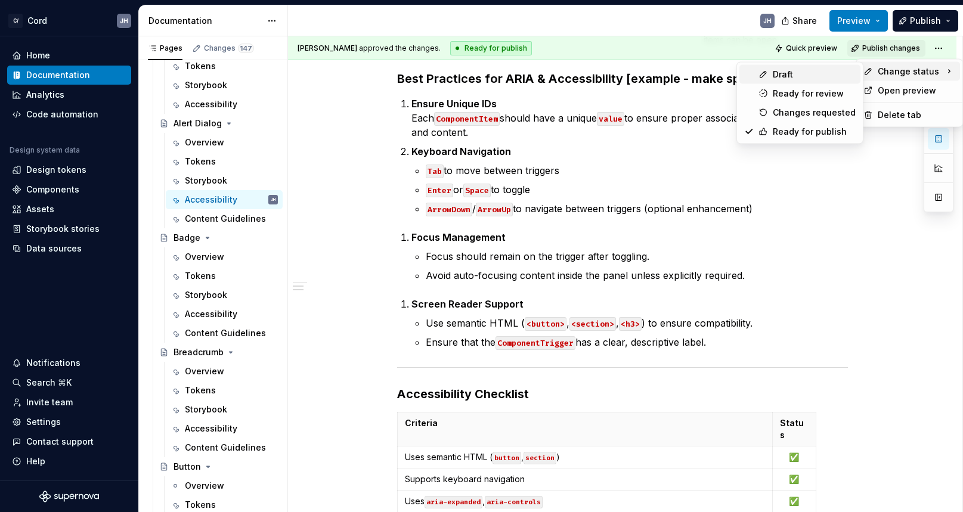
click at [805, 79] on div "Draft" at bounding box center [814, 75] width 83 height 12
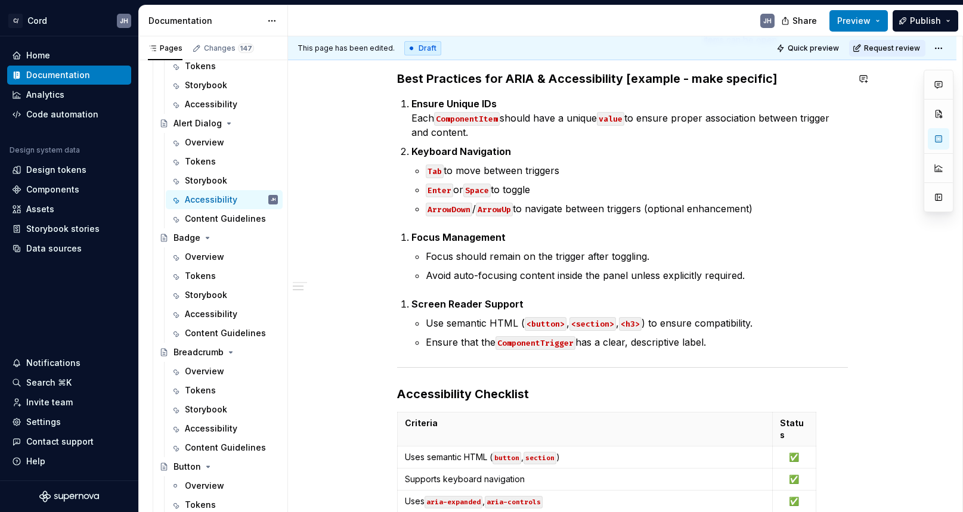
scroll to position [319, 0]
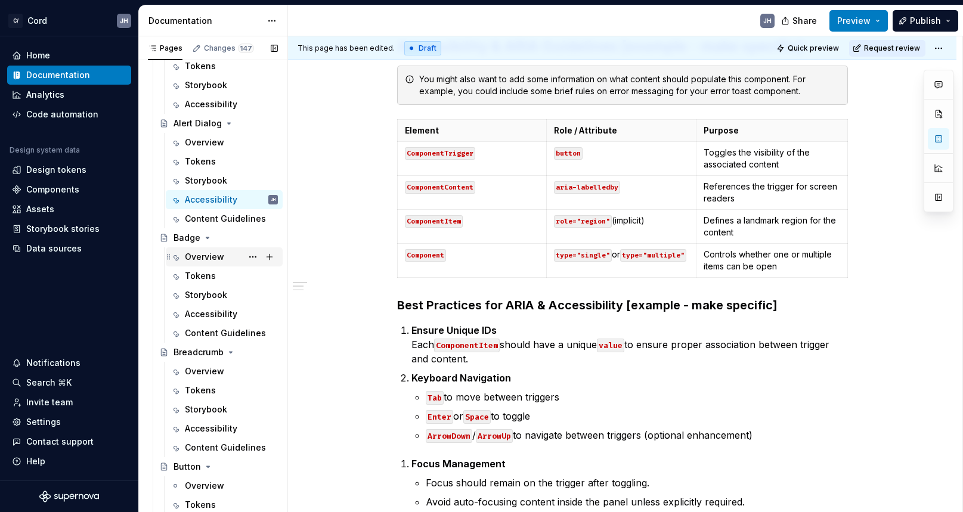
click at [239, 260] on div "Overview" at bounding box center [231, 257] width 93 height 17
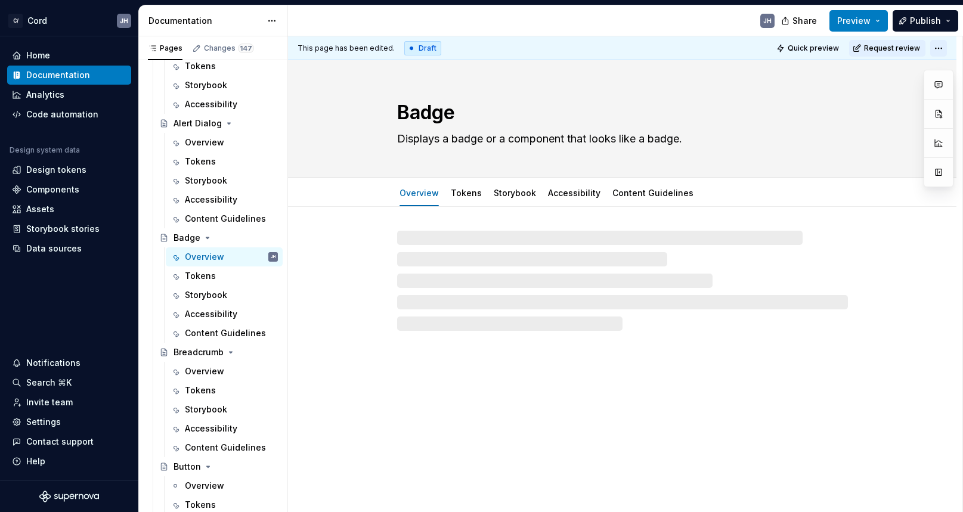
click at [941, 50] on html "C/ Cord JH Home Documentation Analytics Code automation Design system data Desi…" at bounding box center [481, 256] width 963 height 512
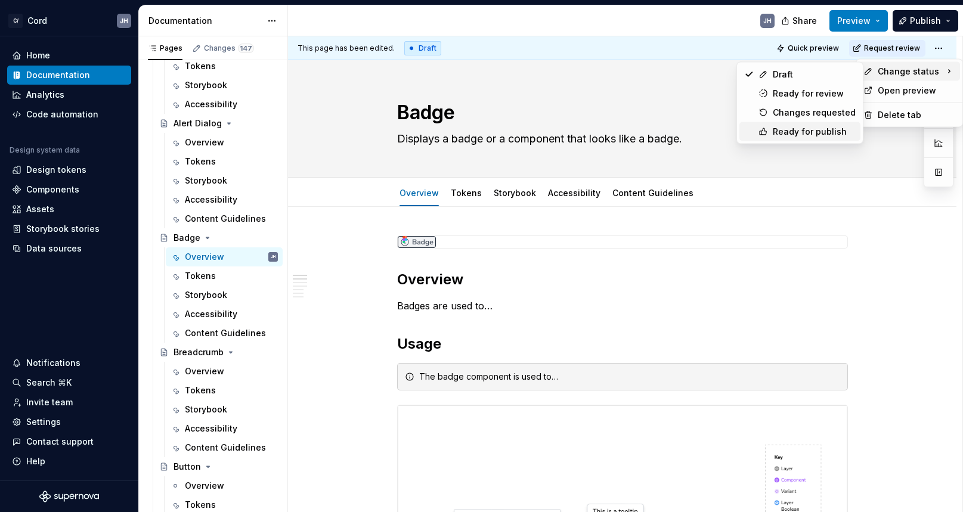
click at [798, 126] on div "Ready for publish" at bounding box center [814, 132] width 83 height 12
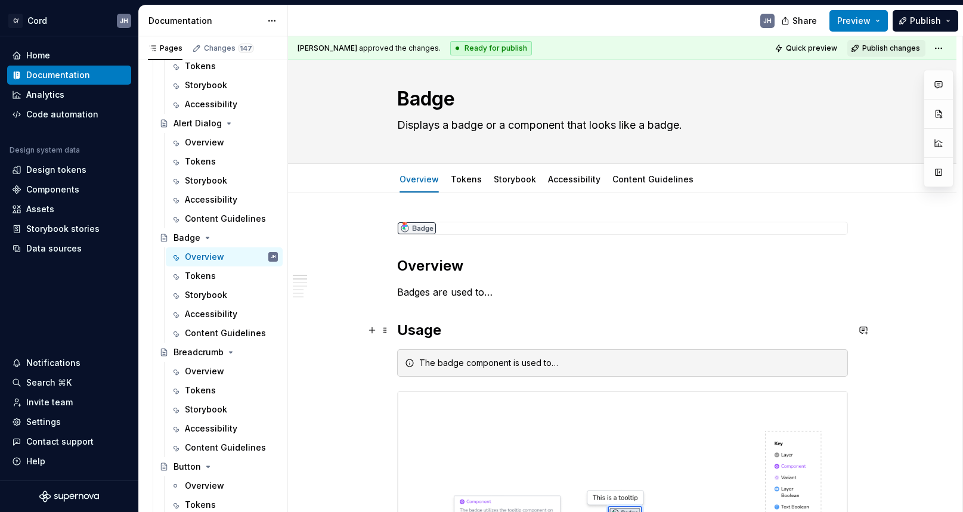
scroll to position [13, 0]
click at [472, 291] on p "Badges are used to…" at bounding box center [622, 293] width 451 height 14
click at [486, 293] on p "Badges are used to…" at bounding box center [622, 293] width 451 height 14
click at [206, 296] on div "Storybook" at bounding box center [206, 295] width 42 height 12
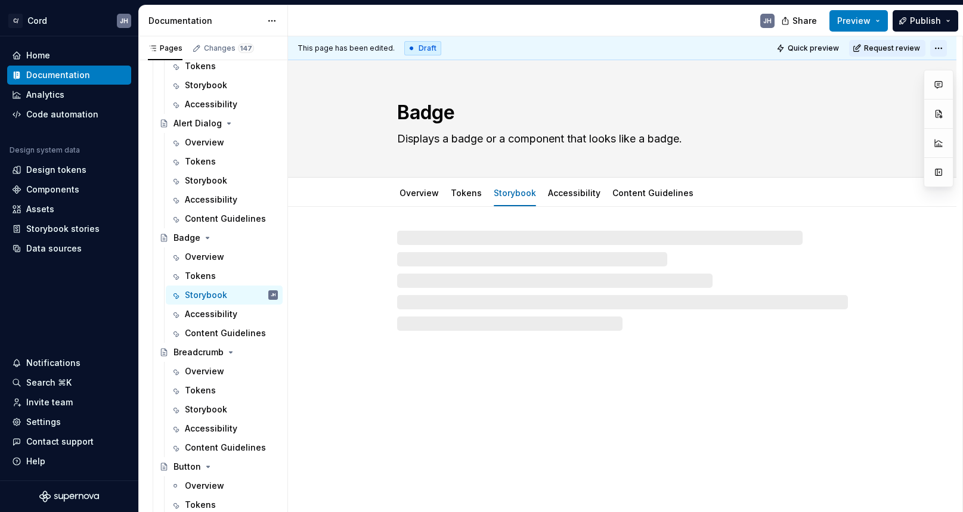
click at [944, 47] on html "C/ Cord JH Home Documentation Analytics Code automation Design system data Desi…" at bounding box center [481, 256] width 963 height 512
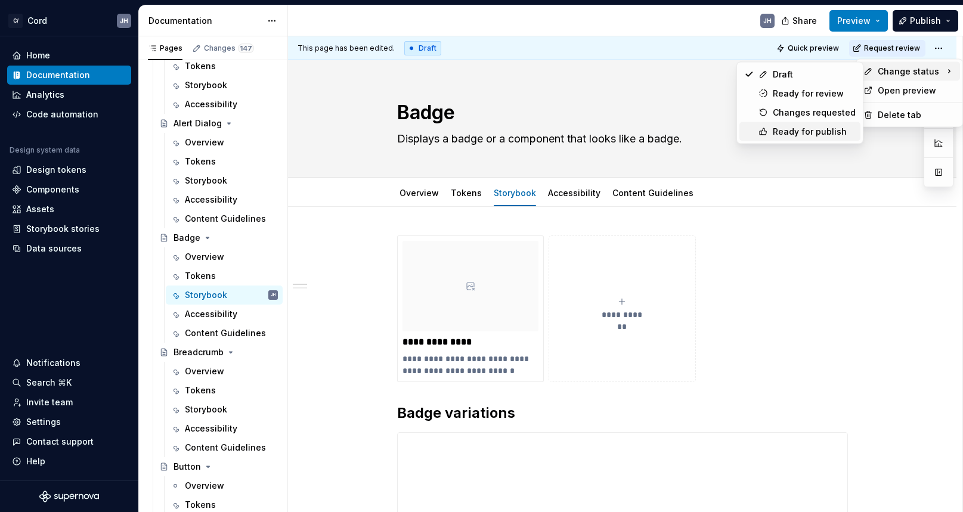
click at [818, 127] on div "Ready for publish" at bounding box center [814, 132] width 83 height 12
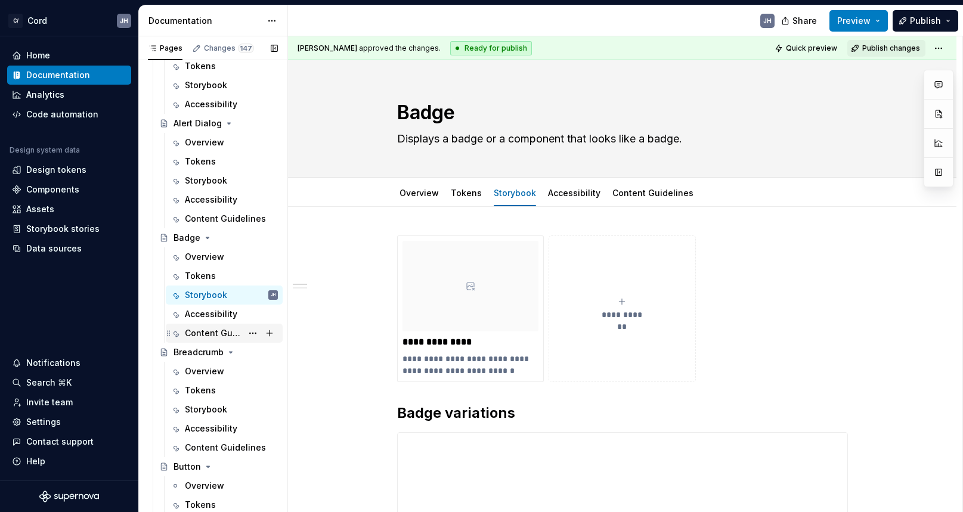
click at [232, 336] on div "Content Guidelines" at bounding box center [213, 333] width 57 height 12
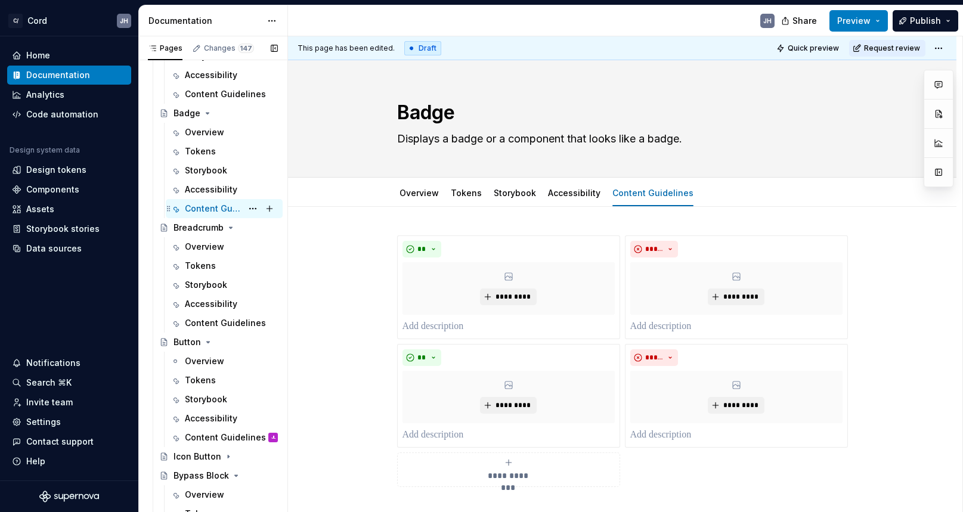
scroll to position [649, 0]
click at [214, 250] on div "Overview" at bounding box center [204, 249] width 39 height 12
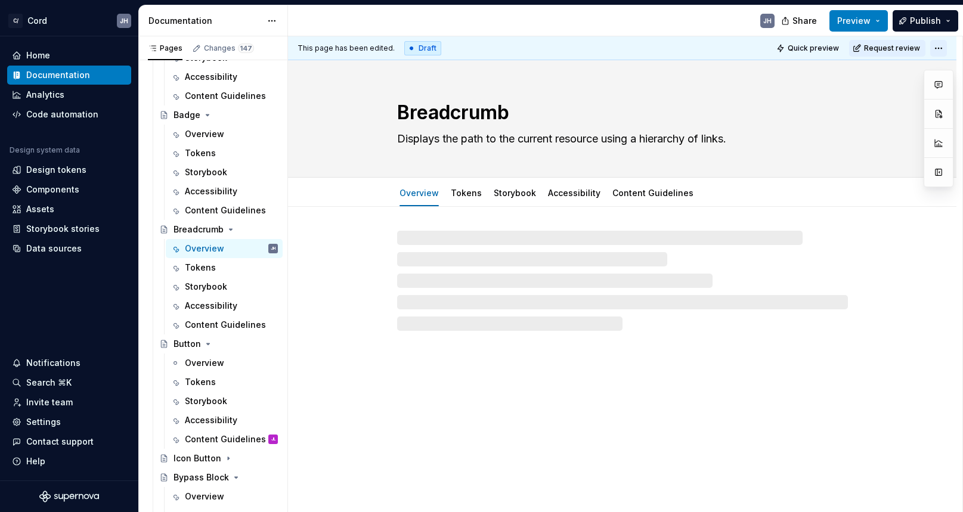
click at [942, 44] on html "C/ Cord JH Home Documentation Analytics Code automation Design system data Desi…" at bounding box center [481, 256] width 963 height 512
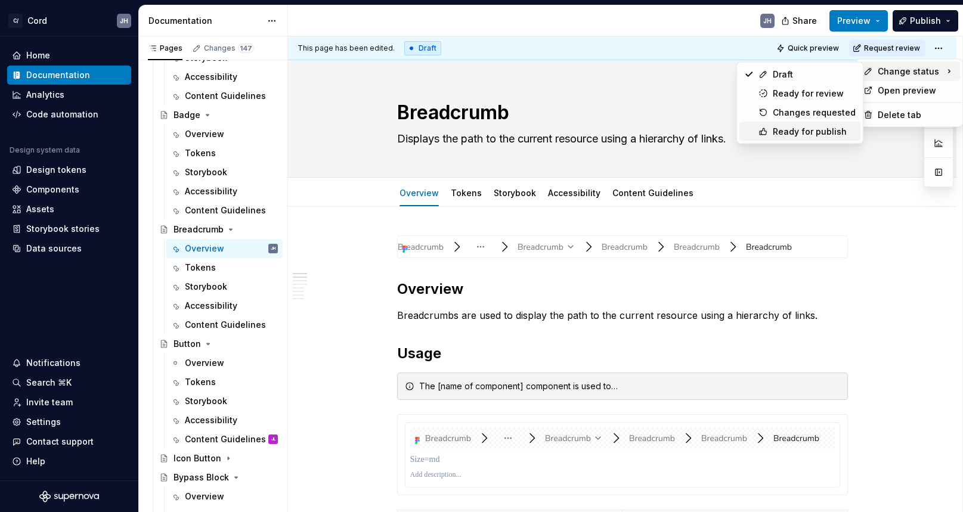
click at [804, 133] on div "Ready for publish" at bounding box center [814, 132] width 83 height 12
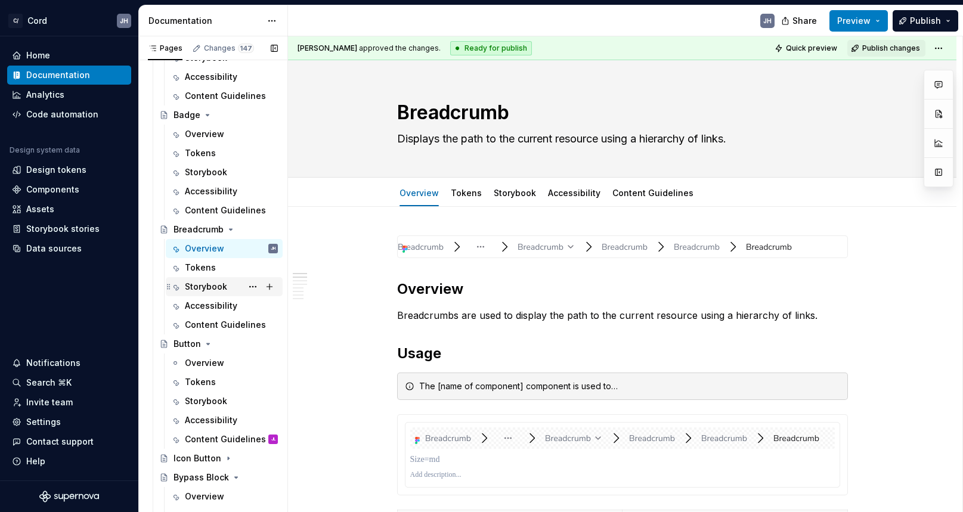
click at [230, 284] on div "Storybook" at bounding box center [231, 287] width 93 height 17
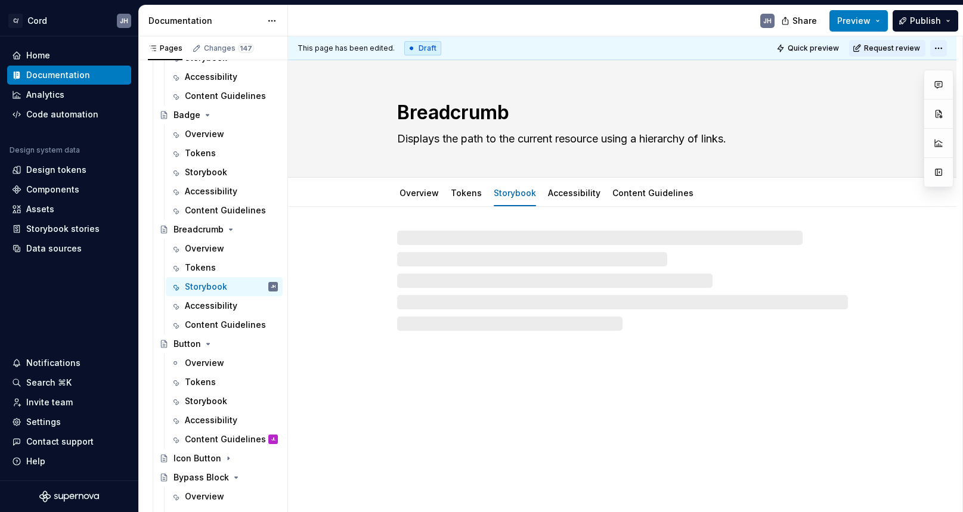
click at [940, 47] on html "C/ Cord JH Home Documentation Analytics Code automation Design system data Desi…" at bounding box center [481, 256] width 963 height 512
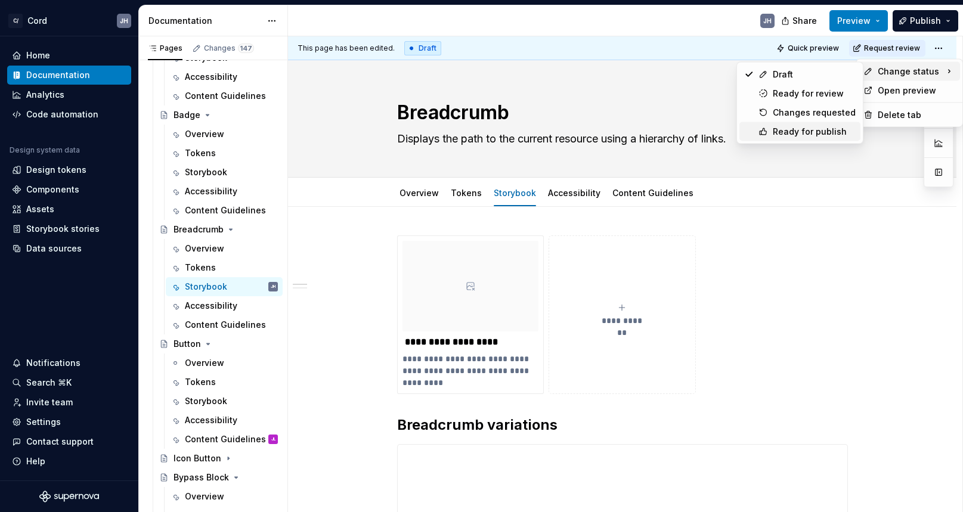
click at [803, 127] on div "Ready for publish" at bounding box center [814, 132] width 83 height 12
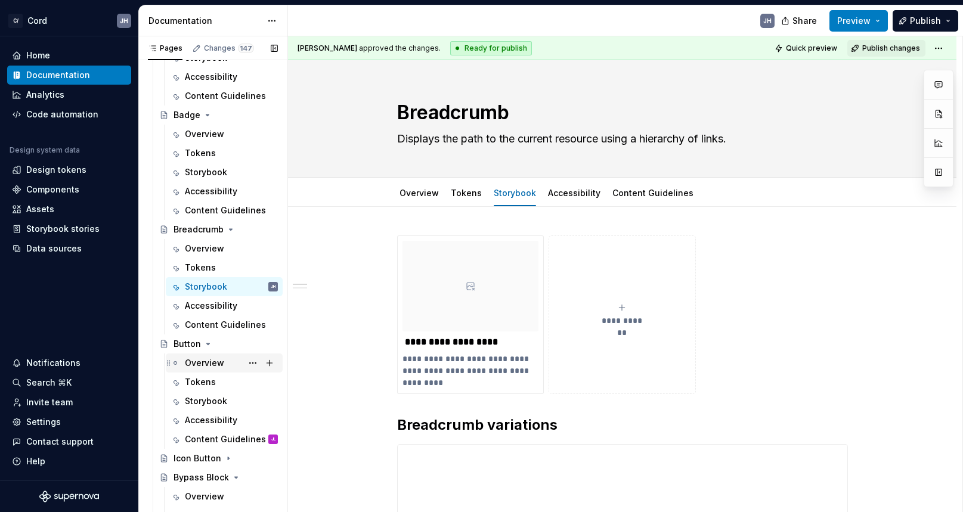
click at [202, 361] on div "Overview" at bounding box center [204, 363] width 39 height 12
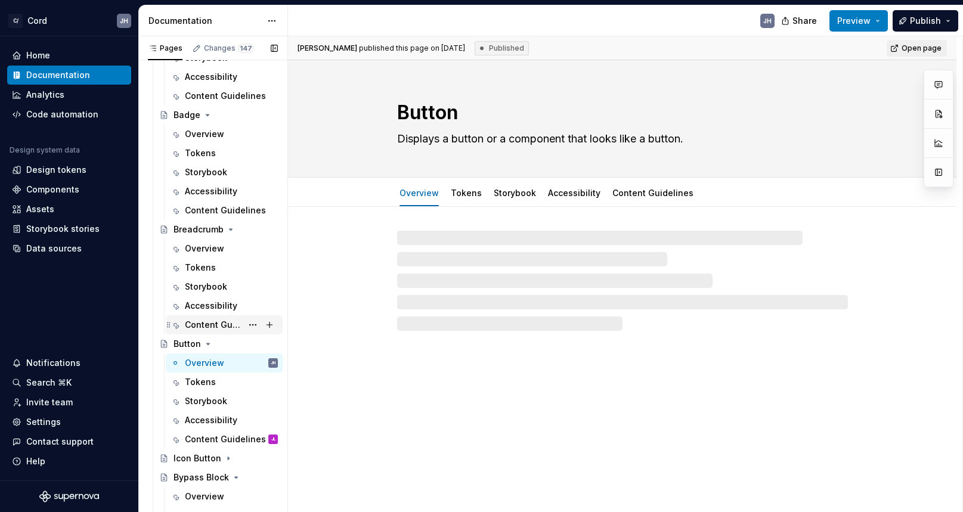
click at [222, 317] on div "Content Guidelines" at bounding box center [231, 325] width 93 height 17
click at [211, 305] on div "Accessibility" at bounding box center [211, 306] width 52 height 12
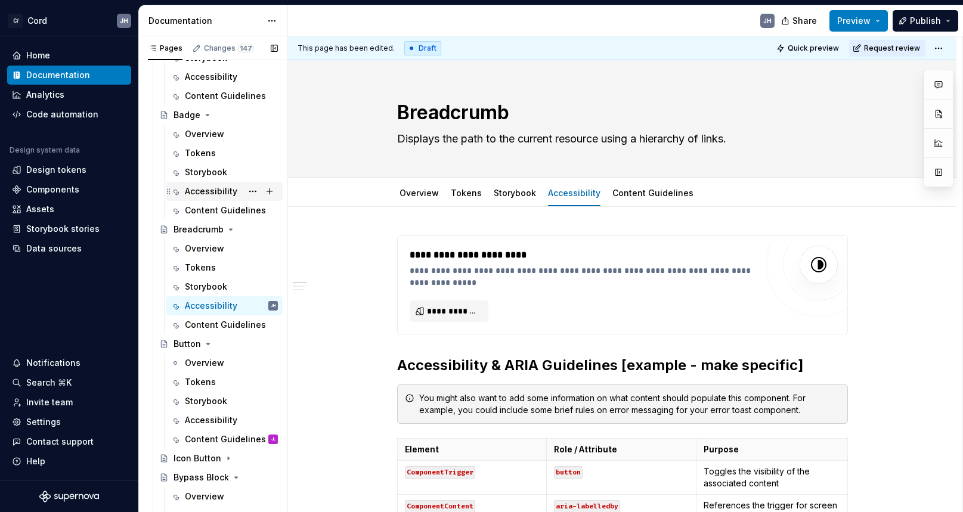
click at [215, 191] on div "Accessibility" at bounding box center [211, 192] width 52 height 12
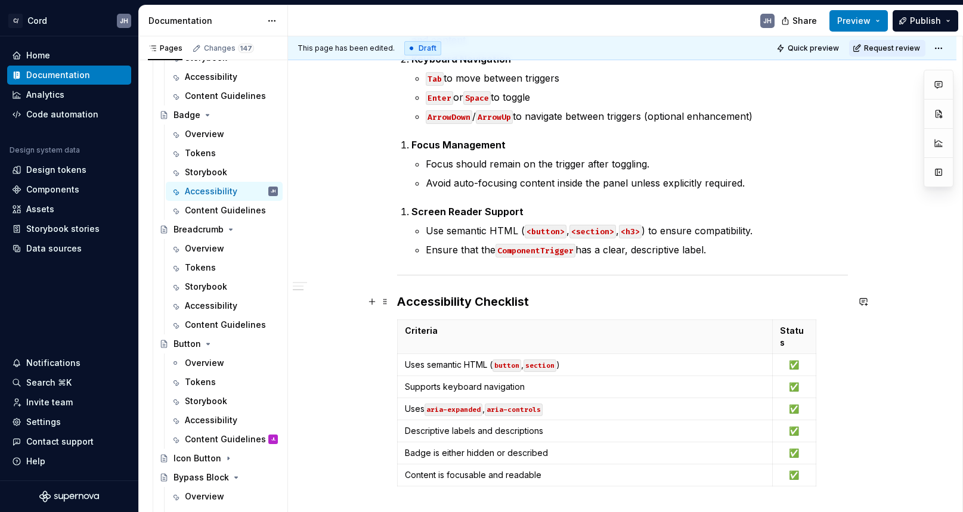
scroll to position [637, 0]
click at [215, 308] on div "Accessibility" at bounding box center [211, 306] width 52 height 12
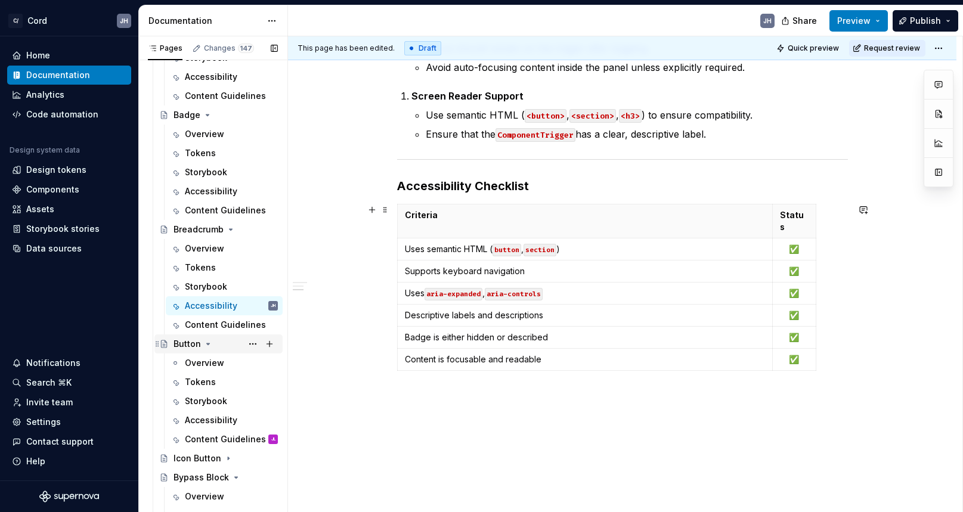
scroll to position [755, 0]
click at [203, 367] on div "Overview" at bounding box center [204, 363] width 39 height 12
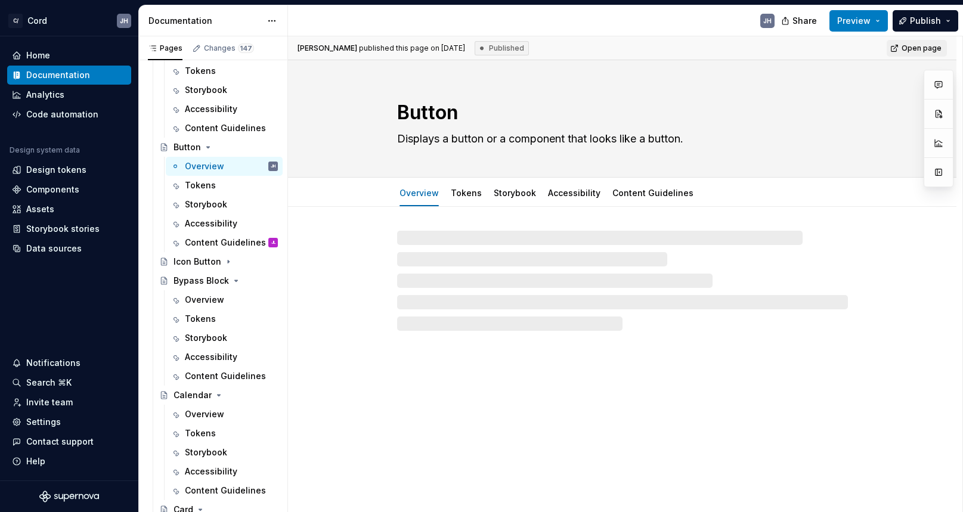
scroll to position [847, 0]
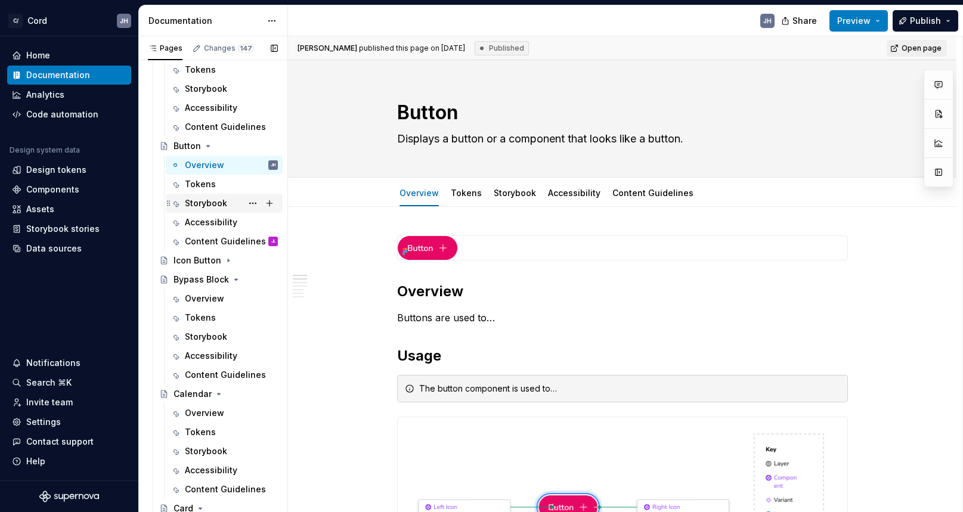
click at [221, 203] on div "Storybook" at bounding box center [206, 203] width 42 height 12
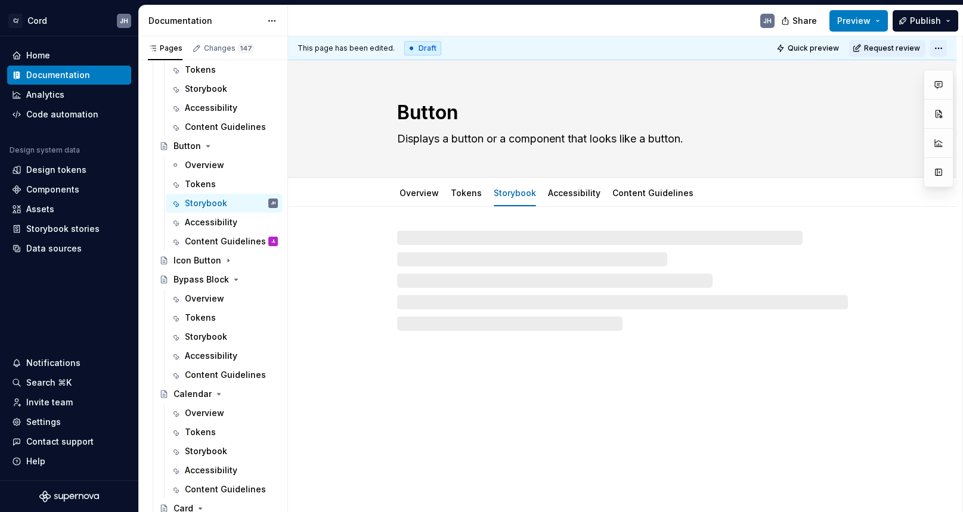
click at [945, 47] on html "C/ Cord JH Home Documentation Analytics Code automation Design system data Desi…" at bounding box center [481, 256] width 963 height 512
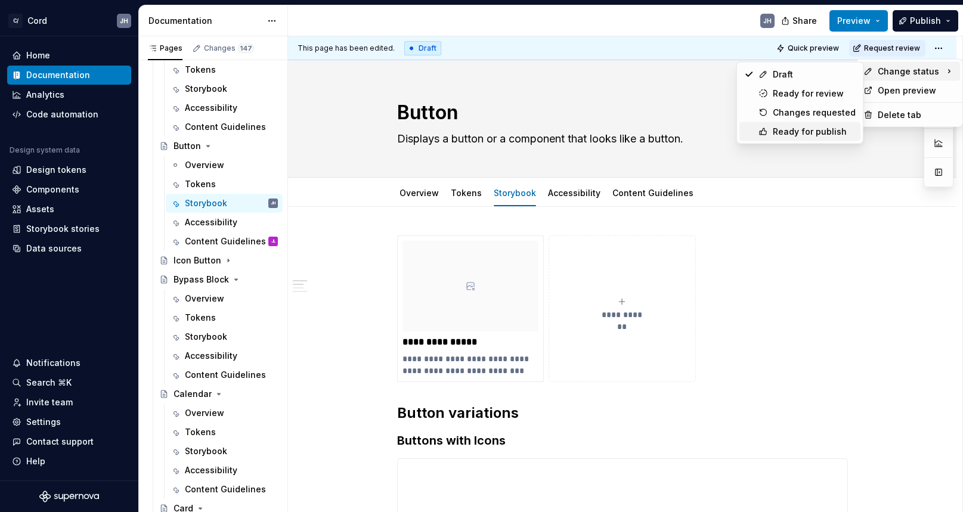
click at [811, 132] on div "Ready for publish" at bounding box center [814, 132] width 83 height 12
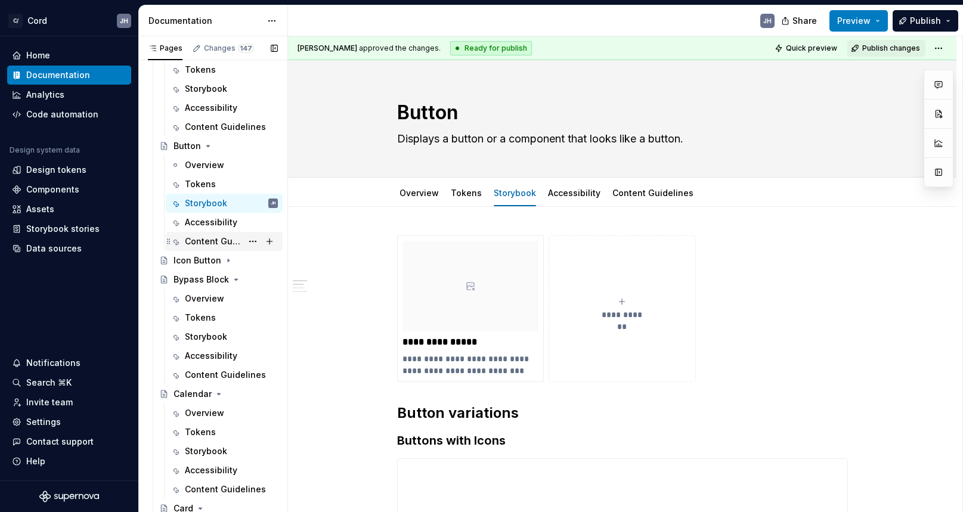
click at [223, 240] on div "Content Guidelines" at bounding box center [213, 242] width 57 height 12
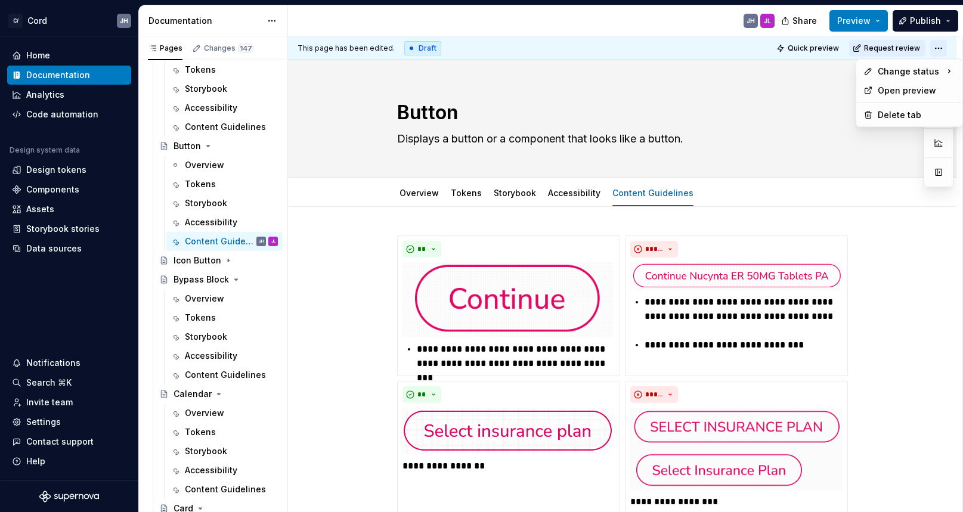
click at [950, 50] on html "C/ Cord JH Home Documentation Analytics Code automation Design system data Desi…" at bounding box center [481, 256] width 963 height 512
click at [809, 126] on div "Ready for publish" at bounding box center [814, 132] width 83 height 12
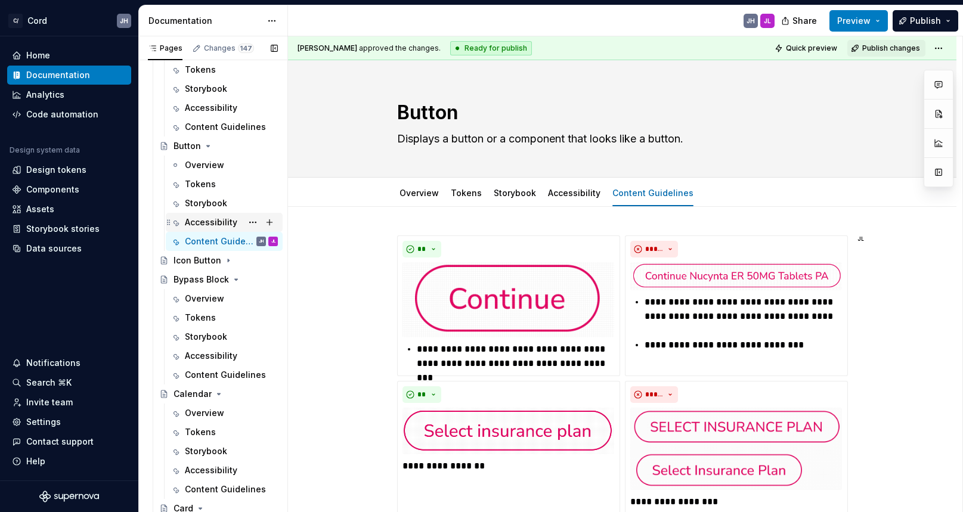
click at [212, 230] on div "Accessibility" at bounding box center [231, 222] width 93 height 17
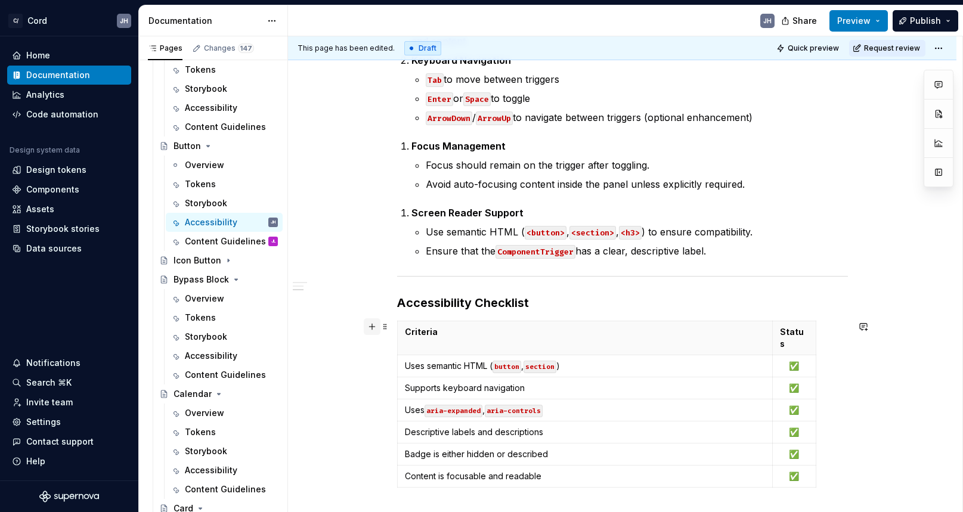
scroll to position [772, 0]
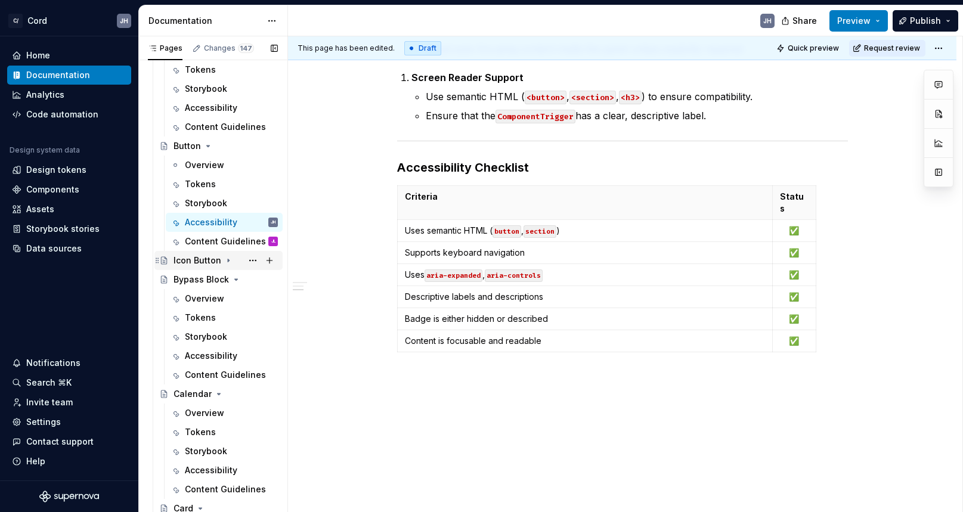
click at [231, 257] on div "Icon Button" at bounding box center [226, 260] width 104 height 17
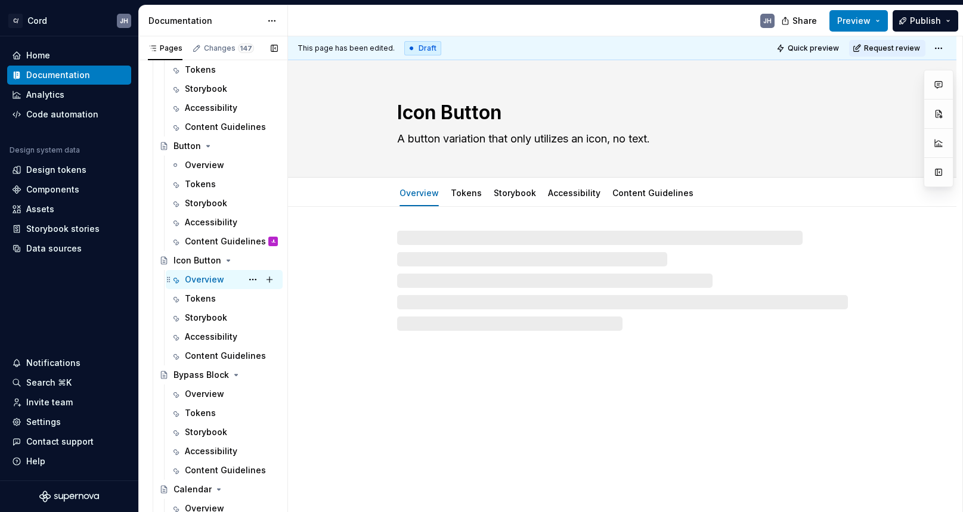
click at [207, 279] on div "Overview" at bounding box center [204, 280] width 39 height 12
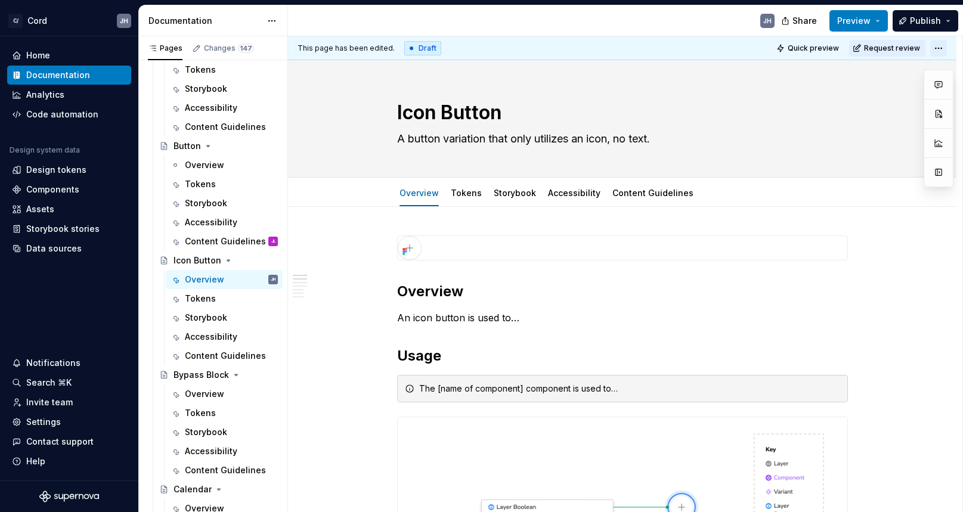
click at [942, 47] on html "C/ Cord JH Home Documentation Analytics Code automation Design system data Desi…" at bounding box center [481, 256] width 963 height 512
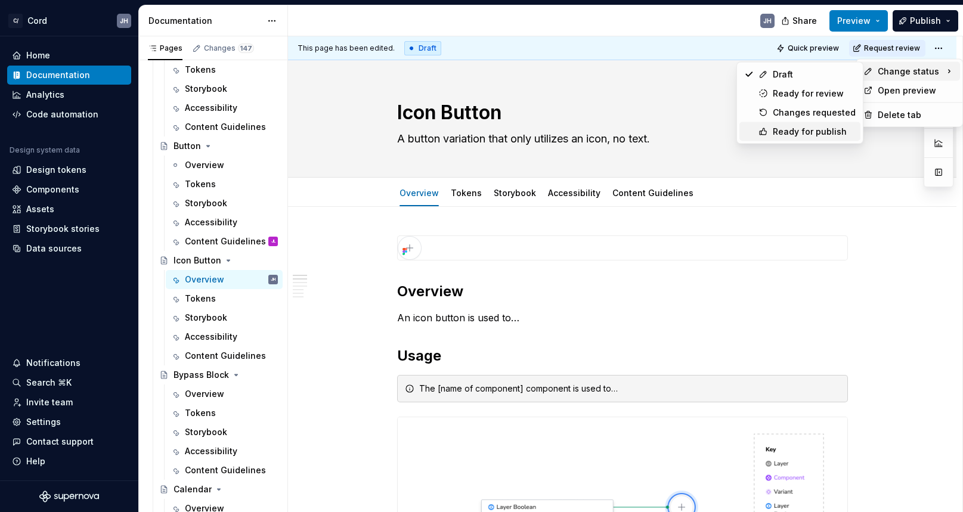
click at [814, 129] on div "Ready for publish" at bounding box center [814, 132] width 83 height 12
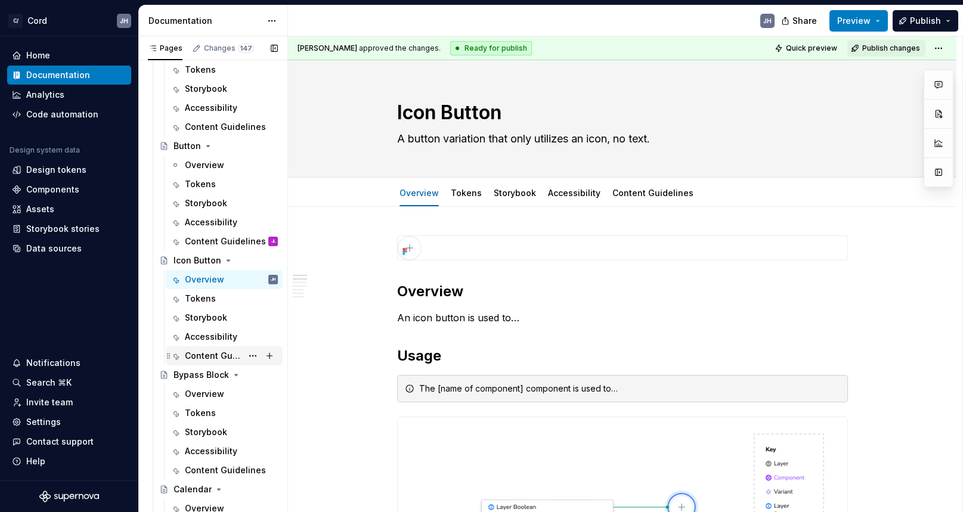
type textarea "*"
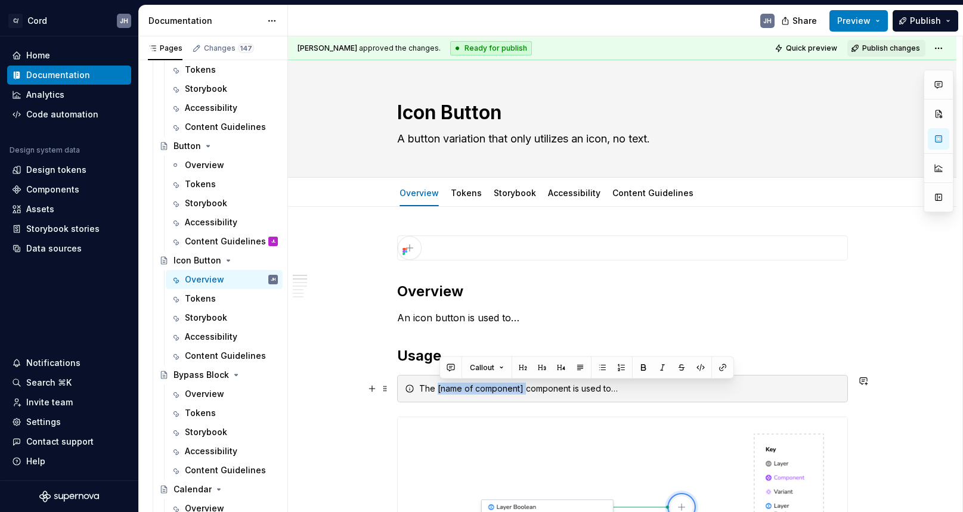
drag, startPoint x: 438, startPoint y: 387, endPoint x: 527, endPoint y: 387, distance: 88.9
click at [527, 387] on div "The [name of component] component is used to…" at bounding box center [629, 389] width 421 height 12
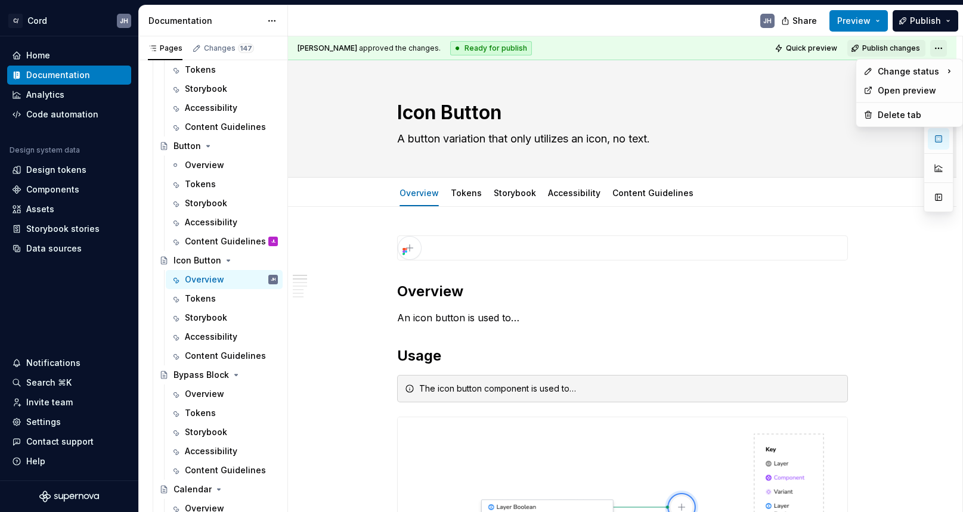
click at [938, 41] on html "C/ Cord JH Home Documentation Analytics Code automation Design system data Desi…" at bounding box center [481, 256] width 963 height 512
click at [215, 319] on div "Pages Changes 147 Add Accessibility guide for tree Page tree. Navigate the tree…" at bounding box center [212, 276] width 149 height 481
click at [215, 319] on div "Storybook" at bounding box center [206, 318] width 42 height 12
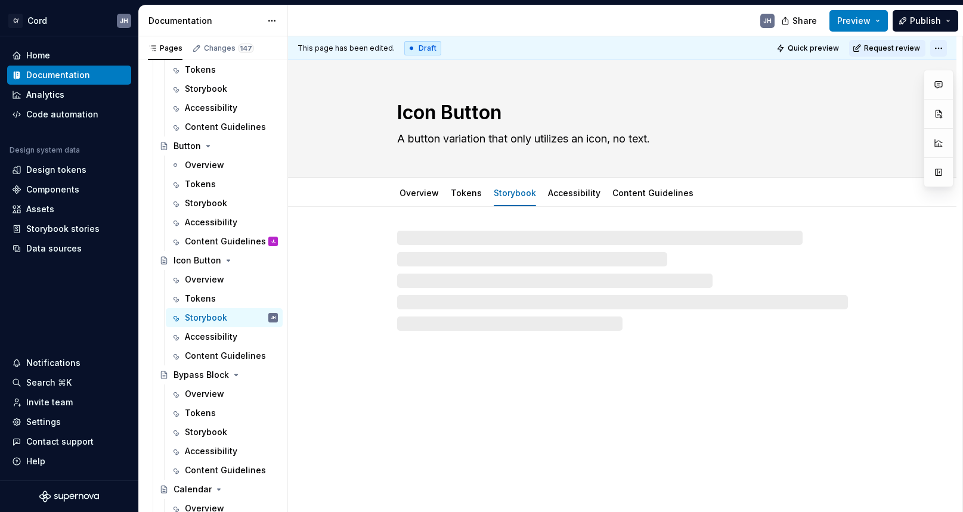
click at [942, 45] on html "C/ Cord JH Home Documentation Analytics Code automation Design system data Desi…" at bounding box center [481, 256] width 963 height 512
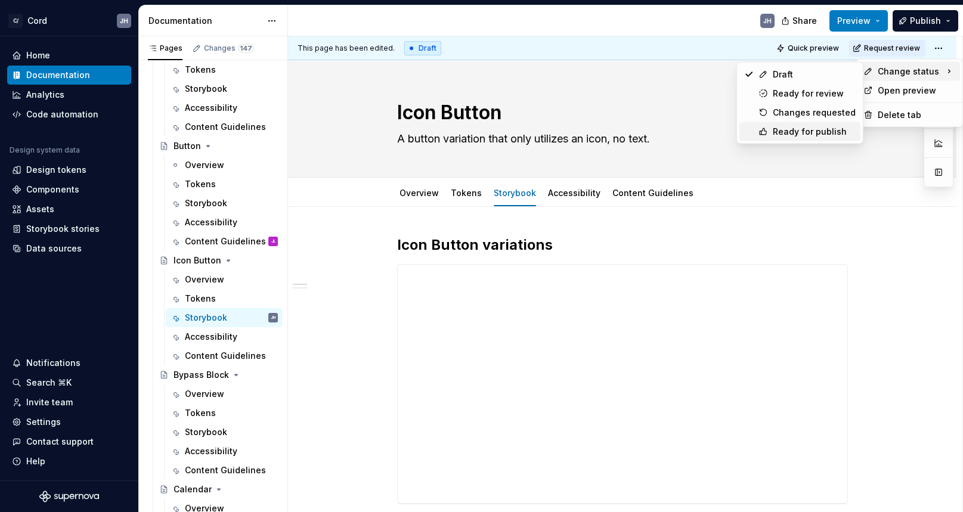
click at [815, 137] on div "Ready for publish" at bounding box center [814, 132] width 83 height 12
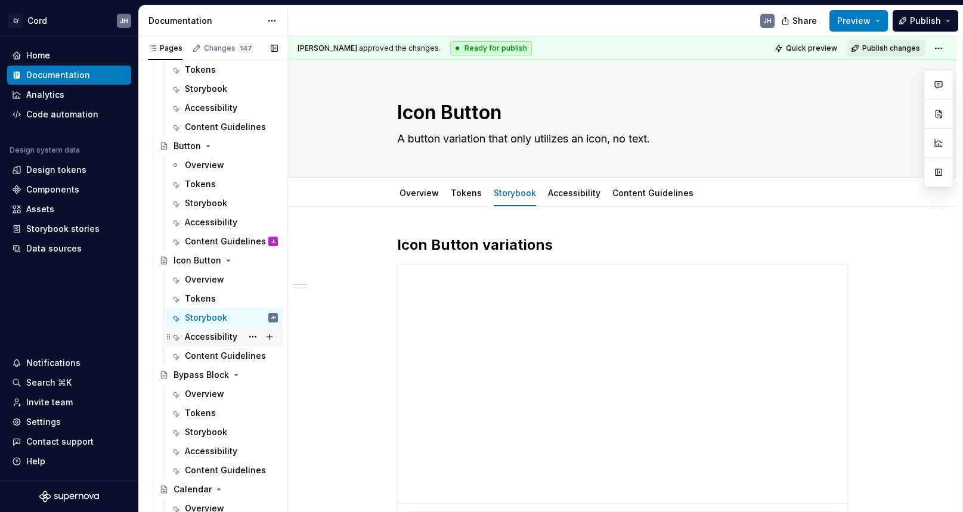
click at [221, 338] on div "Accessibility" at bounding box center [211, 337] width 52 height 12
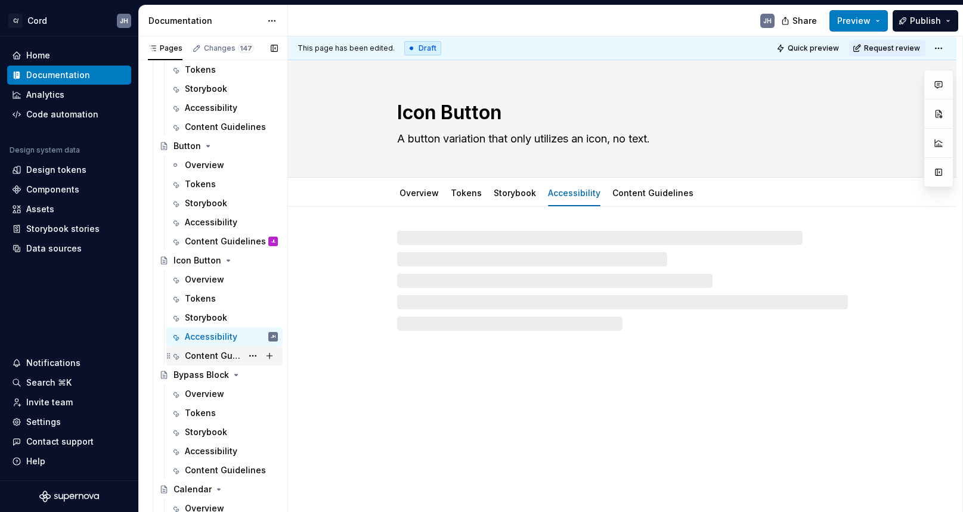
click at [218, 352] on div "Content Guidelines" at bounding box center [213, 356] width 57 height 12
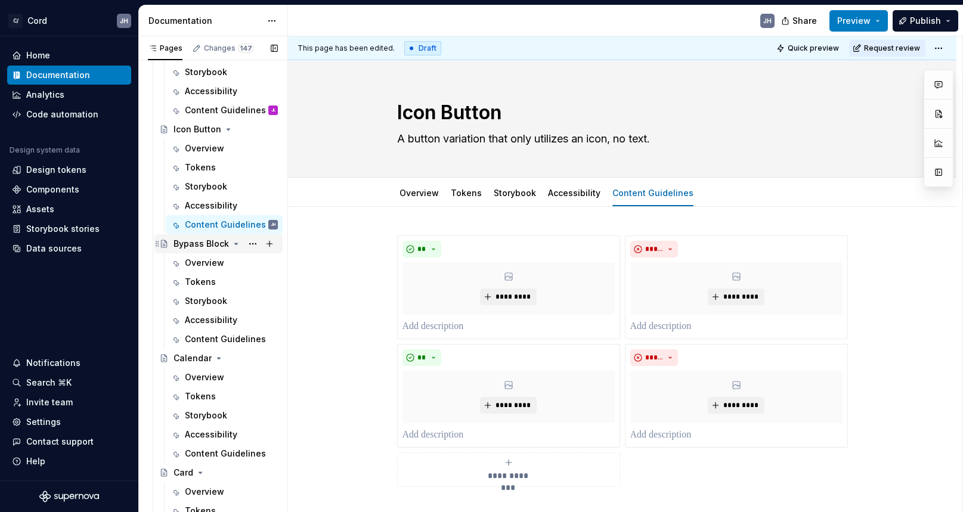
scroll to position [979, 0]
click at [220, 266] on div "Overview" at bounding box center [204, 262] width 39 height 12
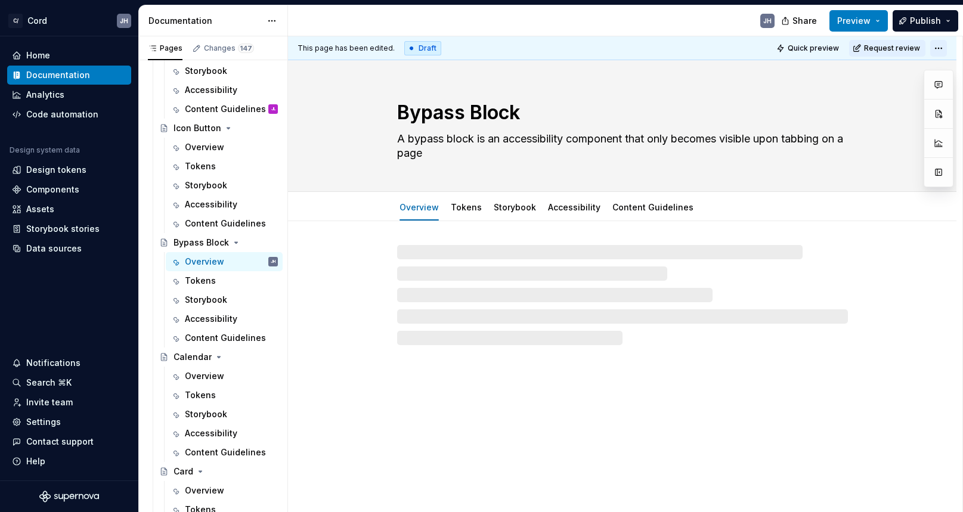
click at [944, 44] on html "C/ Cord JH Home Documentation Analytics Code automation Design system data Desi…" at bounding box center [481, 256] width 963 height 512
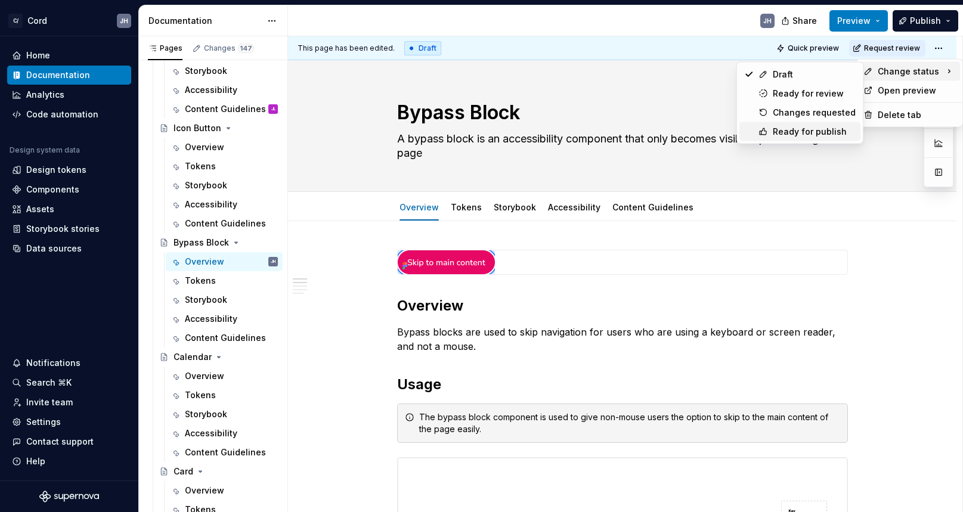
click at [821, 133] on div "Ready for publish" at bounding box center [814, 132] width 83 height 12
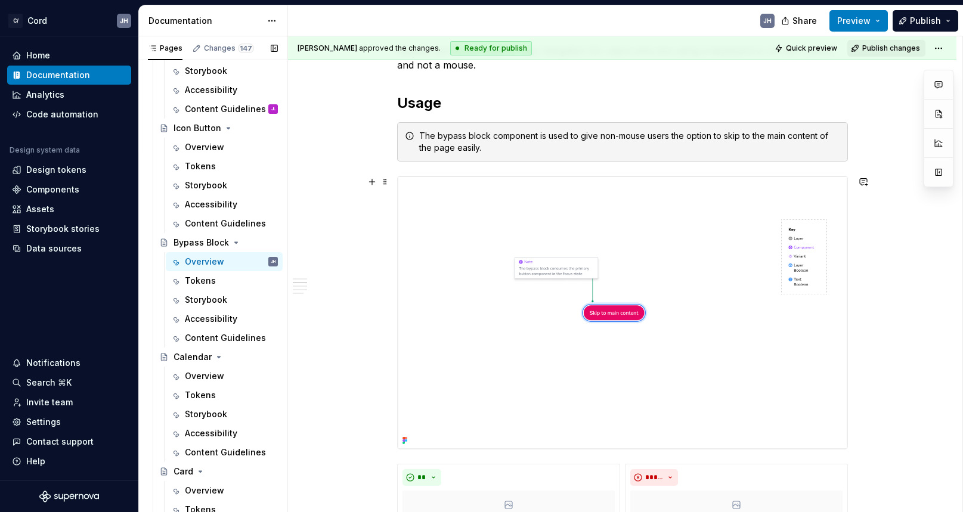
scroll to position [284, 0]
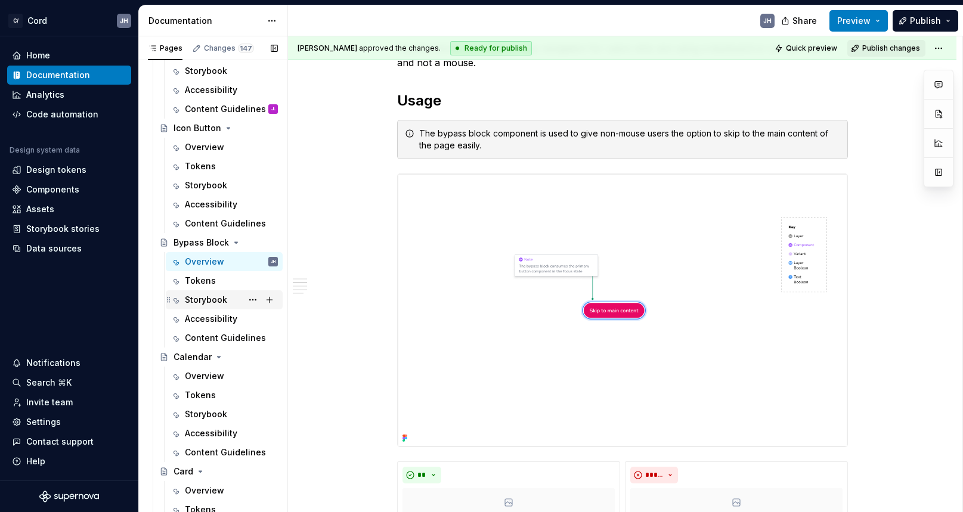
click at [213, 301] on div "Storybook" at bounding box center [206, 300] width 42 height 12
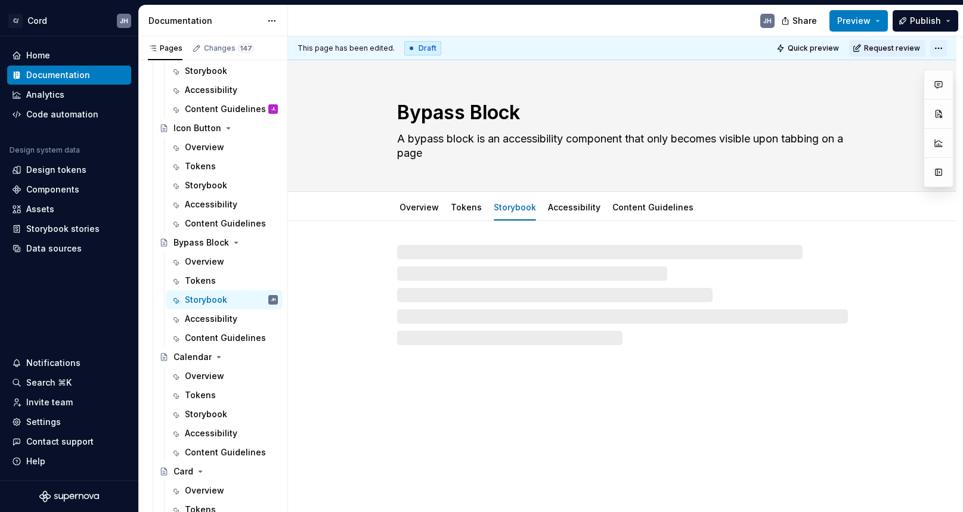
click at [941, 43] on html "C/ Cord JH Home Documentation Analytics Code automation Design system data Desi…" at bounding box center [481, 256] width 963 height 512
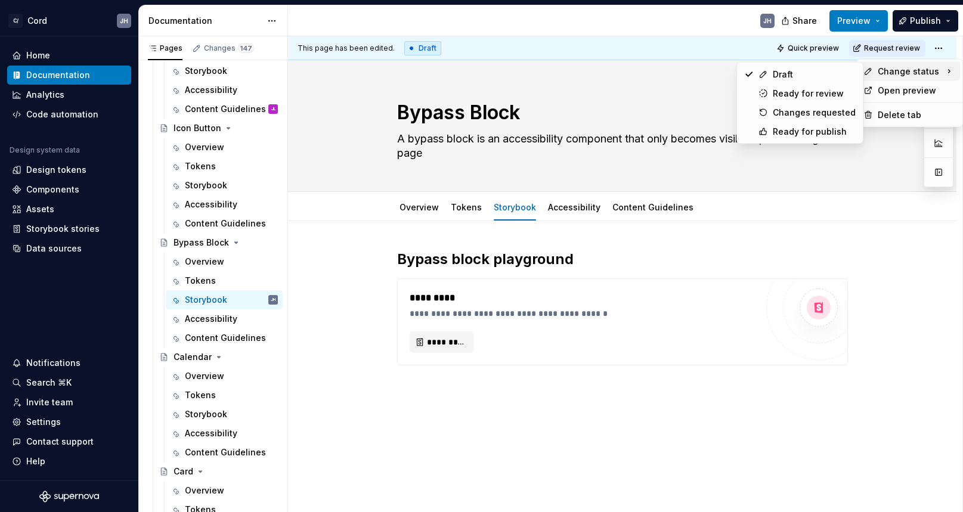
drag, startPoint x: 824, startPoint y: 131, endPoint x: 815, endPoint y: 247, distance: 116.6
click at [815, 247] on html "C/ Cord JH Home Documentation Analytics Code automation Design system data Desi…" at bounding box center [481, 256] width 963 height 512
click at [227, 336] on div "Pages Changes 147 Add Accessibility guide for tree Page tree. Navigate the tree…" at bounding box center [212, 276] width 149 height 481
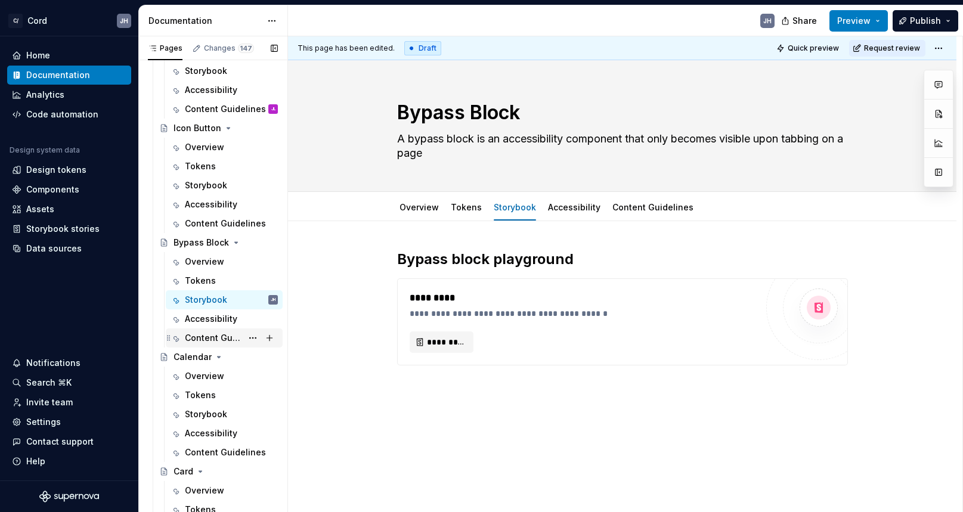
click at [220, 333] on div "Content Guidelines" at bounding box center [213, 338] width 57 height 12
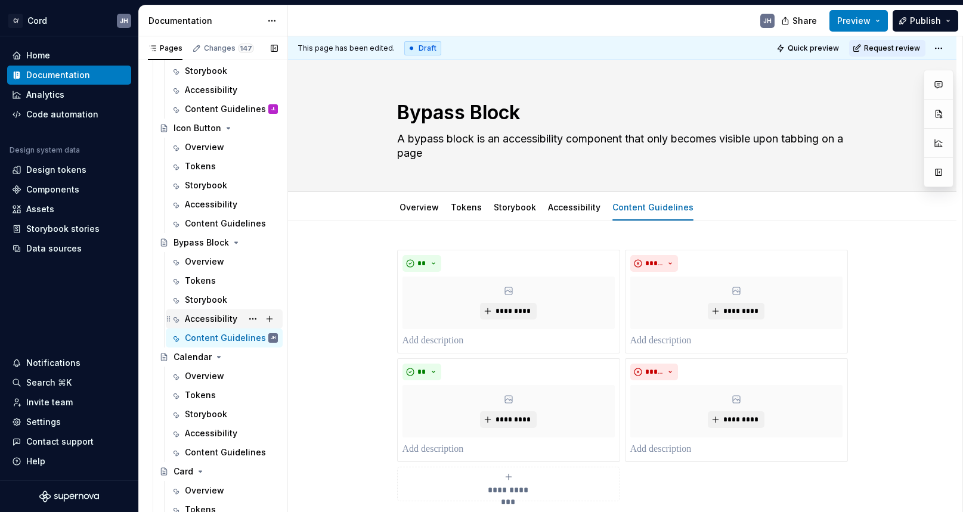
click at [205, 319] on div "Accessibility" at bounding box center [211, 319] width 52 height 12
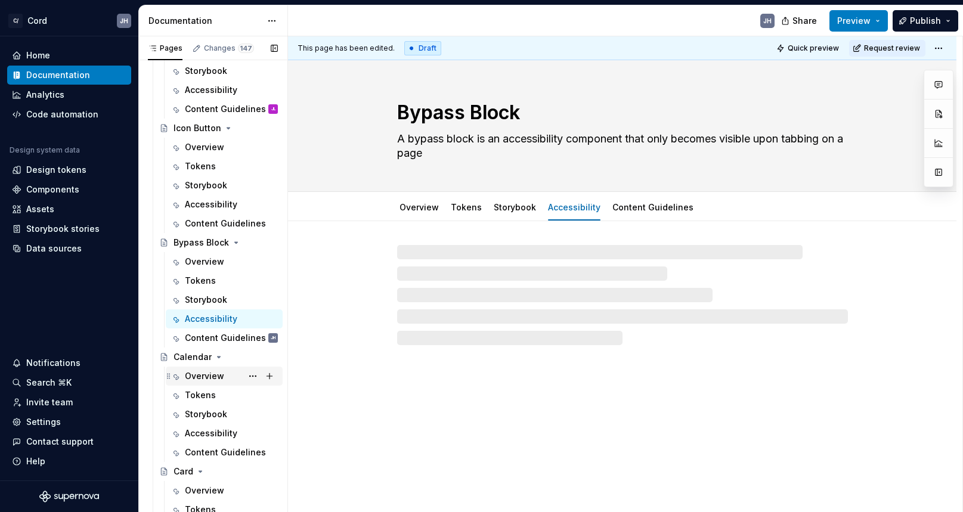
click at [200, 374] on div "Overview" at bounding box center [204, 376] width 39 height 12
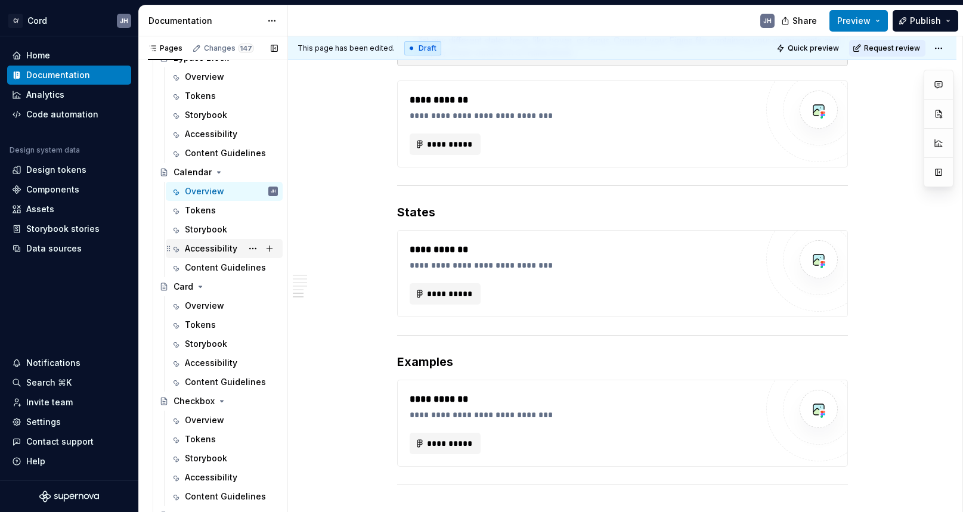
scroll to position [1167, 0]
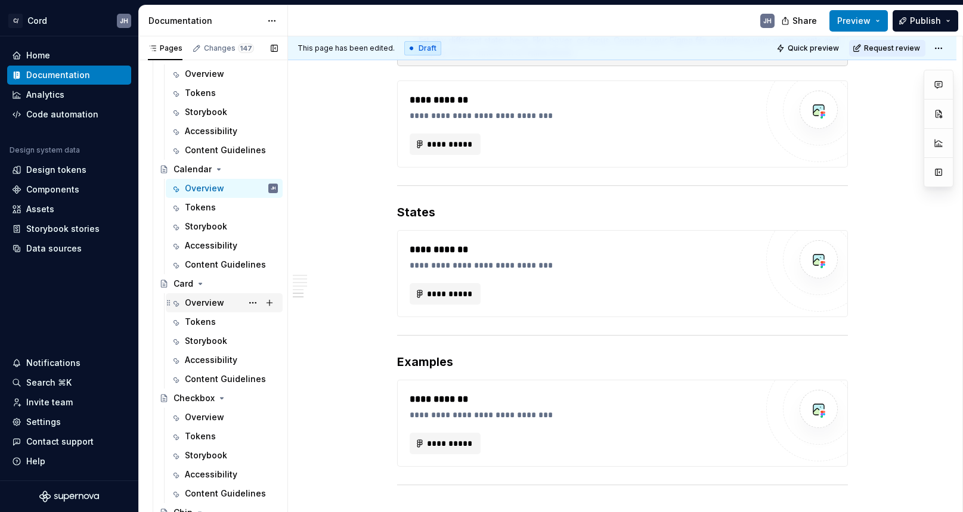
click at [222, 304] on div "Overview" at bounding box center [231, 303] width 93 height 17
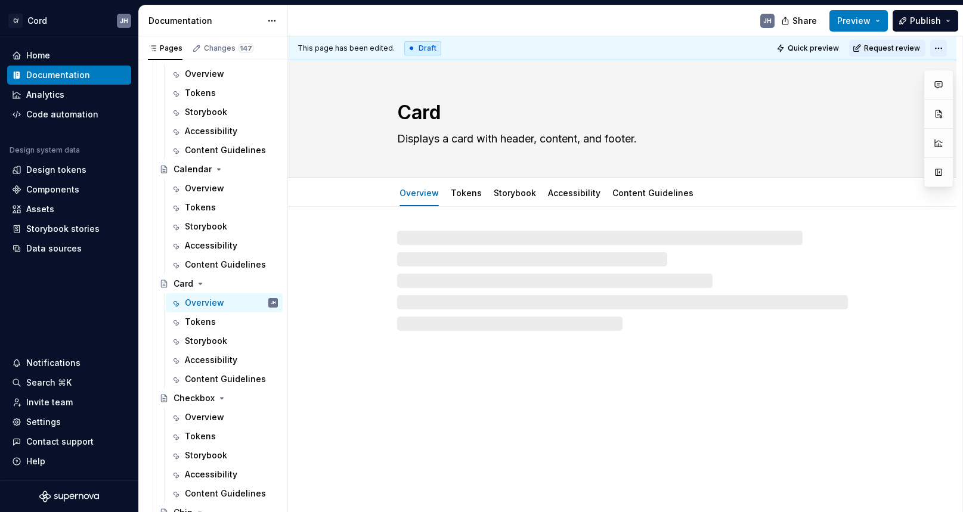
click at [944, 46] on html "C/ Cord JH Home Documentation Analytics Code automation Design system data Desi…" at bounding box center [481, 256] width 963 height 512
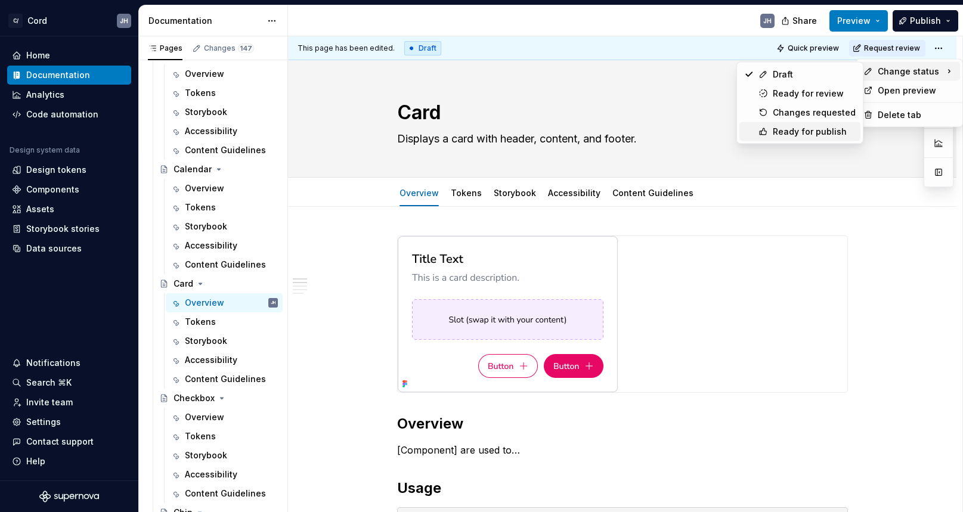
click at [806, 134] on div "Ready for publish" at bounding box center [814, 132] width 83 height 12
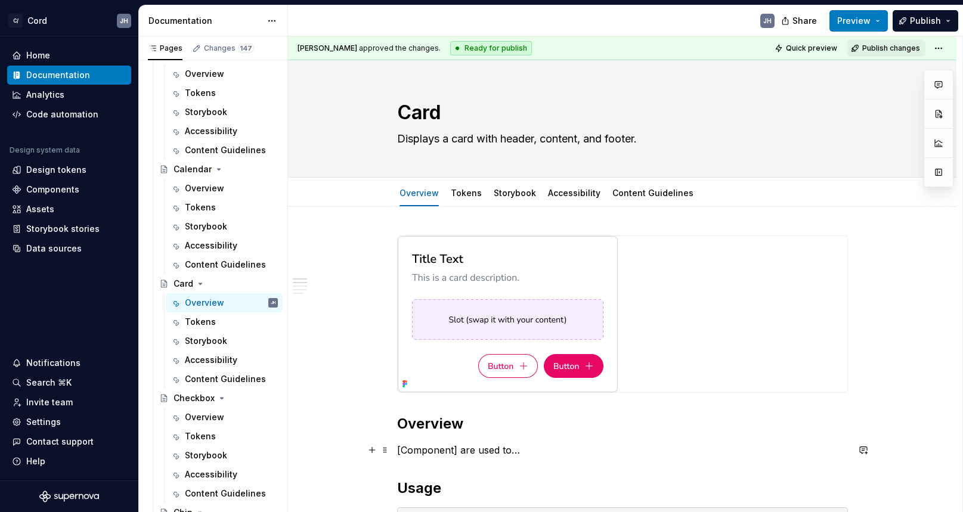
type textarea "*"
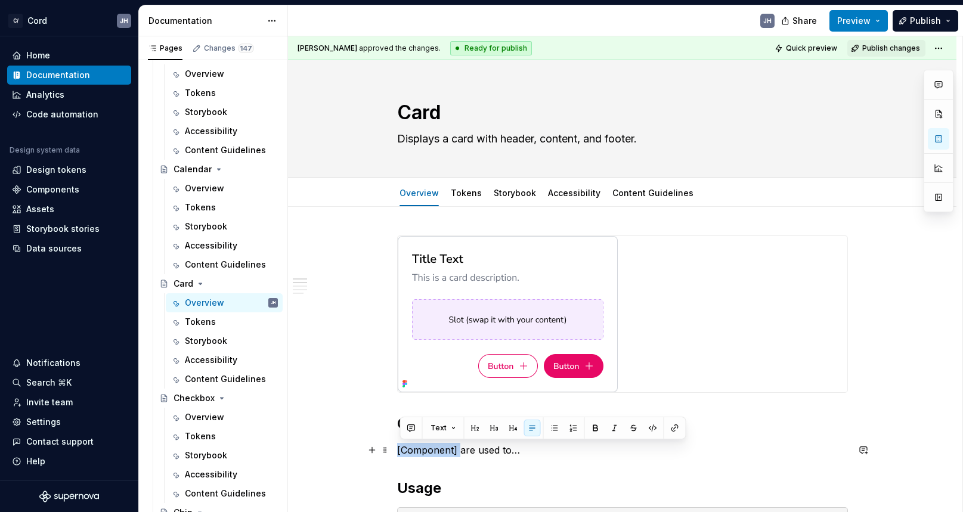
drag, startPoint x: 401, startPoint y: 449, endPoint x: 462, endPoint y: 446, distance: 61.5
click at [462, 446] on p "[Component] are used to…" at bounding box center [622, 450] width 451 height 14
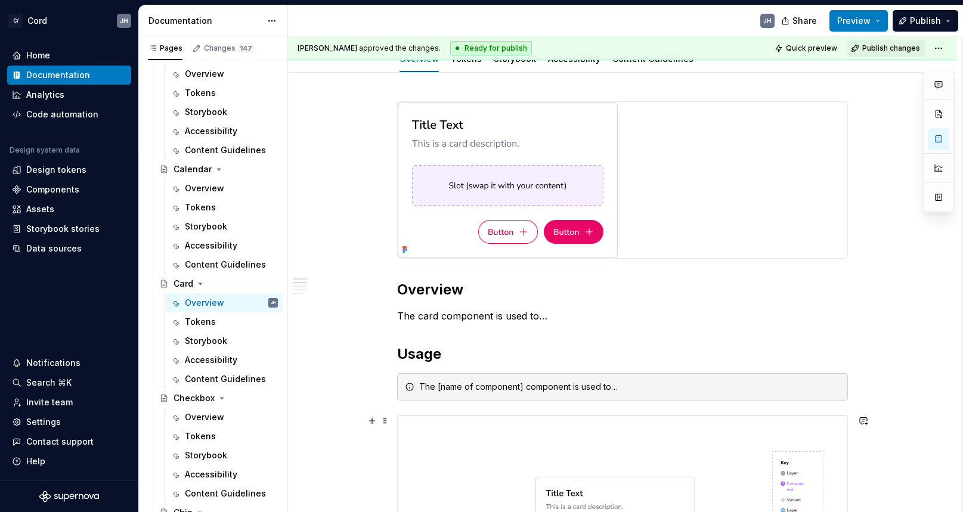
scroll to position [222, 0]
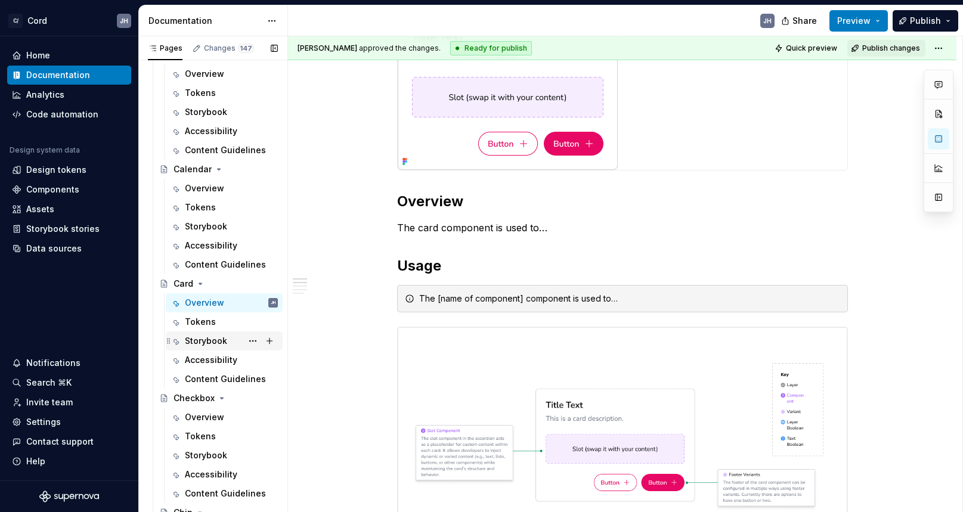
click at [218, 341] on div "Storybook" at bounding box center [206, 341] width 42 height 12
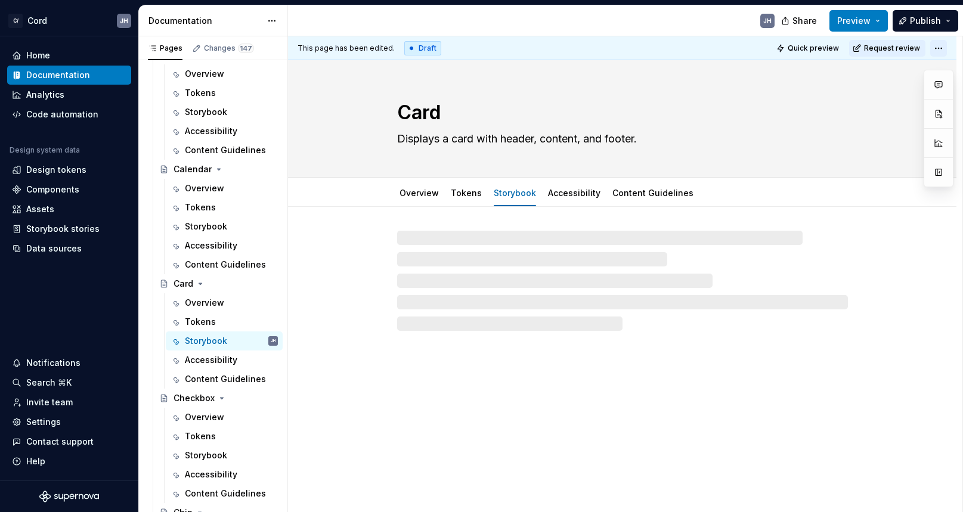
click at [939, 44] on html "C/ Cord JH Home Documentation Analytics Code automation Design system data Desi…" at bounding box center [481, 256] width 963 height 512
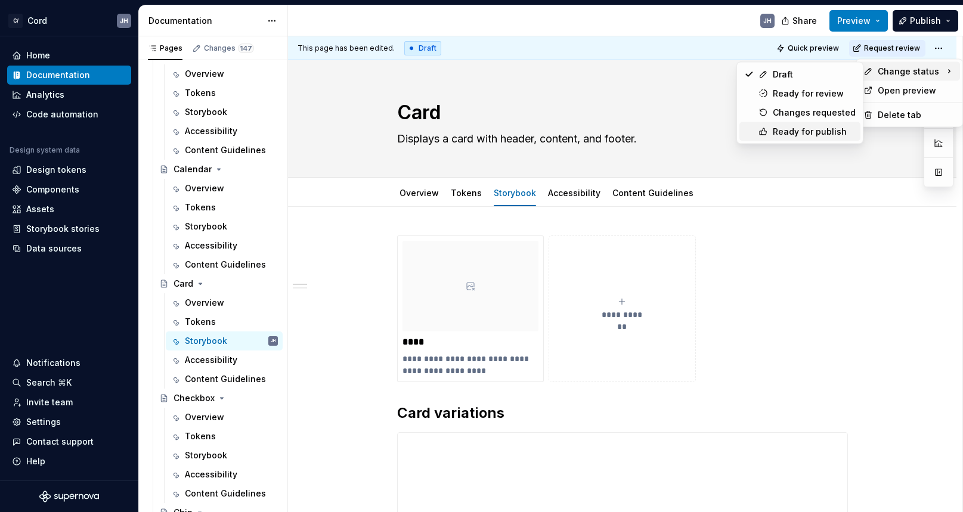
click at [792, 135] on div "Ready for publish" at bounding box center [814, 132] width 83 height 12
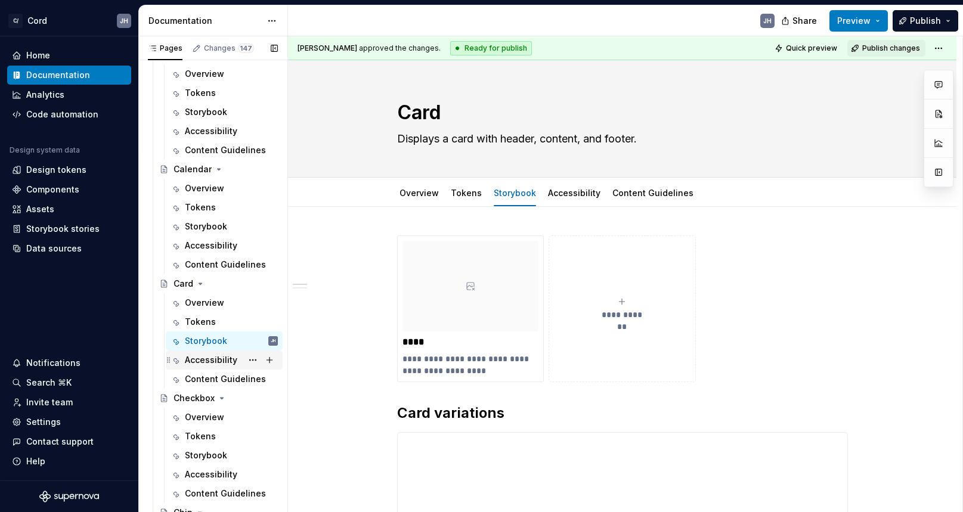
click at [236, 362] on div "Accessibility" at bounding box center [231, 360] width 93 height 17
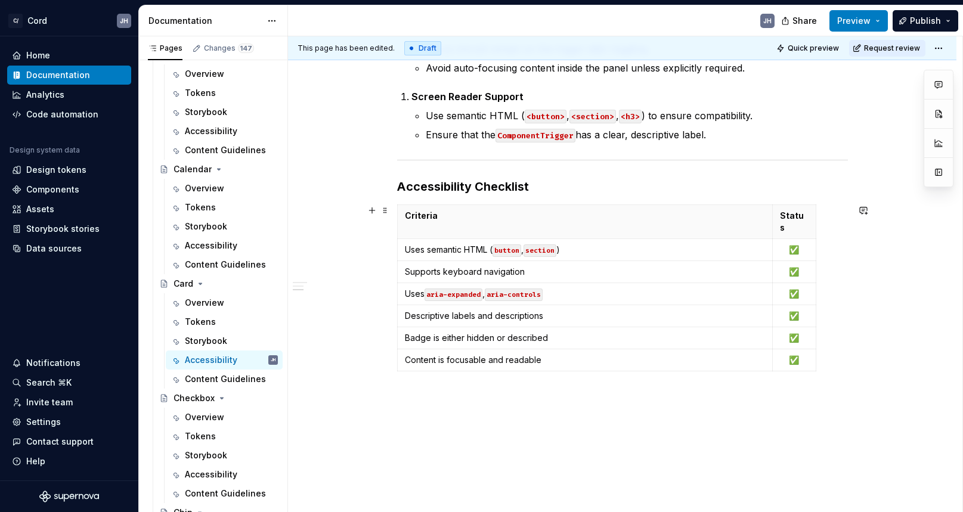
scroll to position [751, 0]
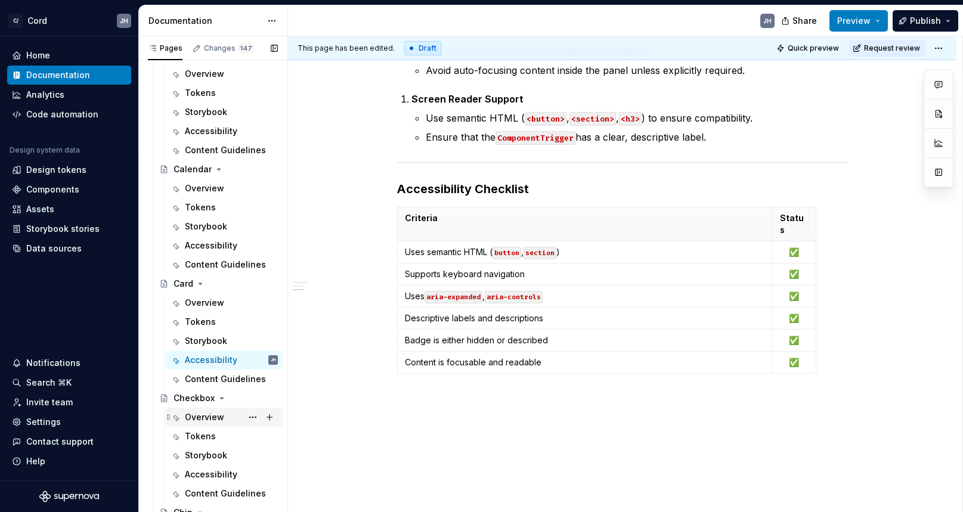
click at [203, 418] on div "Overview" at bounding box center [204, 418] width 39 height 12
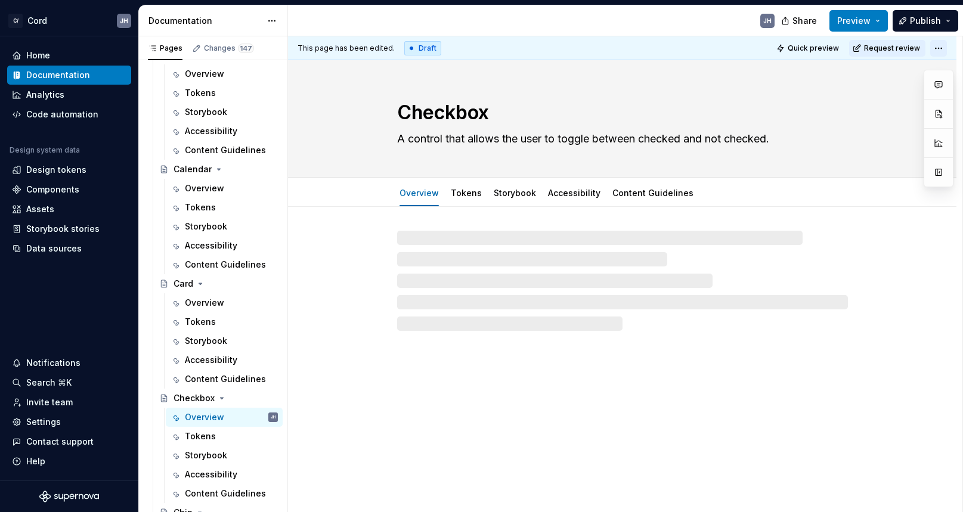
click at [940, 47] on html "C/ Cord JH Home Documentation Analytics Code automation Design system data Desi…" at bounding box center [481, 256] width 963 height 512
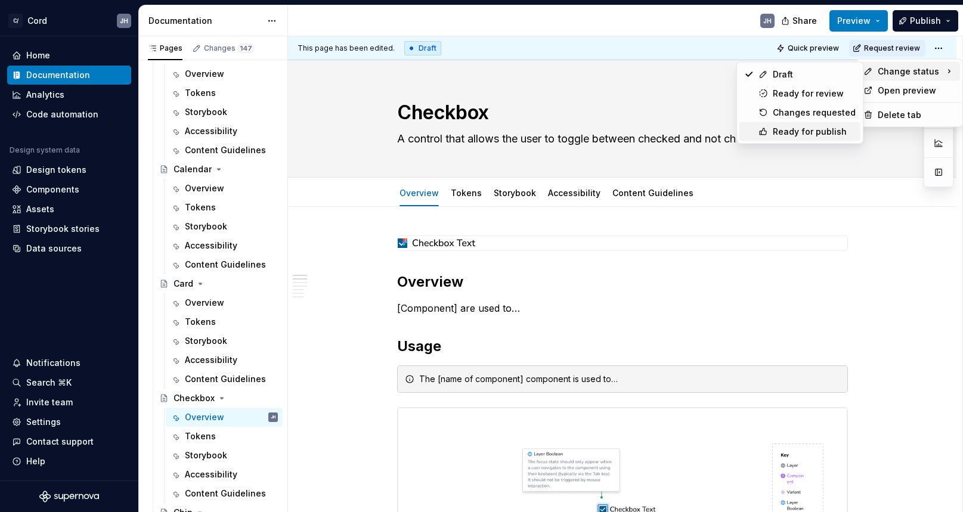
click at [799, 127] on div "Ready for publish" at bounding box center [814, 132] width 83 height 12
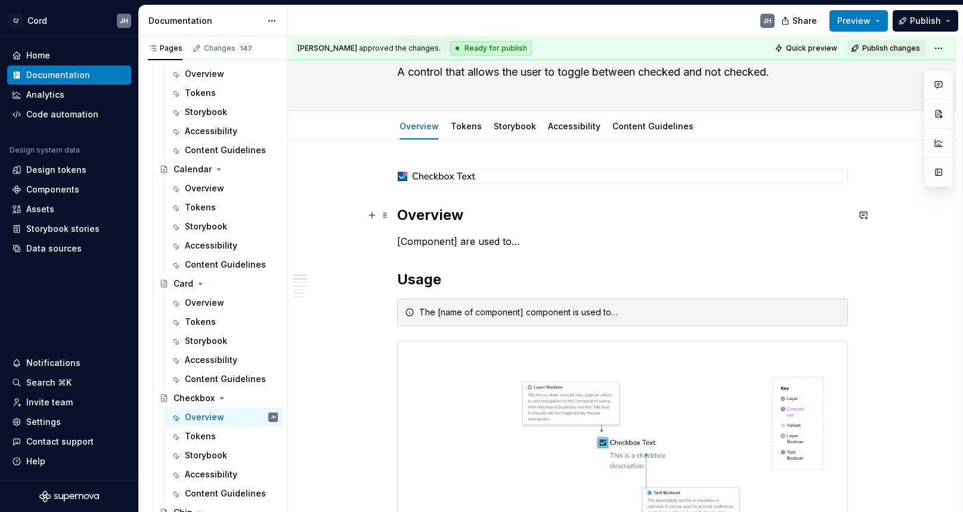
scroll to position [68, 0]
type textarea "*"
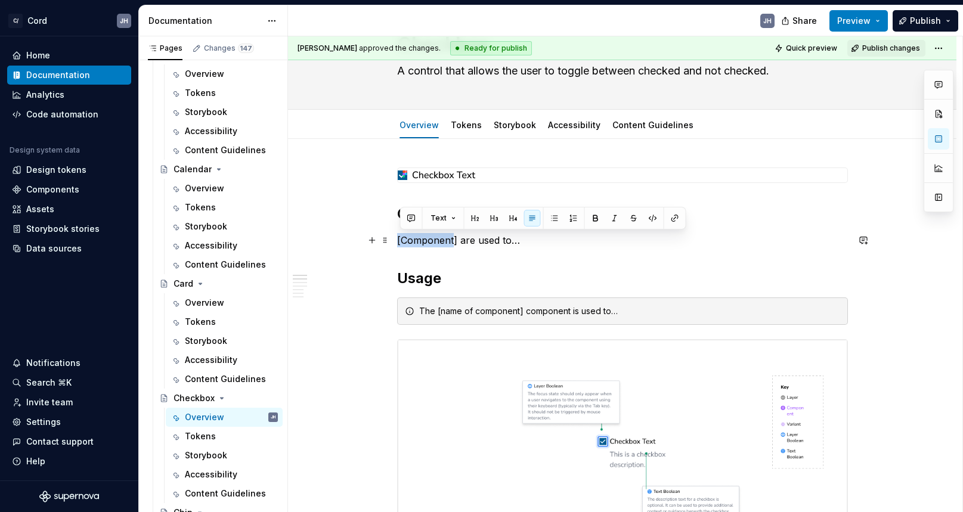
drag, startPoint x: 457, startPoint y: 245, endPoint x: 394, endPoint y: 236, distance: 63.9
click at [444, 246] on p "[Component] are used to…" at bounding box center [622, 240] width 451 height 14
drag, startPoint x: 458, startPoint y: 241, endPoint x: 391, endPoint y: 239, distance: 67.4
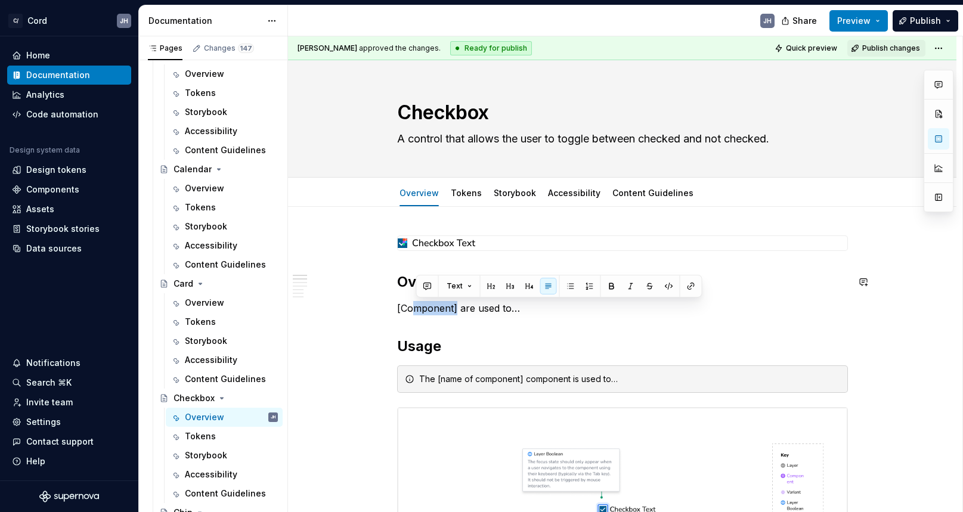
scroll to position [2, 0]
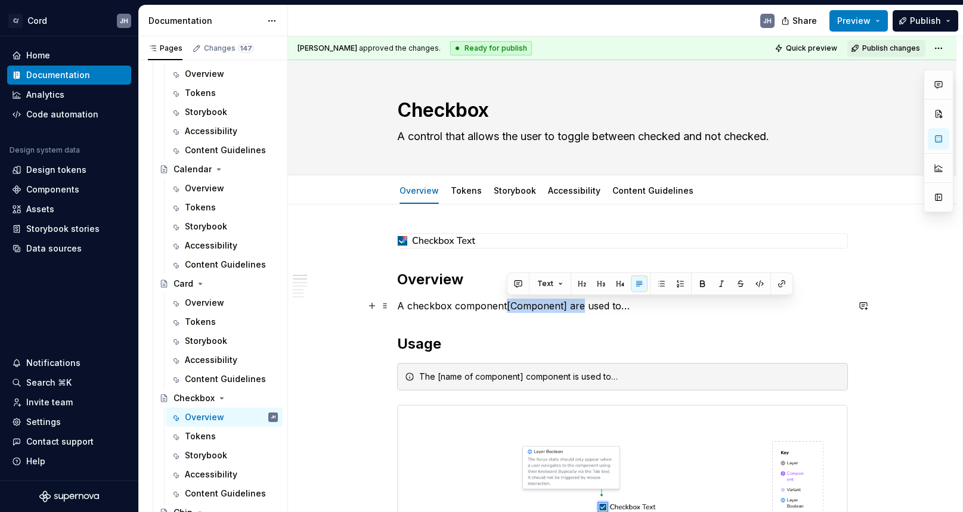
drag, startPoint x: 508, startPoint y: 306, endPoint x: 582, endPoint y: 303, distance: 73.4
click at [582, 303] on p "A checkbox component[Component] are used to…" at bounding box center [622, 306] width 451 height 14
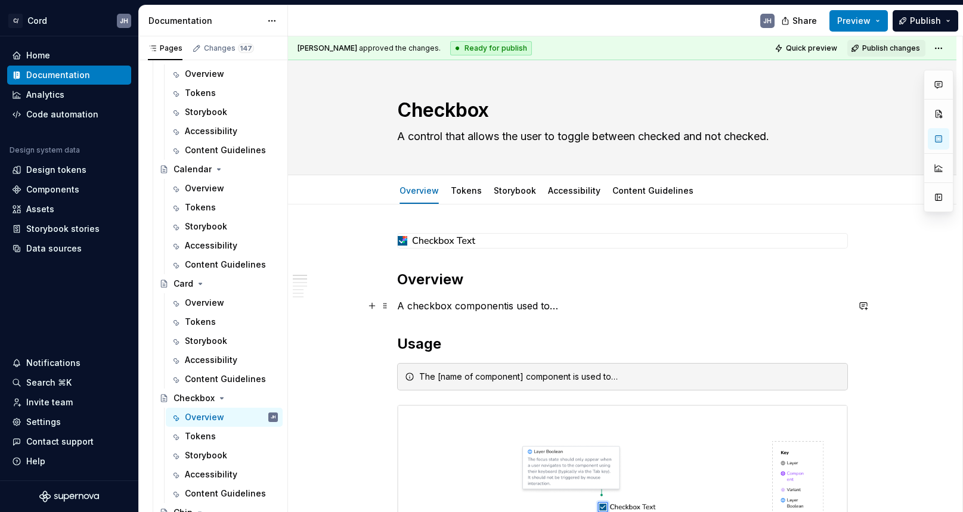
click at [505, 307] on p "A checkbox componentis used to…" at bounding box center [622, 306] width 451 height 14
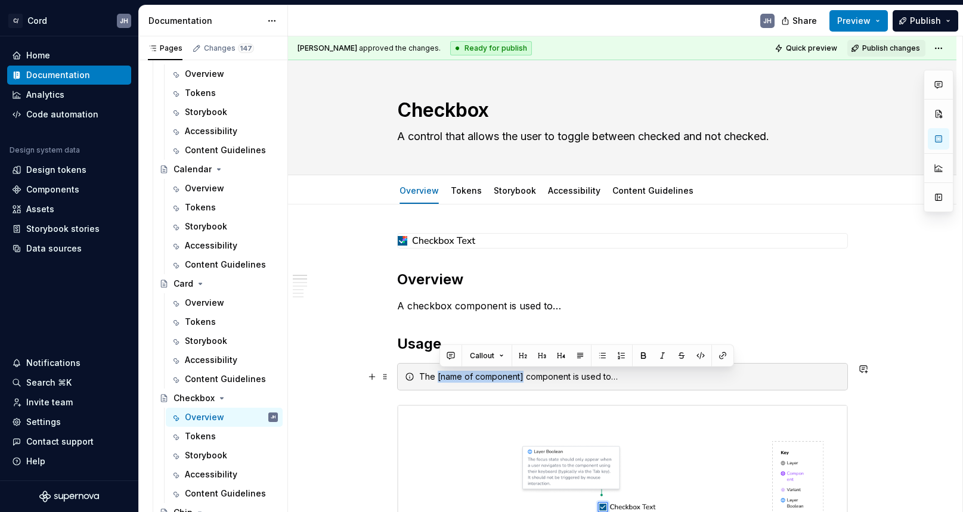
drag, startPoint x: 440, startPoint y: 375, endPoint x: 525, endPoint y: 376, distance: 85.3
click at [525, 376] on div "The [name of component] component is used to…" at bounding box center [629, 377] width 421 height 12
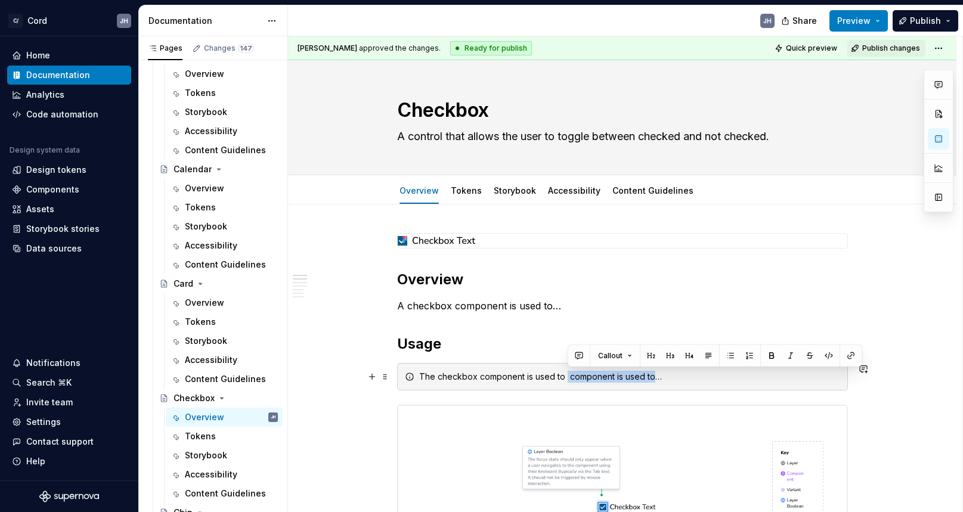
drag, startPoint x: 568, startPoint y: 377, endPoint x: 654, endPoint y: 376, distance: 85.9
click at [654, 376] on div "The checkbox component is used to component is used to…" at bounding box center [629, 377] width 421 height 12
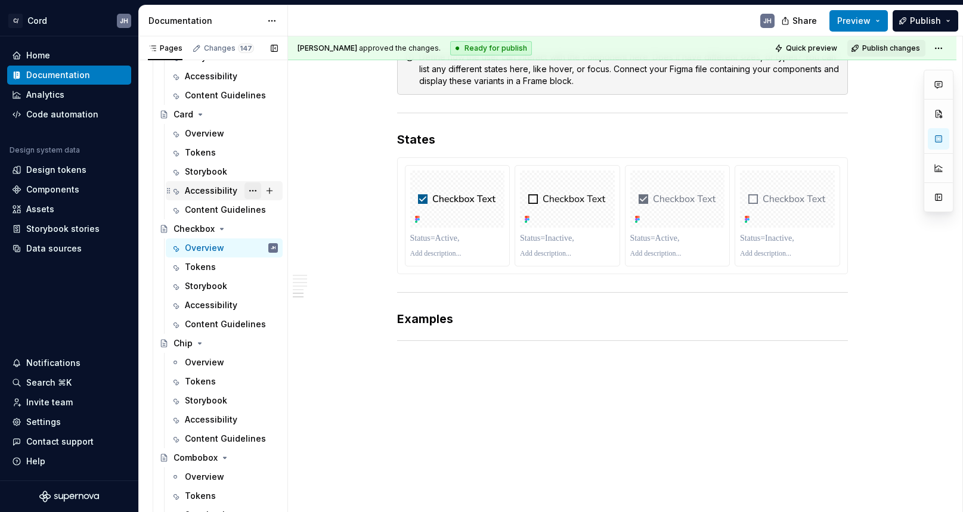
scroll to position [1368, 0]
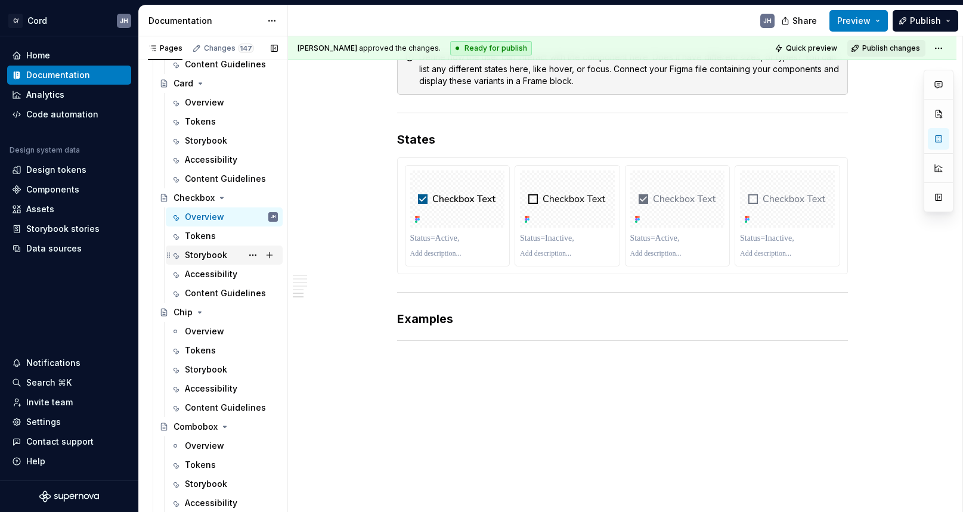
click at [226, 258] on div "Storybook" at bounding box center [231, 255] width 93 height 17
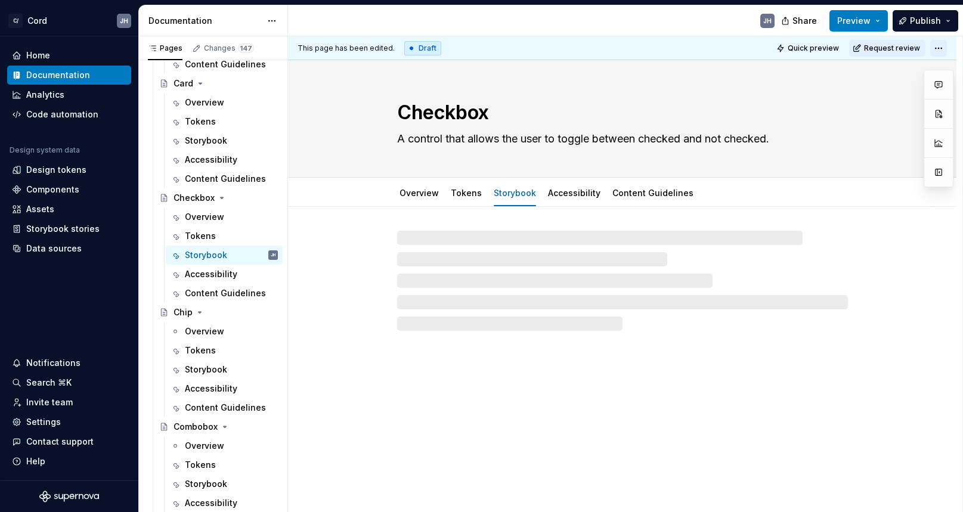
click at [940, 49] on html "C/ Cord JH Home Documentation Analytics Code automation Design system data Desi…" at bounding box center [481, 256] width 963 height 512
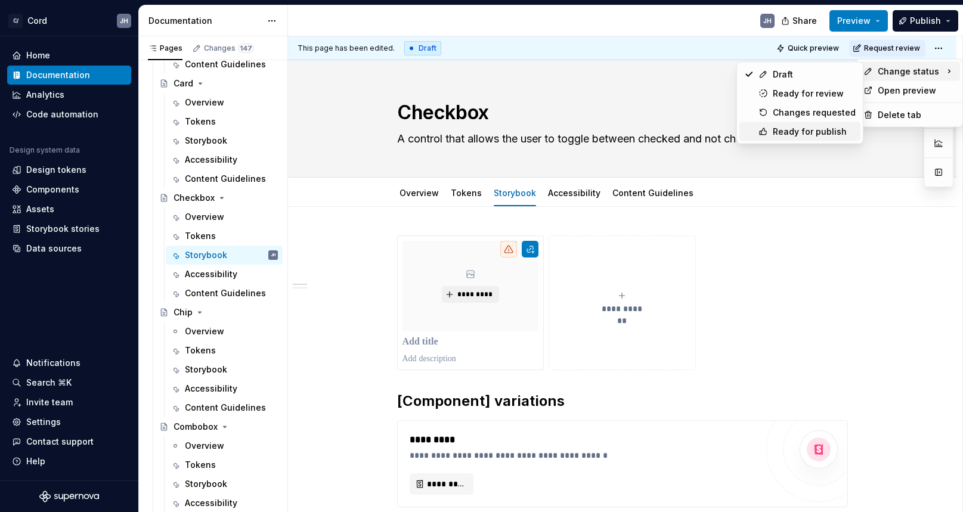
click at [823, 128] on div "Ready for publish" at bounding box center [814, 132] width 83 height 12
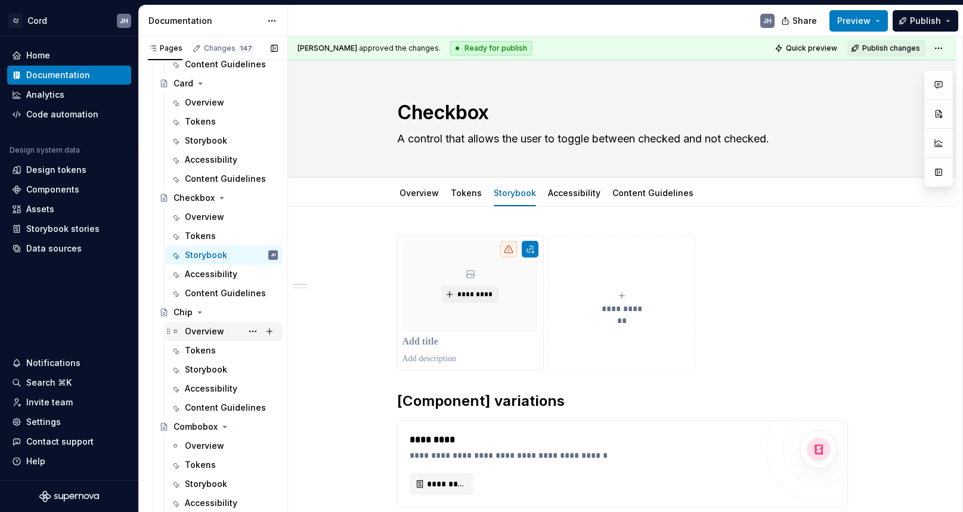
click at [223, 338] on div "Overview" at bounding box center [231, 331] width 93 height 17
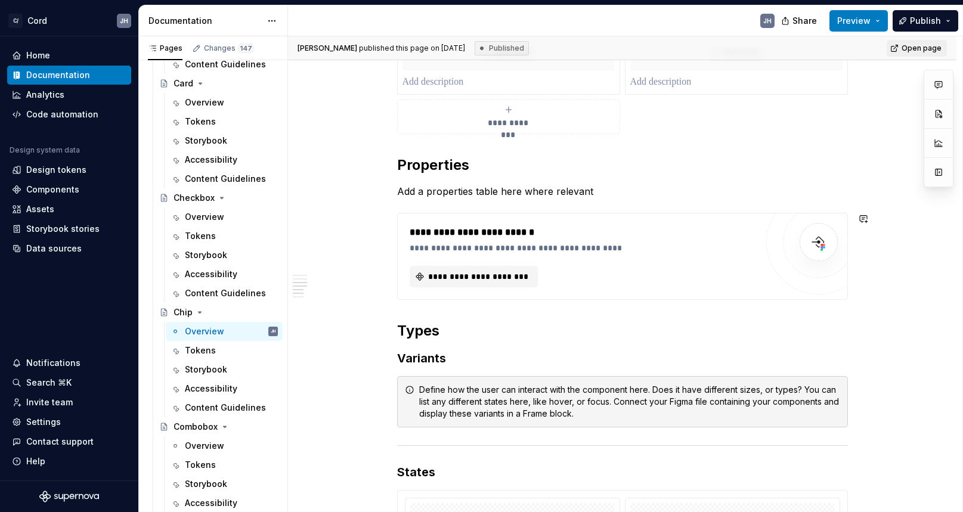
scroll to position [599, 0]
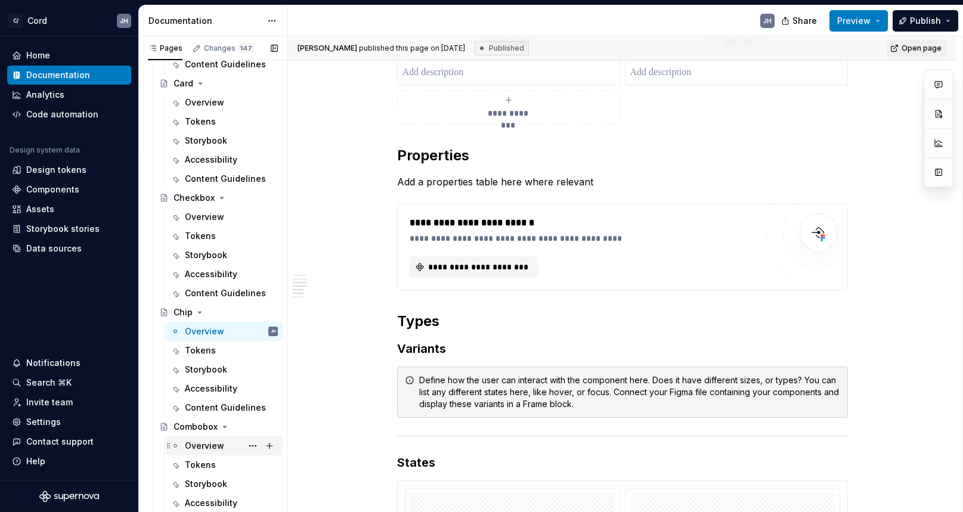
click at [221, 453] on div "Overview" at bounding box center [231, 446] width 93 height 17
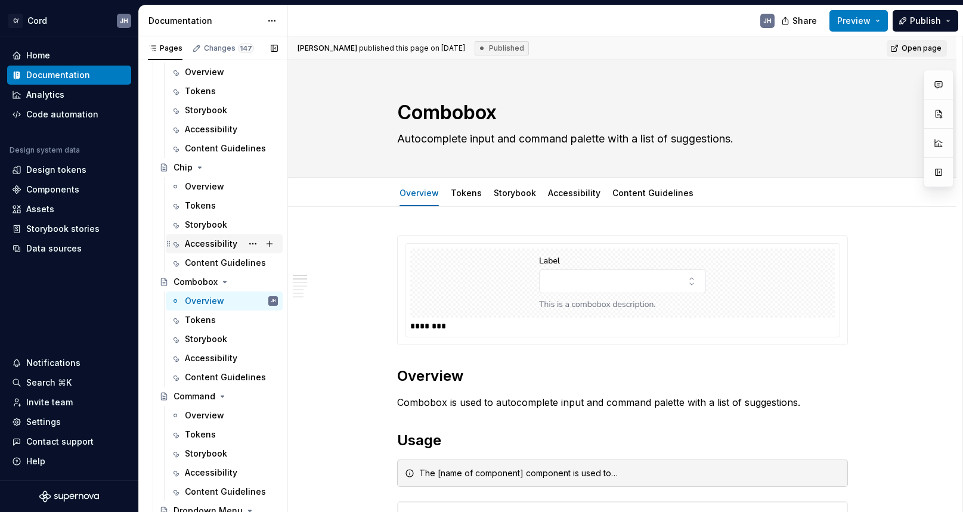
scroll to position [1548, 0]
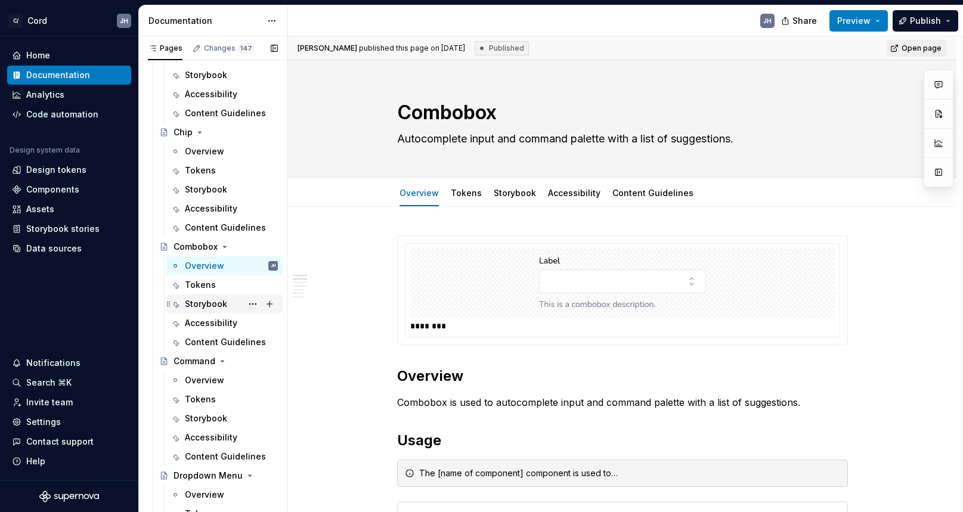
click at [208, 310] on div "Storybook" at bounding box center [206, 304] width 42 height 12
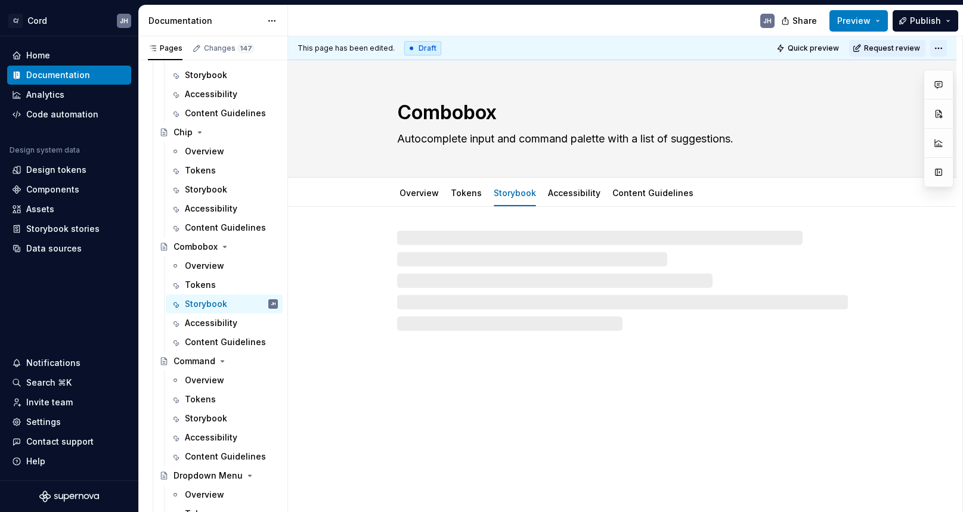
click at [941, 48] on html "C/ Cord JH Home Documentation Analytics Code automation Design system data Desi…" at bounding box center [481, 256] width 963 height 512
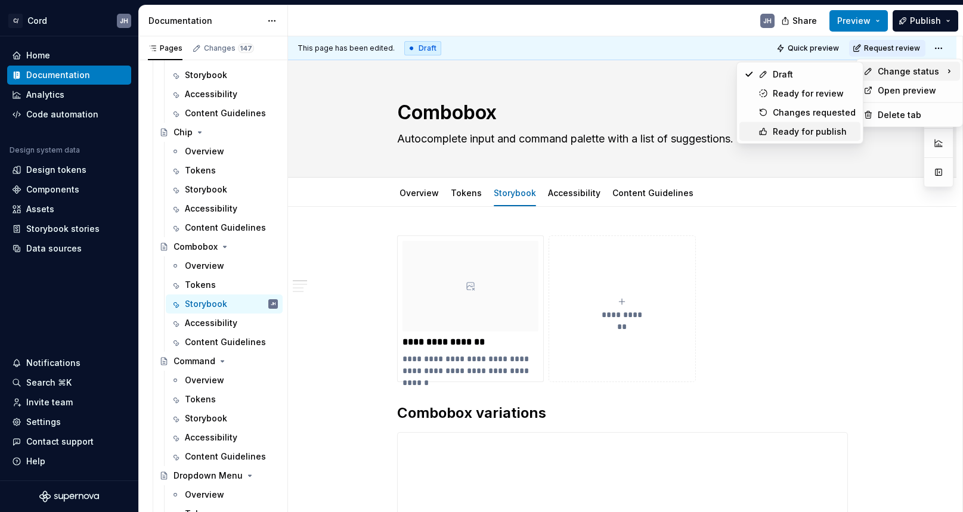
click at [830, 134] on div "Ready for publish" at bounding box center [814, 132] width 83 height 12
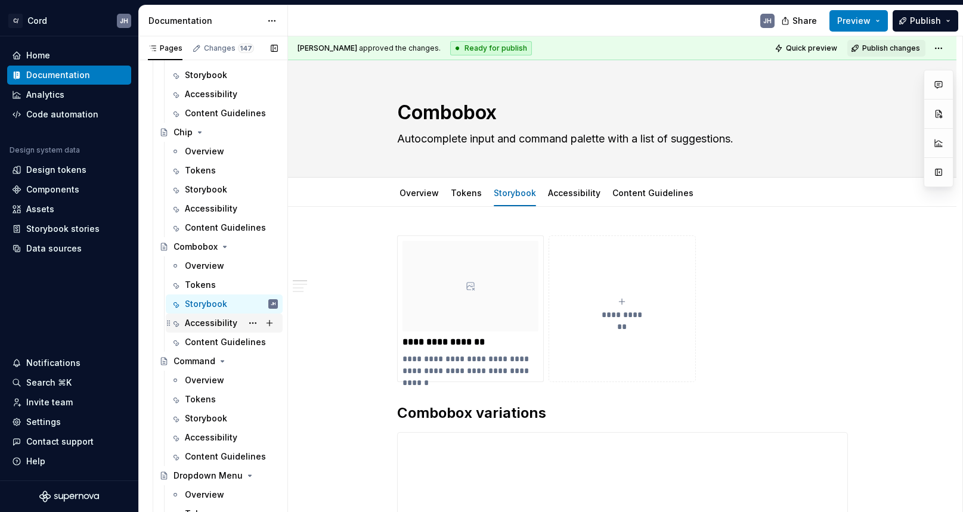
click at [222, 327] on div "Accessibility" at bounding box center [211, 323] width 52 height 12
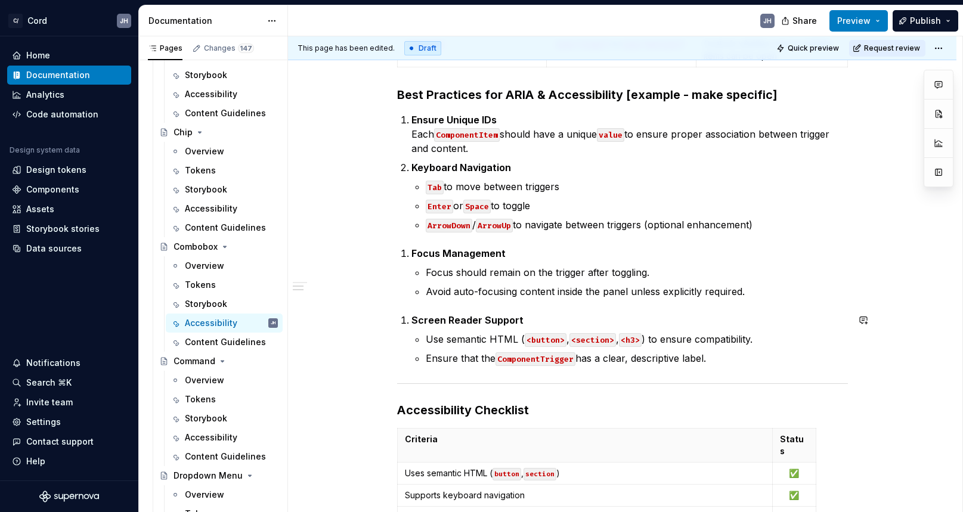
scroll to position [772, 0]
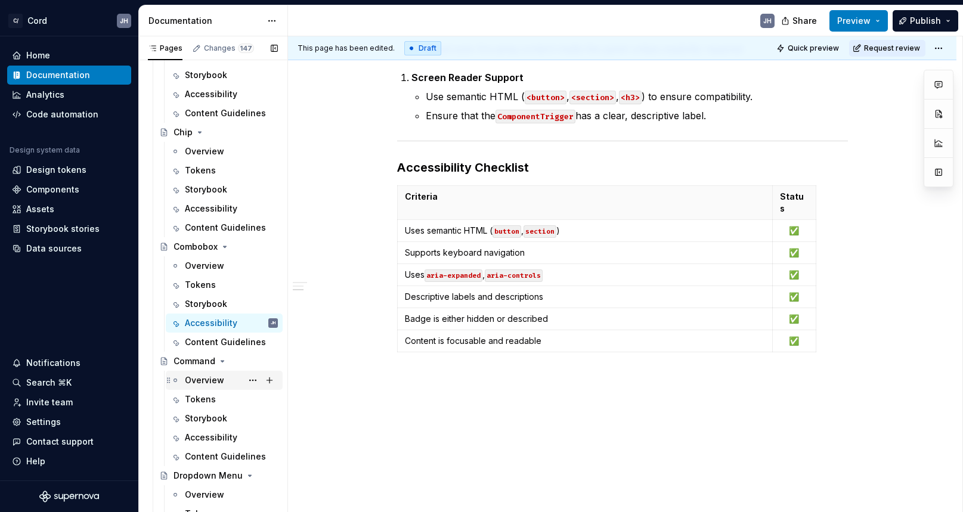
click at [192, 388] on div "Overview" at bounding box center [231, 380] width 93 height 17
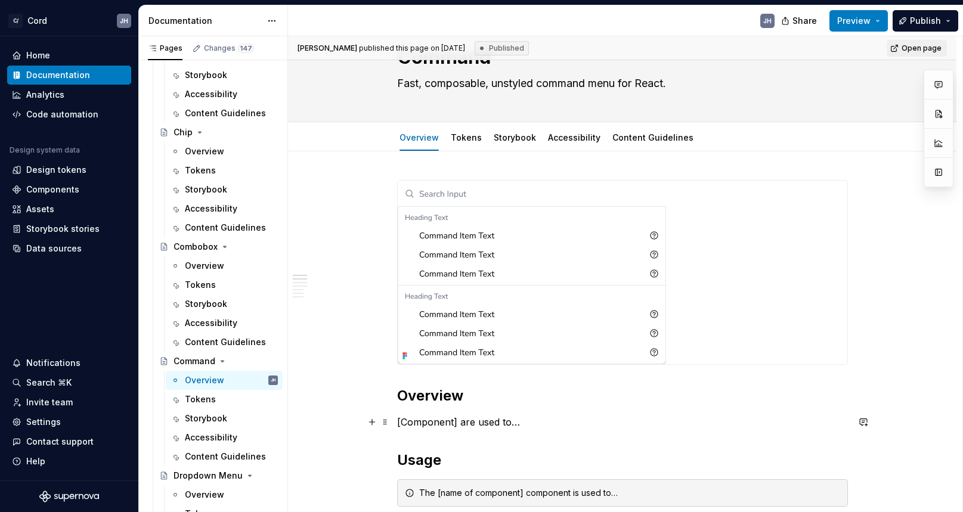
scroll to position [57, 0]
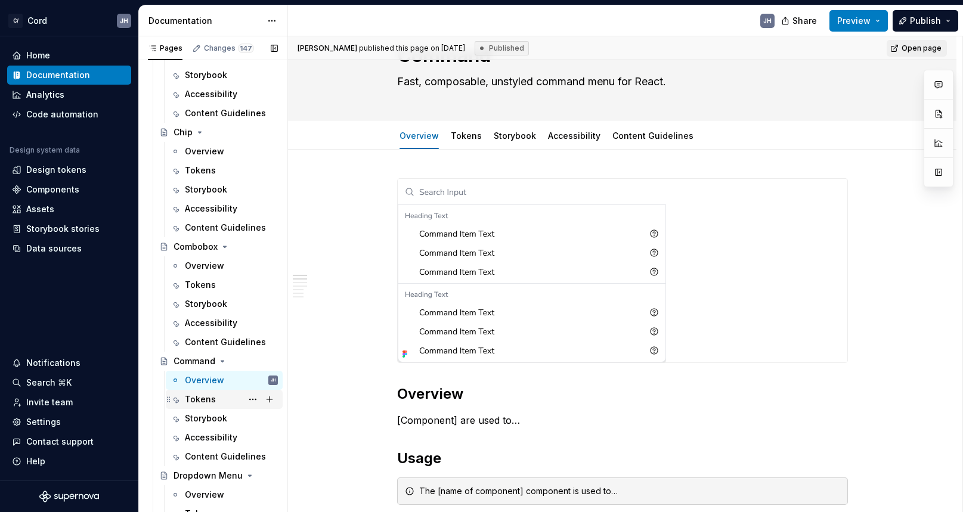
click at [209, 398] on div "Tokens" at bounding box center [200, 400] width 31 height 12
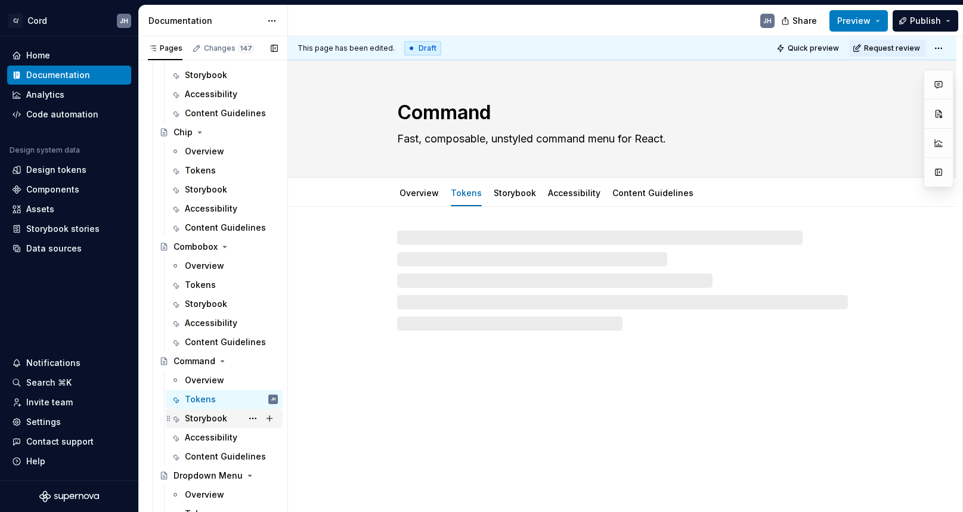
click at [211, 426] on div "Storybook" at bounding box center [231, 418] width 93 height 17
click at [941, 46] on html "C/ Cord JH Home Documentation Analytics Code automation Design system data Desi…" at bounding box center [481, 256] width 963 height 512
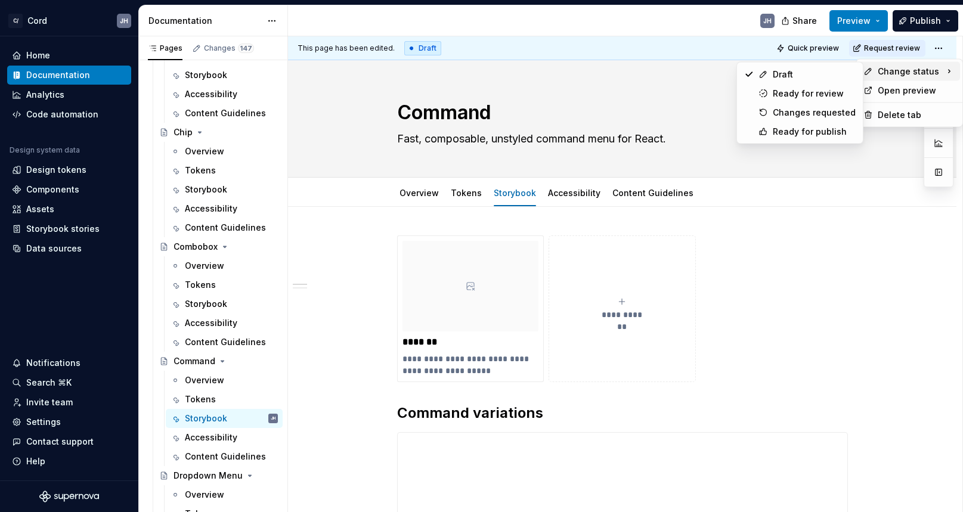
type textarea "*"
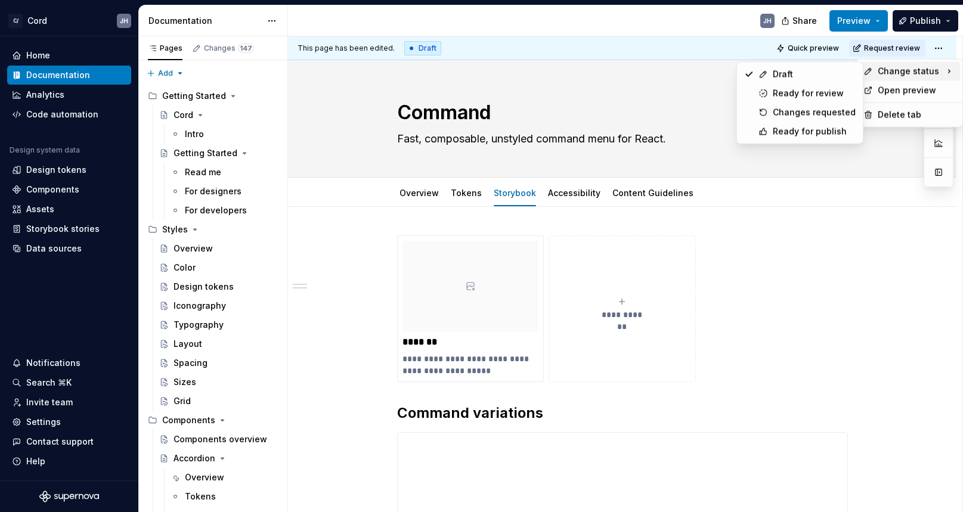
scroll to position [337, 0]
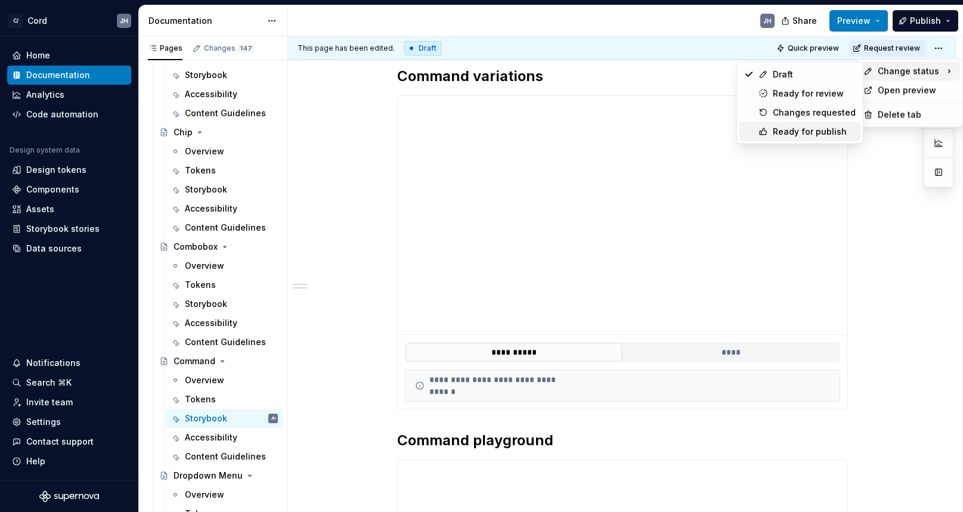
click at [806, 128] on div "Ready for publish" at bounding box center [814, 132] width 83 height 12
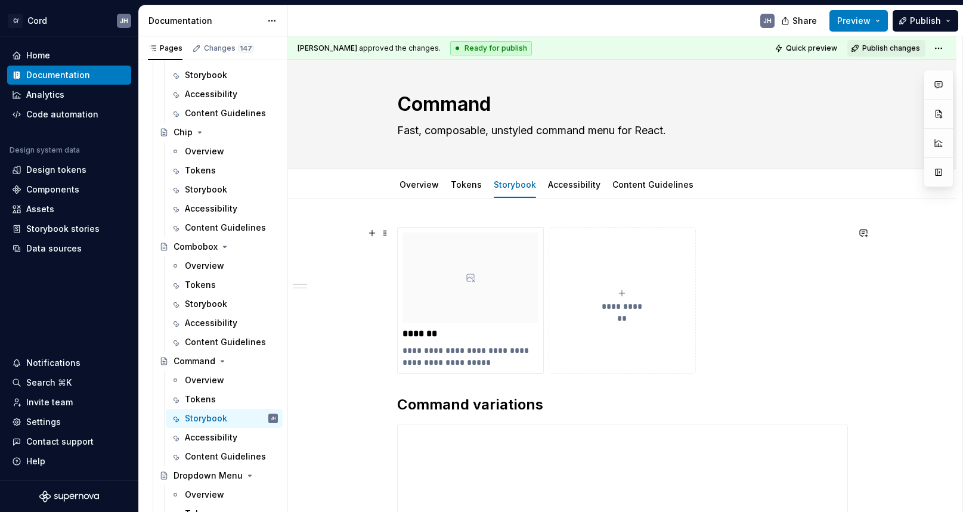
scroll to position [6, 0]
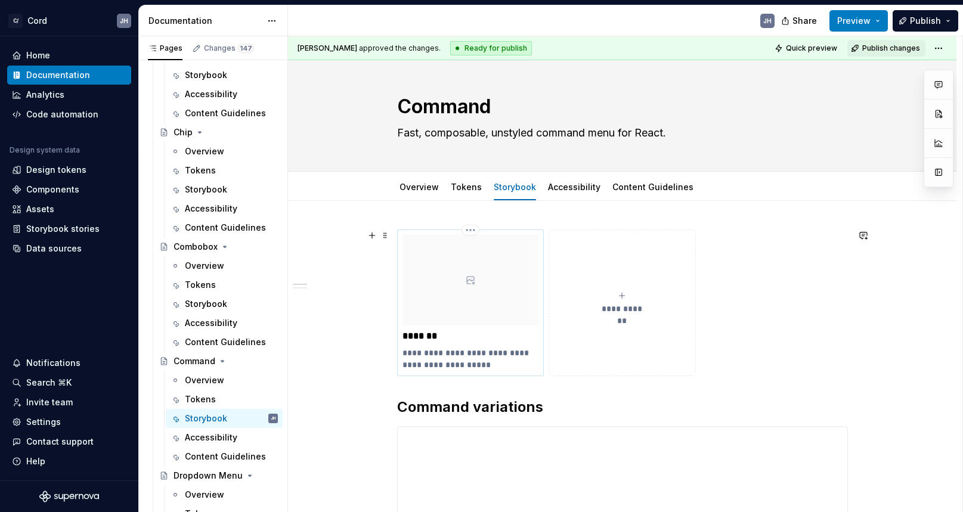
click at [524, 348] on p "**********" at bounding box center [471, 359] width 137 height 24
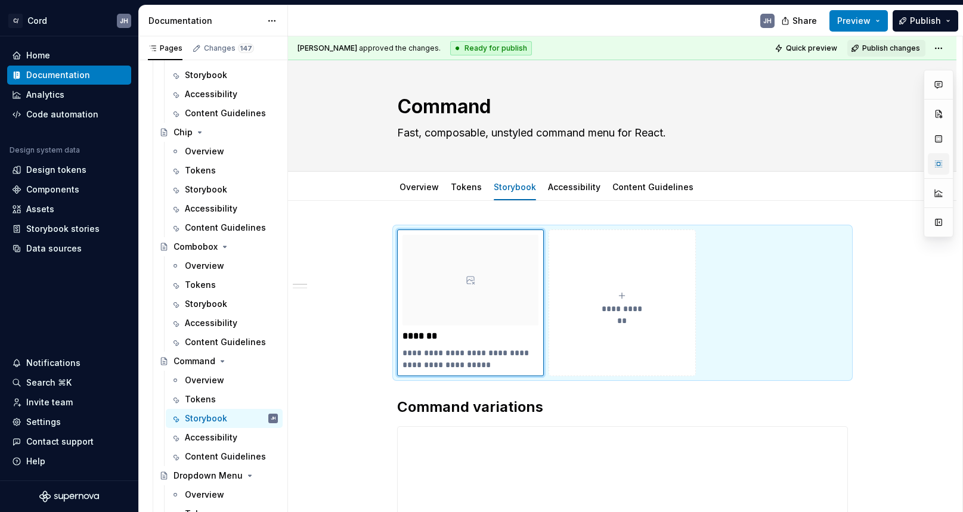
click at [934, 171] on button "button" at bounding box center [938, 163] width 21 height 21
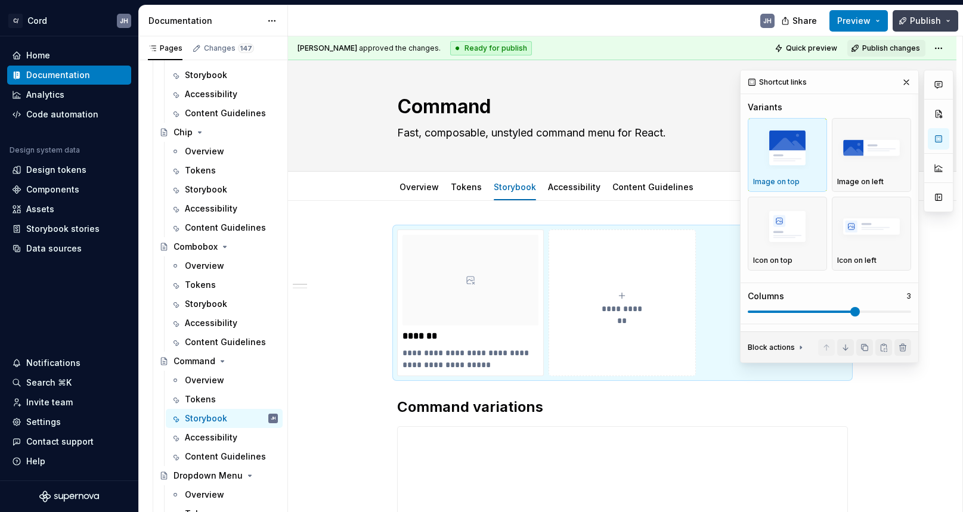
click at [937, 26] on span "Publish" at bounding box center [925, 21] width 31 height 12
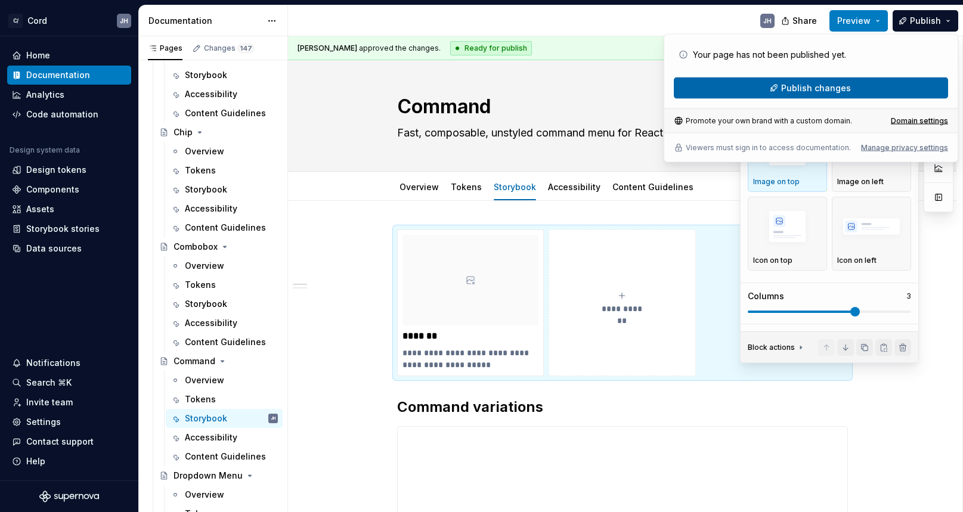
click at [866, 88] on button "Publish changes" at bounding box center [811, 88] width 274 height 21
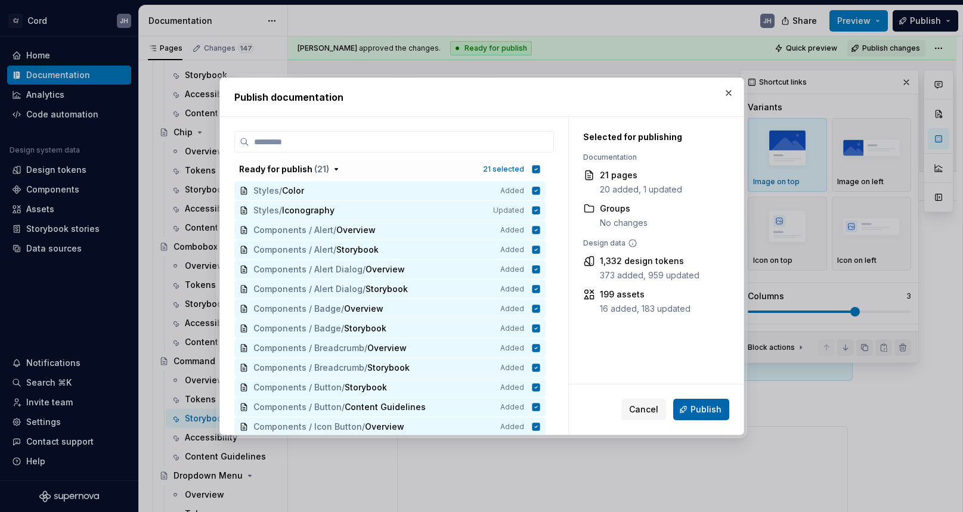
click at [700, 406] on span "Publish" at bounding box center [706, 410] width 31 height 12
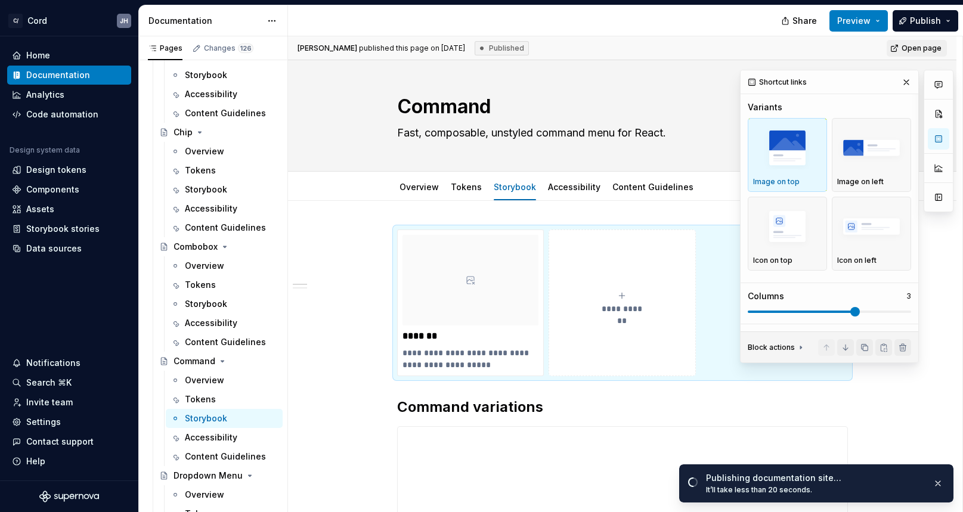
type textarea "*"
